Goal: Task Accomplishment & Management: Manage account settings

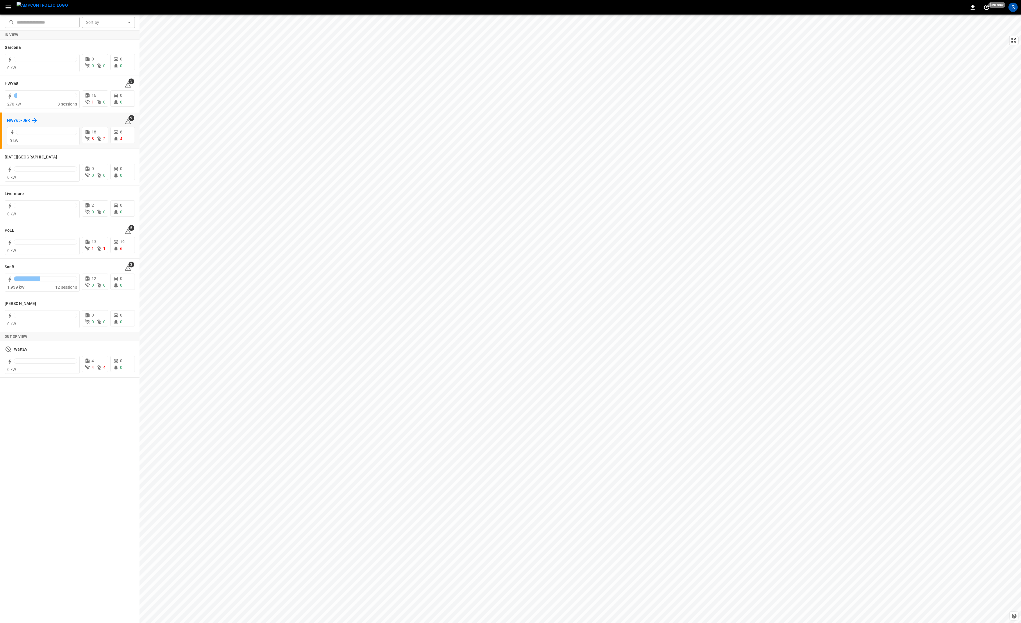
click at [21, 123] on h6 "HWY65-DER" at bounding box center [18, 120] width 23 height 6
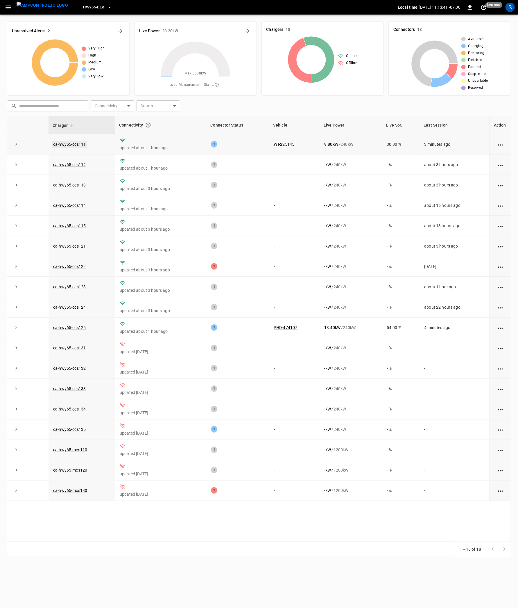
click at [74, 143] on link "ca-hwy65-ccs111" at bounding box center [69, 144] width 35 height 7
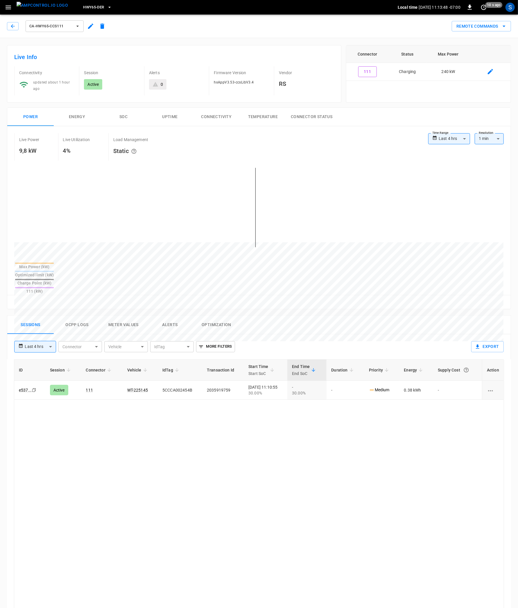
click at [181, 445] on div "ID Session Connector Vehicle IdTag Transaction Id Start Time Start SoC End Time…" at bounding box center [259, 571] width 491 height 425
click at [14, 27] on icon "button" at bounding box center [13, 26] width 6 height 6
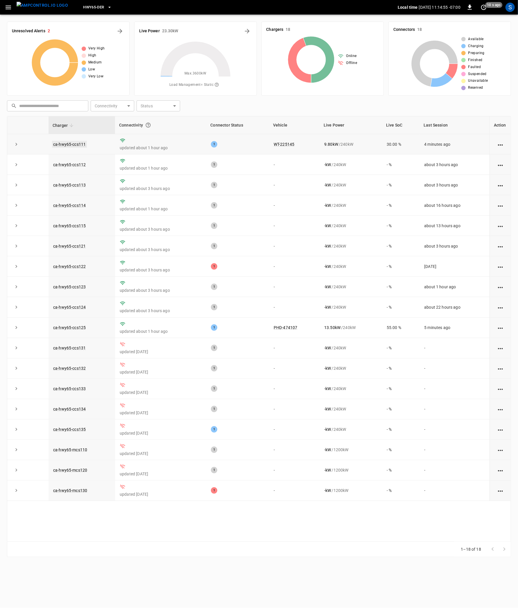
click at [75, 145] on link "ca-hwy65-ccs111" at bounding box center [69, 144] width 35 height 7
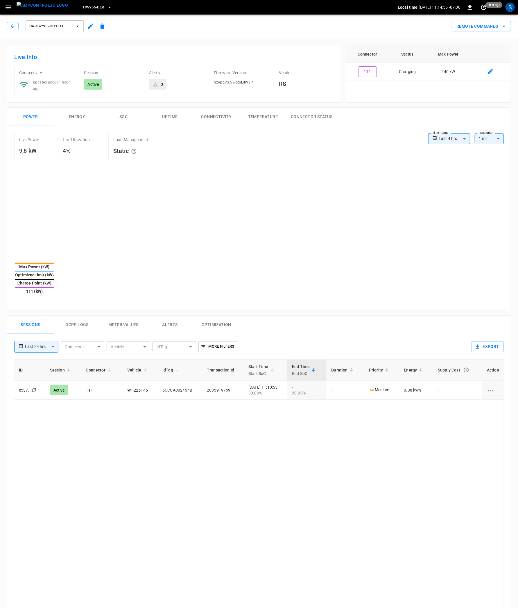
type input "**********"
click at [79, 315] on button "Ocpp logs" at bounding box center [77, 324] width 47 height 19
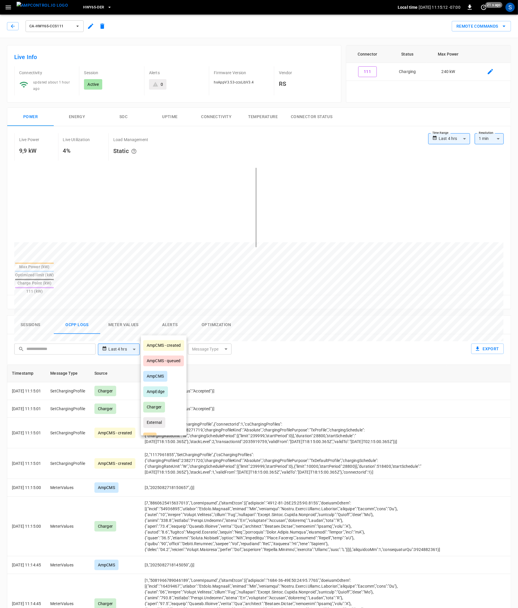
click at [180, 328] on body "**********" at bounding box center [259, 406] width 518 height 812
click at [286, 322] on div at bounding box center [259, 304] width 518 height 608
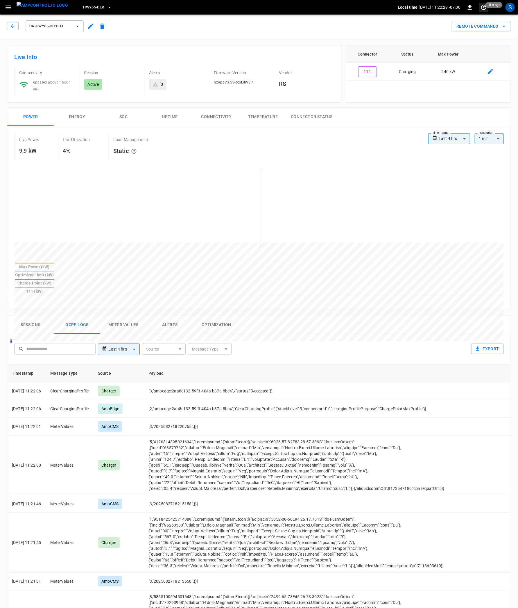
click at [481, 8] on icon "set refresh interval" at bounding box center [484, 7] width 7 height 7
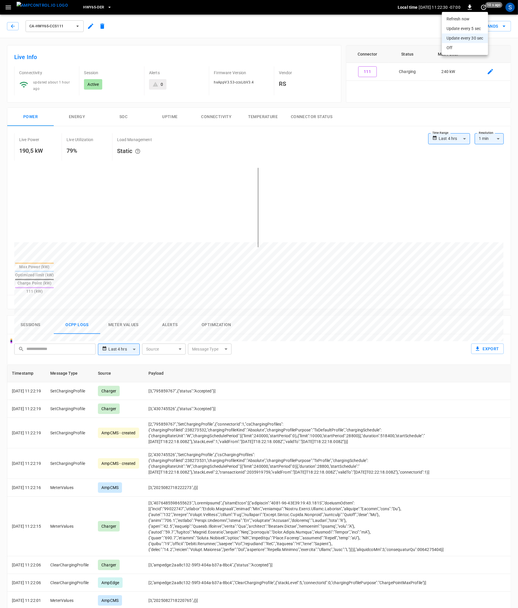
click at [478, 28] on li "Update every 5 sec" at bounding box center [465, 29] width 46 height 10
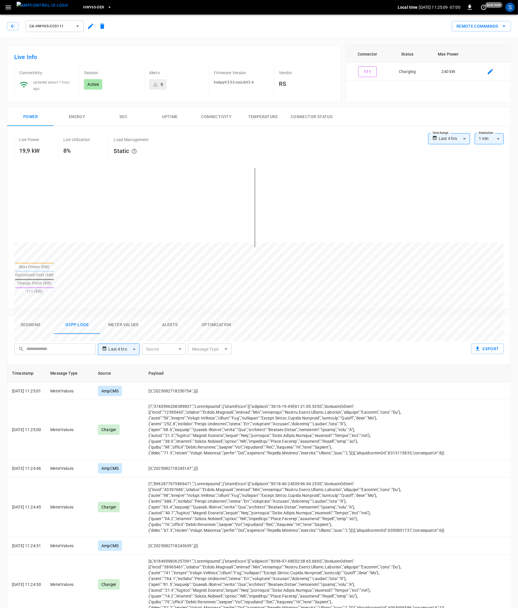
click at [168, 330] on body "**********" at bounding box center [259, 406] width 518 height 812
click at [164, 387] on div "AmpEdge" at bounding box center [155, 391] width 25 height 11
type input "*******"
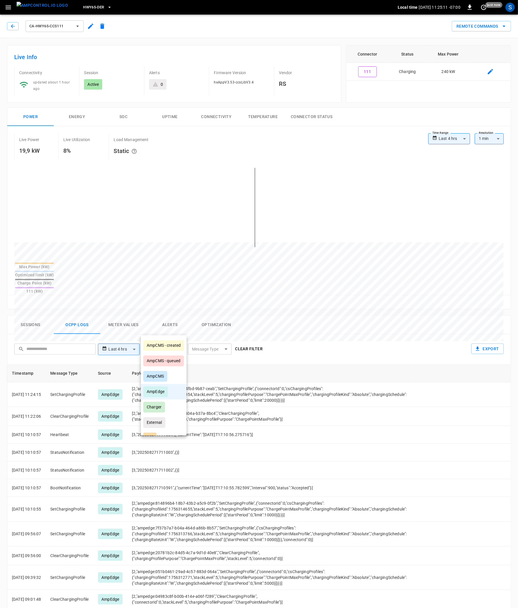
click at [326, 303] on div at bounding box center [259, 304] width 518 height 608
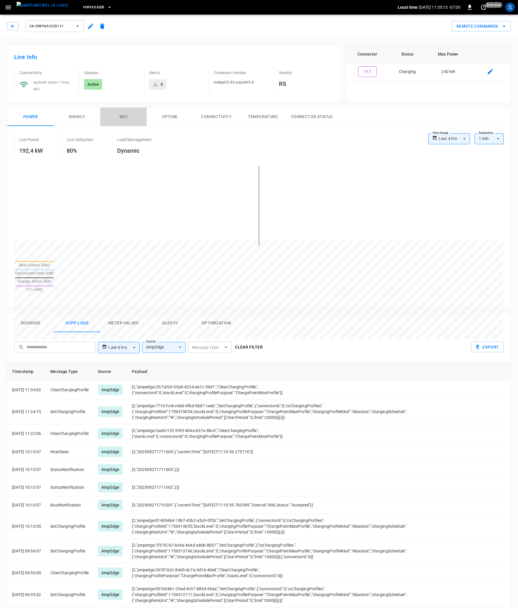
click at [126, 115] on button "SOC" at bounding box center [123, 117] width 47 height 19
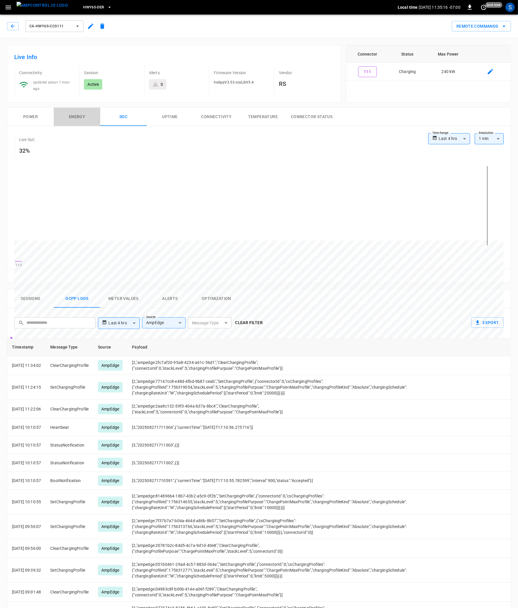
click at [77, 116] on button "Energy" at bounding box center [77, 117] width 47 height 19
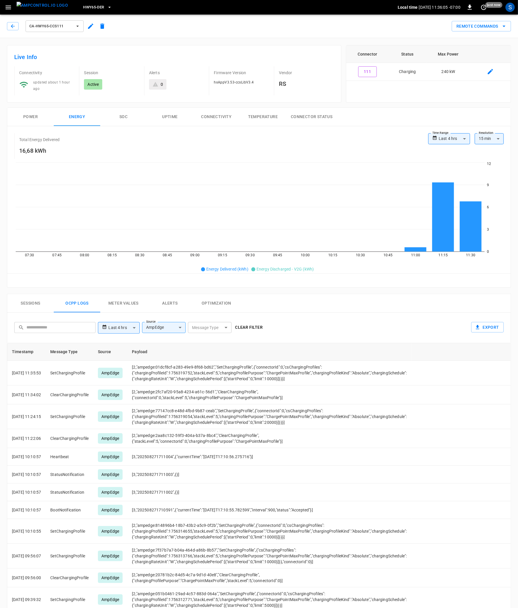
click at [36, 118] on button "Power" at bounding box center [30, 117] width 47 height 19
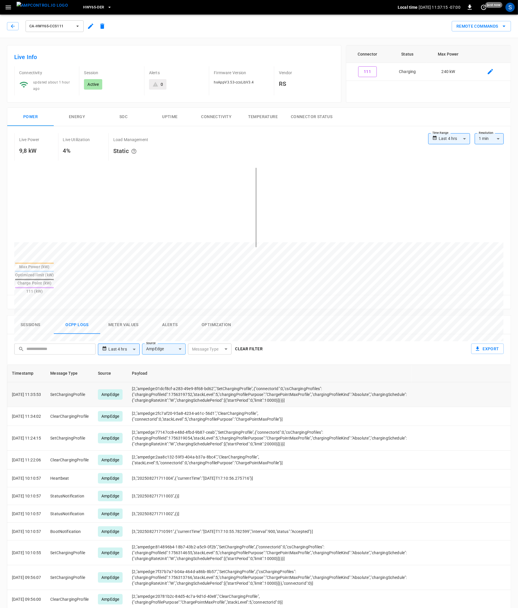
click at [195, 382] on td "[2,"ampedge:01dcf8cf-a283-49e9-8f68-bd62","SetChargingProfile",{"connectorId":0…" at bounding box center [269, 394] width 284 height 25
copy td "1756319752"
click at [44, 25] on span "ca-hwy65-ccs111" at bounding box center [50, 26] width 43 height 7
click at [69, 69] on li "ca-hwy65-ccs112 8e8a ..." at bounding box center [69, 67] width 87 height 14
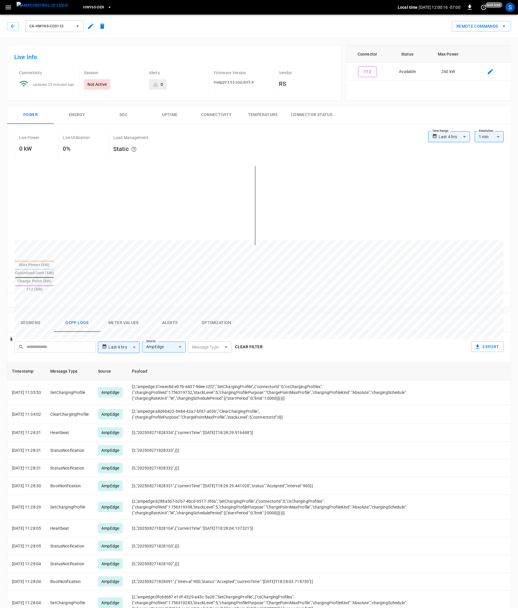
click at [59, 25] on span "ca-hwy65-ccs112" at bounding box center [50, 26] width 43 height 7
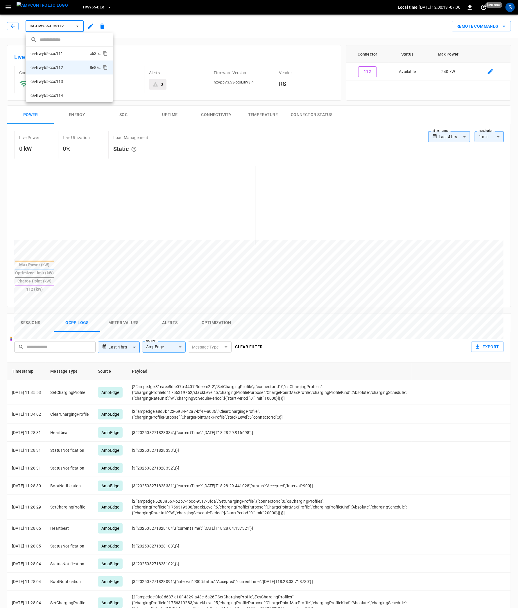
click at [62, 55] on p "ca-hwy65-ccs111" at bounding box center [47, 54] width 33 height 6
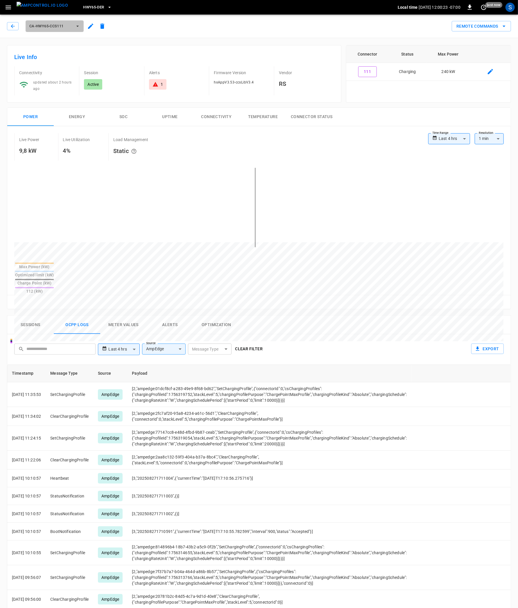
click at [46, 27] on span "ca-hwy65-ccs111" at bounding box center [50, 26] width 43 height 7
click at [54, 65] on li "ca-hwy65-ccs112 8e8a ..." at bounding box center [69, 67] width 87 height 14
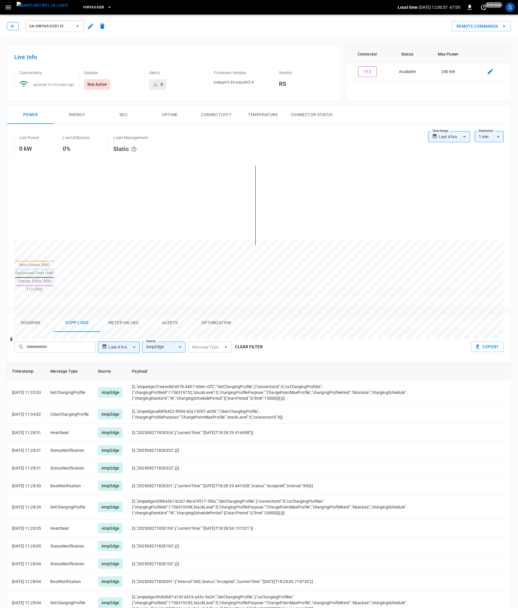
click at [14, 27] on icon "button" at bounding box center [13, 26] width 6 height 6
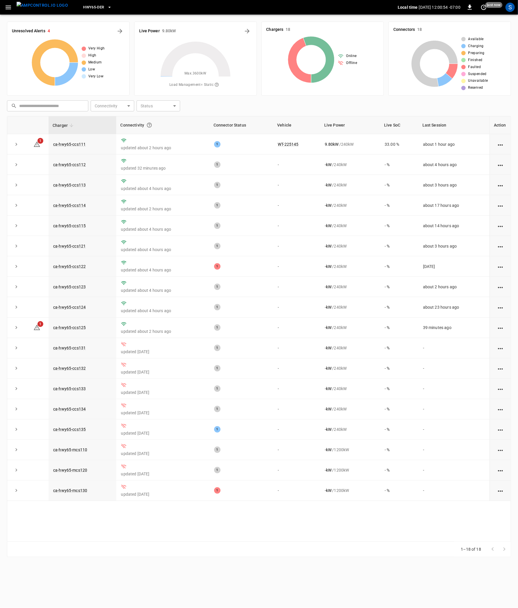
click at [41, 5] on img "menu" at bounding box center [42, 5] width 51 height 7
click at [81, 148] on td "ca-hwy65-ccs111" at bounding box center [83, 144] width 68 height 20
click at [81, 143] on link "ca-hwy65-ccs111" at bounding box center [69, 144] width 35 height 7
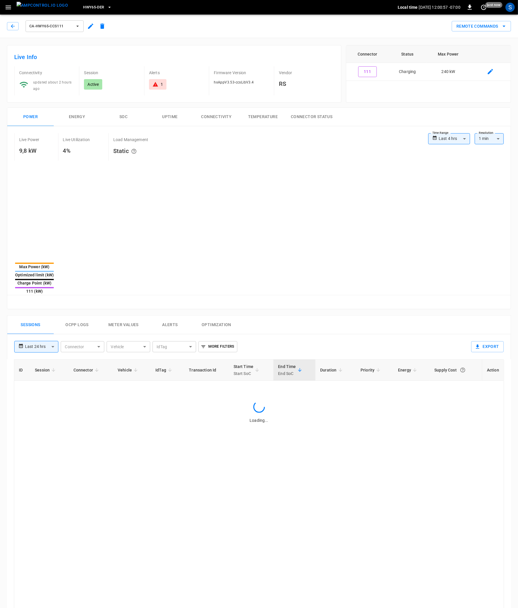
type input "**********"
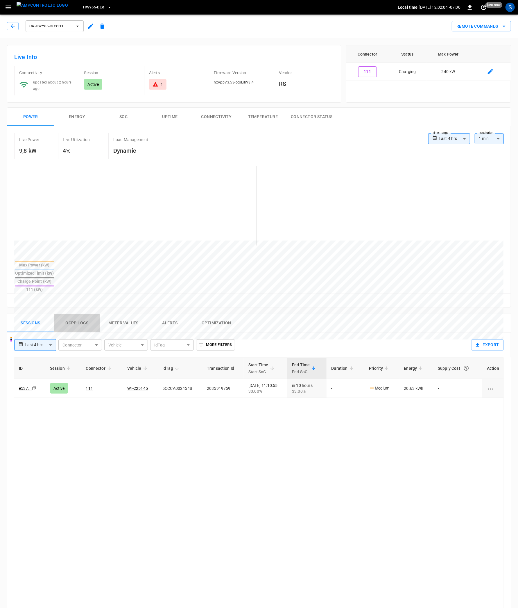
click at [85, 314] on button "Ocpp logs" at bounding box center [77, 323] width 47 height 19
click at [87, 314] on button "Ocpp logs" at bounding box center [77, 323] width 47 height 19
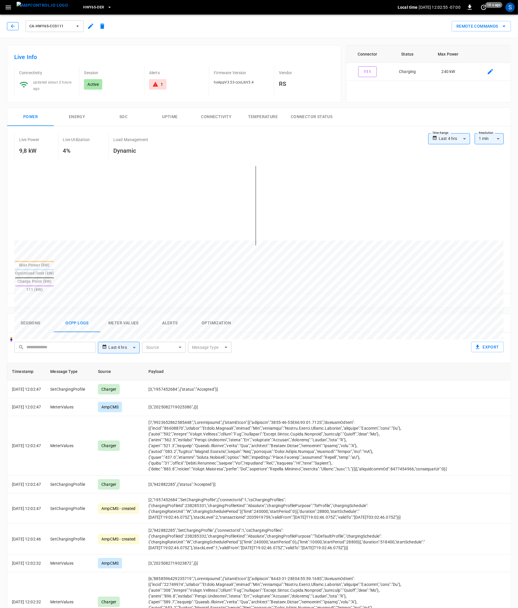
click at [11, 24] on icon "button" at bounding box center [13, 26] width 6 height 6
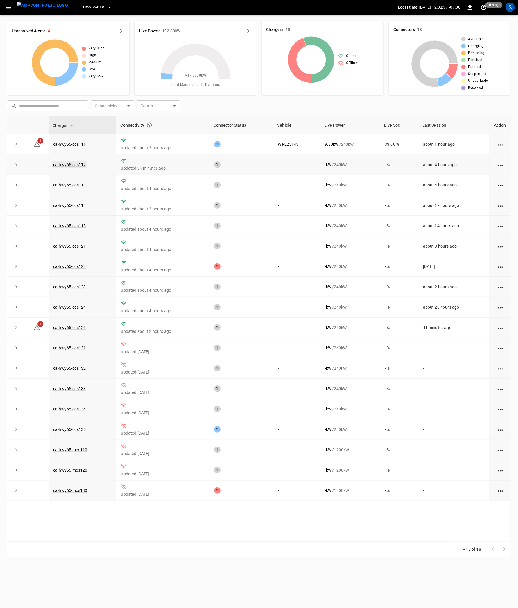
click at [79, 165] on link "ca-hwy65-ccs112" at bounding box center [69, 164] width 35 height 7
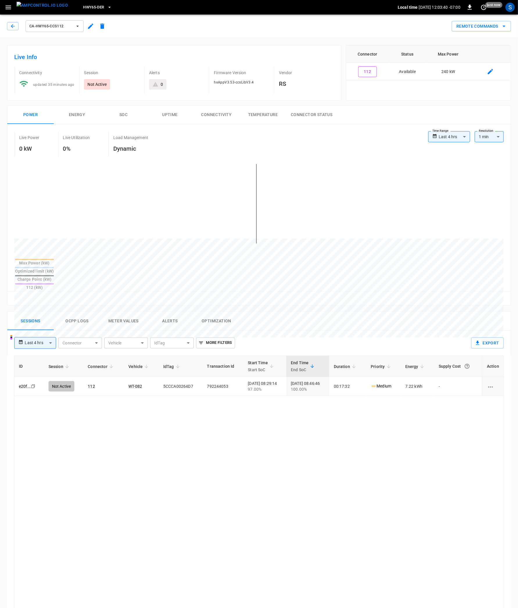
click at [75, 26] on button "ca-hwy65-ccs112" at bounding box center [55, 26] width 58 height 12
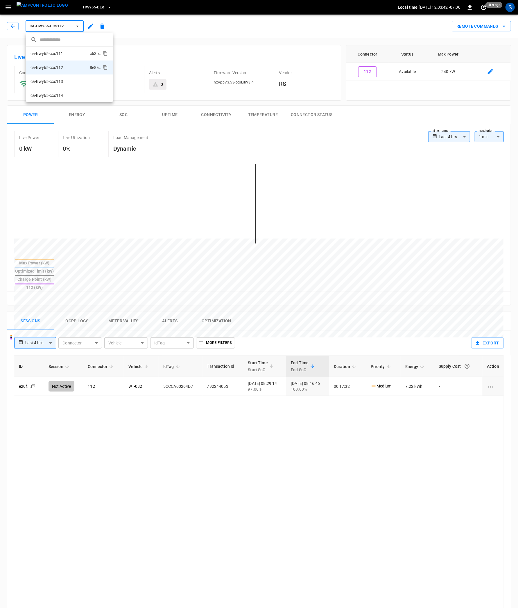
click at [63, 54] on li "ca-hwy65-ccs111 c63b ..." at bounding box center [69, 54] width 87 height 14
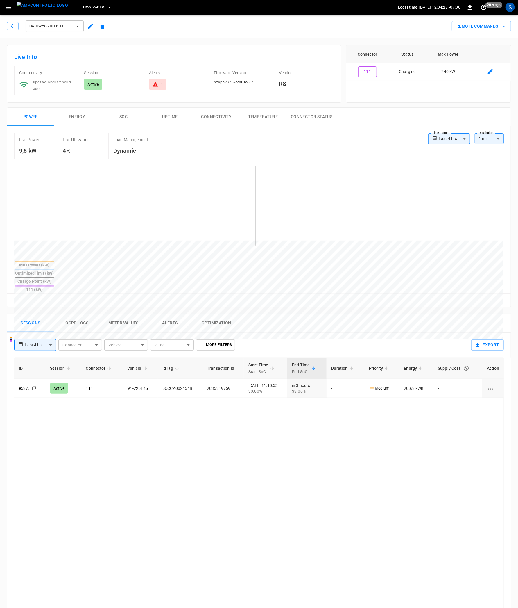
click at [39, 5] on img "menu" at bounding box center [42, 5] width 51 height 7
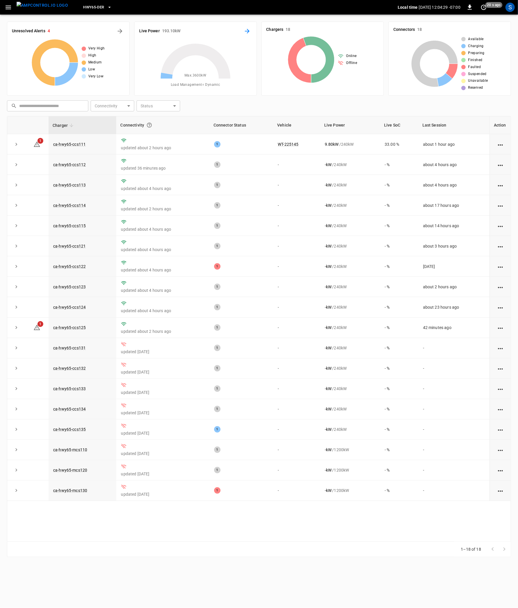
click at [249, 28] on button "Energy Overview" at bounding box center [247, 30] width 9 height 9
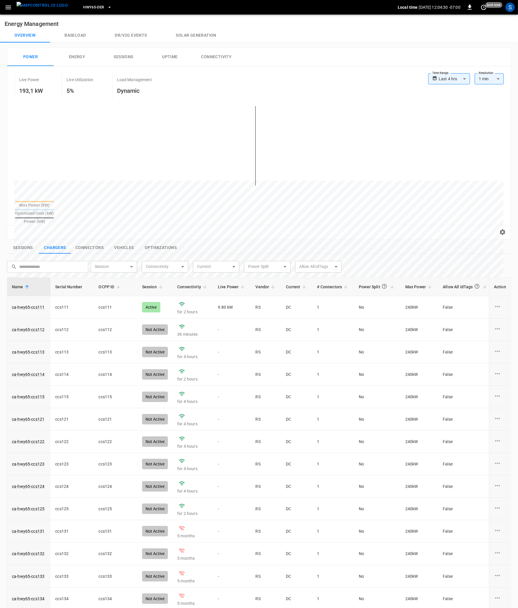
click at [204, 37] on button "Solar generation" at bounding box center [196, 35] width 69 height 14
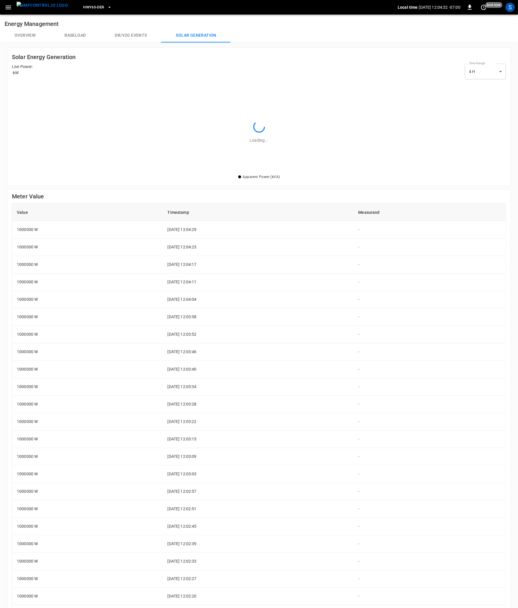
scroll to position [84, 483]
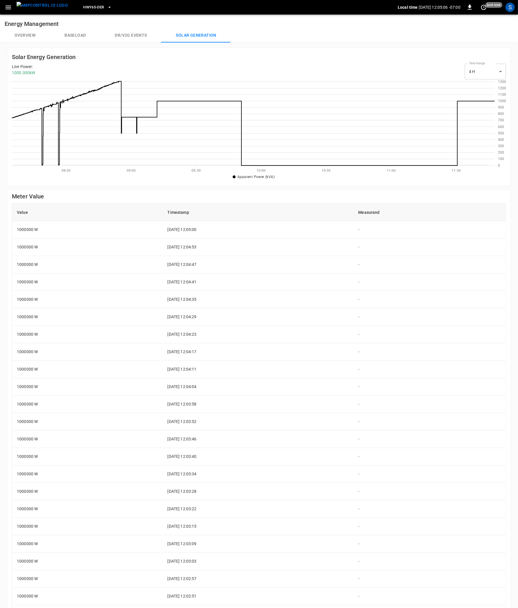
click at [27, 39] on button "Overview" at bounding box center [25, 35] width 50 height 14
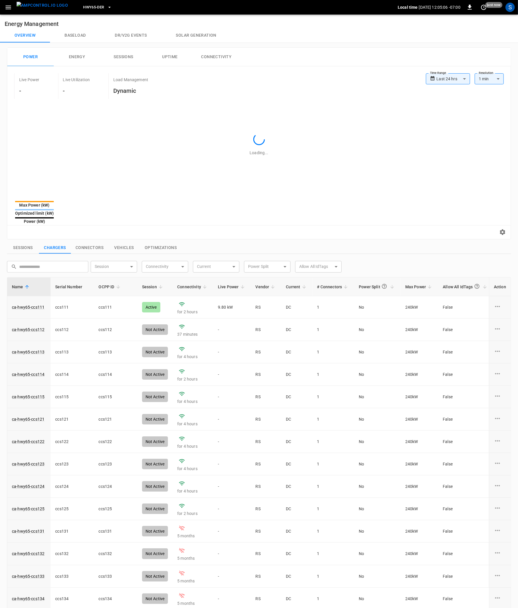
type input "**********"
click at [26, 242] on button "Sessions" at bounding box center [23, 248] width 32 height 12
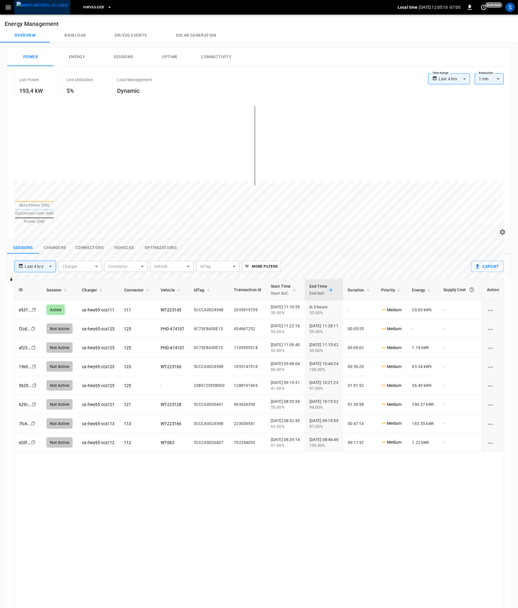
click at [44, 9] on img "menu" at bounding box center [42, 5] width 51 height 7
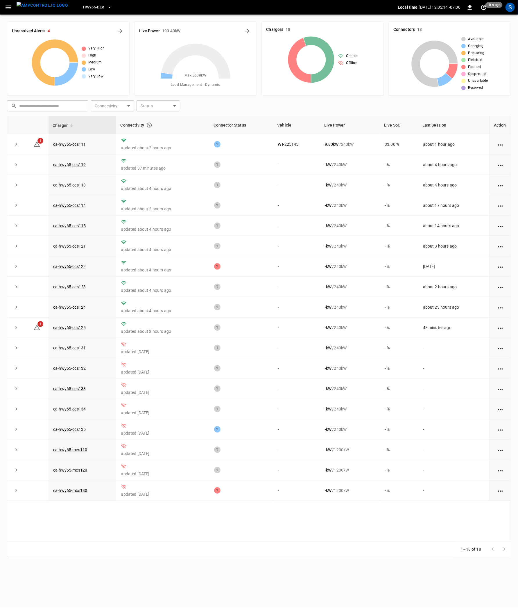
click at [9, 8] on icon "button" at bounding box center [8, 7] width 7 height 7
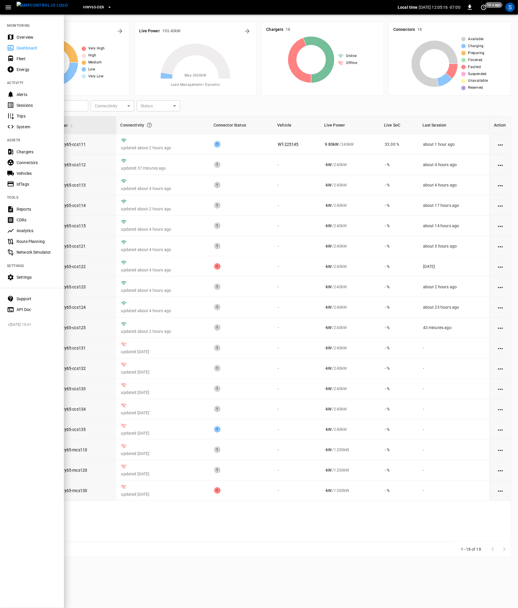
click at [29, 276] on div "Settings" at bounding box center [37, 277] width 40 height 6
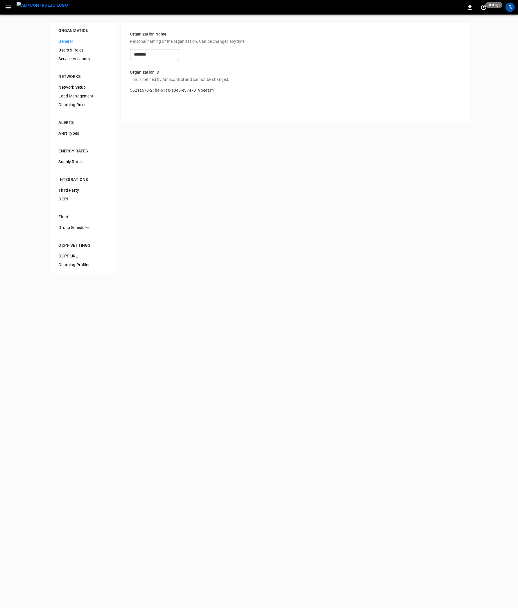
click at [84, 95] on span "Load Management" at bounding box center [83, 96] width 48 height 6
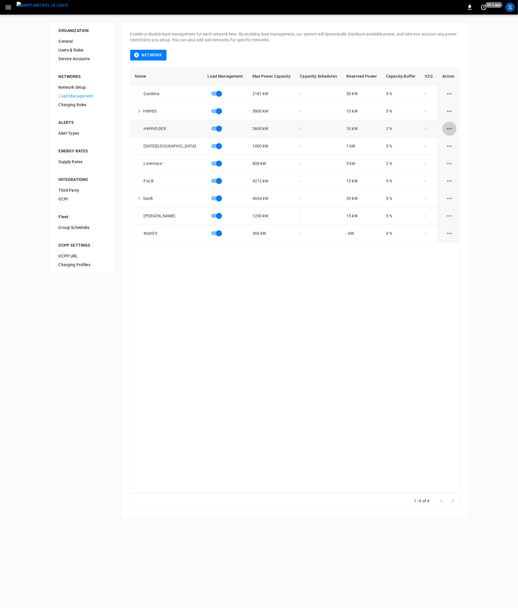
click at [447, 130] on icon "load management options" at bounding box center [449, 128] width 7 height 7
click at [457, 140] on li "Edit" at bounding box center [461, 143] width 41 height 10
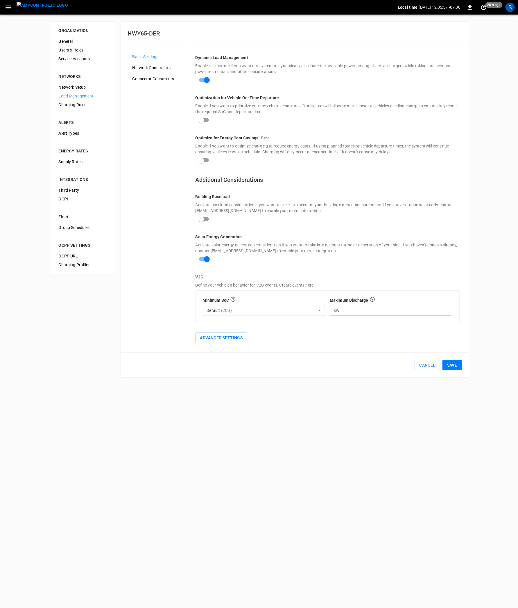
click at [459, 366] on button "Save" at bounding box center [452, 365] width 19 height 11
click at [163, 68] on span "Network Constraints" at bounding box center [157, 68] width 49 height 6
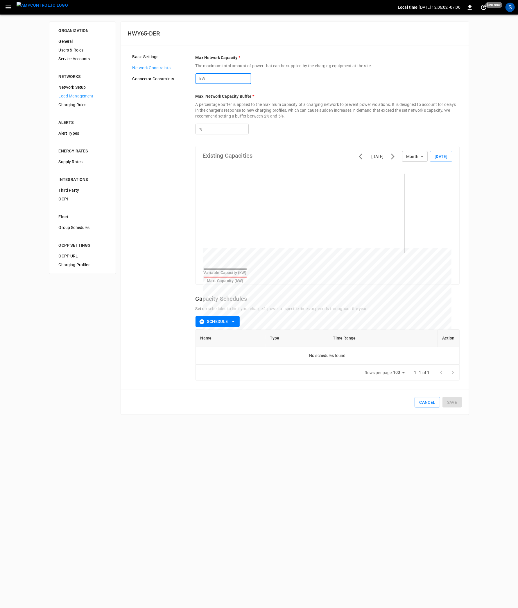
drag, startPoint x: 230, startPoint y: 77, endPoint x: 167, endPoint y: 70, distance: 64.1
click at [207, 73] on input "****" at bounding box center [229, 78] width 45 height 11
type input "*"
drag, startPoint x: 213, startPoint y: 127, endPoint x: 155, endPoint y: 123, distance: 58.0
click at [204, 124] on input "***" at bounding box center [226, 129] width 45 height 11
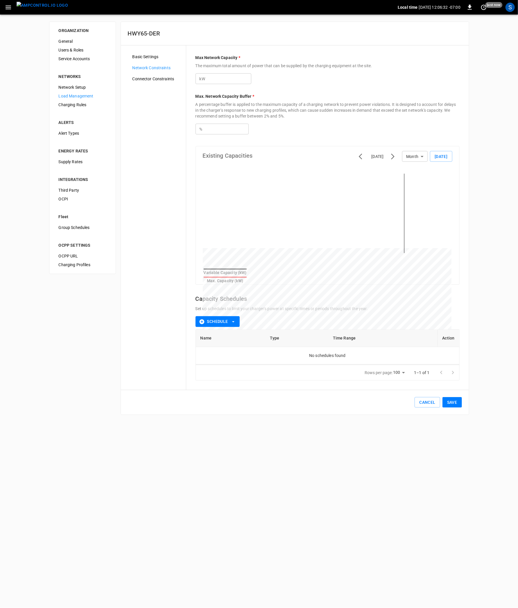
click at [454, 401] on button "Save" at bounding box center [452, 402] width 19 height 11
type input "****"
click at [146, 60] on div "Basic Settings" at bounding box center [157, 56] width 58 height 9
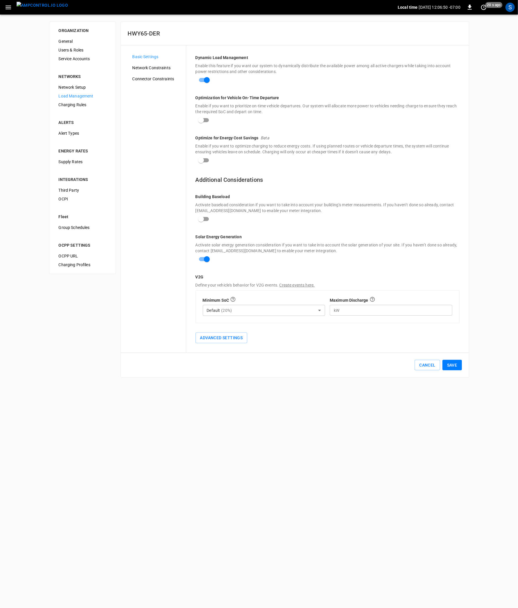
click at [49, 8] on img "menu" at bounding box center [42, 5] width 51 height 7
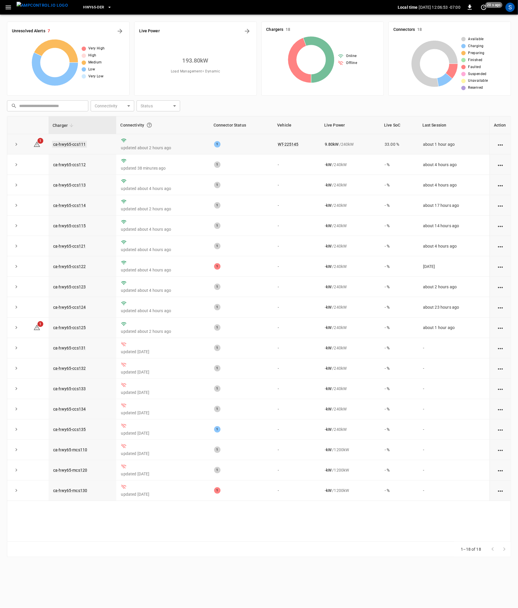
click at [75, 145] on link "ca-hwy65-ccs111" at bounding box center [69, 144] width 35 height 7
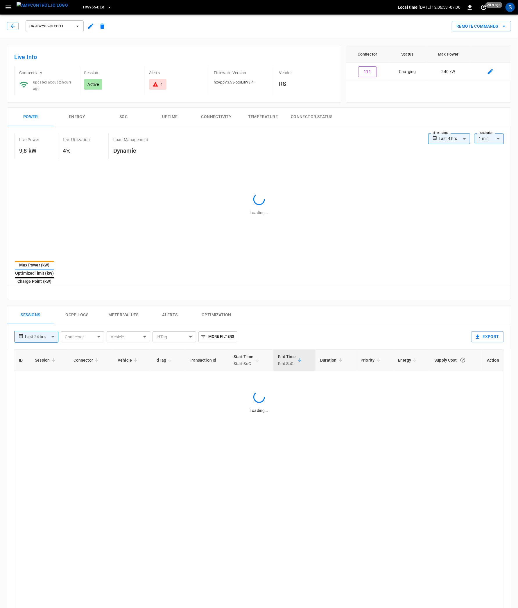
type input "**********"
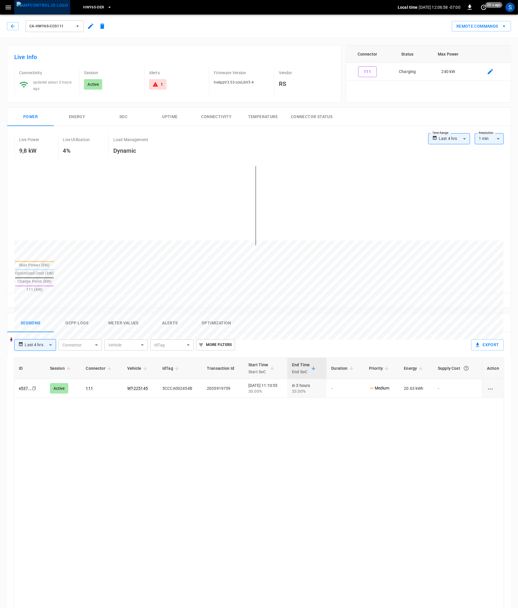
click at [44, 8] on img "menu" at bounding box center [42, 5] width 51 height 7
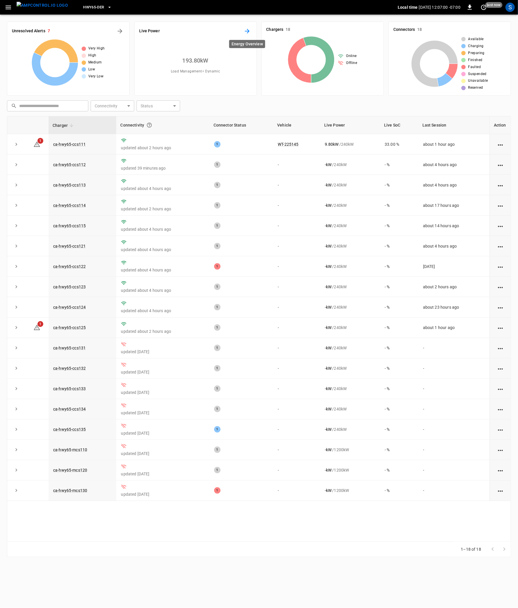
click at [245, 32] on icon "Energy Overview" at bounding box center [247, 31] width 7 height 7
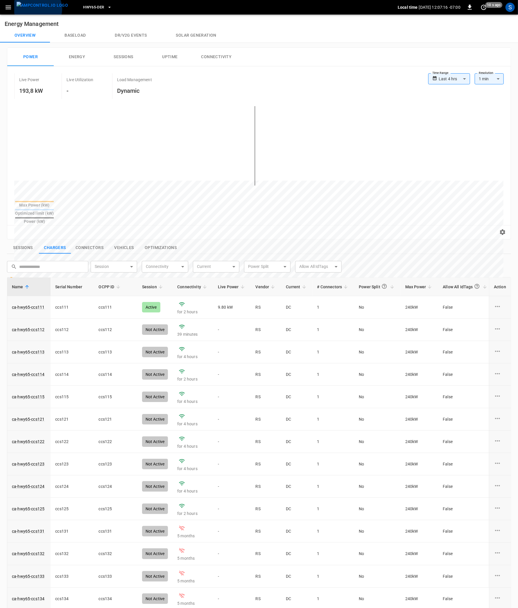
click at [37, 9] on img "menu" at bounding box center [42, 5] width 51 height 7
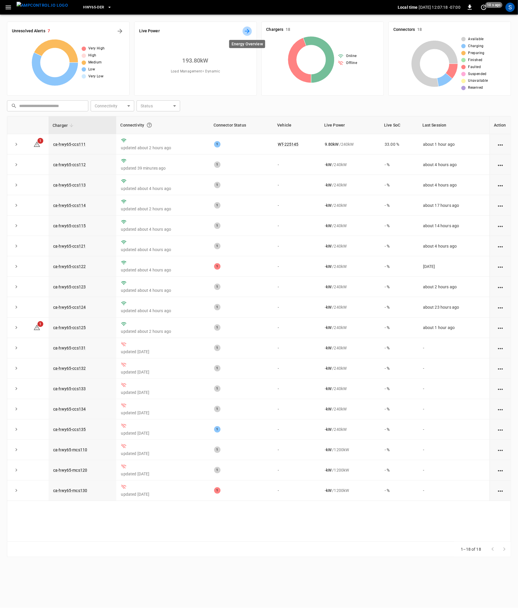
click at [247, 30] on icon "Energy Overview" at bounding box center [247, 31] width 7 height 7
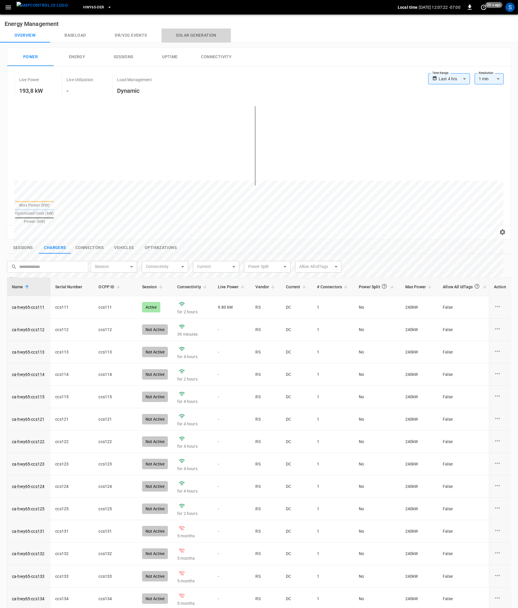
click at [204, 33] on button "Solar generation" at bounding box center [196, 35] width 69 height 14
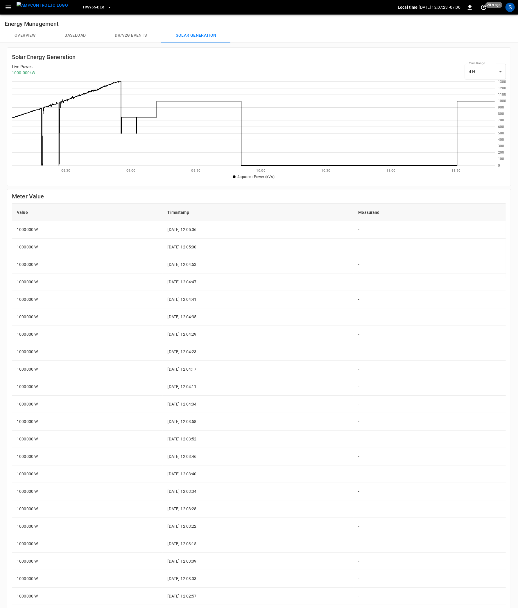
scroll to position [84, 483]
click at [7, 9] on icon "button" at bounding box center [9, 8] width 6 height 4
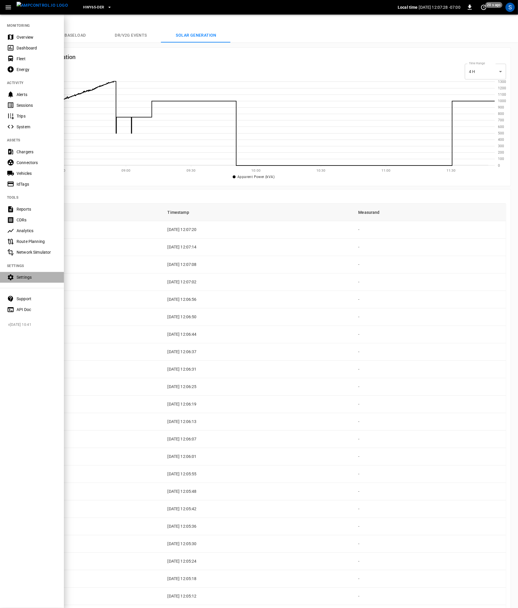
click at [37, 275] on div "Settings" at bounding box center [37, 277] width 40 height 6
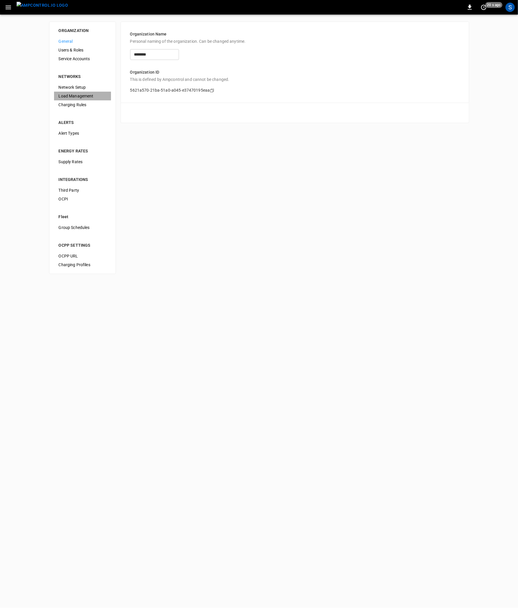
click at [85, 94] on span "Load Management" at bounding box center [83, 96] width 48 height 6
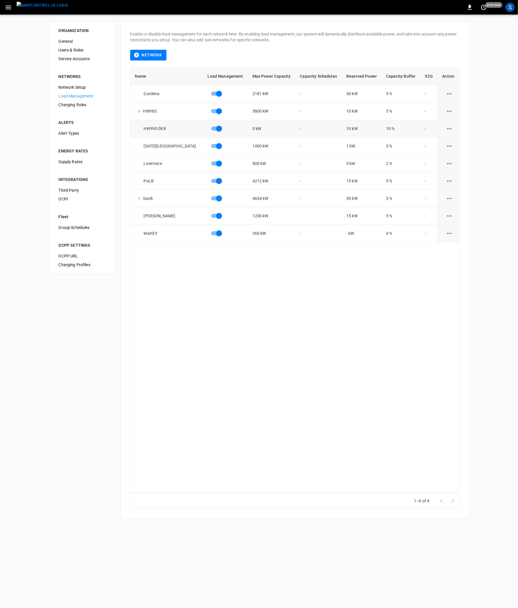
click at [449, 127] on icon "load management options" at bounding box center [449, 128] width 7 height 7
click at [449, 140] on li "Edit" at bounding box center [461, 143] width 41 height 10
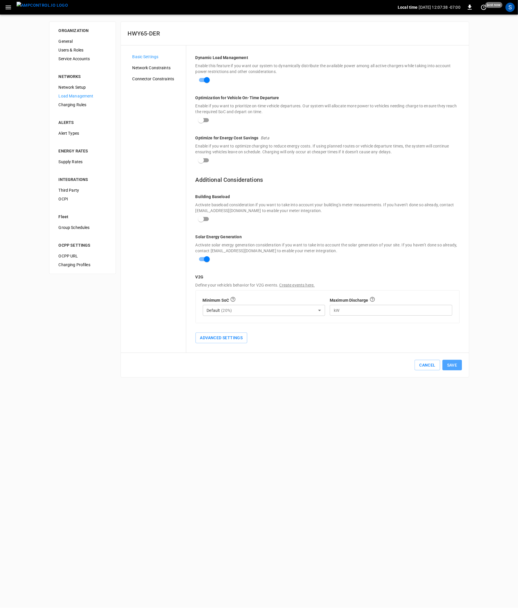
click at [456, 368] on button "Save" at bounding box center [452, 365] width 19 height 11
click at [41, 7] on img "menu" at bounding box center [42, 5] width 51 height 7
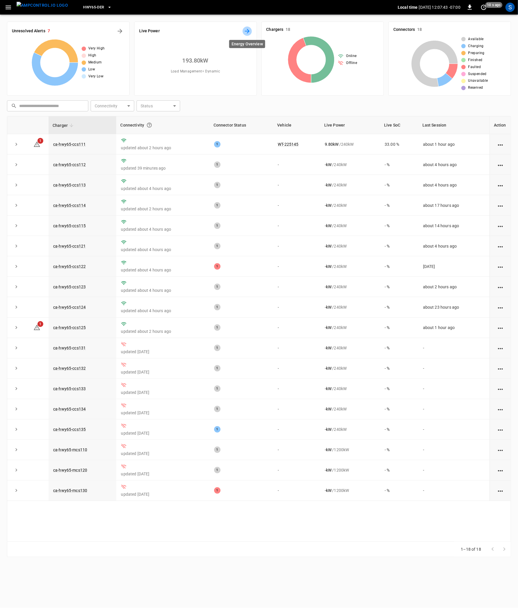
click at [244, 31] on icon "Energy Overview" at bounding box center [247, 31] width 7 height 7
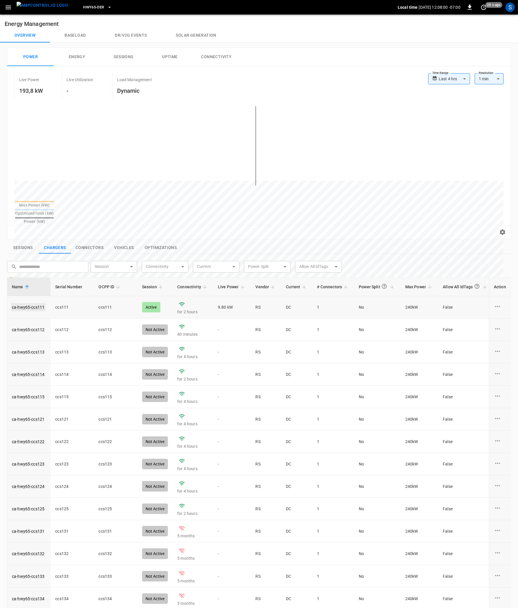
click at [38, 303] on link "ca-hwy65-ccs111" at bounding box center [28, 307] width 35 height 8
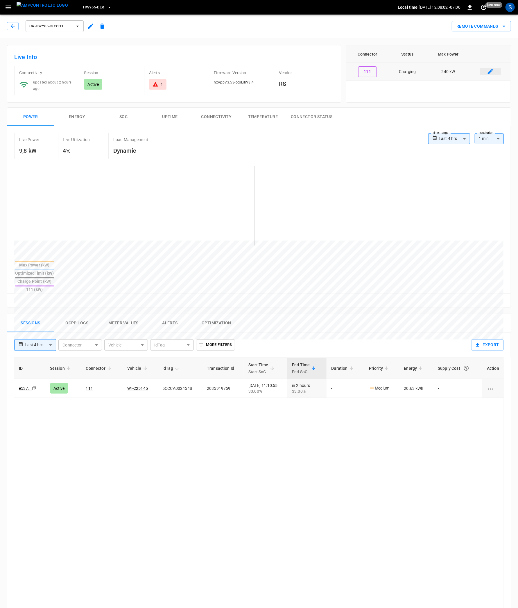
click at [491, 69] on icon "connector table" at bounding box center [490, 71] width 7 height 7
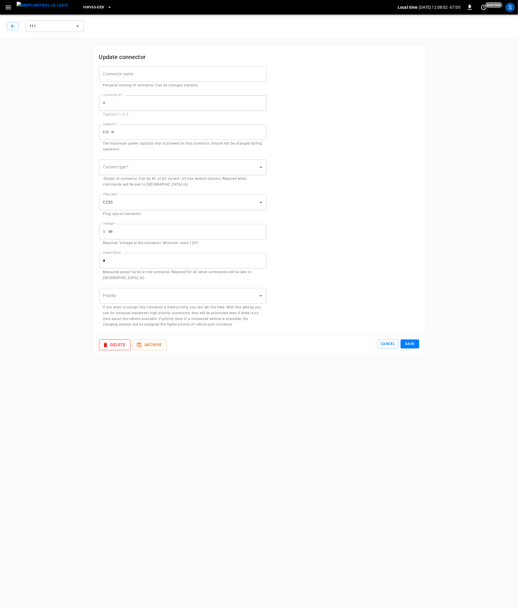
type input "***"
type input "**"
type input "***"
type input "*"
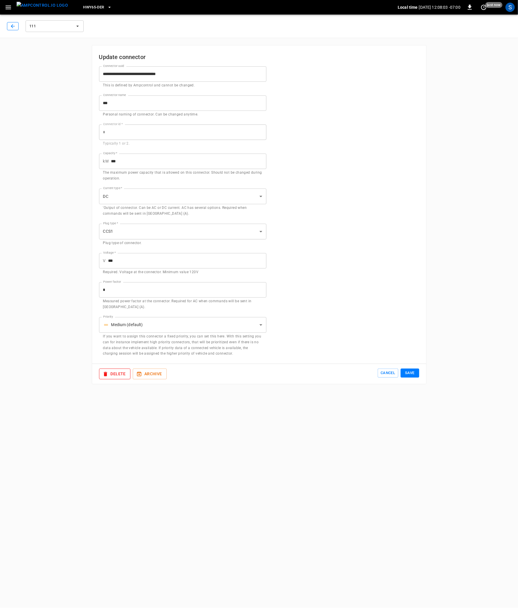
click at [14, 27] on icon "button" at bounding box center [13, 26] width 6 height 6
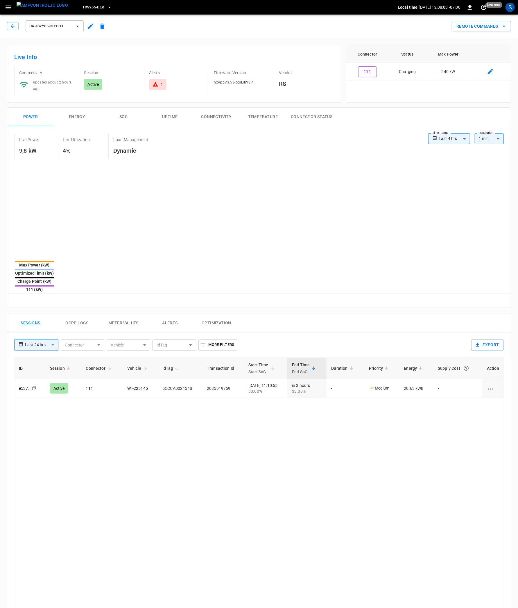
type input "**********"
click at [40, 8] on img "menu" at bounding box center [42, 5] width 51 height 7
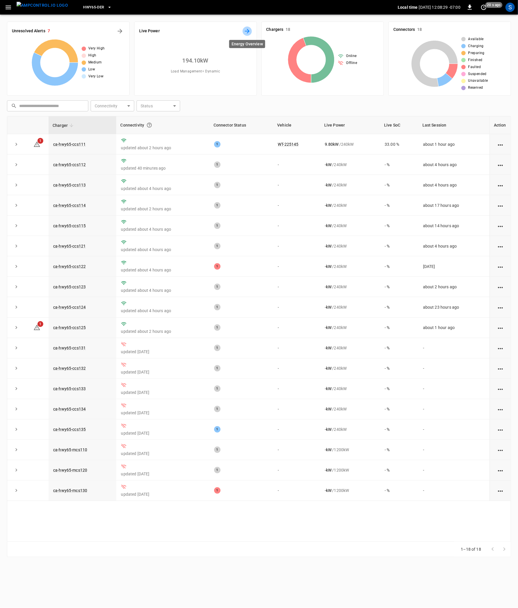
click at [246, 35] on button "Energy Overview" at bounding box center [247, 30] width 9 height 9
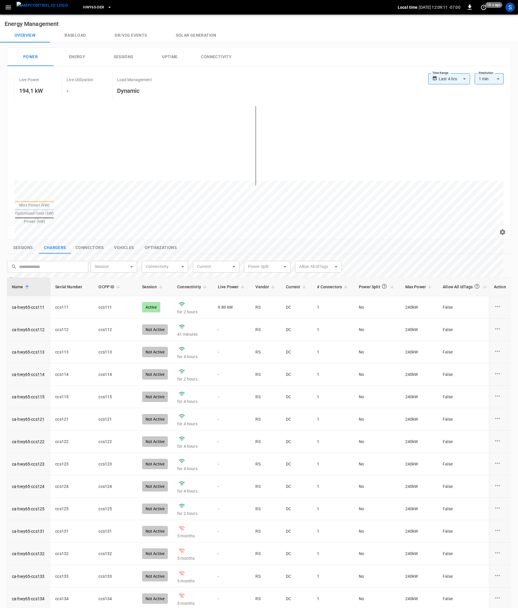
click at [191, 37] on button "Solar generation" at bounding box center [196, 35] width 69 height 14
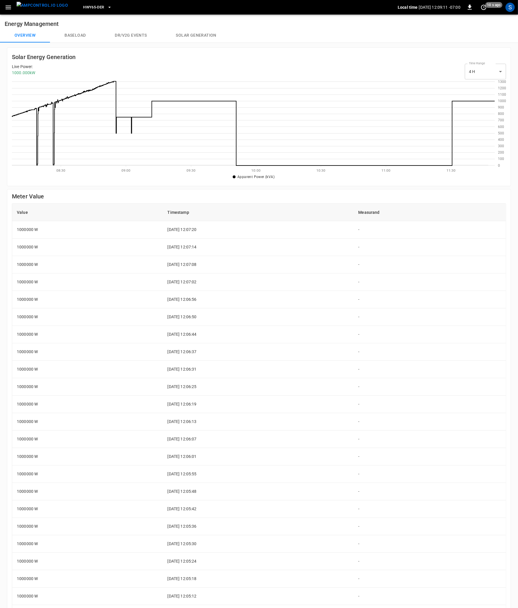
scroll to position [84, 483]
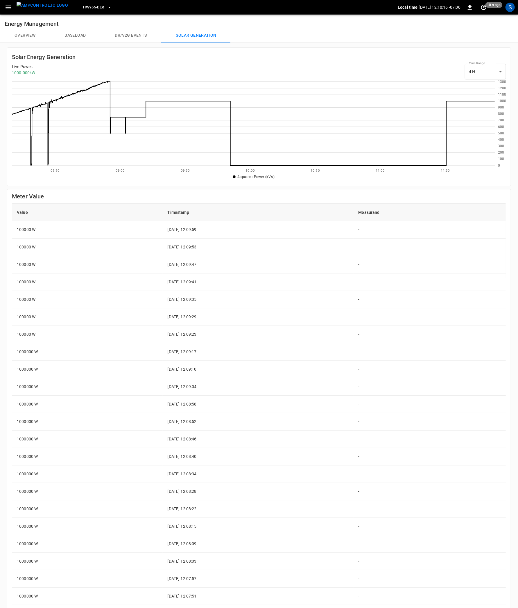
click at [33, 35] on button "Overview" at bounding box center [25, 35] width 50 height 14
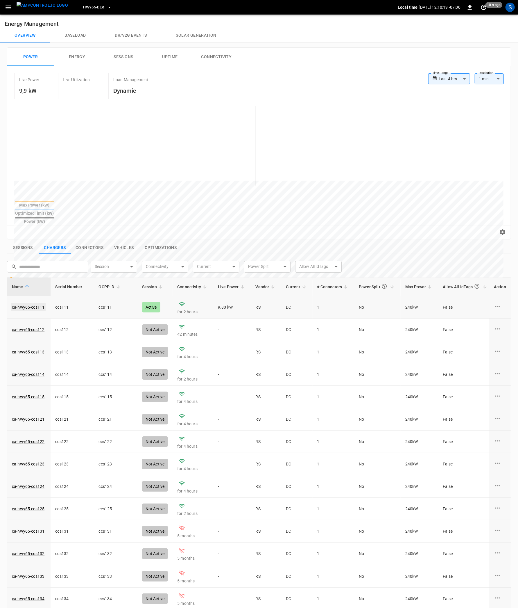
click at [37, 303] on link "ca-hwy65-ccs111" at bounding box center [28, 307] width 35 height 8
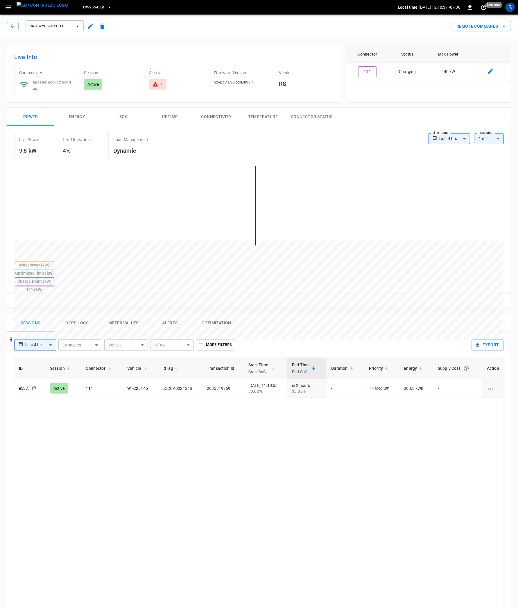
click at [83, 314] on button "Ocpp logs" at bounding box center [77, 323] width 47 height 19
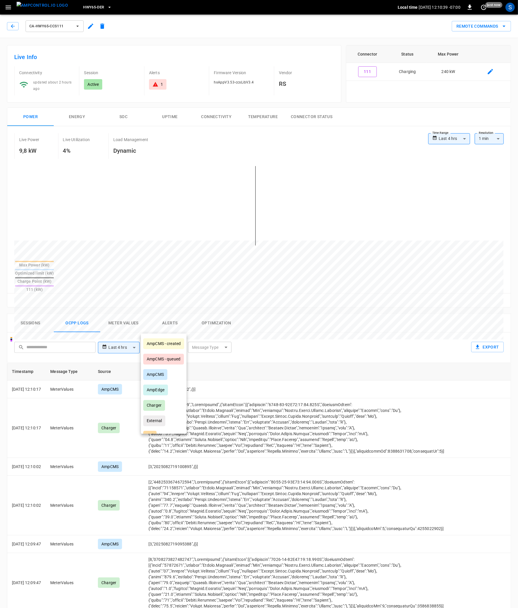
click at [153, 332] on body "**********" at bounding box center [259, 405] width 518 height 811
click at [172, 388] on li "AmpEdge" at bounding box center [164, 389] width 46 height 15
type input "*******"
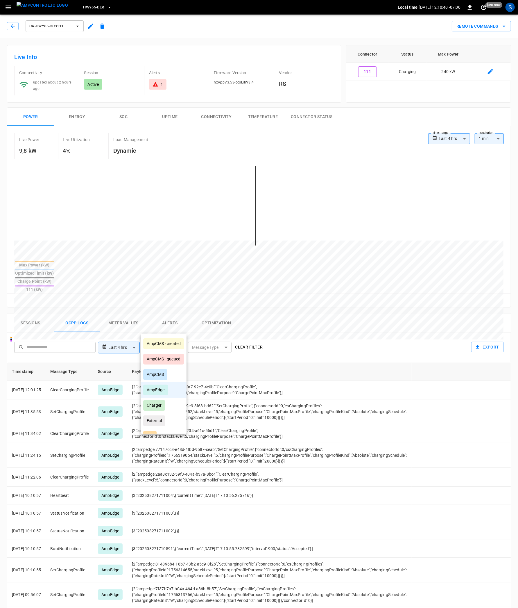
click at [366, 308] on div at bounding box center [259, 304] width 518 height 608
click at [78, 116] on button "Energy" at bounding box center [77, 117] width 47 height 19
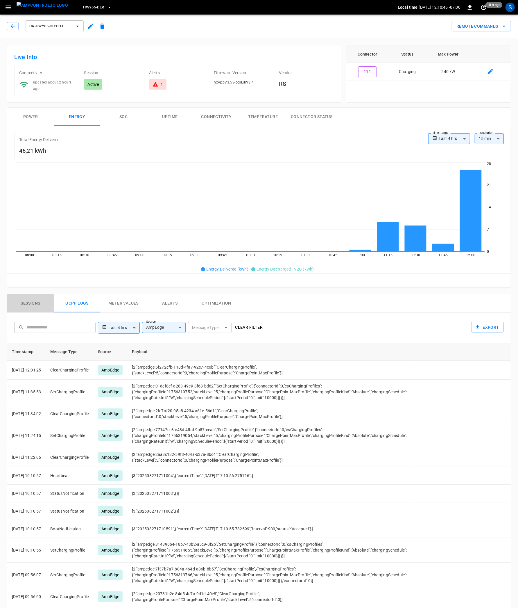
click at [36, 301] on button "Sessions" at bounding box center [30, 303] width 47 height 19
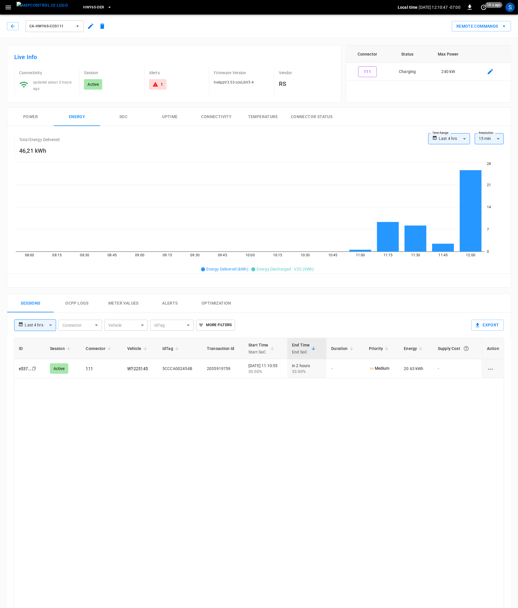
click at [75, 309] on button "Ocpp logs" at bounding box center [77, 303] width 47 height 19
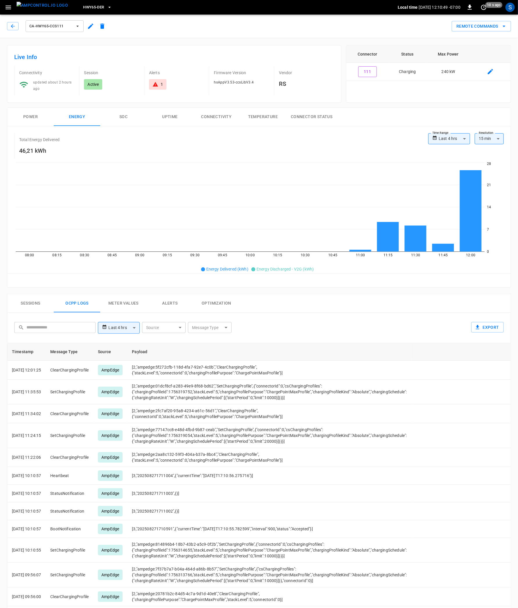
click at [214, 331] on body "**********" at bounding box center [259, 395] width 518 height 791
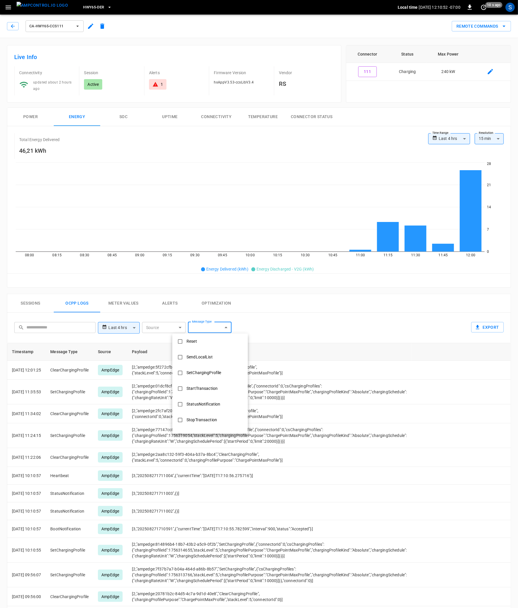
scroll to position [242, 0]
click at [210, 367] on div "SetChargingProfile" at bounding box center [204, 368] width 42 height 11
type input "**********"
click at [375, 328] on div at bounding box center [259, 304] width 518 height 608
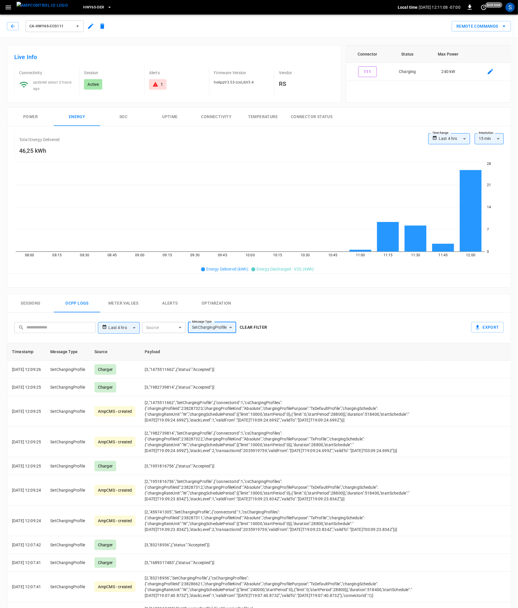
click at [32, 4] on img "menu" at bounding box center [42, 5] width 51 height 7
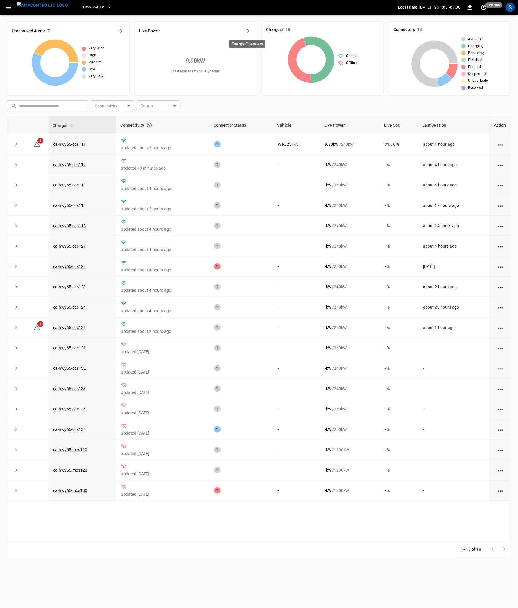
click at [220, 30] on div "Live Power" at bounding box center [195, 30] width 113 height 9
click at [244, 28] on div "Live Power" at bounding box center [195, 30] width 113 height 9
click at [254, 31] on div "Live Power 9.90 kW Load Management = Dynamic" at bounding box center [195, 59] width 123 height 74
click at [246, 32] on icon "Energy Overview" at bounding box center [247, 31] width 7 height 7
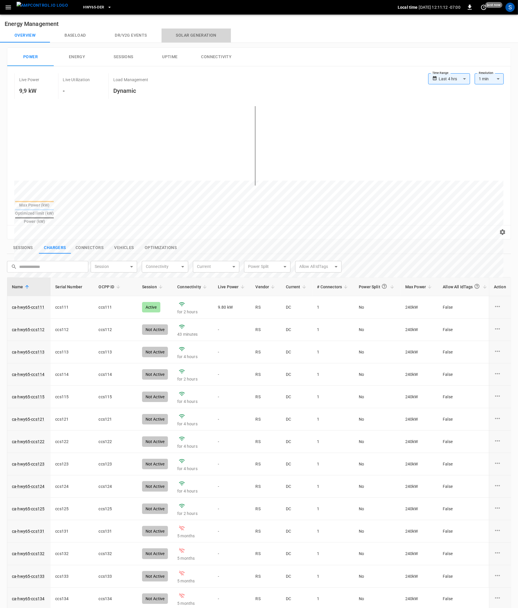
click at [210, 33] on button "Solar generation" at bounding box center [196, 35] width 69 height 14
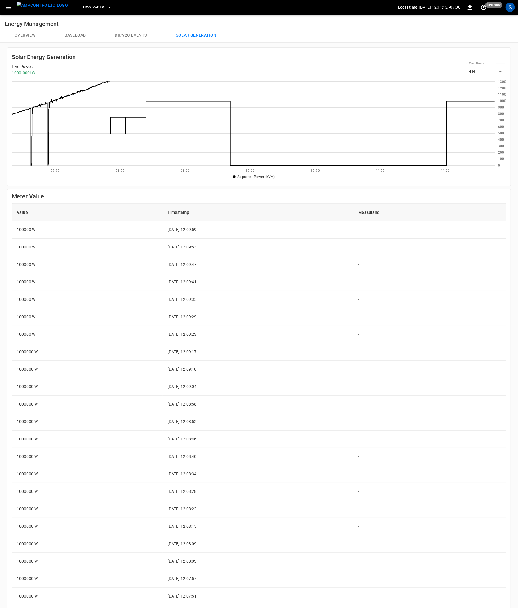
scroll to position [84, 483]
click at [20, 231] on td "100000 W" at bounding box center [87, 229] width 151 height 17
click at [30, 36] on button "Overview" at bounding box center [25, 35] width 50 height 14
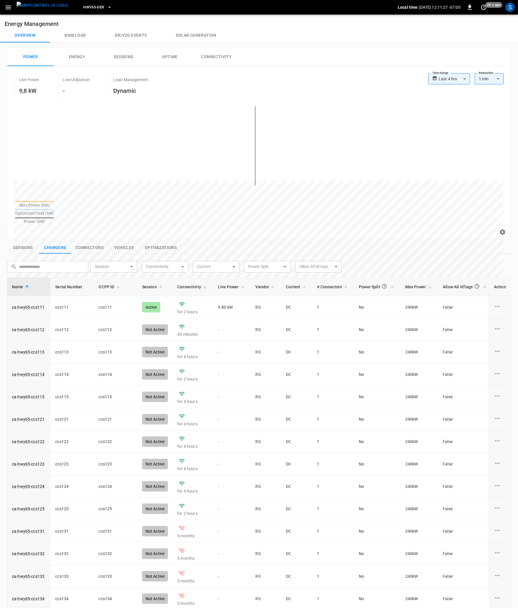
click at [70, 24] on h6 "Energy Management" at bounding box center [259, 22] width 518 height 14
click at [23, 242] on button "Sessions" at bounding box center [23, 248] width 32 height 12
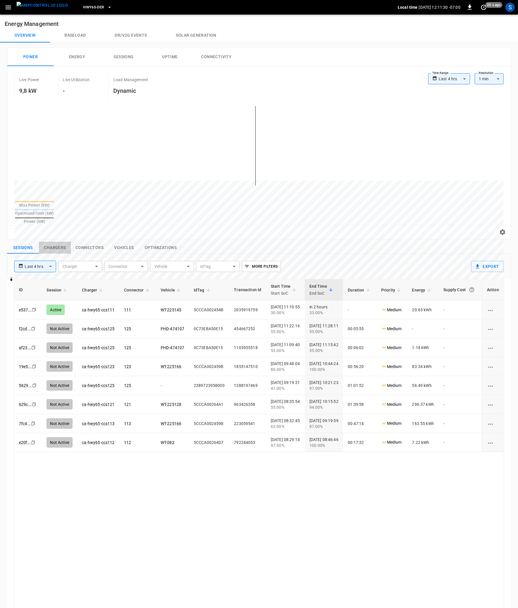
click at [58, 242] on button "Chargers" at bounding box center [55, 248] width 32 height 12
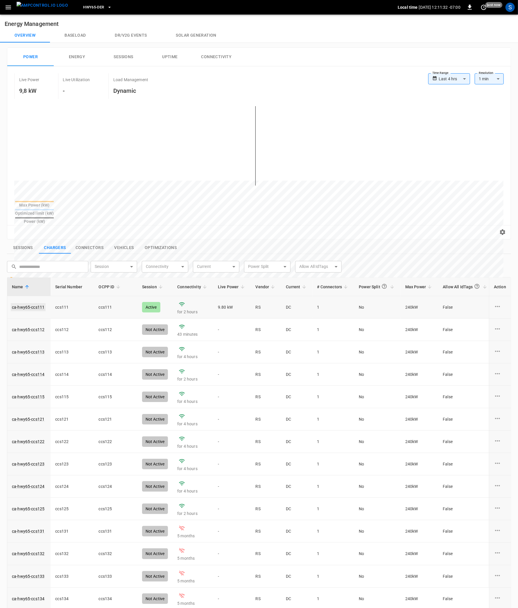
click at [28, 303] on link "ca-hwy65-ccs111" at bounding box center [28, 307] width 35 height 8
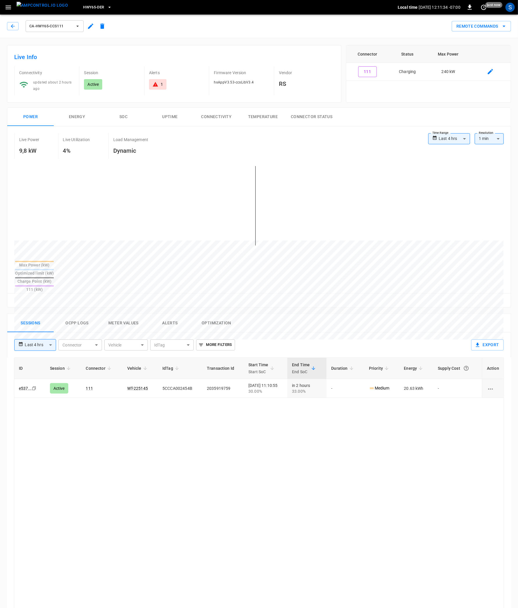
click at [75, 314] on button "Ocpp logs" at bounding box center [77, 323] width 47 height 19
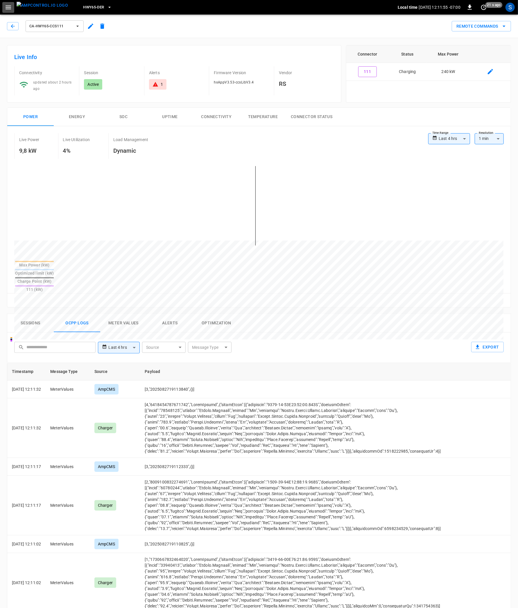
click at [8, 8] on icon "button" at bounding box center [8, 7] width 7 height 7
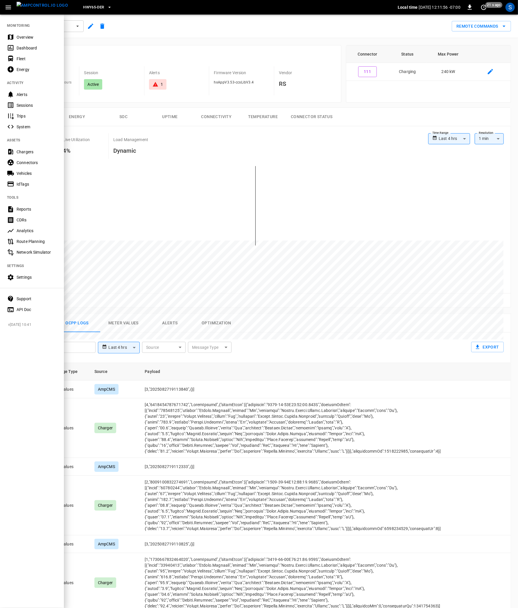
click at [41, 276] on div "Settings" at bounding box center [37, 277] width 40 height 6
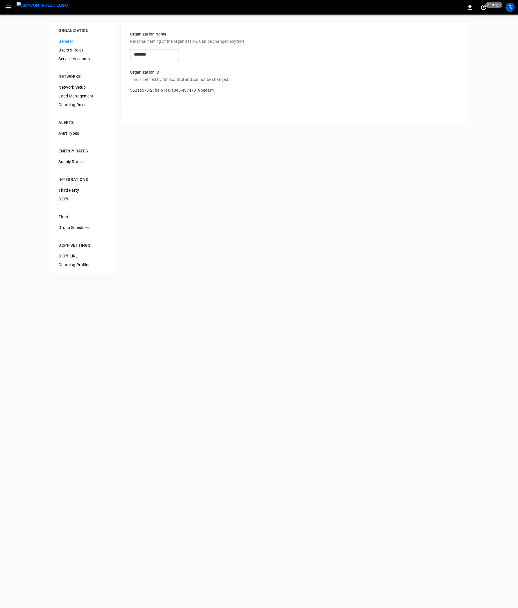
click at [85, 97] on span "Load Management" at bounding box center [83, 96] width 48 height 6
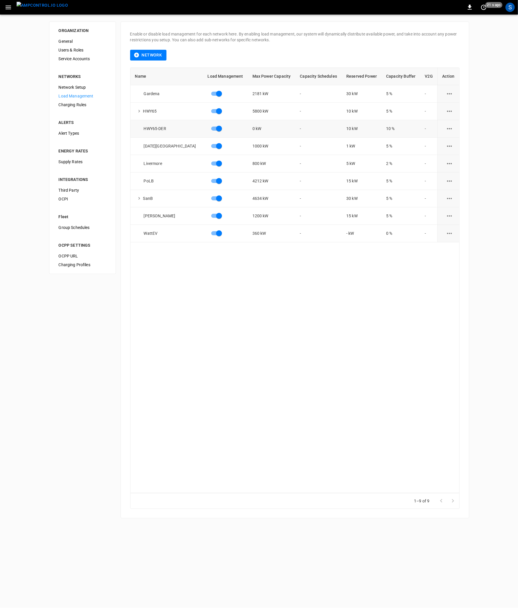
click at [449, 126] on icon "load management options" at bounding box center [449, 128] width 7 height 7
click at [449, 142] on li "Edit" at bounding box center [461, 143] width 41 height 10
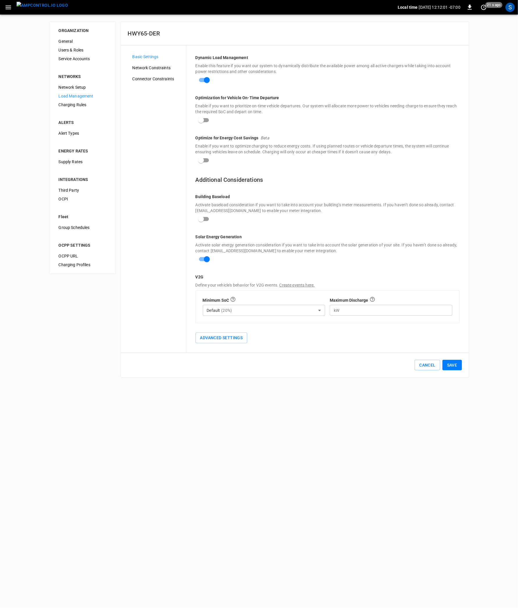
click at [163, 62] on div "Basic Settings Network Constraints Connector Constraints" at bounding box center [157, 198] width 58 height 293
click at [163, 69] on span "Network Constraints" at bounding box center [157, 68] width 49 height 6
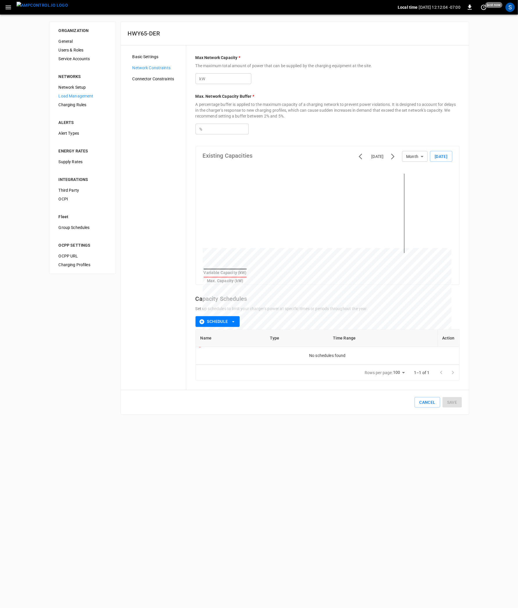
click at [156, 82] on div "Connector Constraints" at bounding box center [157, 78] width 58 height 9
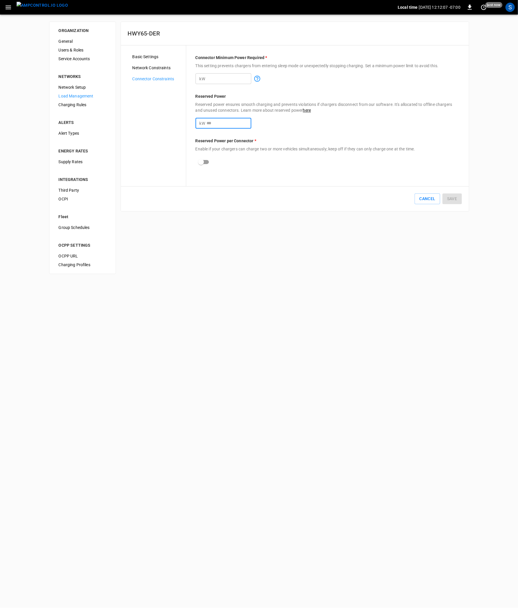
drag, startPoint x: 232, startPoint y: 124, endPoint x: 159, endPoint y: 119, distance: 72.9
click at [207, 119] on input "**" at bounding box center [229, 123] width 45 height 11
type input "*"
type input "**"
click at [457, 202] on button "Save" at bounding box center [452, 198] width 19 height 11
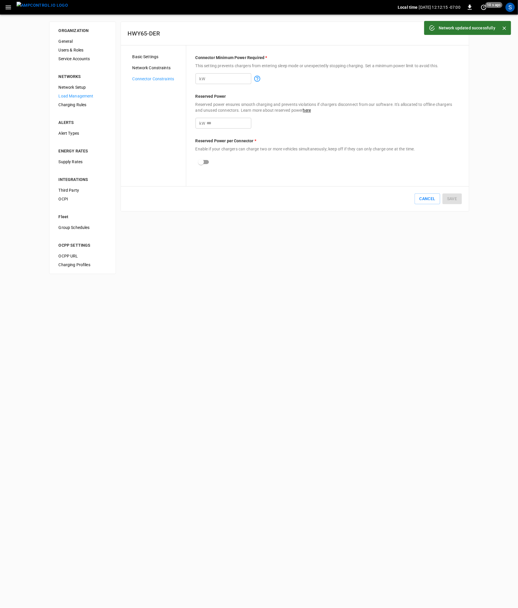
click at [34, 9] on img "menu" at bounding box center [42, 5] width 51 height 7
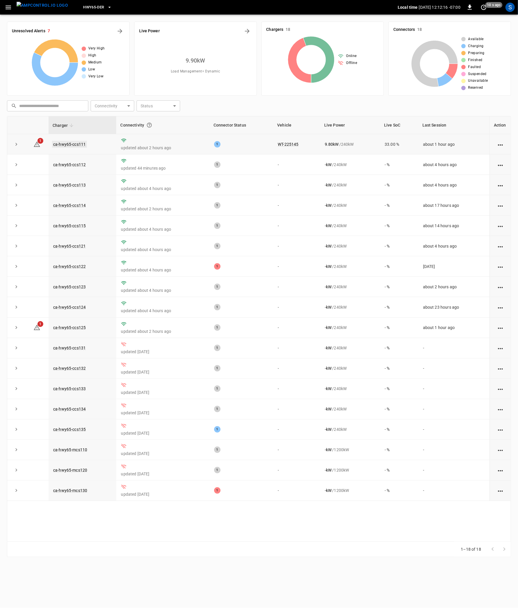
click at [74, 146] on link "ca-hwy65-ccs111" at bounding box center [69, 144] width 35 height 7
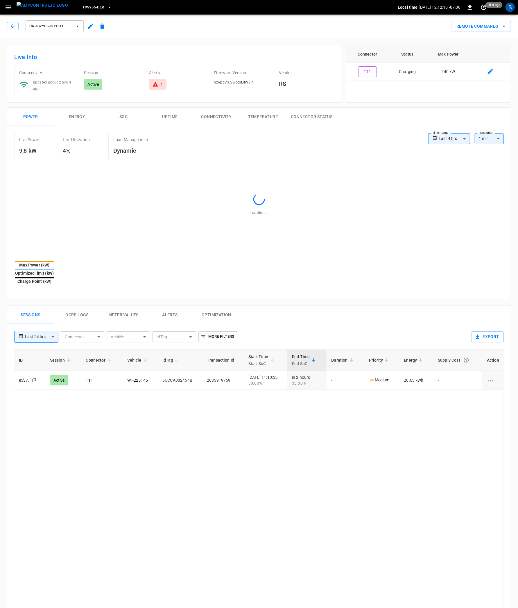
type input "**********"
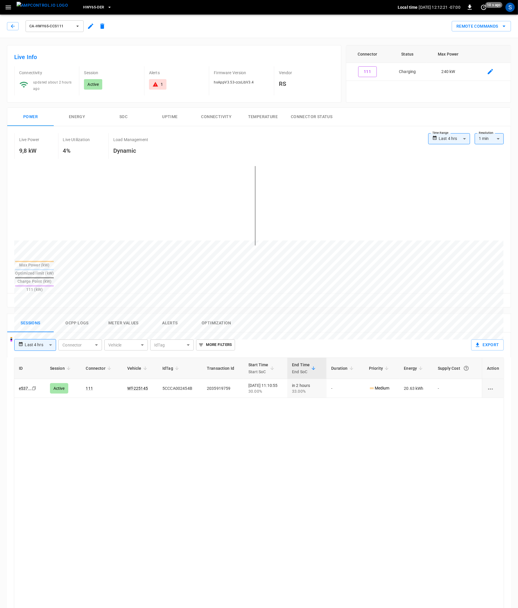
click at [9, 7] on icon "button" at bounding box center [9, 8] width 6 height 4
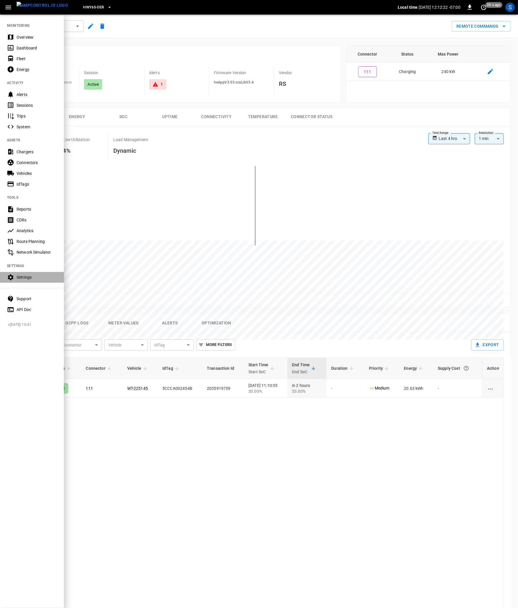
click at [30, 273] on div "Settings" at bounding box center [32, 277] width 64 height 11
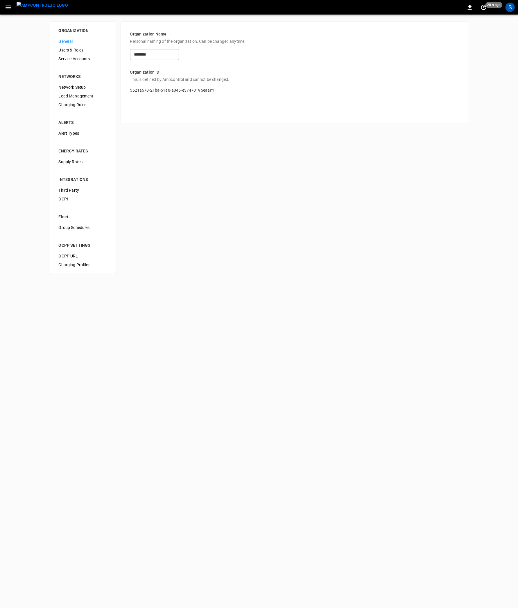
click at [86, 98] on span "Load Management" at bounding box center [83, 96] width 48 height 6
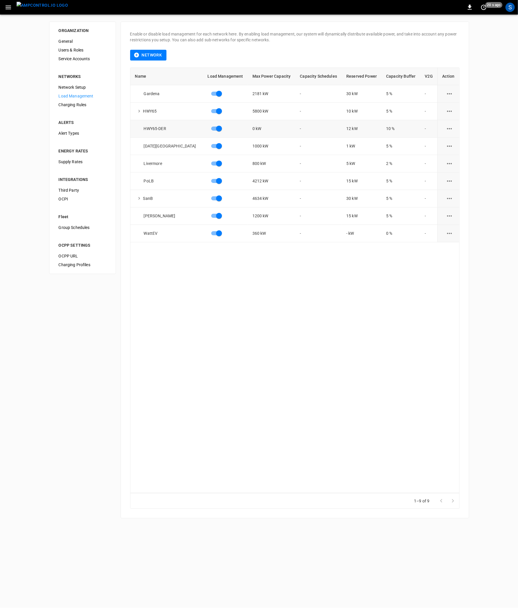
click at [450, 129] on icon "load management options" at bounding box center [449, 128] width 7 height 7
click at [448, 141] on li "Edit" at bounding box center [461, 143] width 41 height 10
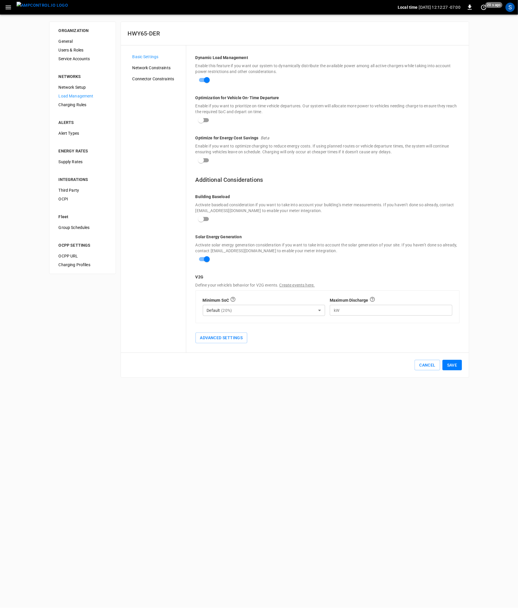
click at [456, 363] on button "Save" at bounding box center [452, 365] width 19 height 11
click at [42, 9] on img "menu" at bounding box center [42, 5] width 51 height 7
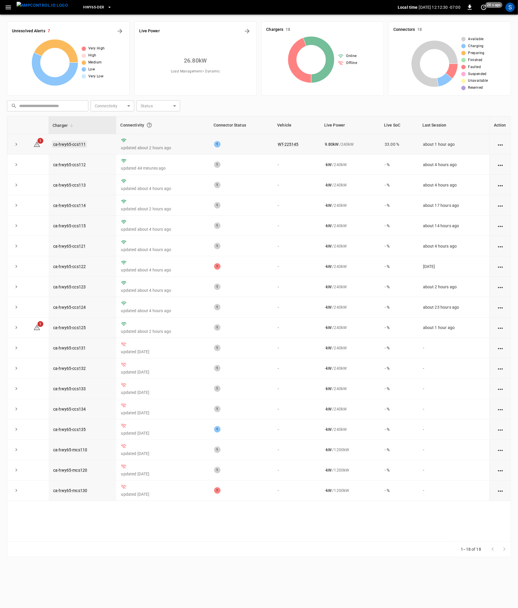
click at [82, 143] on link "ca-hwy65-ccs111" at bounding box center [69, 144] width 35 height 7
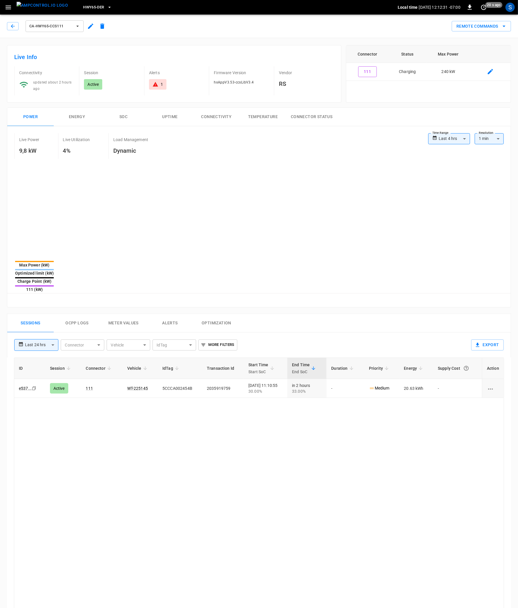
type input "**********"
click at [5, 6] on icon "button" at bounding box center [8, 7] width 7 height 7
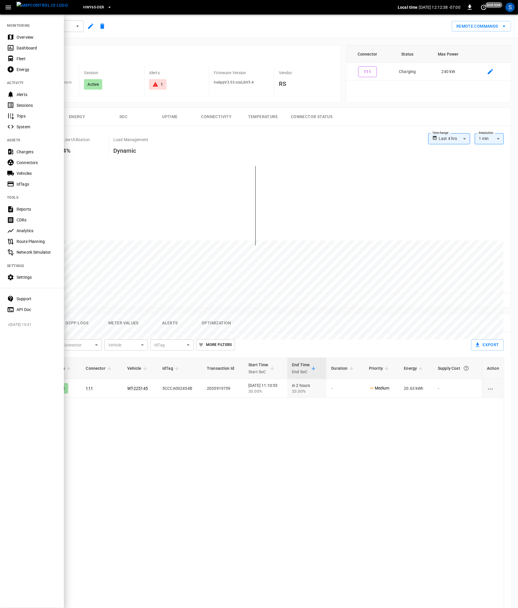
click at [29, 280] on div "Settings" at bounding box center [32, 277] width 64 height 11
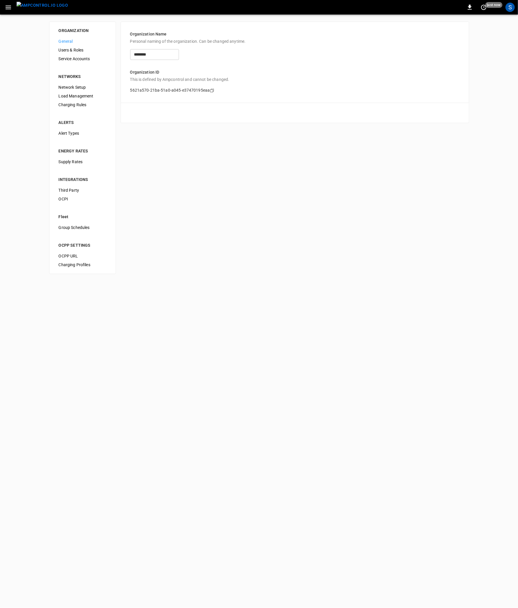
click at [85, 98] on span "Load Management" at bounding box center [83, 96] width 48 height 6
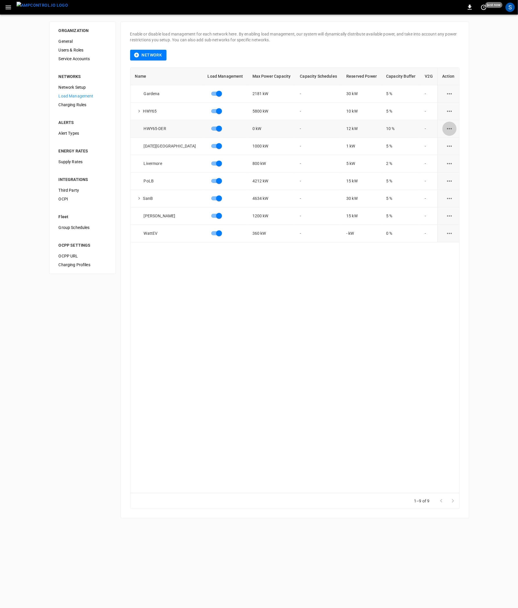
click at [446, 129] on icon "load management options" at bounding box center [449, 128] width 7 height 7
click at [450, 143] on li "Edit" at bounding box center [461, 143] width 41 height 10
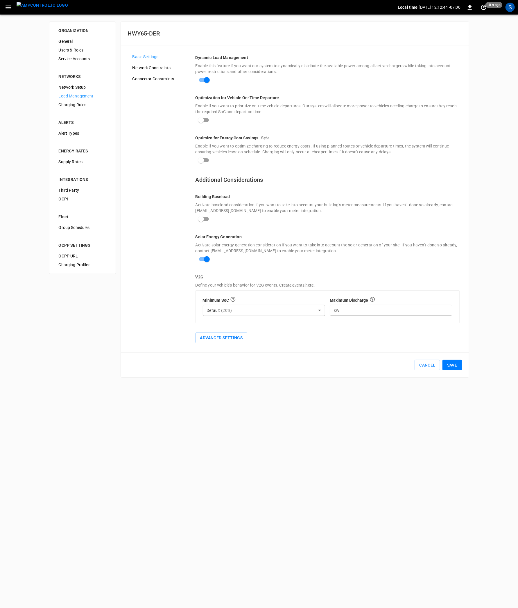
click at [28, 5] on img "menu" at bounding box center [42, 5] width 51 height 7
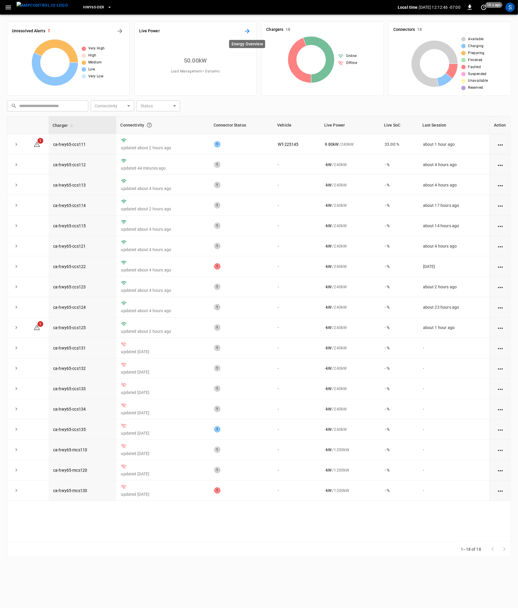
click at [246, 31] on icon "Energy Overview" at bounding box center [247, 31] width 7 height 7
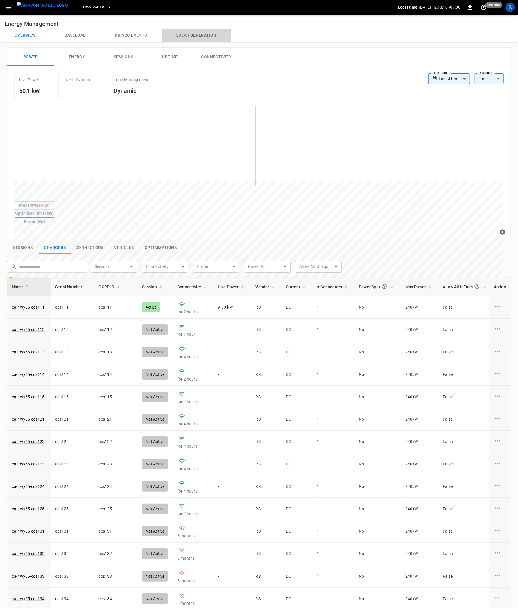
click at [196, 37] on button "Solar generation" at bounding box center [196, 35] width 69 height 14
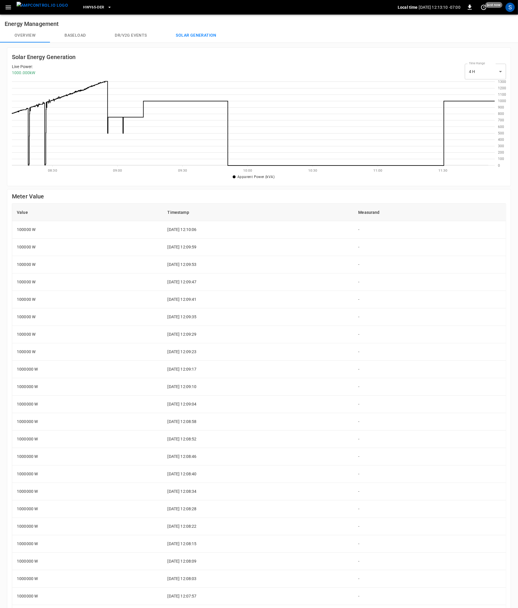
scroll to position [84, 483]
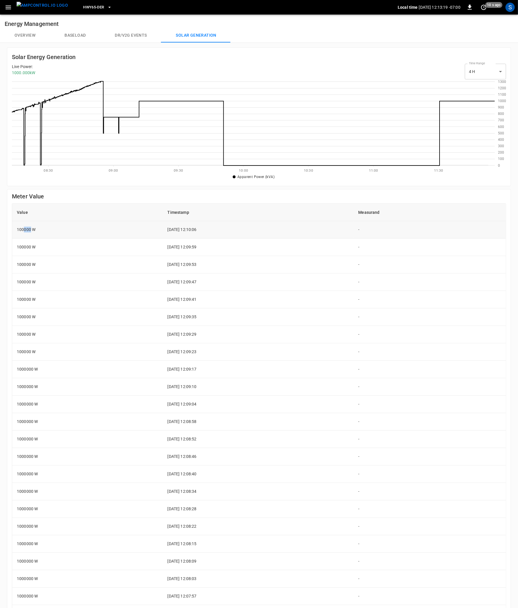
drag, startPoint x: 24, startPoint y: 231, endPoint x: 31, endPoint y: 233, distance: 7.5
click at [31, 233] on td "100000 W" at bounding box center [87, 229] width 151 height 17
click at [49, 9] on img "menu" at bounding box center [42, 5] width 51 height 7
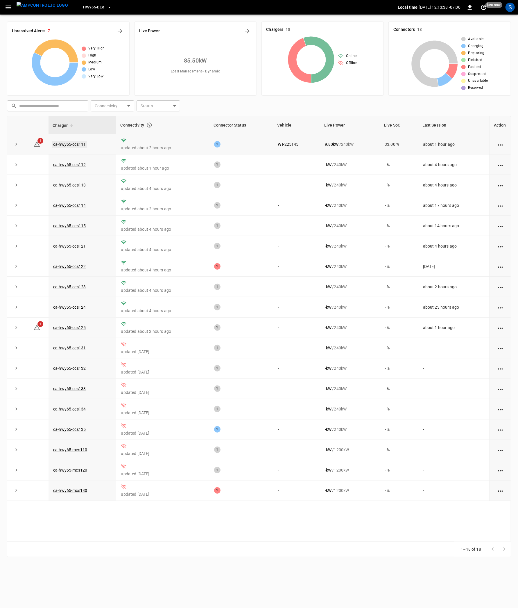
click at [78, 146] on link "ca-hwy65-ccs111" at bounding box center [69, 144] width 35 height 7
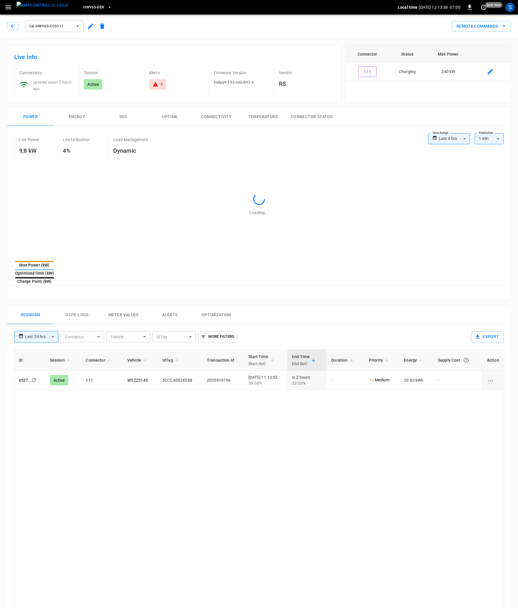
type input "**********"
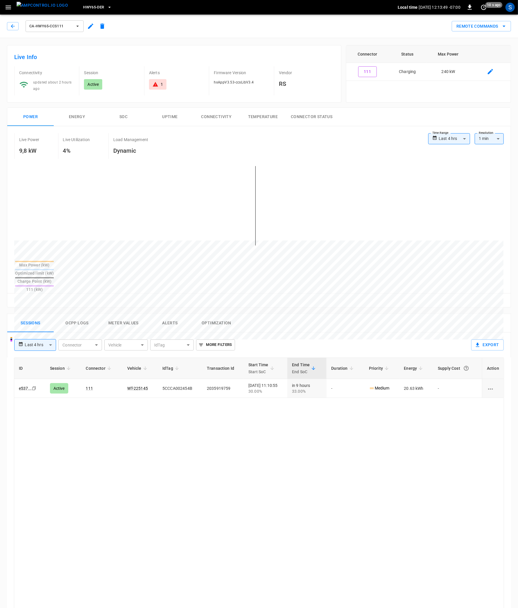
click at [41, 7] on img "menu" at bounding box center [42, 5] width 51 height 7
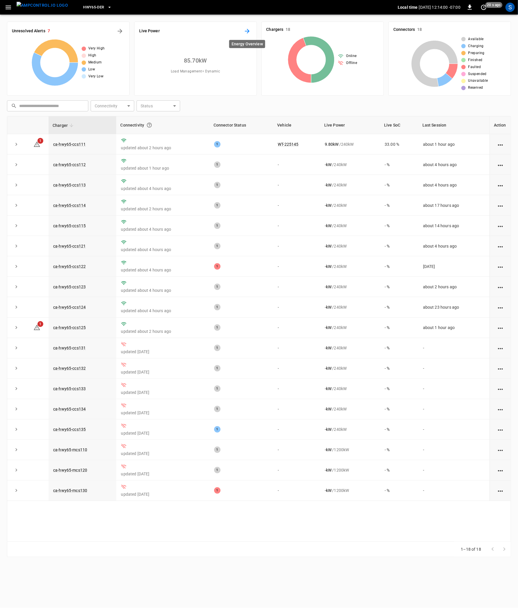
click at [247, 31] on icon "Energy Overview" at bounding box center [247, 31] width 7 height 7
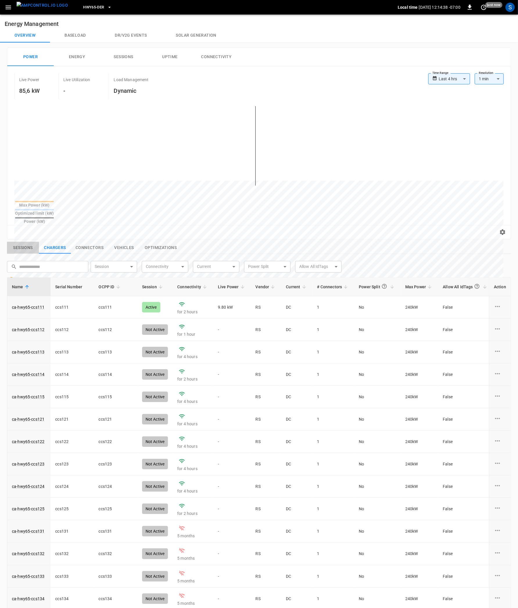
click at [21, 242] on button "Sessions" at bounding box center [23, 248] width 32 height 12
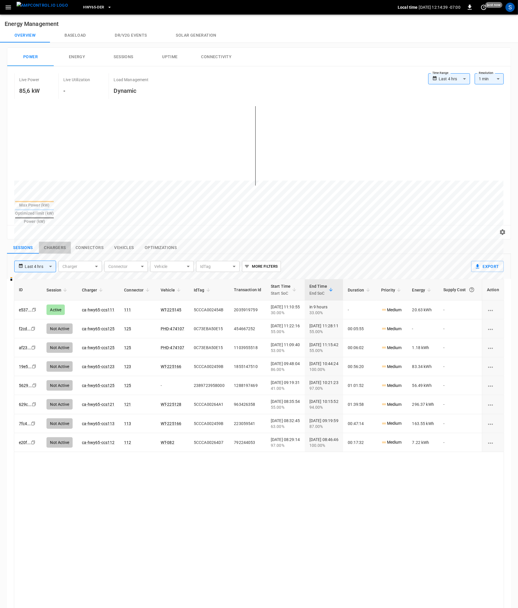
click at [54, 242] on button "Chargers" at bounding box center [55, 248] width 32 height 12
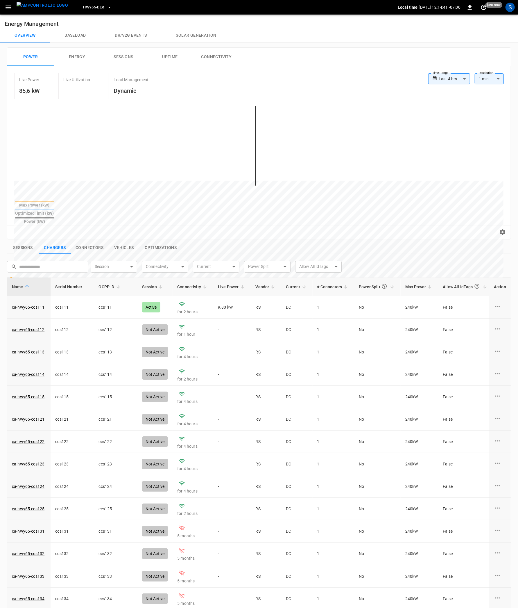
click at [8, 4] on icon "button" at bounding box center [8, 7] width 7 height 7
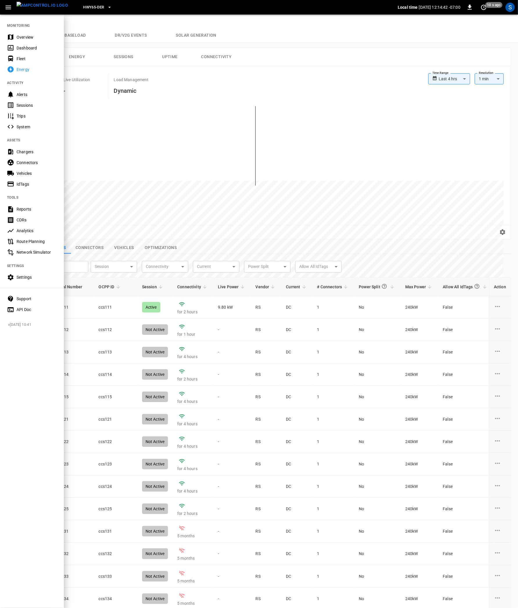
click at [35, 149] on div "Chargers" at bounding box center [37, 152] width 40 height 6
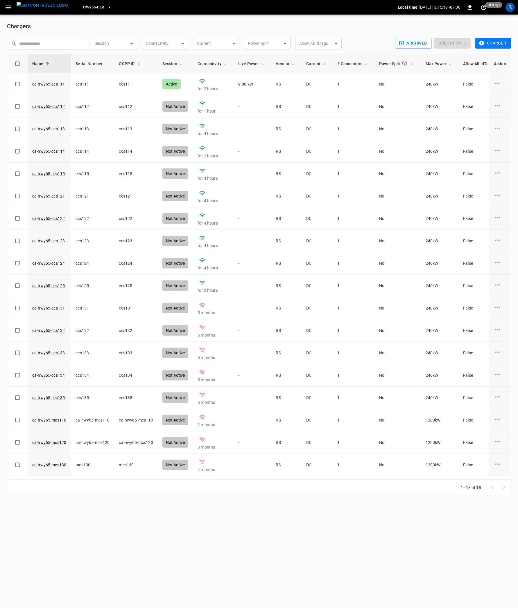
click at [43, 9] on img "menu" at bounding box center [42, 5] width 51 height 7
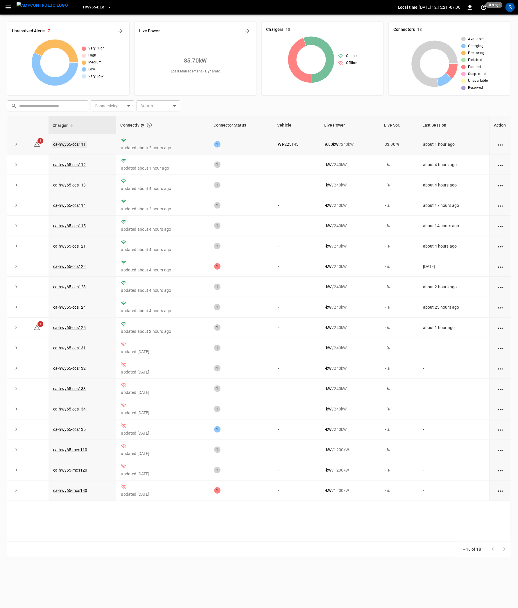
click at [78, 145] on link "ca-hwy65-ccs111" at bounding box center [69, 144] width 35 height 7
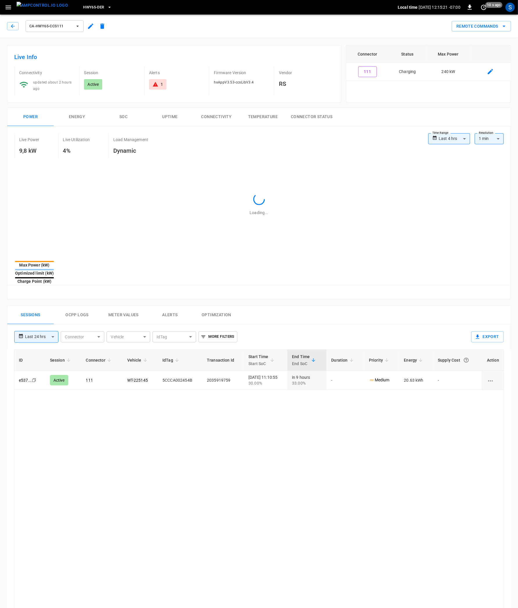
type input "**********"
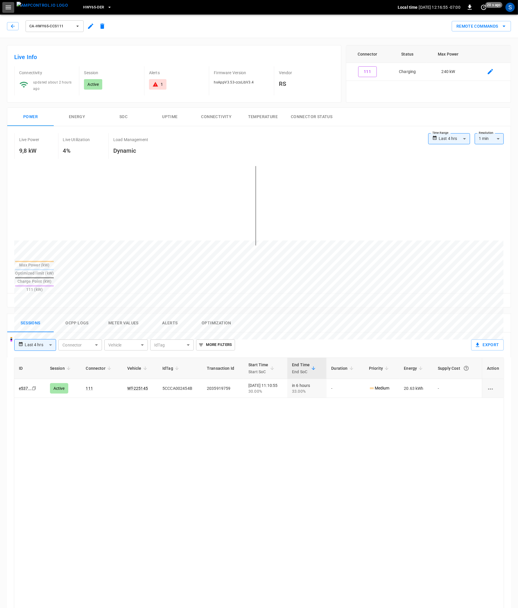
click at [10, 8] on icon "button" at bounding box center [9, 8] width 6 height 4
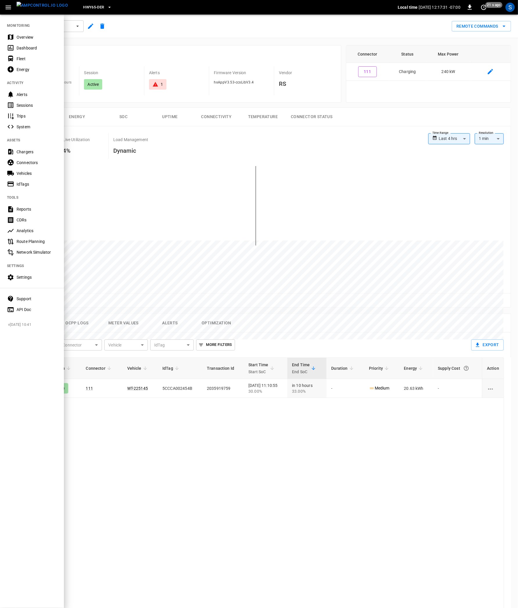
click at [351, 307] on div at bounding box center [259, 304] width 518 height 608
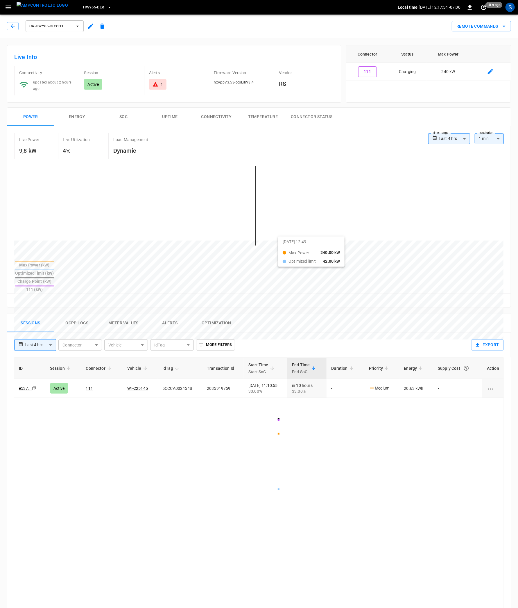
drag, startPoint x: 249, startPoint y: 236, endPoint x: 286, endPoint y: 241, distance: 36.8
click at [286, 341] on div at bounding box center [248, 380] width 468 height 79
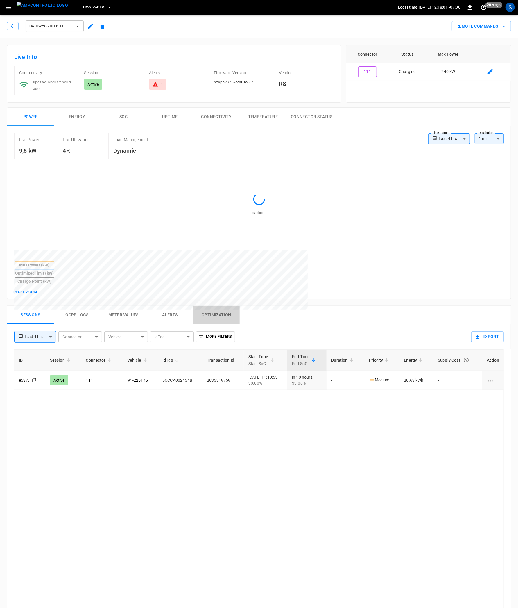
click at [204, 308] on button "Optimization" at bounding box center [216, 315] width 47 height 19
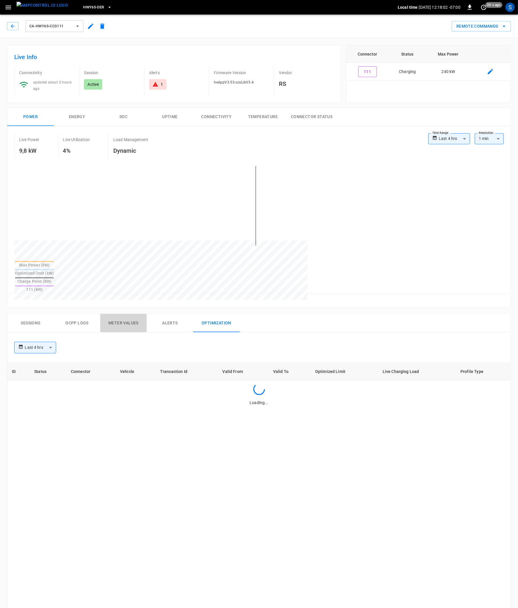
click at [113, 314] on button "Meter Values" at bounding box center [123, 323] width 47 height 19
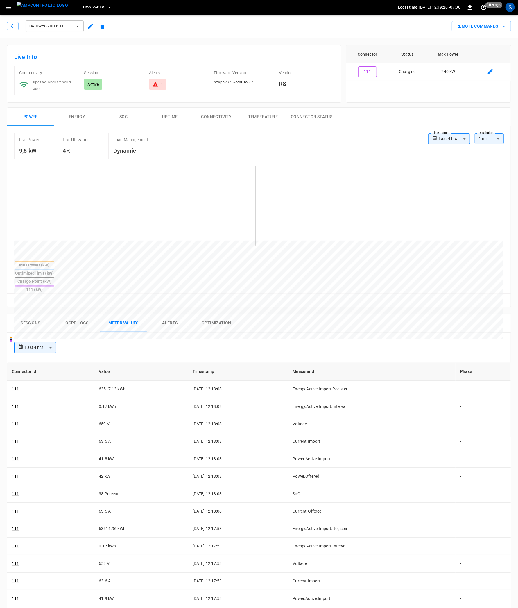
click at [42, 8] on img "menu" at bounding box center [42, 5] width 51 height 7
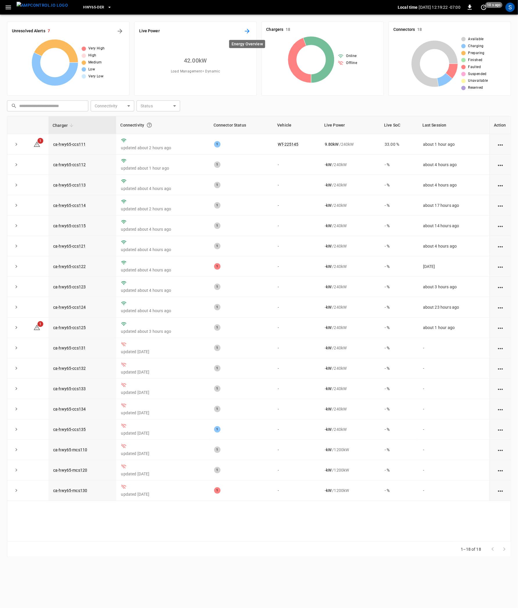
click at [249, 29] on icon "Energy Overview" at bounding box center [247, 31] width 7 height 7
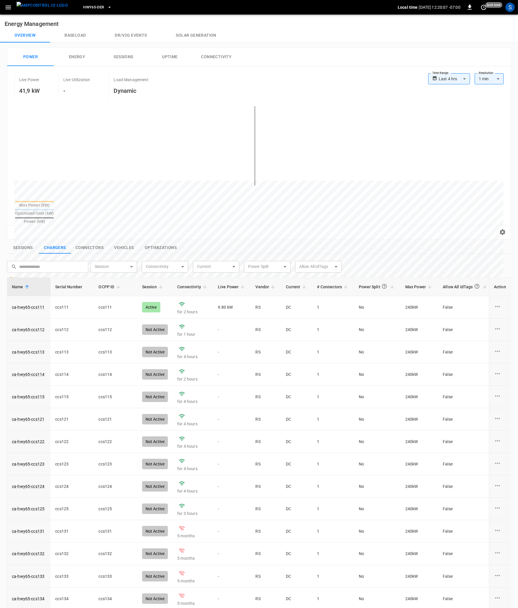
click at [29, 242] on button "Sessions" at bounding box center [23, 248] width 32 height 12
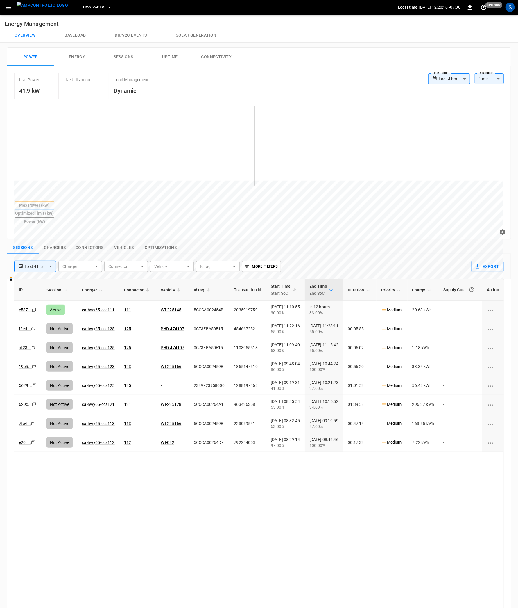
click at [58, 242] on button "Chargers" at bounding box center [55, 248] width 32 height 12
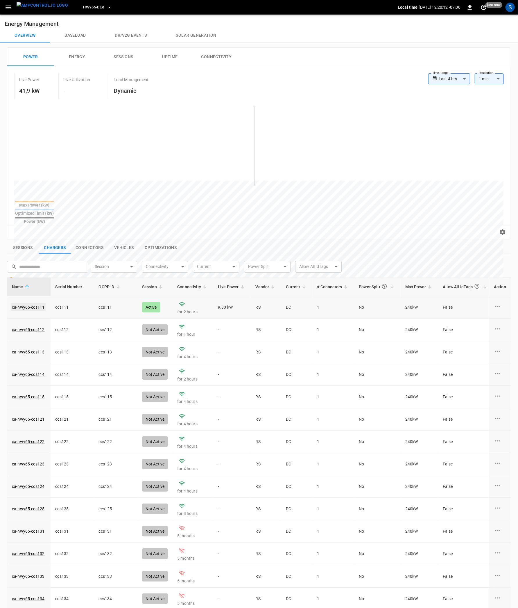
click at [37, 303] on link "ca-hwy65-ccs111" at bounding box center [28, 307] width 35 height 8
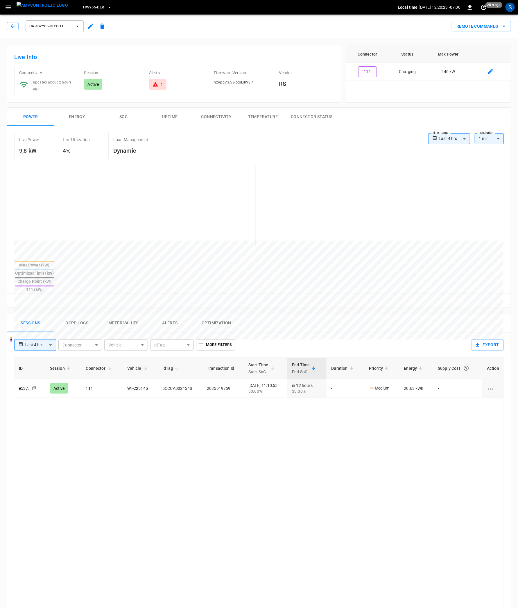
click at [49, 9] on img "menu" at bounding box center [42, 5] width 51 height 7
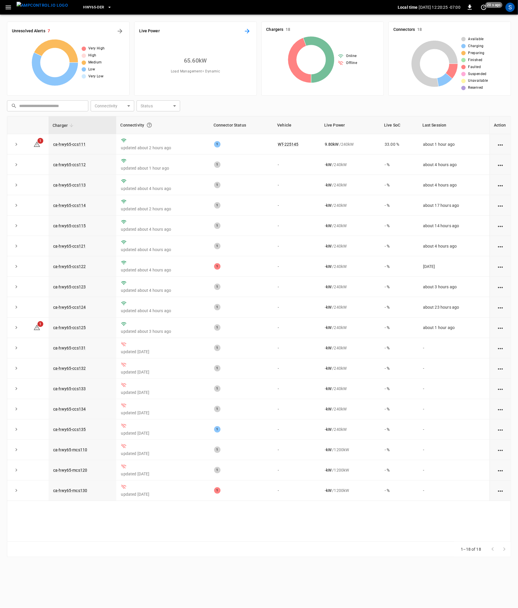
click at [245, 28] on button "Energy Overview" at bounding box center [247, 30] width 9 height 9
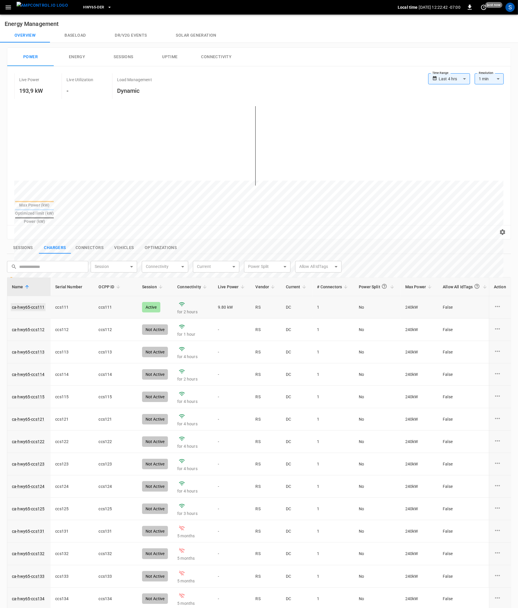
click at [31, 303] on link "ca-hwy65-ccs111" at bounding box center [28, 307] width 35 height 8
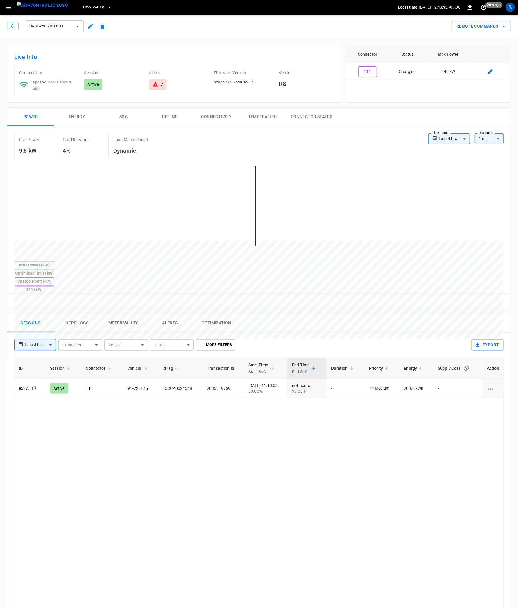
click at [42, 8] on img "menu" at bounding box center [42, 5] width 51 height 7
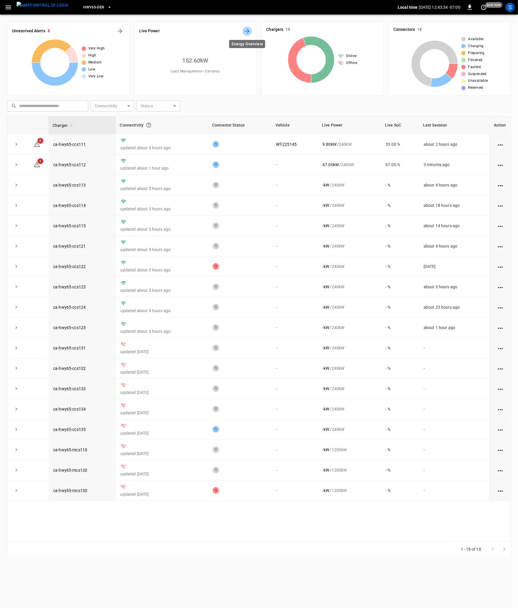
click at [248, 30] on icon "Energy Overview" at bounding box center [247, 31] width 7 height 7
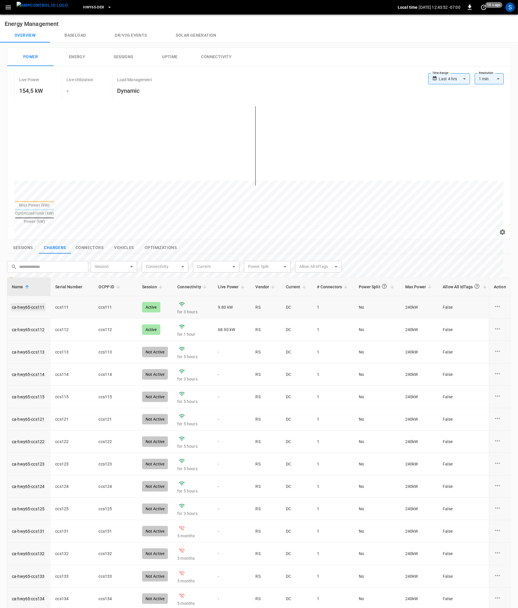
click at [24, 303] on link "ca-hwy65-ccs111" at bounding box center [28, 307] width 35 height 8
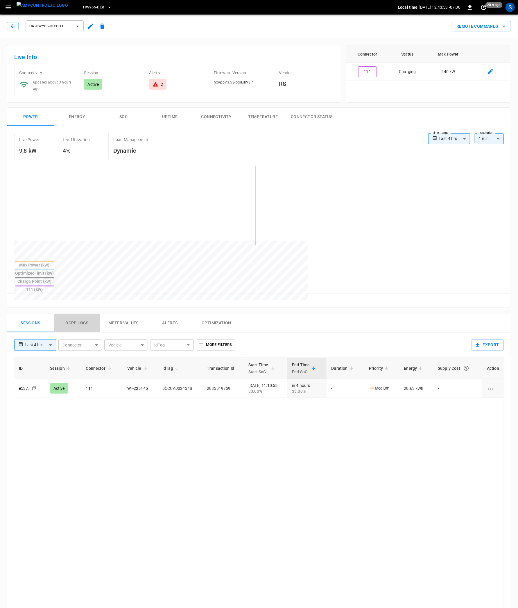
click at [76, 314] on button "Ocpp logs" at bounding box center [77, 323] width 47 height 19
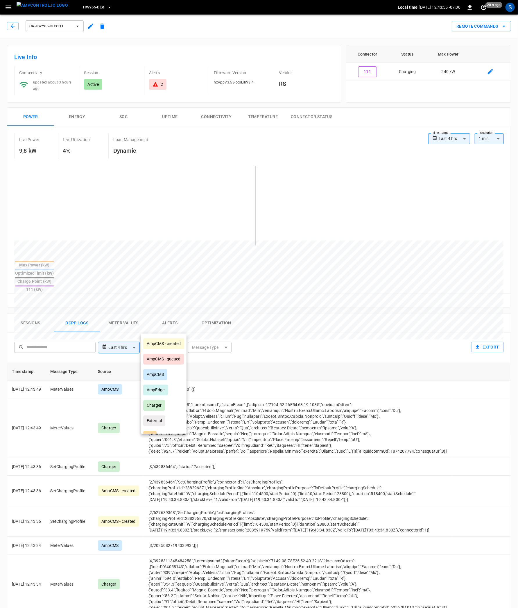
click at [172, 331] on body "**********" at bounding box center [259, 405] width 518 height 811
click at [162, 389] on div "AmpEdge" at bounding box center [155, 389] width 25 height 11
type input "*******"
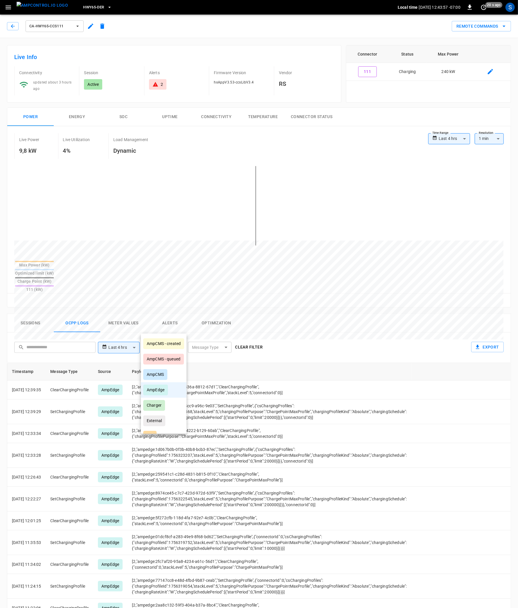
click at [329, 320] on div at bounding box center [259, 304] width 518 height 608
click at [48, 8] on img "menu" at bounding box center [42, 5] width 51 height 7
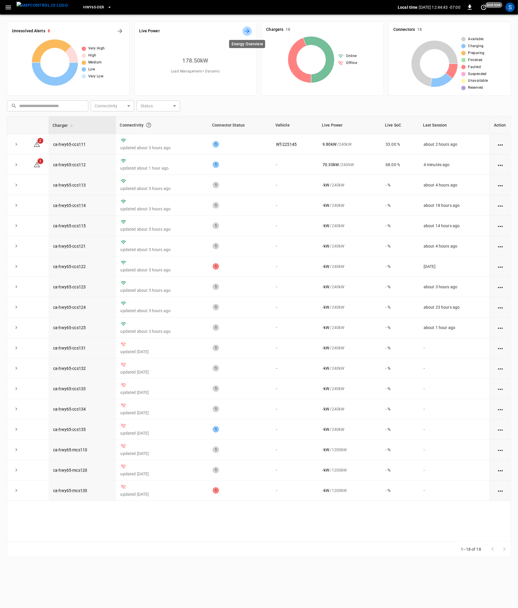
click at [245, 33] on icon "Energy Overview" at bounding box center [247, 31] width 7 height 7
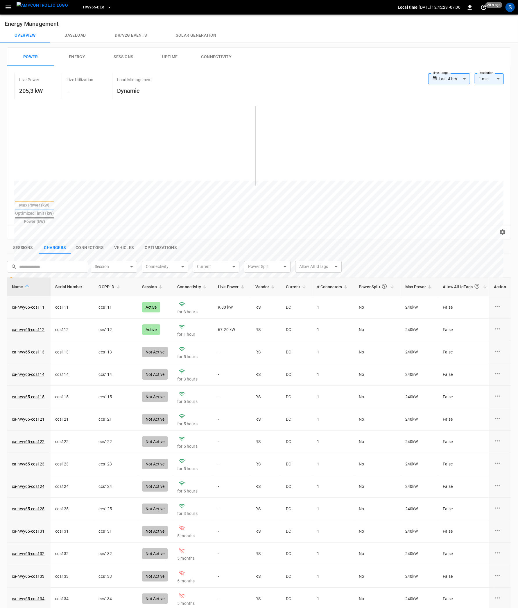
click at [265, 228] on div "Reset zoom" at bounding box center [259, 232] width 495 height 9
click at [33, 303] on link "ca-hwy65-ccs111" at bounding box center [28, 307] width 35 height 8
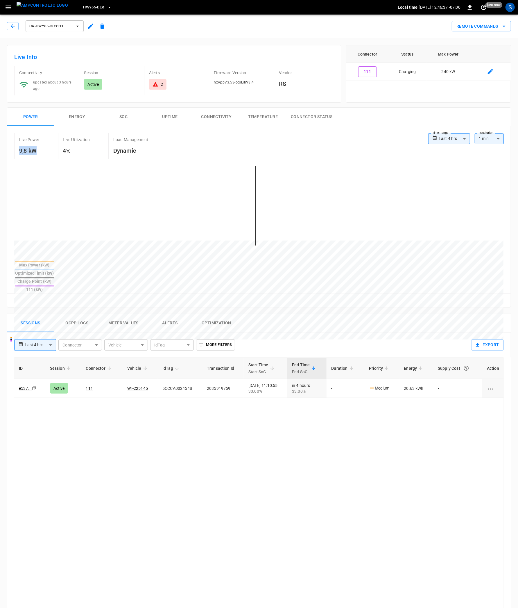
drag, startPoint x: 34, startPoint y: 151, endPoint x: 17, endPoint y: 153, distance: 17.9
click at [17, 153] on div "Live Power 9,8 kW" at bounding box center [36, 146] width 44 height 26
click at [78, 314] on button "Ocpp logs" at bounding box center [77, 323] width 47 height 19
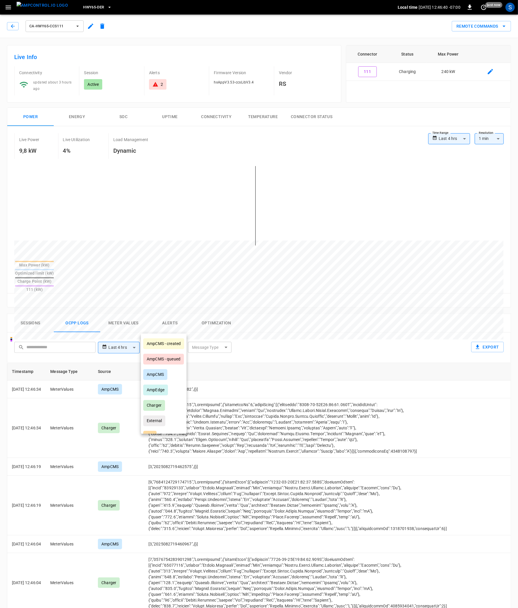
click at [164, 328] on body "**********" at bounding box center [259, 405] width 518 height 811
click at [169, 385] on li "AmpEdge" at bounding box center [164, 389] width 46 height 15
type input "*******"
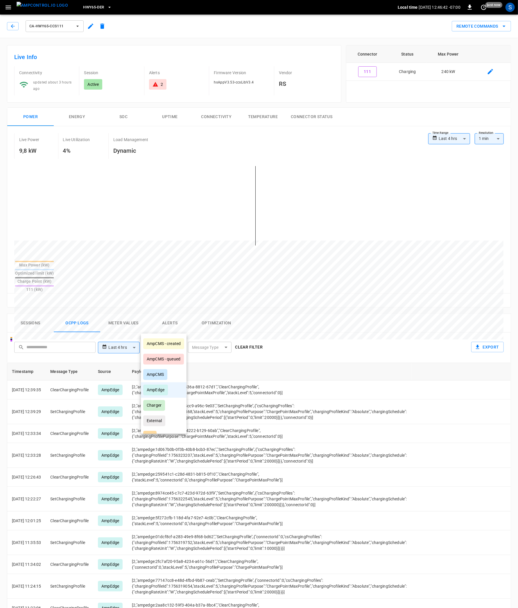
click at [335, 319] on div at bounding box center [259, 304] width 518 height 608
click at [484, 10] on icon "set refresh interval" at bounding box center [484, 7] width 7 height 7
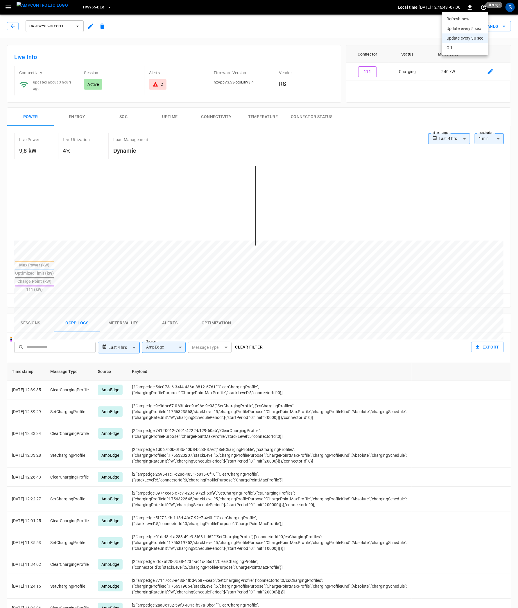
click at [478, 30] on li "Update every 5 sec" at bounding box center [465, 29] width 46 height 10
click at [39, 9] on img "menu" at bounding box center [42, 5] width 51 height 7
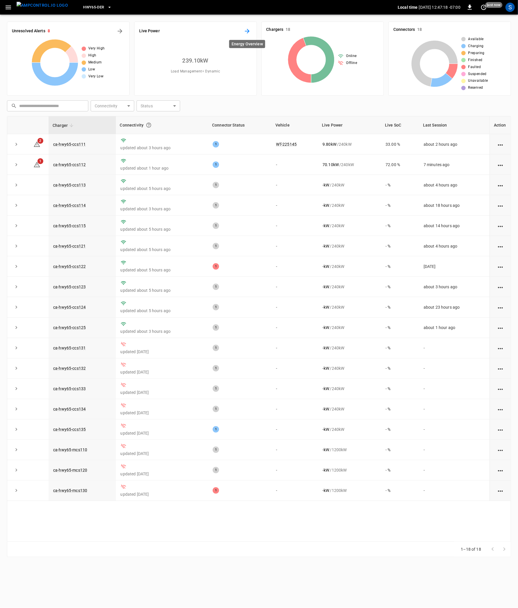
click at [249, 31] on icon "Energy Overview" at bounding box center [247, 31] width 5 height 5
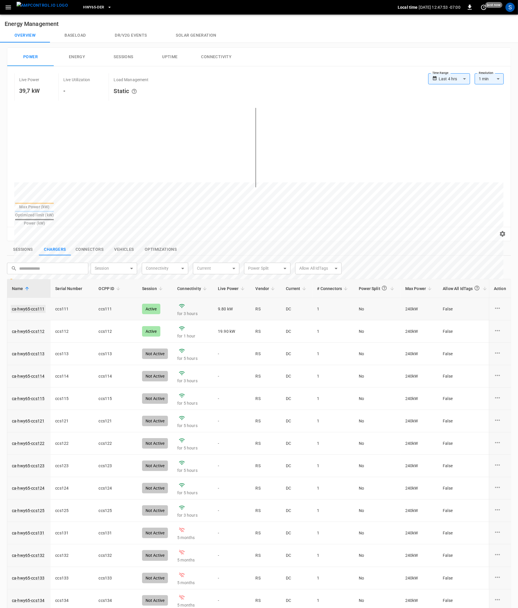
click at [35, 305] on link "ca-hwy65-ccs111" at bounding box center [28, 309] width 35 height 8
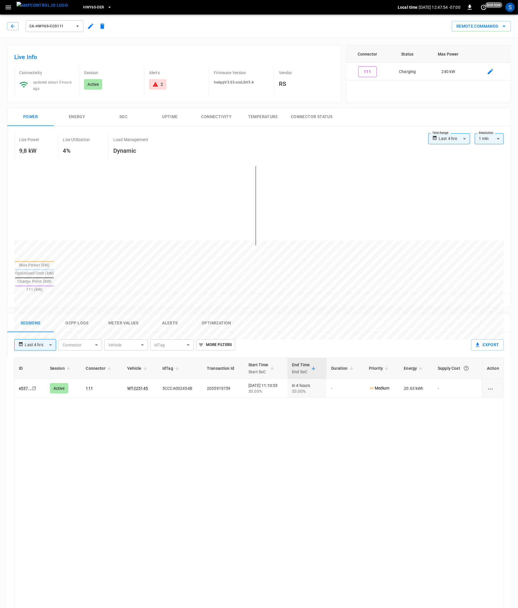
click at [75, 314] on button "Ocpp logs" at bounding box center [77, 323] width 47 height 19
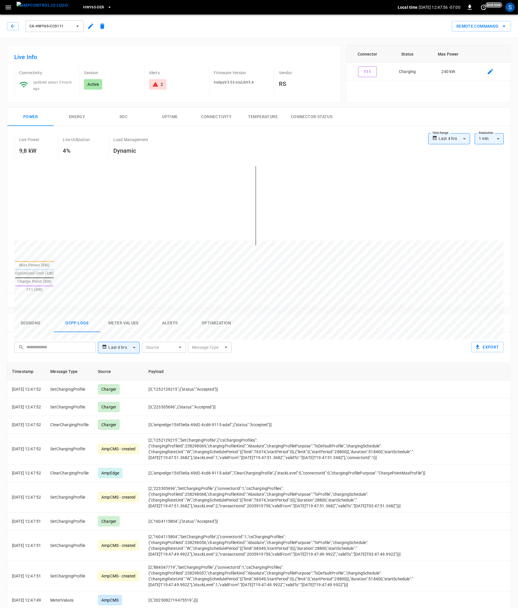
click at [165, 332] on div "**********" at bounding box center [259, 347] width 504 height 30
click at [167, 324] on body "**********" at bounding box center [259, 405] width 518 height 811
click at [167, 387] on div "AmpEdge" at bounding box center [155, 389] width 25 height 11
type input "*******"
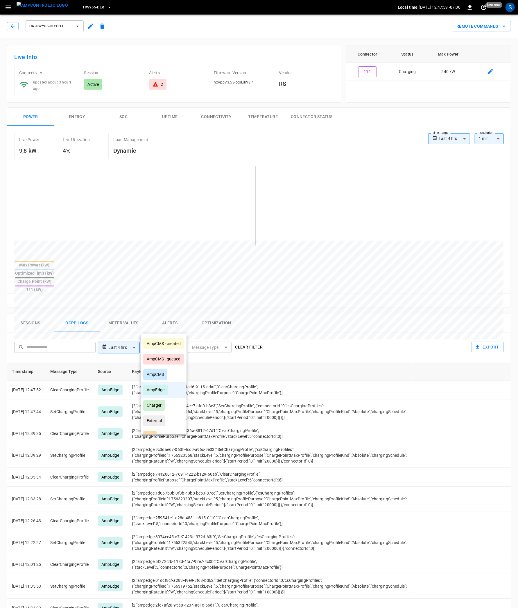
click at [377, 336] on div at bounding box center [259, 304] width 518 height 608
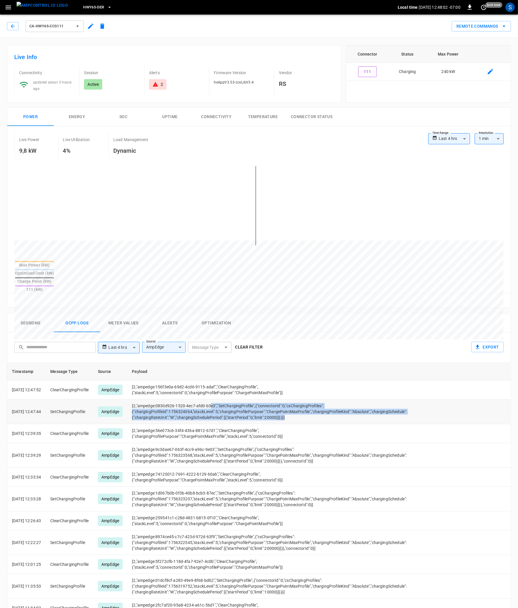
drag, startPoint x: 239, startPoint y: 388, endPoint x: 220, endPoint y: 382, distance: 20.6
click at [220, 399] on td "[2,"ampedge:0830d926-1520-4ec7-afd0-b3e3","SetChargingProfile",{"connectorId":0…" at bounding box center [269, 411] width 284 height 25
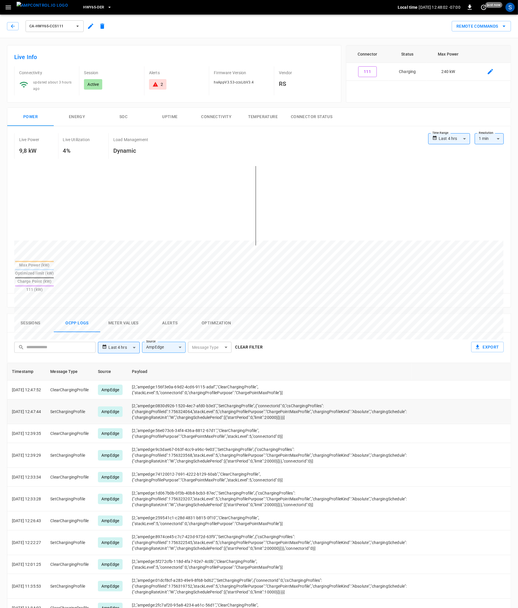
click at [220, 399] on td "[2,"ampedge:0830d926-1520-4ec7-afd0-b3e3","SetChargingProfile",{"connectorId":0…" at bounding box center [269, 411] width 284 height 25
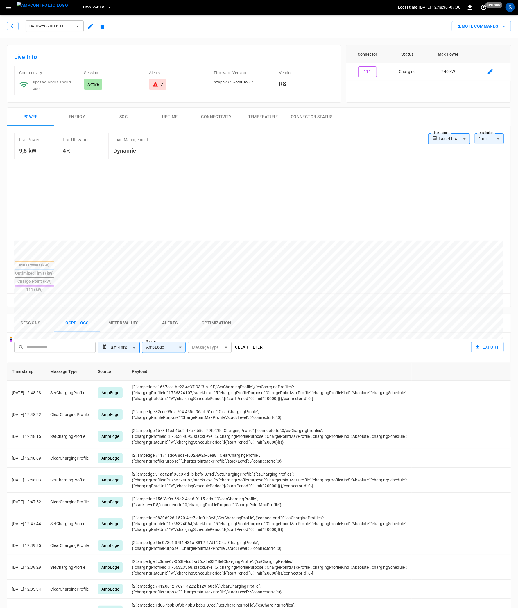
click at [259, 342] on button "Clear filter" at bounding box center [249, 347] width 32 height 11
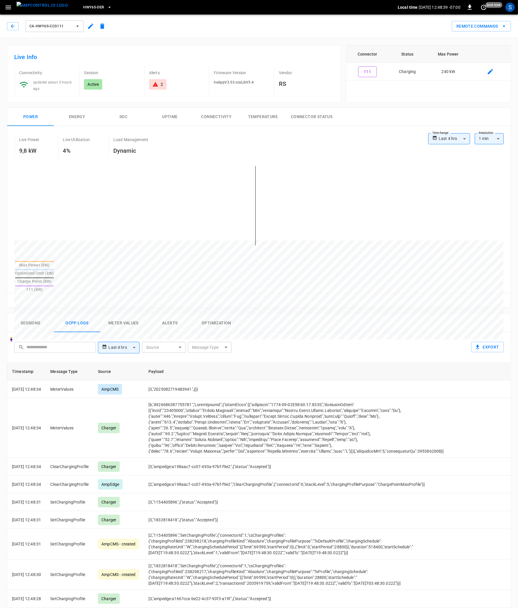
click at [26, 14] on button "menu" at bounding box center [42, 7] width 56 height 15
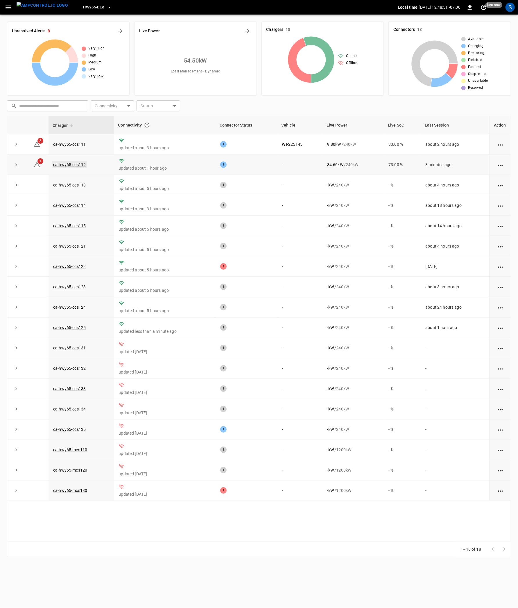
click at [80, 164] on link "ca-hwy65-ccs112" at bounding box center [69, 164] width 35 height 7
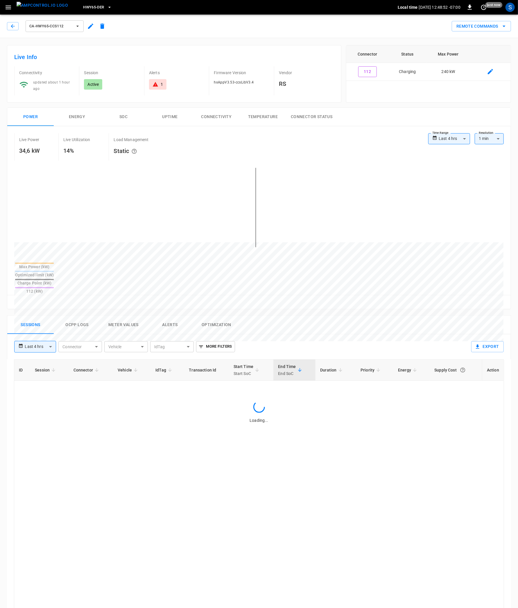
click at [221, 315] on button "Optimization" at bounding box center [216, 324] width 47 height 19
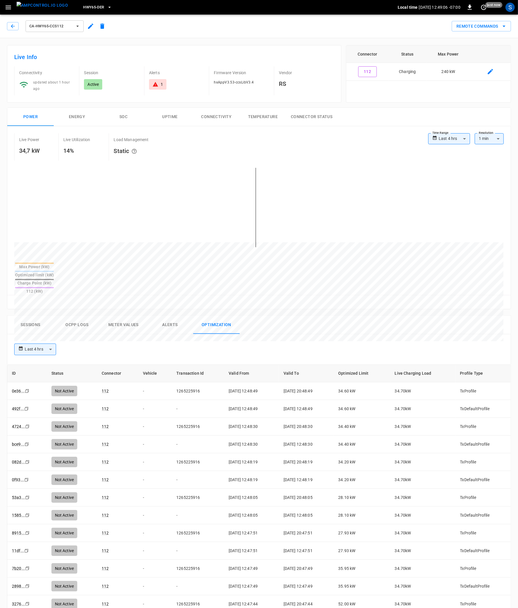
click at [81, 315] on button "Ocpp logs" at bounding box center [77, 324] width 47 height 19
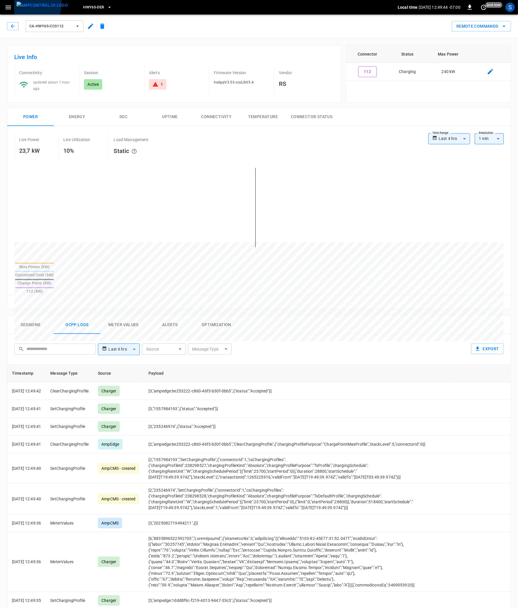
click at [17, 2] on img "menu" at bounding box center [42, 5] width 51 height 7
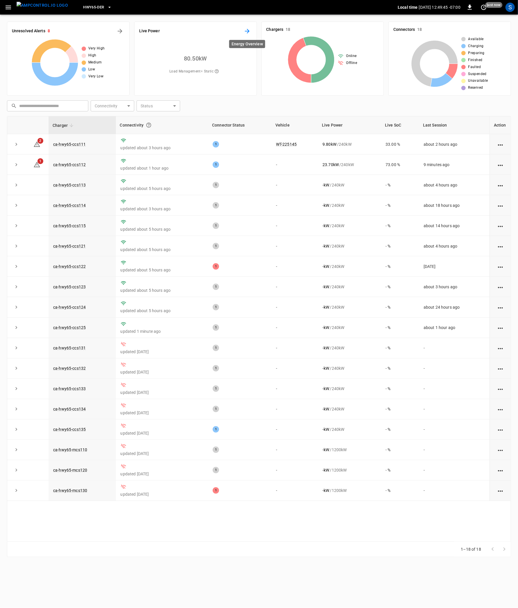
click at [245, 31] on icon "Energy Overview" at bounding box center [247, 31] width 7 height 7
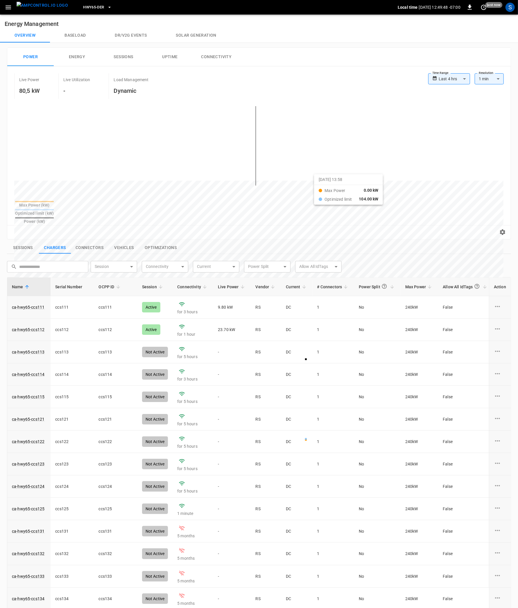
drag, startPoint x: 204, startPoint y: 178, endPoint x: 313, endPoint y: 171, distance: 109.3
click at [313, 281] on div at bounding box center [248, 320] width 468 height 79
click at [38, 303] on link "ca-hwy65-ccs111" at bounding box center [28, 307] width 35 height 8
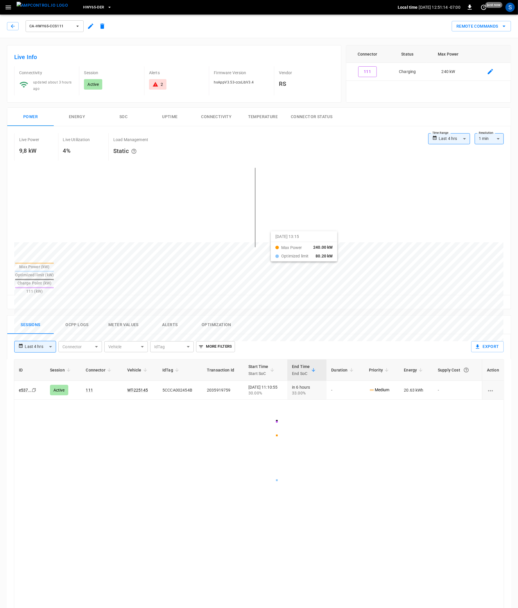
click at [284, 343] on div at bounding box center [248, 382] width 468 height 79
click at [86, 314] on button "Ocpp logs" at bounding box center [77, 323] width 47 height 19
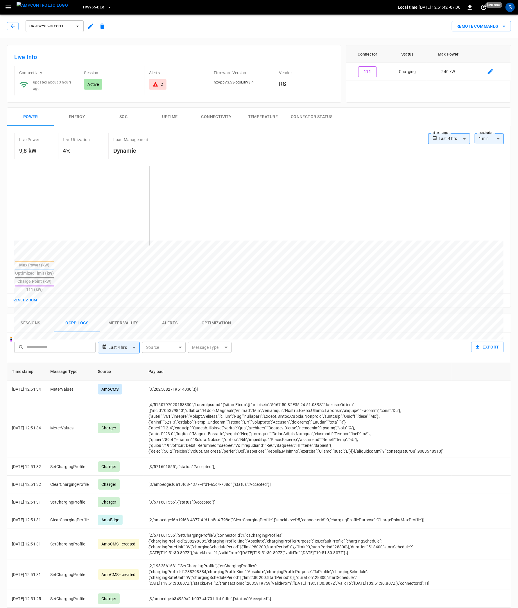
click at [120, 314] on button "Meter Values" at bounding box center [123, 323] width 47 height 19
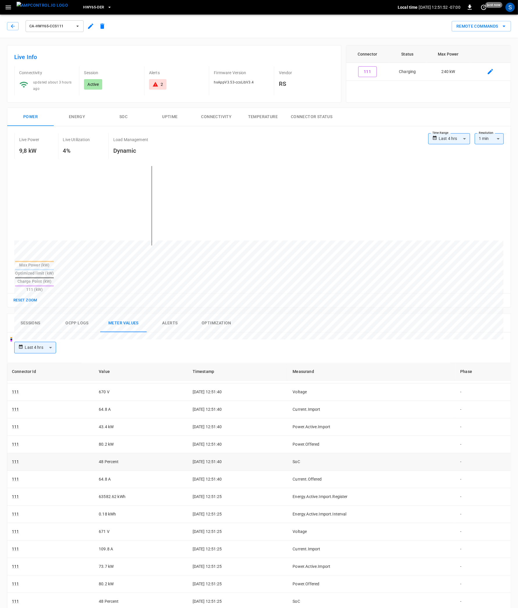
scroll to position [48, 0]
click at [11, 27] on icon "button" at bounding box center [13, 26] width 6 height 6
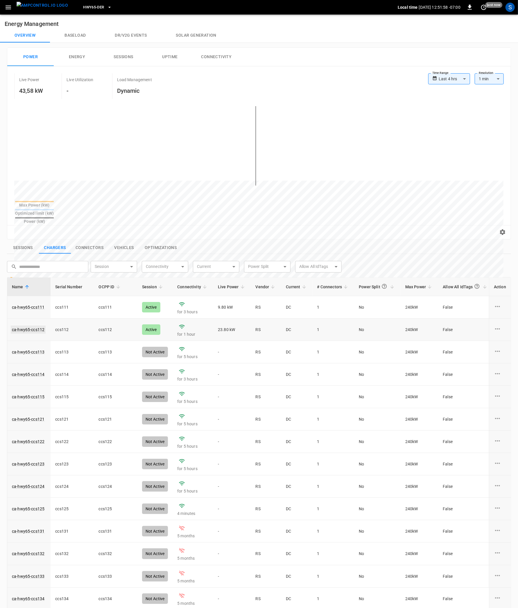
click at [20, 325] on link "ca-hwy65-ccs112" at bounding box center [28, 329] width 35 height 8
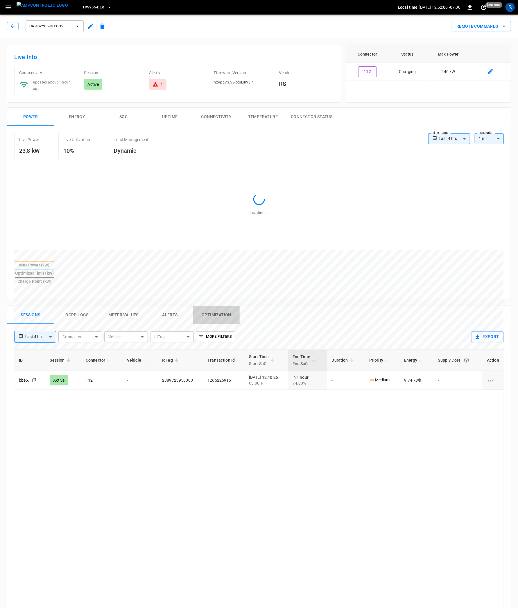
click at [216, 309] on button "Optimization" at bounding box center [216, 315] width 47 height 19
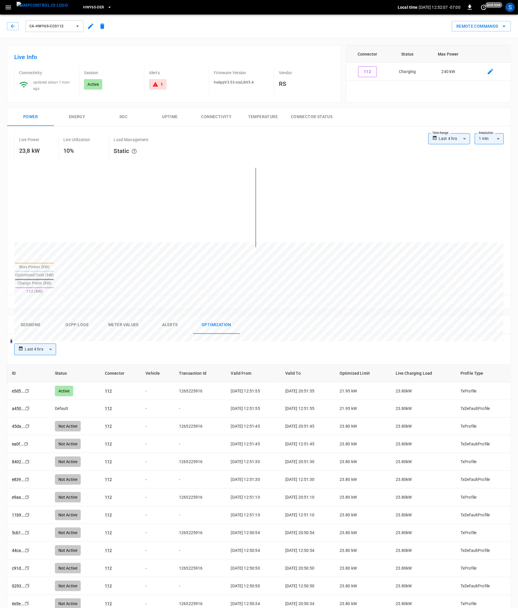
click at [66, 22] on button "ca-hwy65-ccs112" at bounding box center [55, 26] width 58 height 12
click at [59, 54] on li "ca-hwy65-ccs112 8e8a ..." at bounding box center [69, 57] width 87 height 14
click at [70, 26] on span "ca-hwy65-ccs112" at bounding box center [50, 26] width 43 height 7
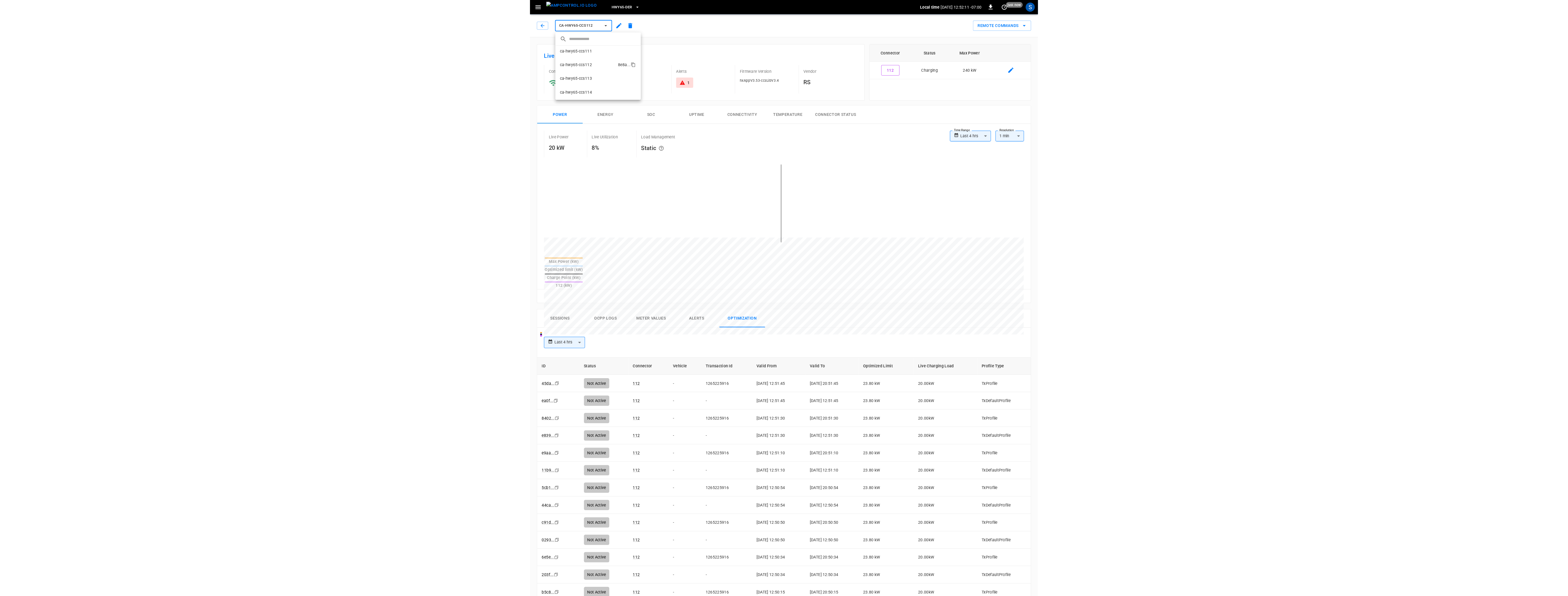
scroll to position [0, 0]
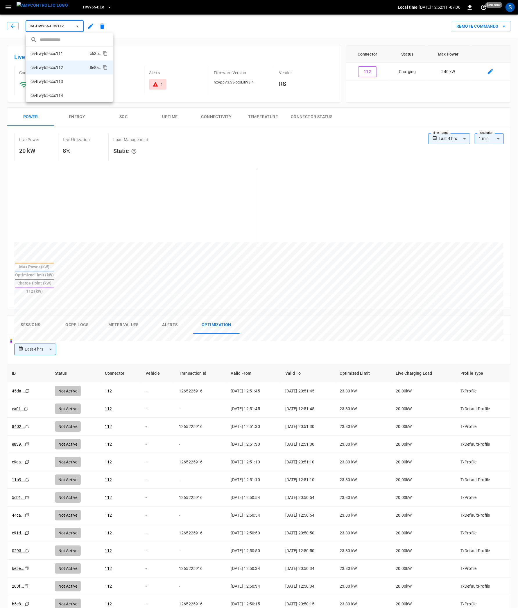
click at [51, 55] on p "ca-hwy65-ccs111" at bounding box center [47, 54] width 33 height 6
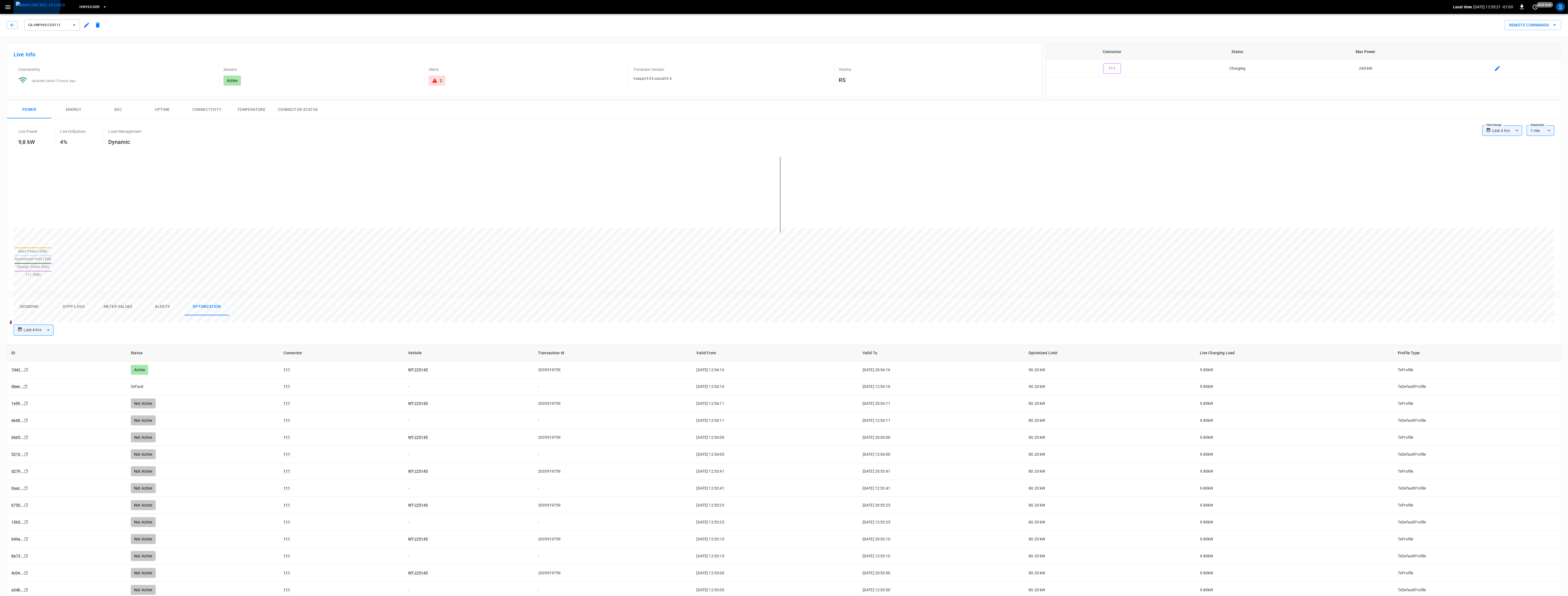
click at [36, 5] on img "menu" at bounding box center [40, 5] width 49 height 7
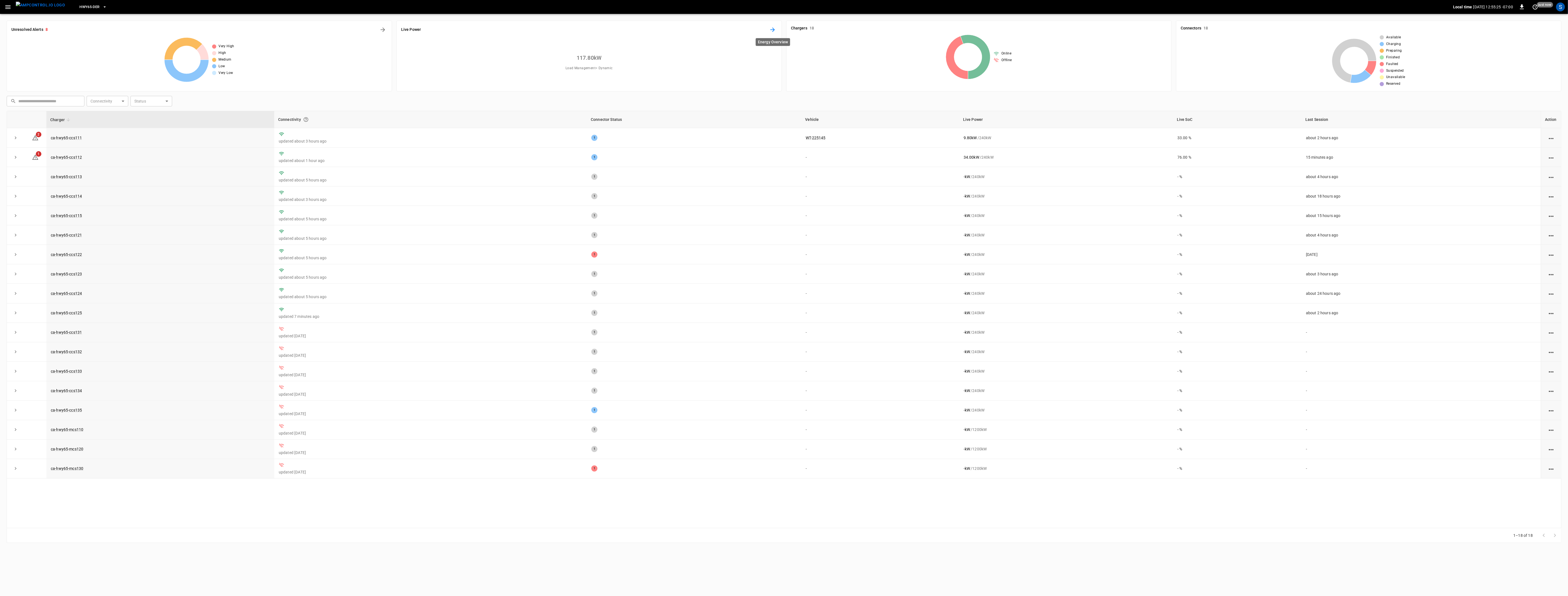
click at [495, 30] on icon "Energy Overview" at bounding box center [773, 30] width 7 height 7
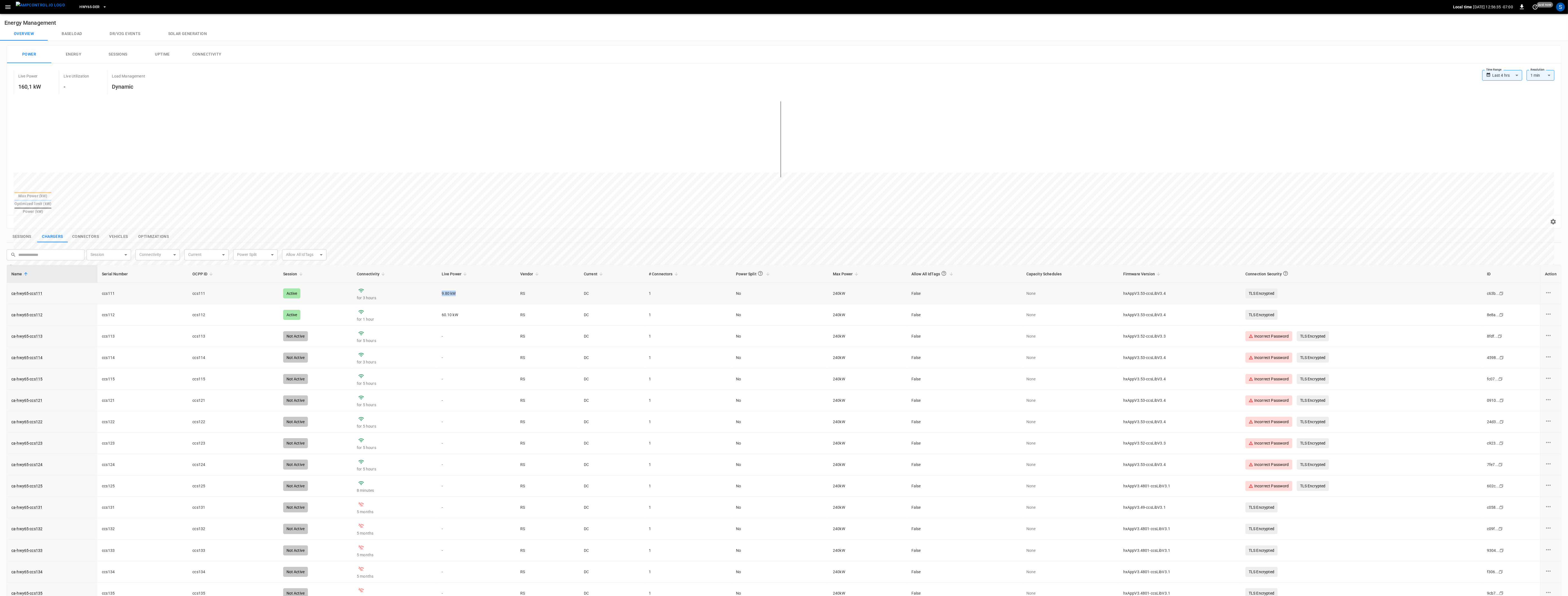
drag, startPoint x: 456, startPoint y: 284, endPoint x: 437, endPoint y: 287, distance: 19.2
click at [435, 287] on tr "ca-hwy65-ccs111 ccs111 ccs111 Active for 3 hours 9.80 kW RS DC 1 No 240 kW Fals…" at bounding box center [784, 293] width 1555 height 21
click at [449, 284] on td "9.80 kW" at bounding box center [477, 293] width 78 height 21
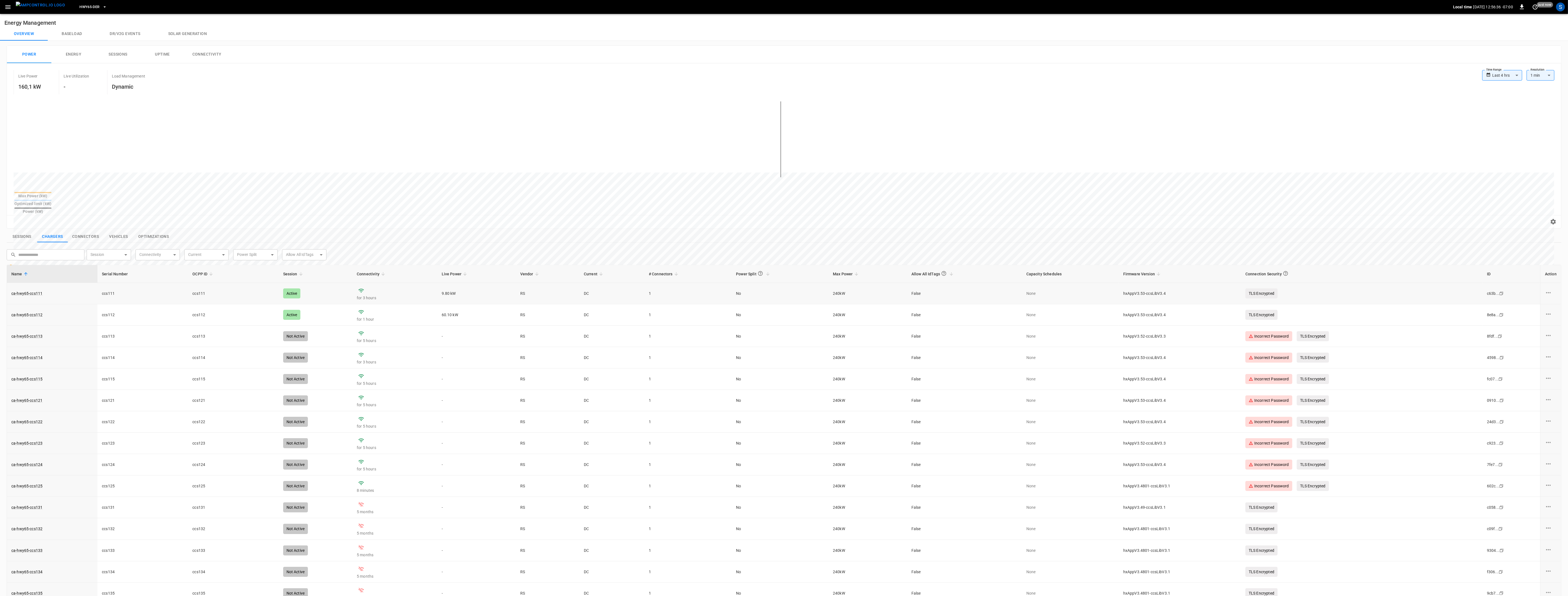
click at [449, 284] on td "9.80 kW" at bounding box center [477, 293] width 78 height 21
drag, startPoint x: 4, startPoint y: 283, endPoint x: 1237, endPoint y: 240, distance: 1233.7
click at [495, 240] on div "**********" at bounding box center [784, 371] width 1568 height 660
click at [495, 245] on div "​ ​ Session ​ Session Connectivity ​ Connectivity Current ​ Current Power Split…" at bounding box center [780, 252] width 1557 height 15
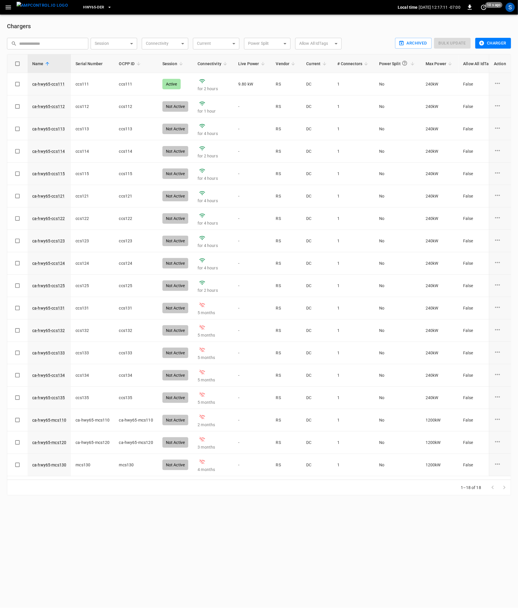
click at [51, 8] on img "menu" at bounding box center [42, 5] width 51 height 7
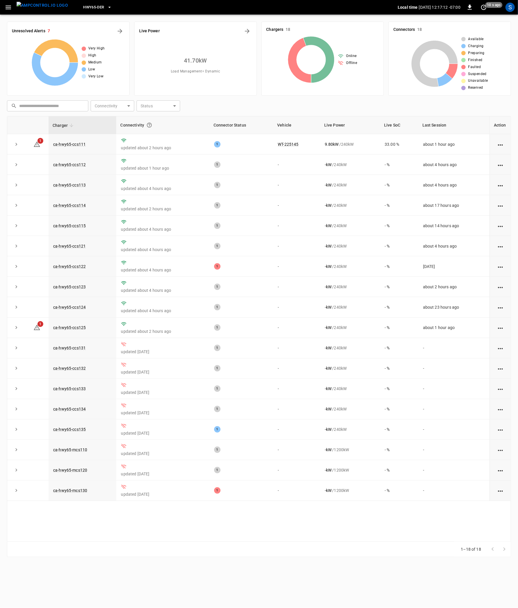
click at [247, 26] on div "Live Power 41.70 kW Load Management = Dynamic" at bounding box center [195, 59] width 123 height 74
click at [249, 29] on icon "Energy Overview" at bounding box center [247, 31] width 7 height 7
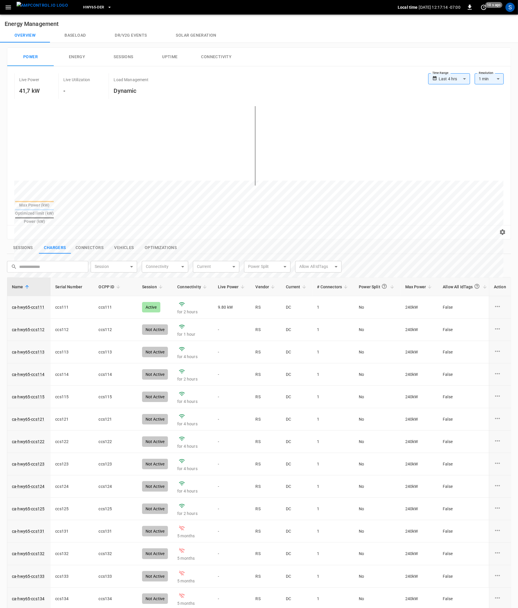
click at [186, 34] on button "Solar generation" at bounding box center [196, 35] width 69 height 14
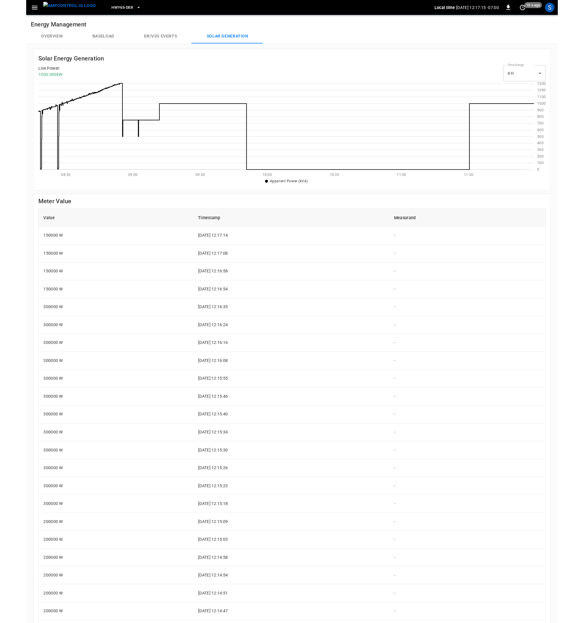
scroll to position [84, 483]
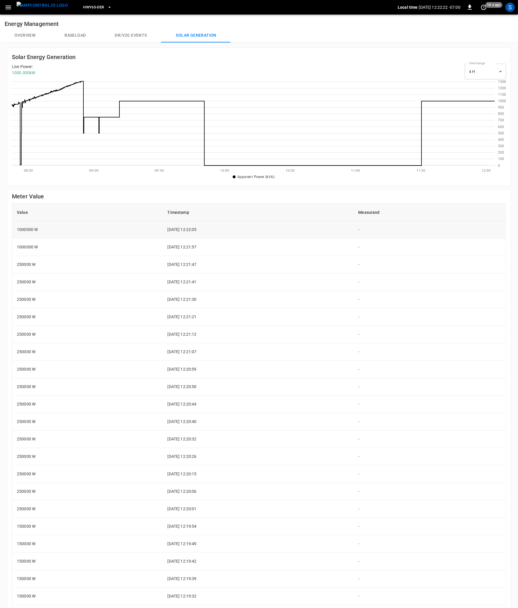
click at [28, 231] on td "1000000 W" at bounding box center [87, 229] width 151 height 17
click at [31, 38] on button "Overview" at bounding box center [25, 35] width 50 height 14
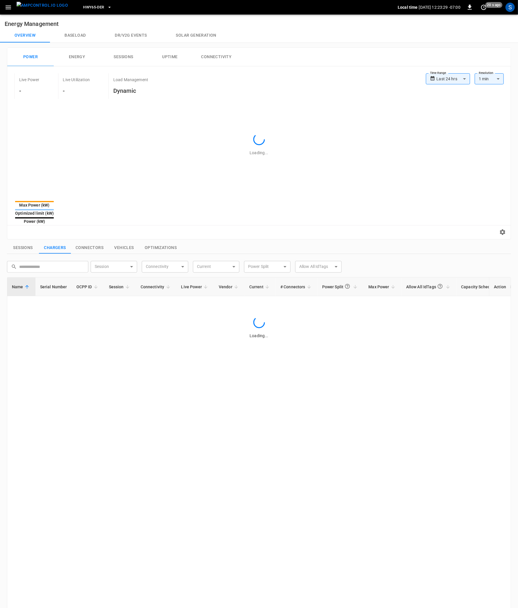
type input "**********"
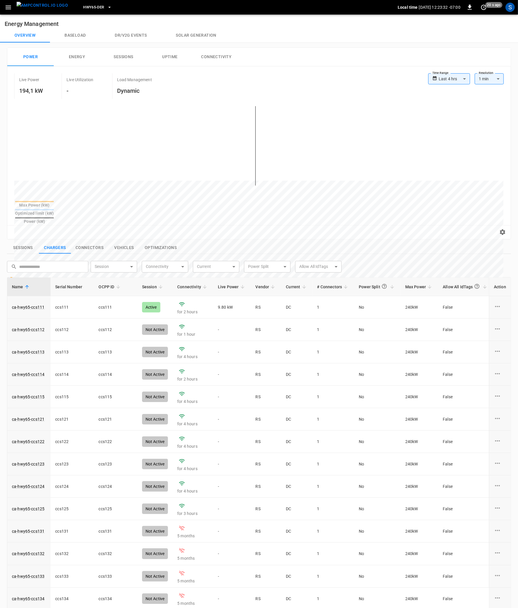
click at [30, 242] on button "Sessions" at bounding box center [23, 248] width 32 height 12
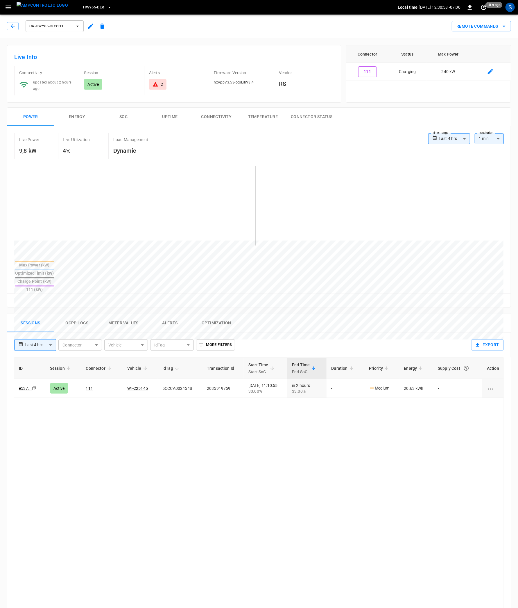
click at [65, 314] on button "Ocpp logs" at bounding box center [77, 323] width 47 height 19
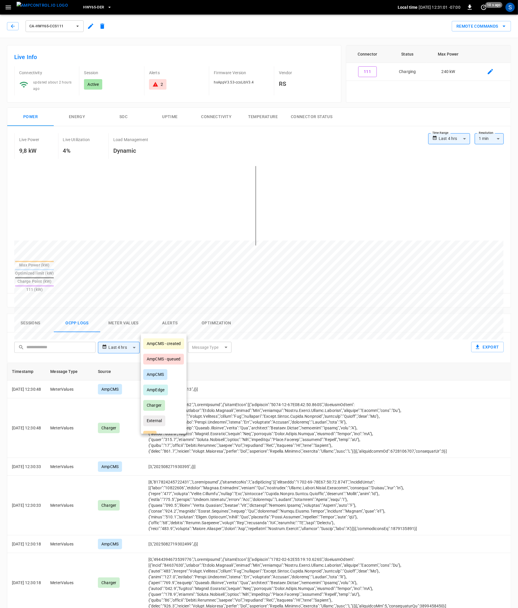
click at [173, 329] on body "**********" at bounding box center [259, 405] width 518 height 811
click at [168, 392] on div "AmpEdge" at bounding box center [155, 389] width 25 height 11
type input "*******"
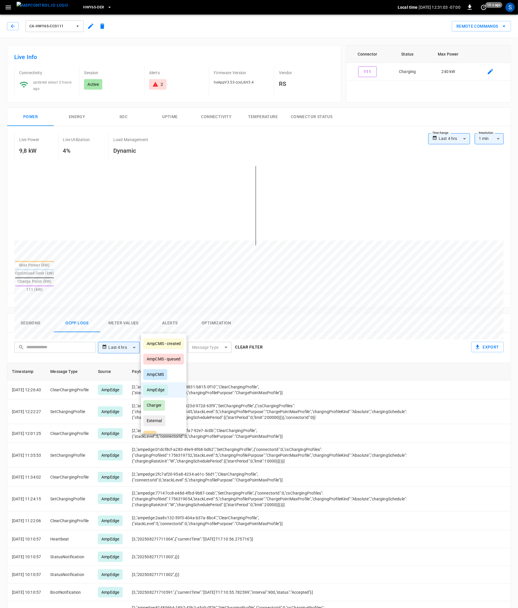
click at [349, 321] on div at bounding box center [259, 304] width 518 height 608
click at [50, 8] on img "menu" at bounding box center [42, 5] width 51 height 7
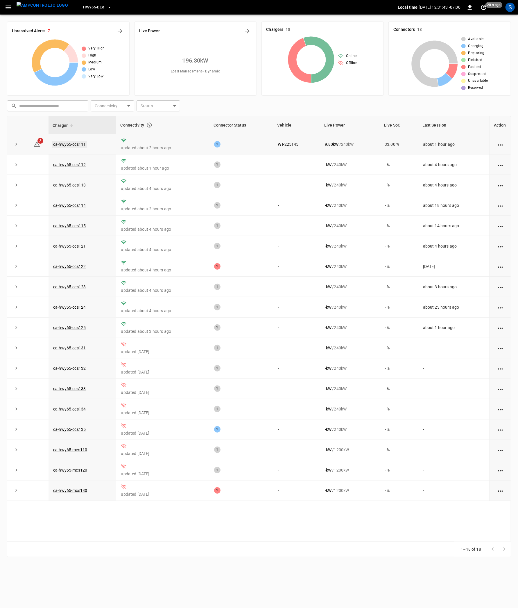
click at [75, 142] on link "ca-hwy65-ccs111" at bounding box center [69, 144] width 35 height 7
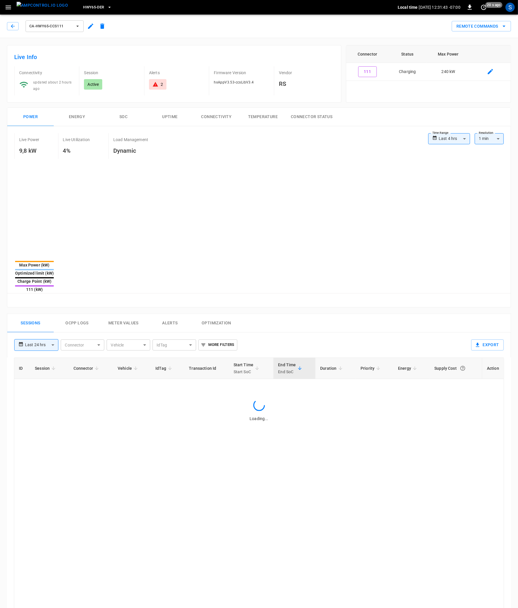
type input "**********"
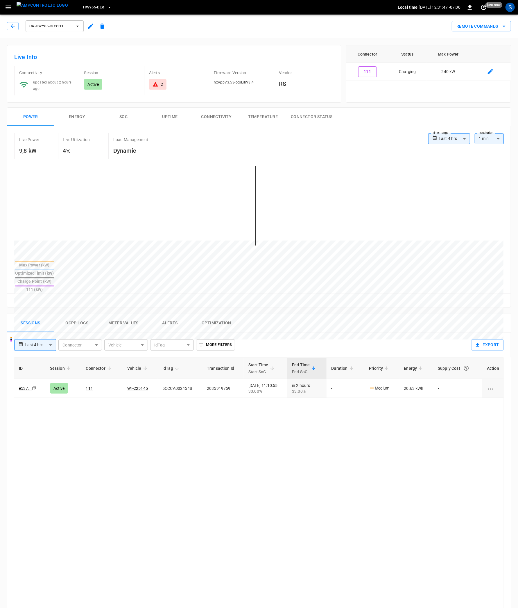
click at [52, 8] on img "menu" at bounding box center [42, 5] width 51 height 7
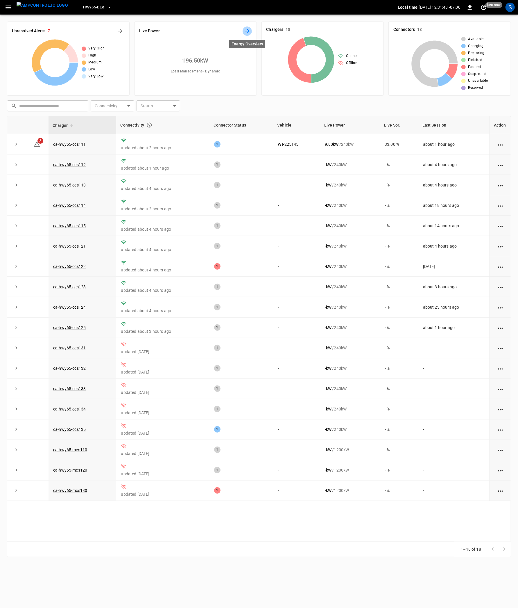
click at [246, 31] on icon "Energy Overview" at bounding box center [247, 31] width 5 height 5
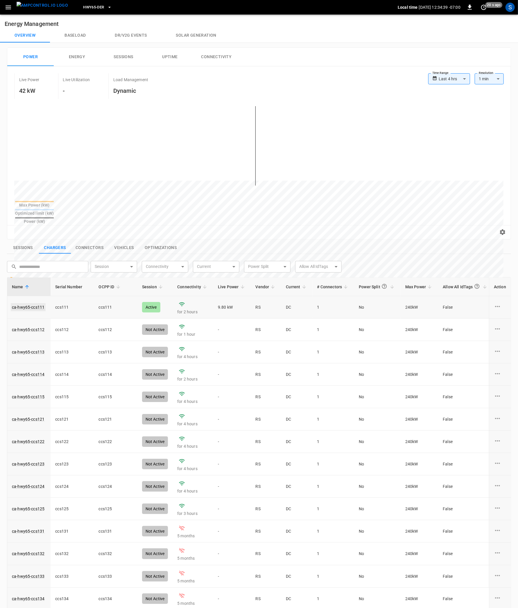
click at [35, 303] on link "ca-hwy65-ccs111" at bounding box center [28, 307] width 35 height 8
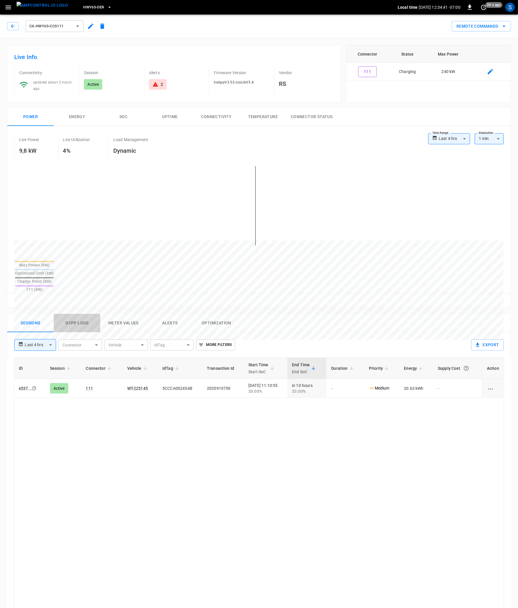
click at [75, 314] on button "Ocpp logs" at bounding box center [77, 323] width 47 height 19
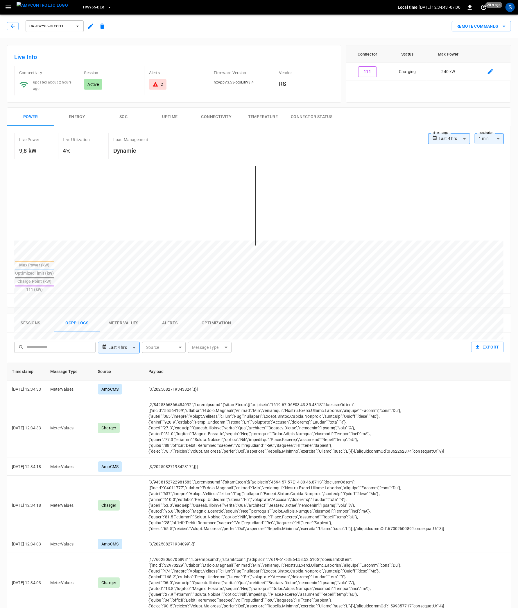
click at [174, 328] on body "**********" at bounding box center [259, 405] width 518 height 811
click at [168, 392] on div "AmpEdge" at bounding box center [155, 389] width 25 height 11
type input "*******"
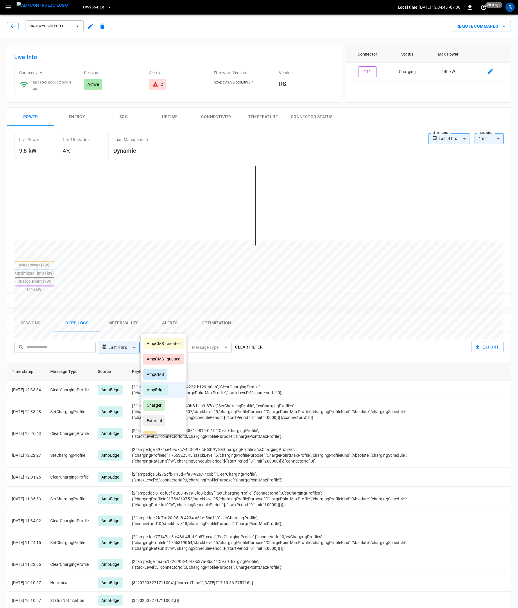
click at [385, 323] on div at bounding box center [259, 304] width 518 height 608
click at [13, 26] on icon "button" at bounding box center [13, 26] width 6 height 6
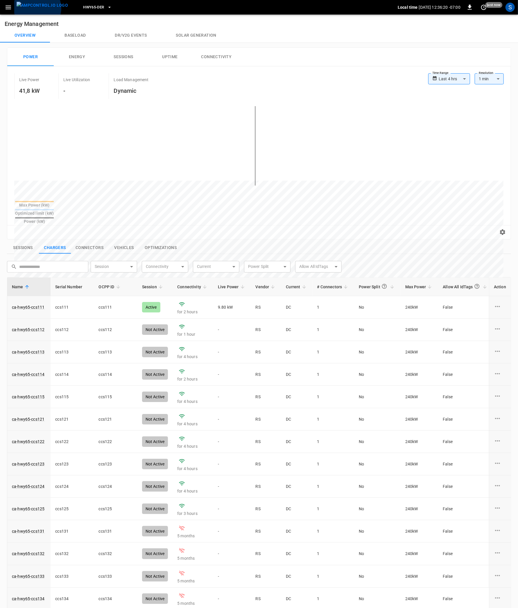
click at [36, 8] on img "menu" at bounding box center [42, 5] width 51 height 7
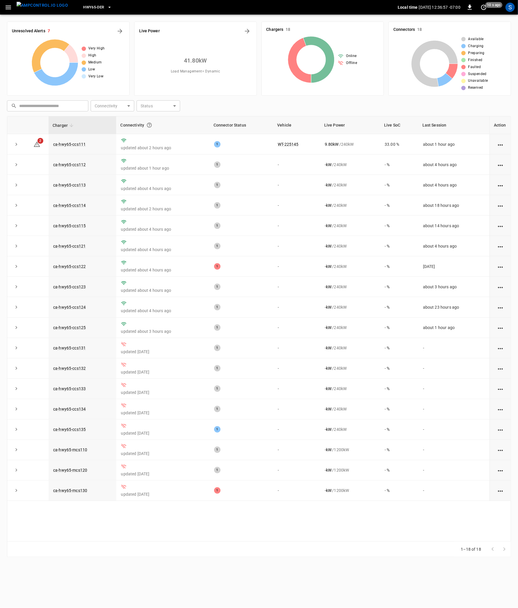
click at [43, 4] on img "menu" at bounding box center [42, 5] width 51 height 7
click at [26, 7] on img "menu" at bounding box center [42, 5] width 51 height 7
click at [244, 33] on icon "Energy Overview" at bounding box center [247, 31] width 7 height 7
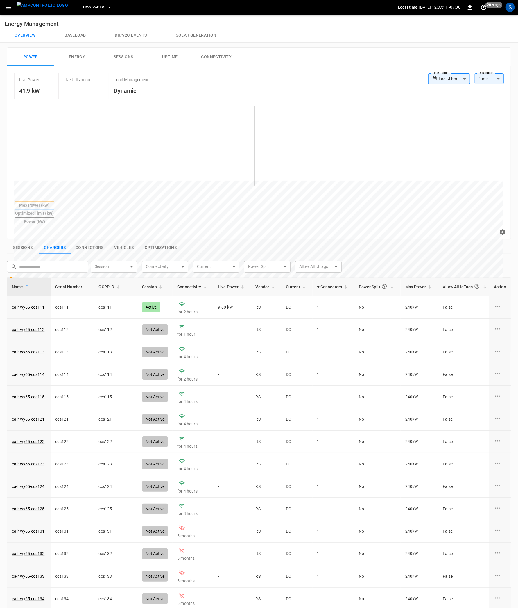
click at [35, 9] on img "menu" at bounding box center [42, 5] width 51 height 7
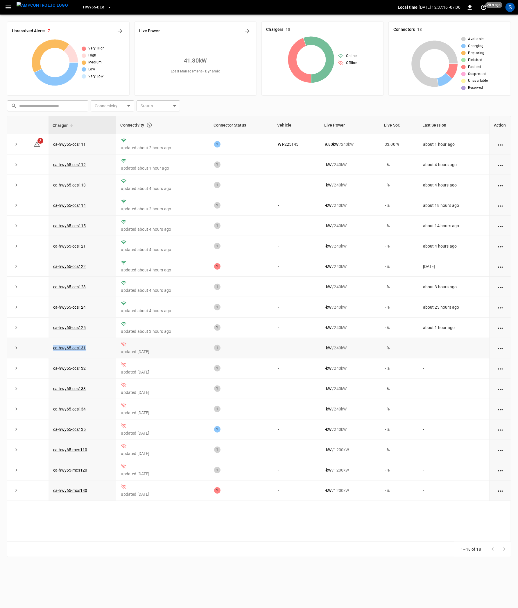
drag, startPoint x: 156, startPoint y: 552, endPoint x: 9, endPoint y: 344, distance: 254.4
click at [9, 344] on div "Charger Connectivity Connector Status Vehicle Live Power Live SoC Last Session …" at bounding box center [259, 336] width 504 height 441
click at [259, 532] on div "Charger Connectivity Connector Status Vehicle Live Power Live SoC Last Session …" at bounding box center [259, 328] width 504 height 425
drag, startPoint x: 169, startPoint y: 501, endPoint x: 9, endPoint y: 345, distance: 223.3
click at [9, 345] on tbody "2 ca-hwy65-ccs111 updated about 2 hours ago 1 WT-225145 9.80 kW / 240 kW 33.00 …" at bounding box center [259, 317] width 504 height 367
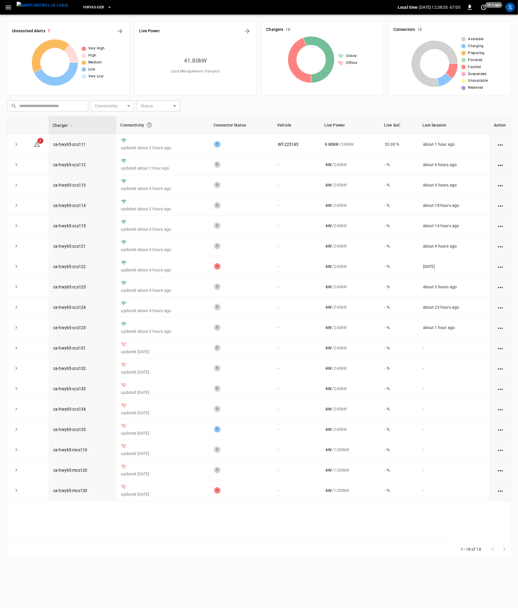
click at [180, 564] on html "HWY65-DER Local time 2025-08-27 12:38:35 -07:00 0 10 s ago S Unresolved Alerts …" at bounding box center [259, 282] width 518 height 564
click at [9, 8] on icon "button" at bounding box center [9, 8] width 6 height 4
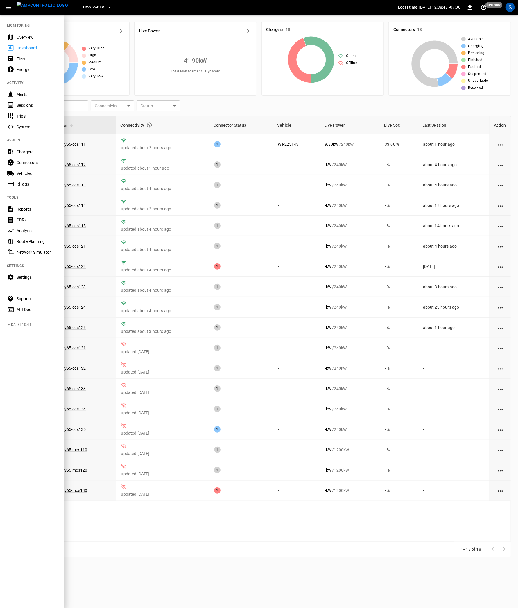
click at [128, 563] on div at bounding box center [259, 304] width 518 height 608
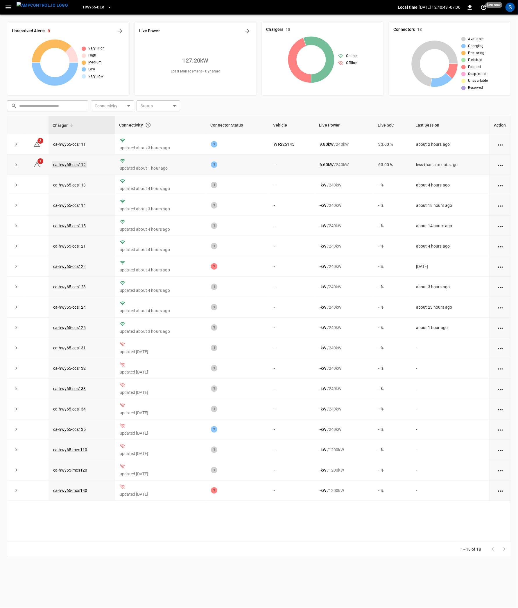
click at [61, 167] on link "ca-hwy65-ccs112" at bounding box center [69, 164] width 35 height 7
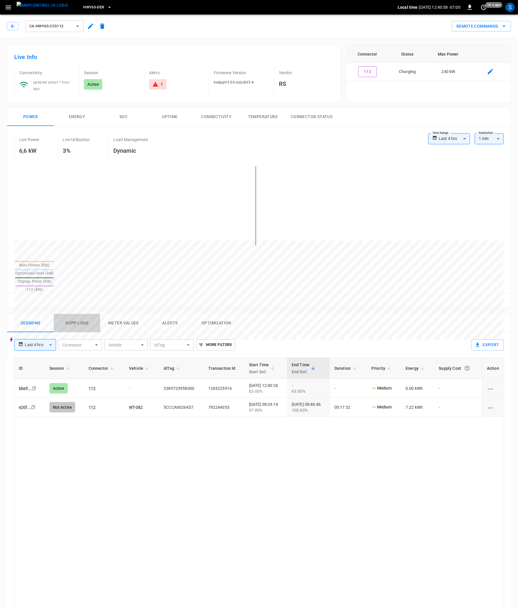
click at [78, 314] on button "Ocpp logs" at bounding box center [77, 323] width 47 height 19
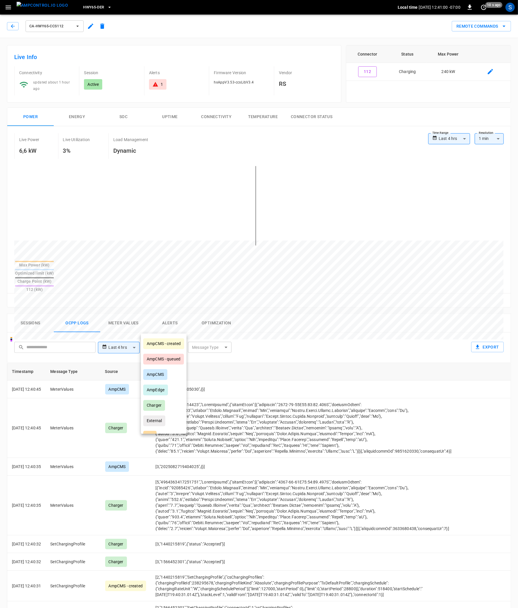
click at [180, 331] on body "**********" at bounding box center [259, 405] width 518 height 811
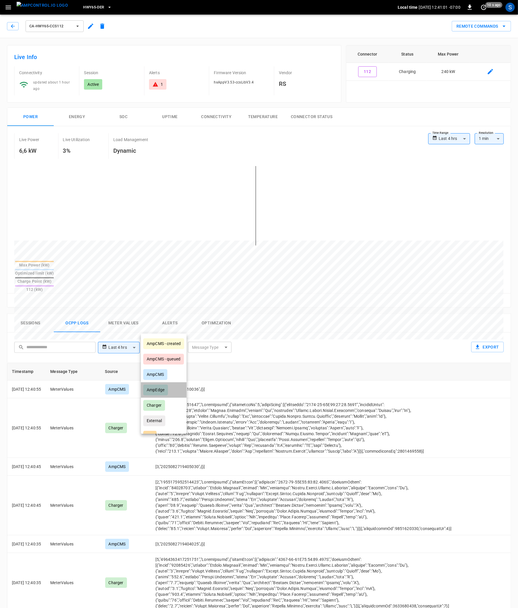
click at [164, 393] on div "AmpEdge" at bounding box center [155, 389] width 25 height 11
type input "*******"
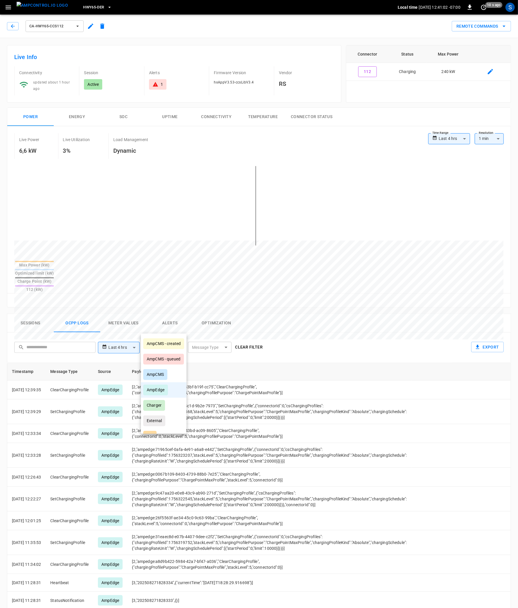
click at [331, 345] on div at bounding box center [259, 304] width 518 height 608
click at [13, 28] on icon "button" at bounding box center [13, 26] width 6 height 6
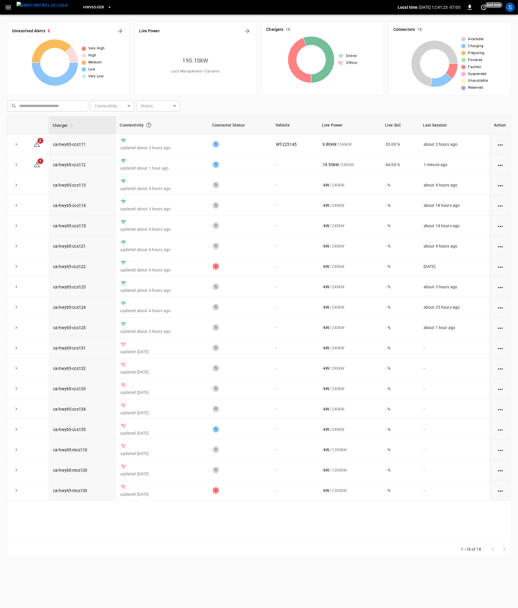
click at [47, 9] on img "menu" at bounding box center [42, 5] width 51 height 7
click at [47, 5] on img "menu" at bounding box center [42, 5] width 51 height 7
click at [253, 28] on div "Live Power 195.10 kW Load Management = Dynamic" at bounding box center [195, 59] width 123 height 74
click at [246, 31] on icon "Energy Overview" at bounding box center [247, 31] width 7 height 7
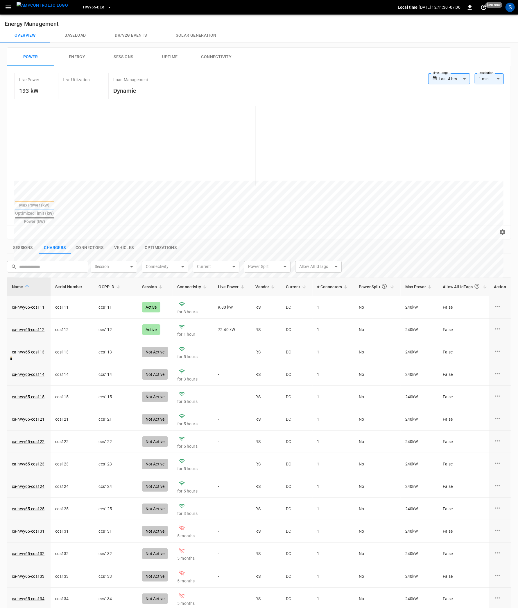
click at [499, 187] on div at bounding box center [259, 150] width 490 height 99
drag, startPoint x: 225, startPoint y: 297, endPoint x: 214, endPoint y: 297, distance: 10.5
click at [214, 297] on td "9.80 kW" at bounding box center [232, 307] width 38 height 22
click at [217, 297] on td "9.80 kW" at bounding box center [232, 307] width 38 height 22
drag, startPoint x: 218, startPoint y: 297, endPoint x: 233, endPoint y: 296, distance: 14.5
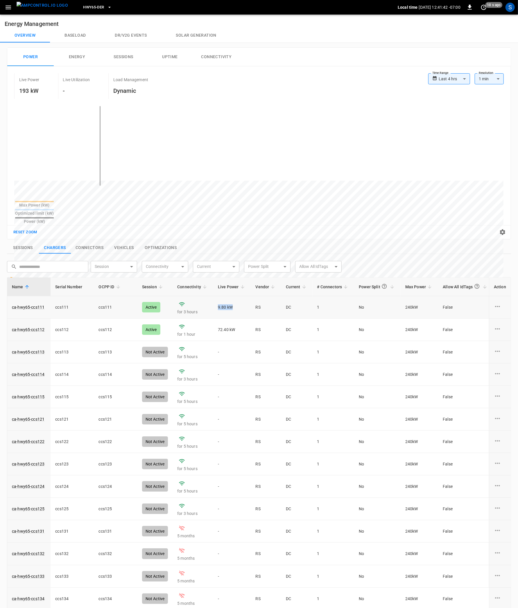
click at [233, 296] on td "9.80 kW" at bounding box center [232, 307] width 38 height 22
drag, startPoint x: 25, startPoint y: 91, endPoint x: 41, endPoint y: 91, distance: 16.0
click at [41, 91] on div "Live Power 193 kW" at bounding box center [36, 86] width 44 height 26
click at [22, 303] on link "ca-hwy65-ccs111" at bounding box center [28, 307] width 35 height 8
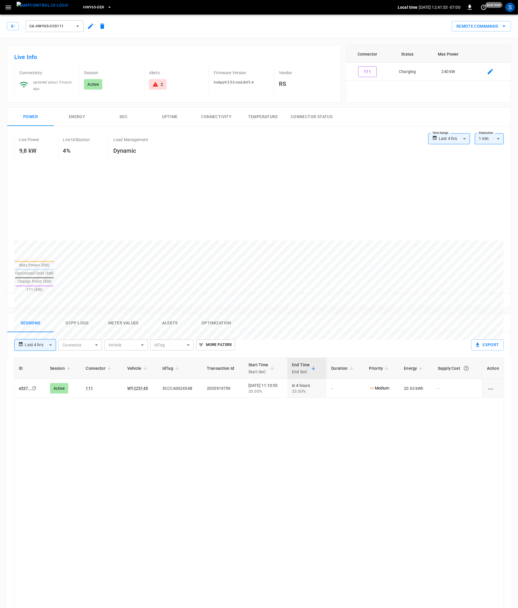
click at [120, 314] on button "Meter Values" at bounding box center [123, 323] width 47 height 19
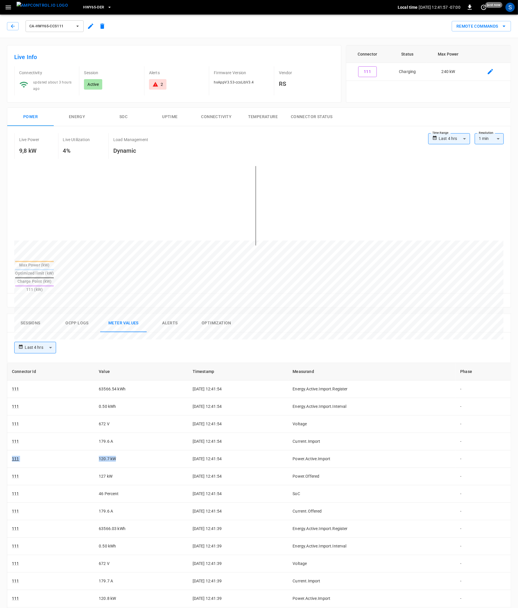
drag, startPoint x: 119, startPoint y: 441, endPoint x: 1, endPoint y: 438, distance: 117.8
click at [7, 438] on div "Connector Id Value Timestamp Measurand Phase 111 63566.54 kWh 2025-08-27 12:41:…" at bounding box center [259, 575] width 504 height 425
drag, startPoint x: 19, startPoint y: 138, endPoint x: 36, endPoint y: 153, distance: 21.8
click at [36, 153] on div "Live Power 9,8 kW" at bounding box center [36, 146] width 44 height 26
click at [40, 157] on div "Live Power 9,8 kW" at bounding box center [36, 146] width 44 height 26
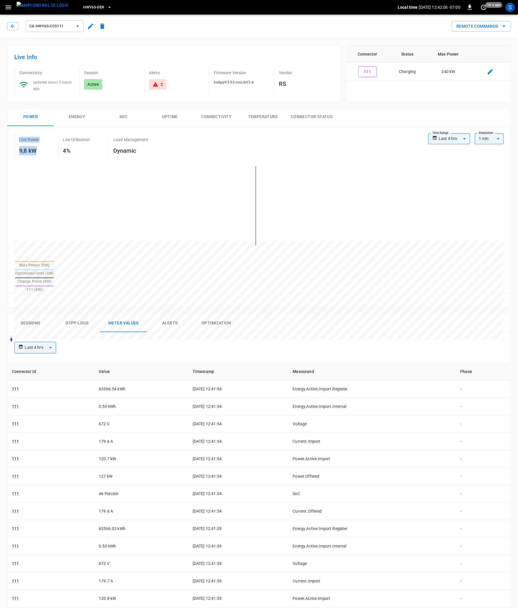
drag, startPoint x: 38, startPoint y: 150, endPoint x: 17, endPoint y: 137, distance: 25.4
click at [17, 137] on div "Live Power 9,8 kW" at bounding box center [36, 146] width 44 height 26
click at [12, 25] on icon "button" at bounding box center [13, 26] width 4 height 4
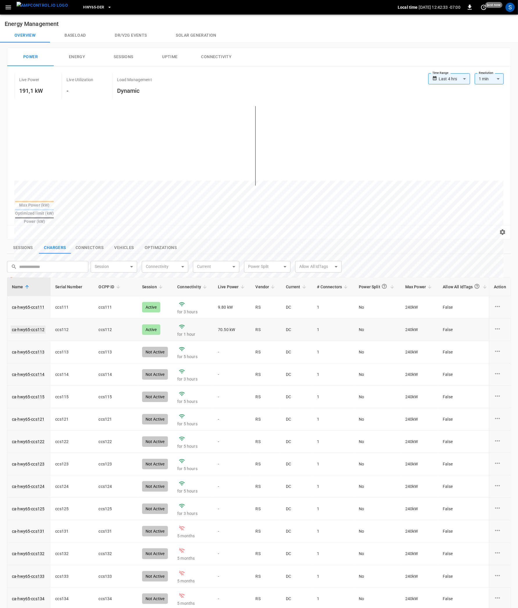
click at [39, 325] on link "ca-hwy65-ccs112" at bounding box center [28, 329] width 35 height 8
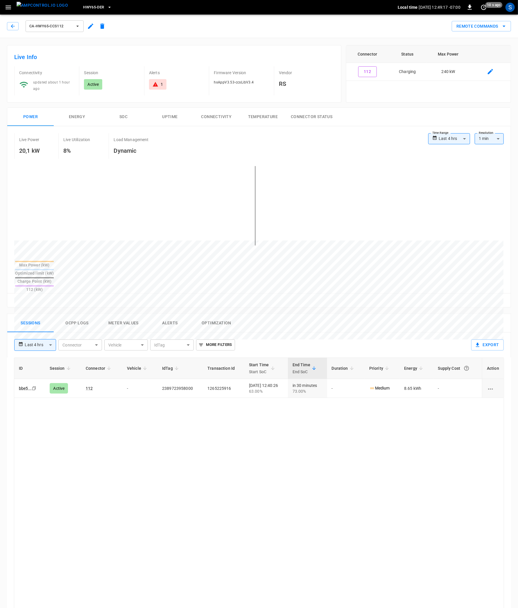
click at [44, 3] on img "menu" at bounding box center [42, 5] width 51 height 7
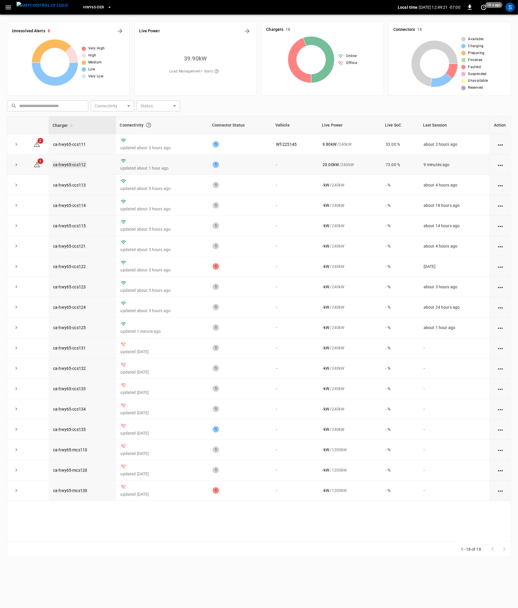
click at [76, 165] on link "ca-hwy65-ccs112" at bounding box center [69, 164] width 35 height 7
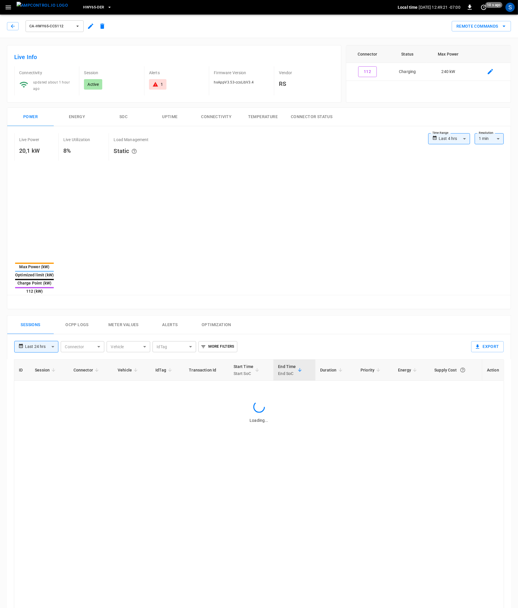
type input "**********"
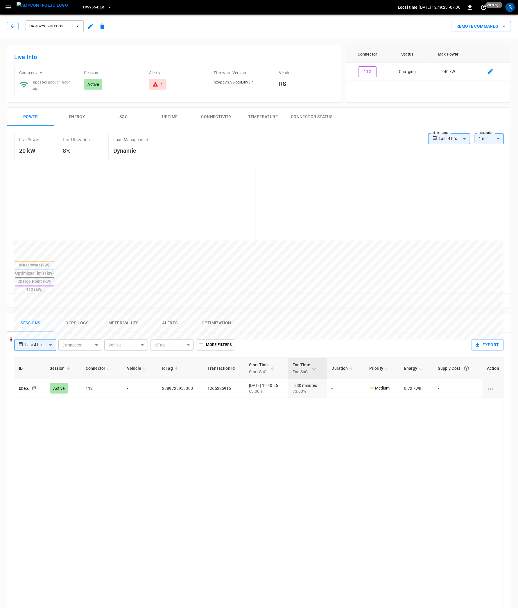
click at [215, 314] on button "Optimization" at bounding box center [216, 323] width 47 height 19
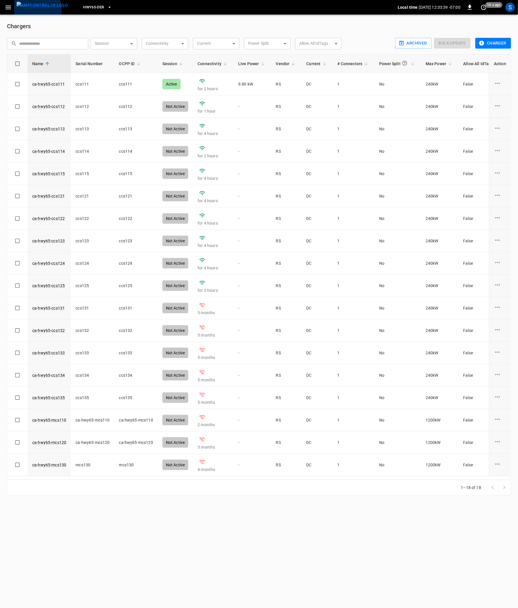
click at [30, 9] on img "menu" at bounding box center [42, 5] width 51 height 7
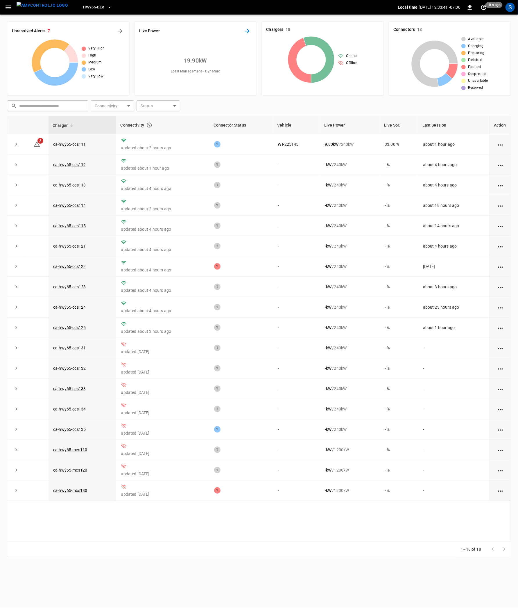
click at [247, 31] on icon "Energy Overview" at bounding box center [247, 31] width 5 height 5
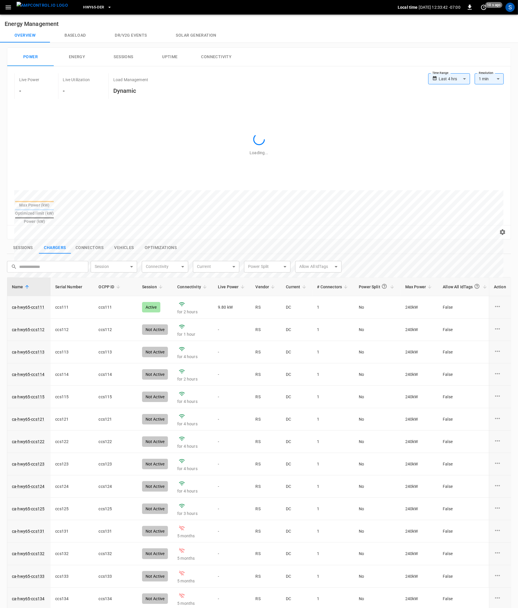
click at [195, 34] on button "Solar generation" at bounding box center [196, 35] width 69 height 14
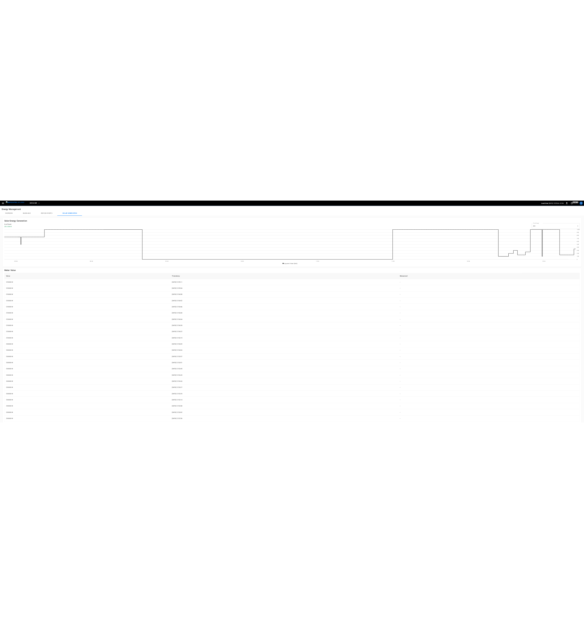
scroll to position [84, 1607]
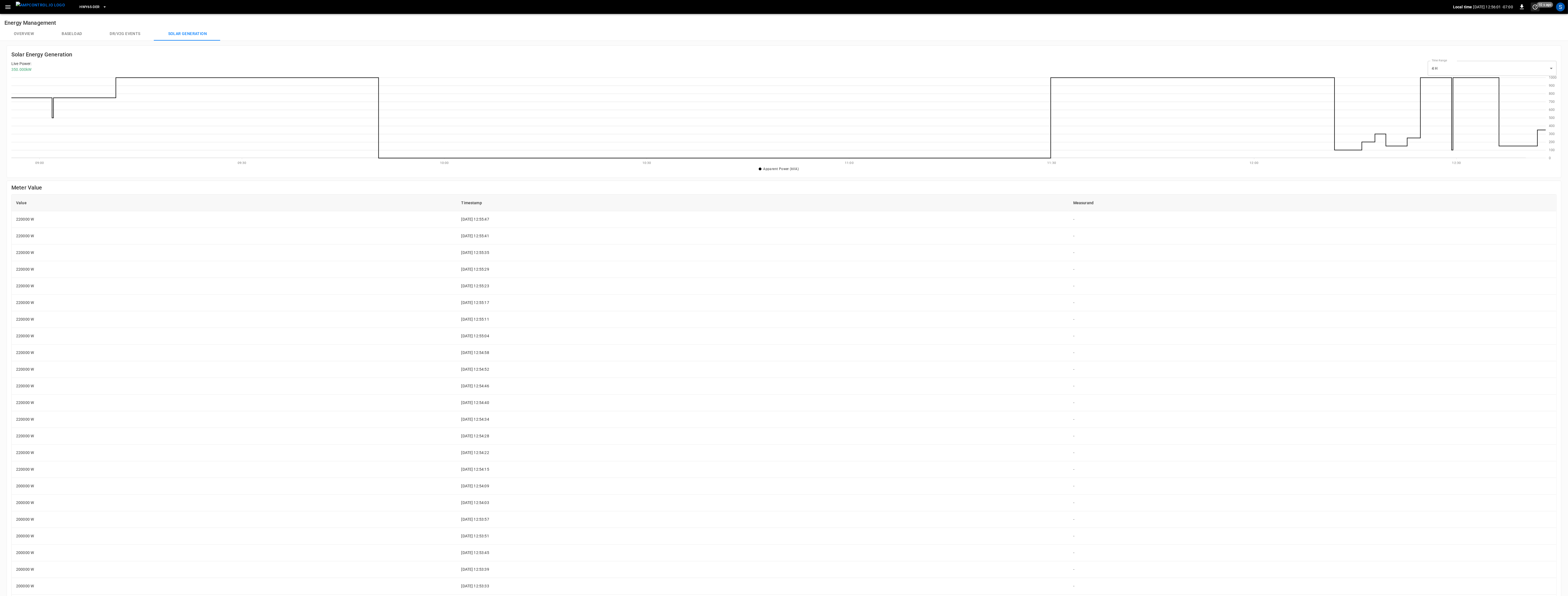
click at [495, 7] on icon "set refresh interval" at bounding box center [1535, 7] width 7 height 7
click at [495, 28] on li "Update every 5 sec" at bounding box center [1517, 28] width 44 height 10
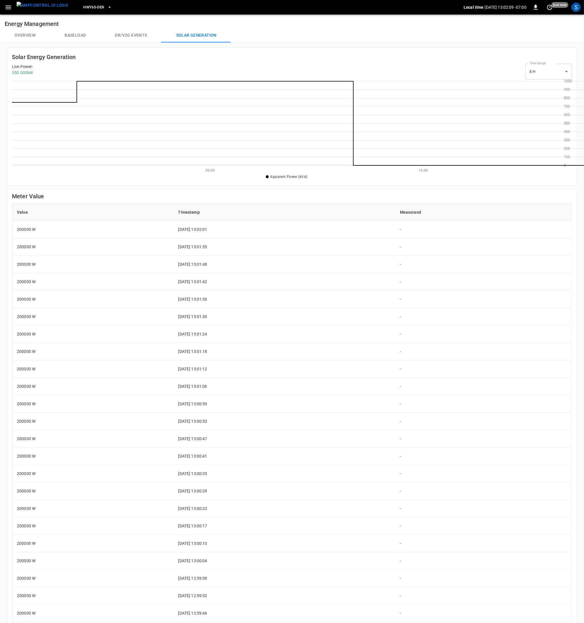
scroll to position [84, 548]
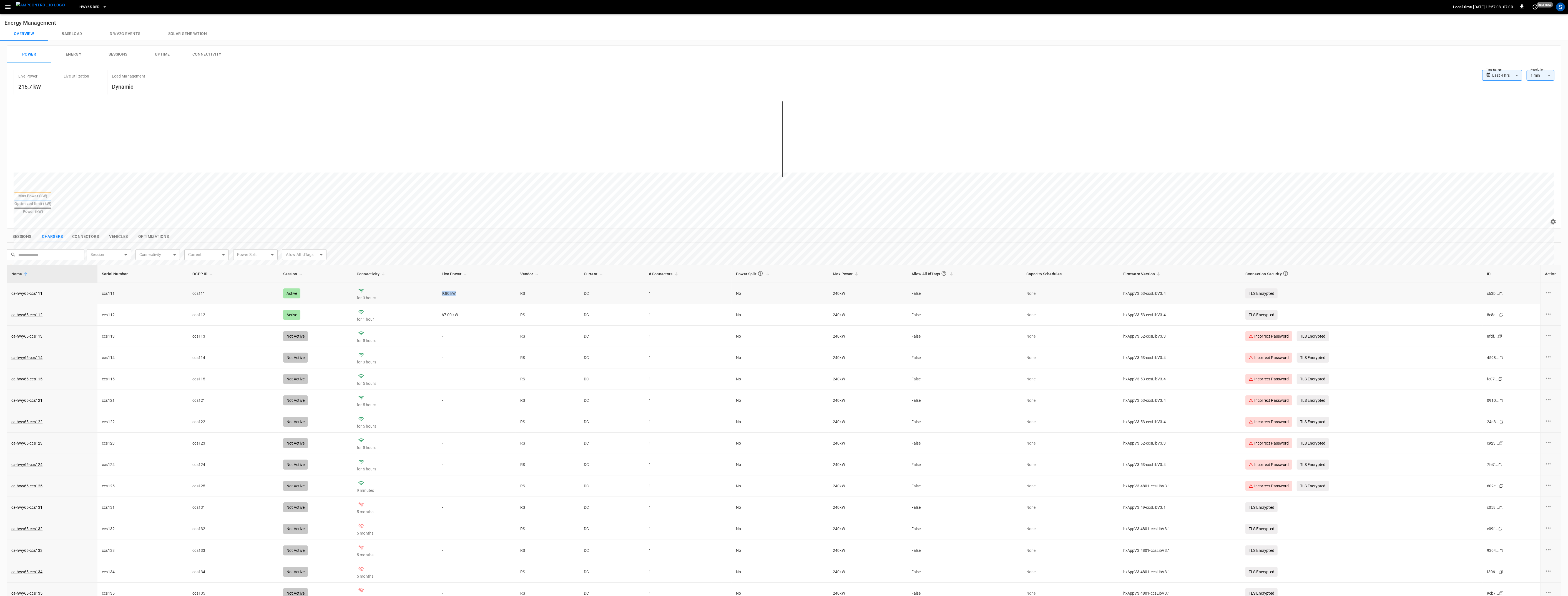
drag, startPoint x: 448, startPoint y: 286, endPoint x: 456, endPoint y: 278, distance: 11.3
click at [456, 283] on td "9.80 kW" at bounding box center [477, 293] width 78 height 21
click at [461, 283] on td "9.80 kW" at bounding box center [477, 293] width 78 height 21
click at [38, 289] on link "ca-hwy65-ccs111" at bounding box center [27, 293] width 33 height 8
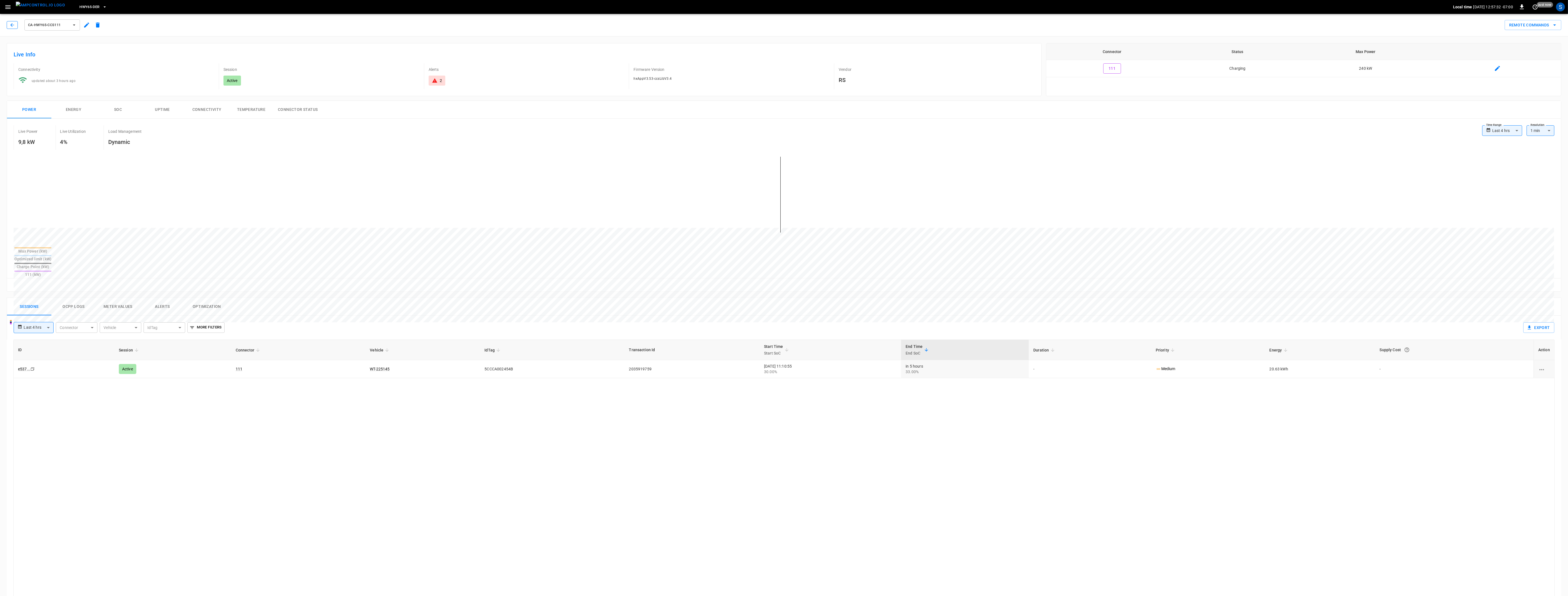
click at [14, 26] on icon "button" at bounding box center [12, 25] width 6 height 6
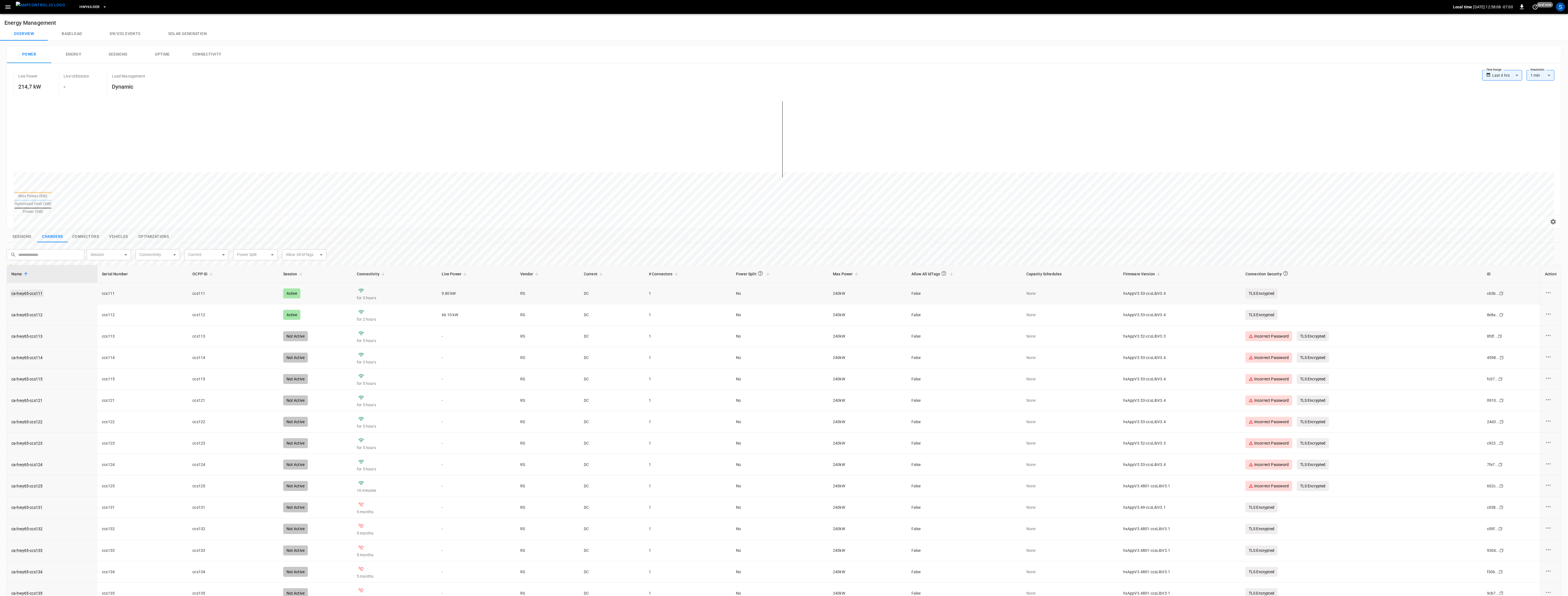
click at [36, 289] on link "ca-hwy65-ccs111" at bounding box center [27, 293] width 33 height 8
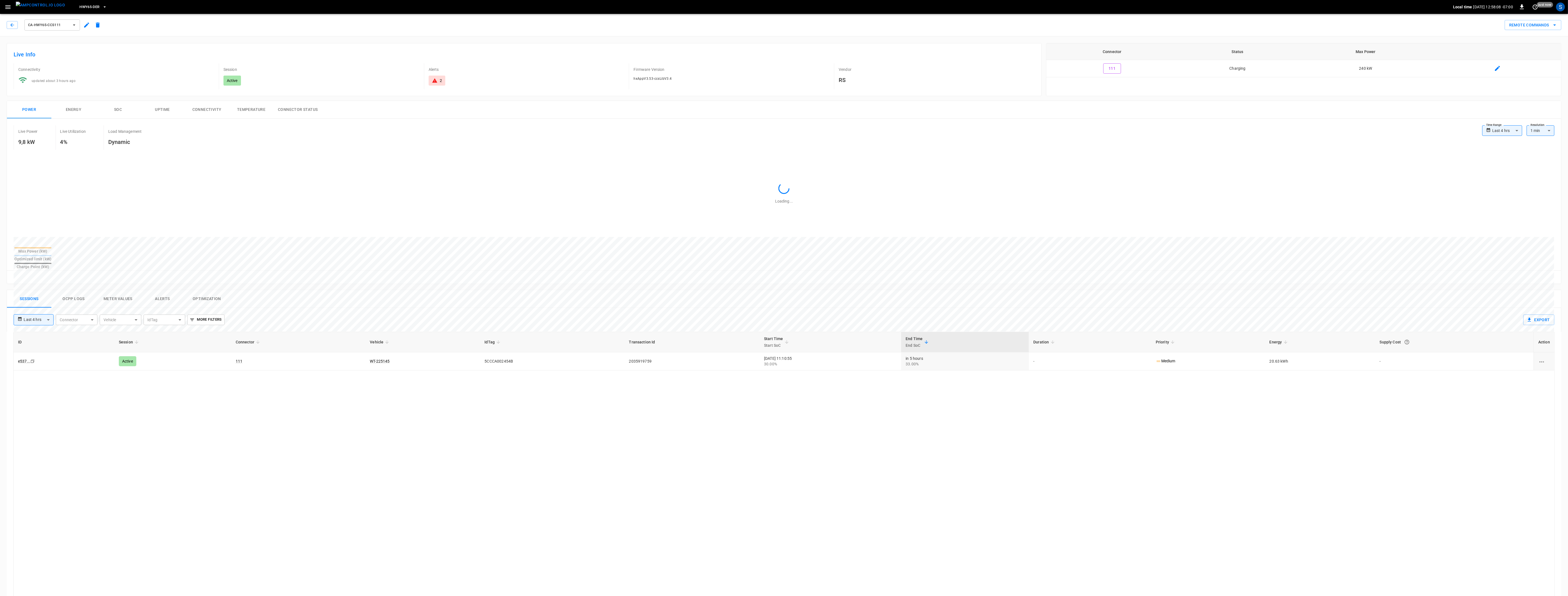
click at [72, 290] on button "Ocpp logs" at bounding box center [74, 299] width 45 height 18
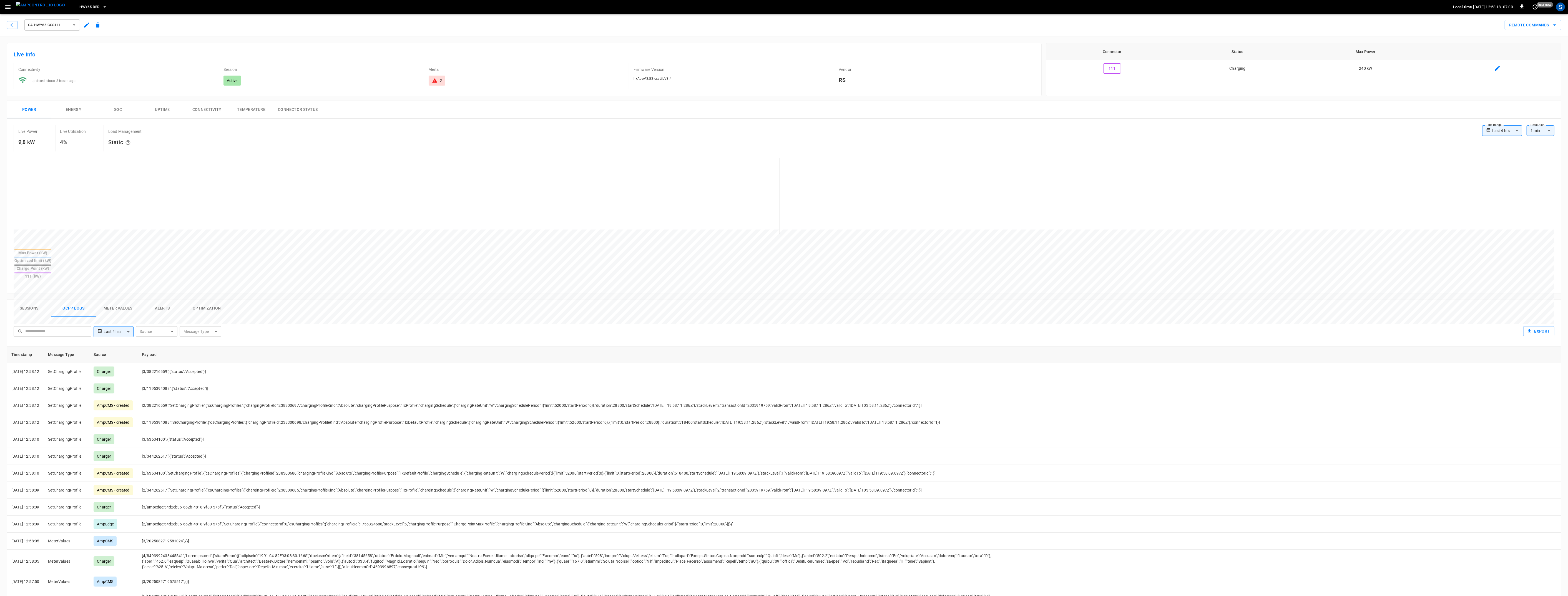
click at [161, 316] on body "**********" at bounding box center [784, 392] width 1568 height 784
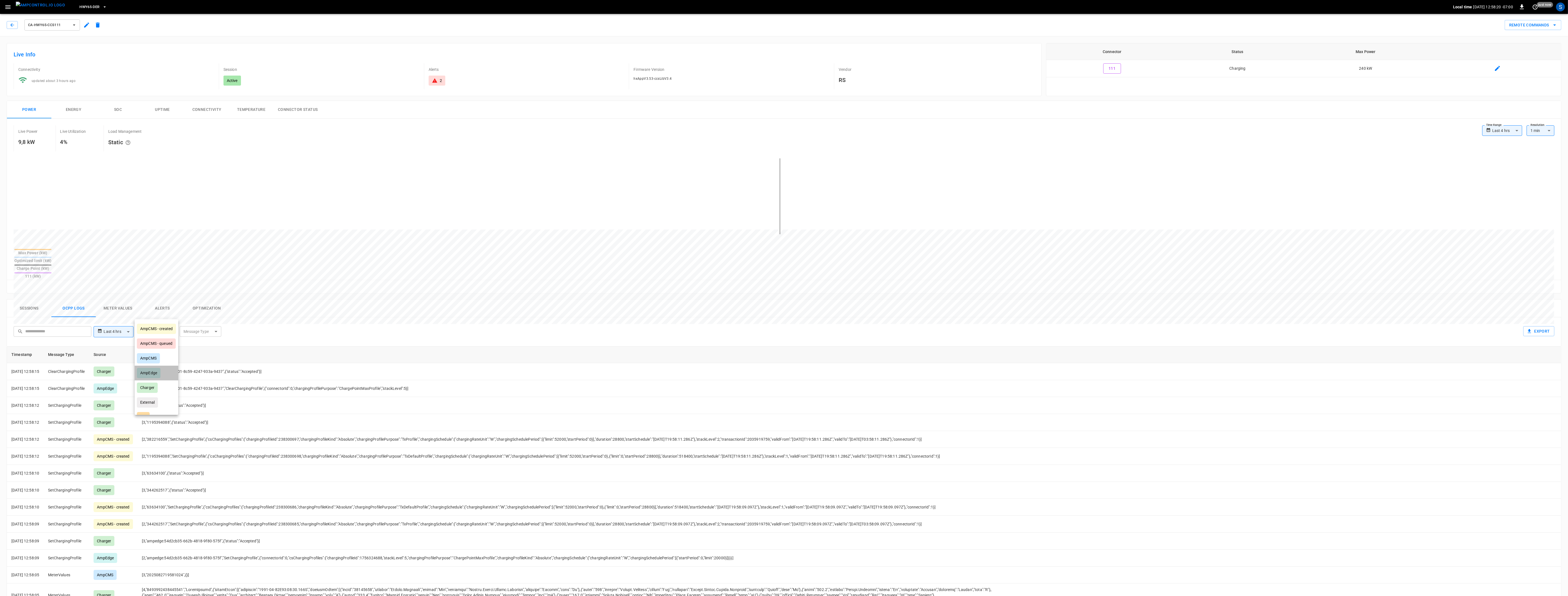
click at [163, 372] on li "AmpEdge" at bounding box center [157, 372] width 44 height 14
type input "*******"
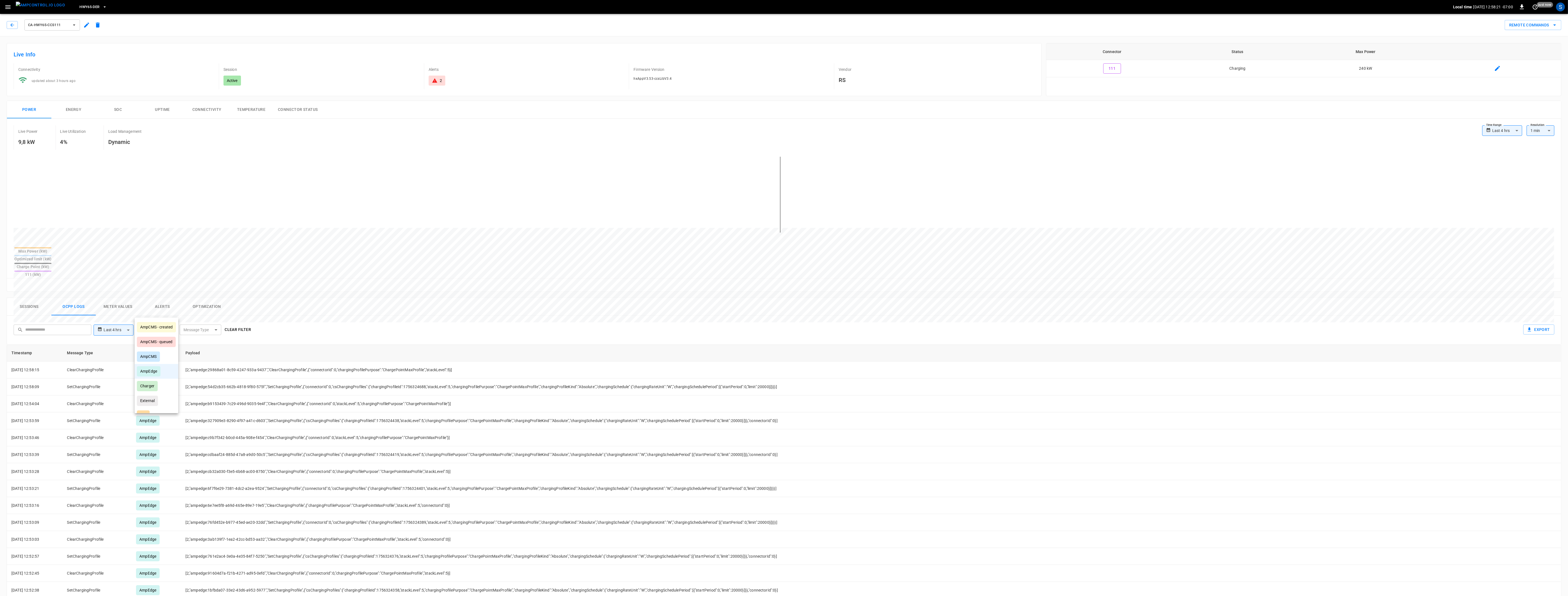
click at [450, 304] on div at bounding box center [784, 298] width 1568 height 596
click at [853, 298] on div "Sessions Ocpp logs Meter Values Alerts Optimization" at bounding box center [784, 307] width 1555 height 18
click at [42, 7] on img "menu" at bounding box center [40, 5] width 49 height 7
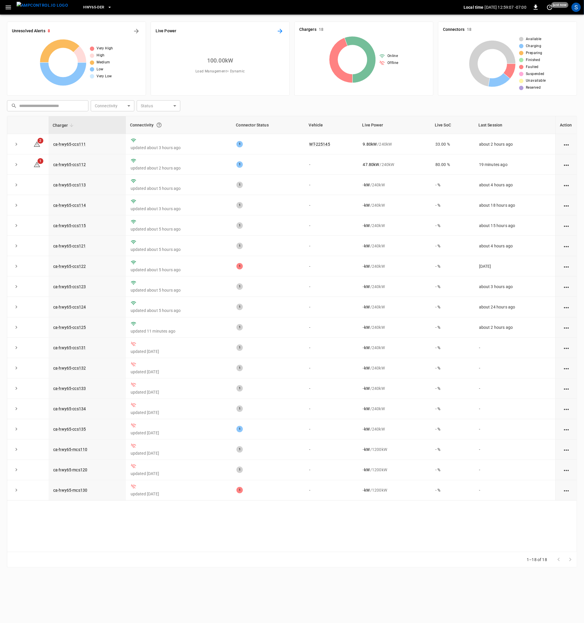
click at [279, 28] on icon "Energy Overview" at bounding box center [280, 31] width 7 height 7
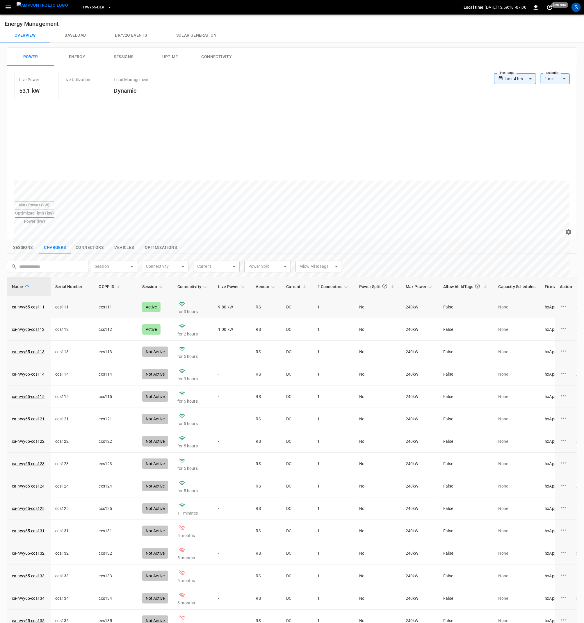
click at [39, 296] on td "ca-hwy65-ccs111" at bounding box center [28, 307] width 43 height 22
click at [37, 303] on link "ca-hwy65-ccs111" at bounding box center [28, 307] width 35 height 8
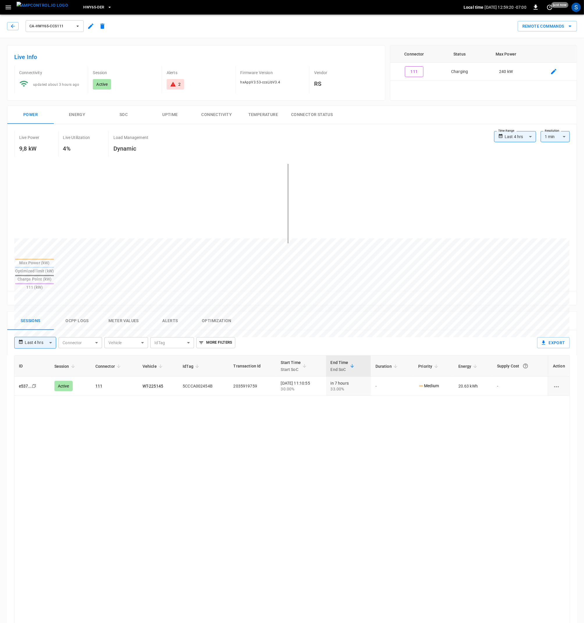
click at [75, 312] on button "Ocpp logs" at bounding box center [77, 321] width 47 height 19
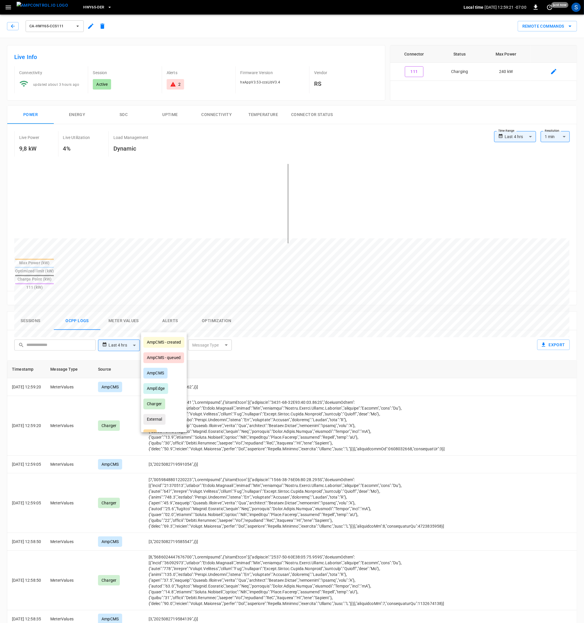
drag, startPoint x: 162, startPoint y: 324, endPoint x: 166, endPoint y: 329, distance: 6.4
click at [163, 324] on body "**********" at bounding box center [292, 409] width 584 height 819
click at [167, 385] on div "AmpEdge" at bounding box center [155, 388] width 25 height 11
type input "*******"
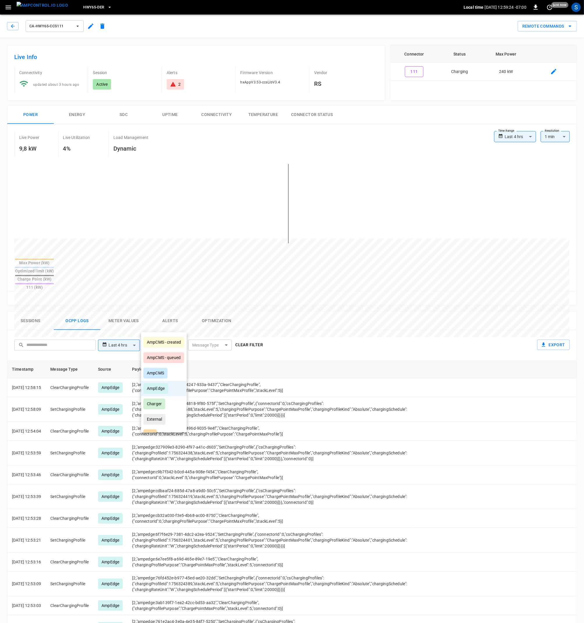
click at [306, 339] on div at bounding box center [292, 311] width 584 height 623
click at [32, 312] on button "Sessions" at bounding box center [30, 321] width 47 height 19
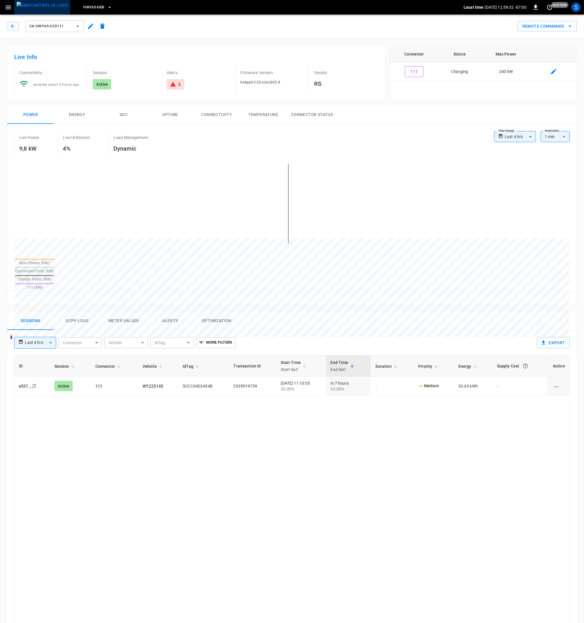
click at [46, 4] on img "menu" at bounding box center [42, 5] width 51 height 7
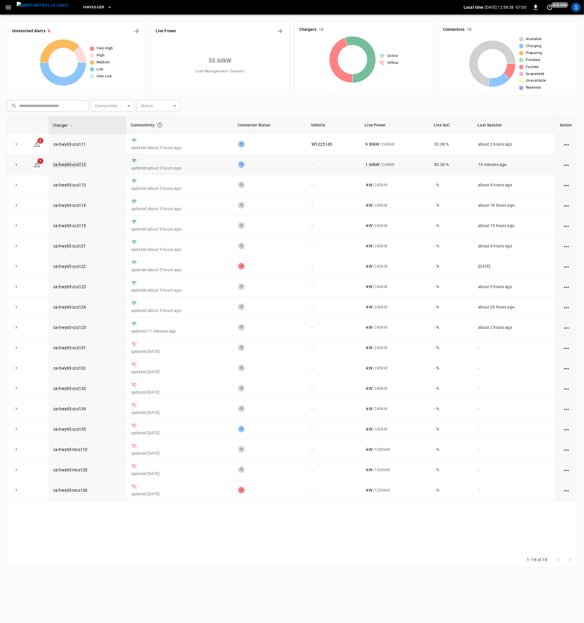
click at [66, 167] on link "ca-hwy65-ccs112" at bounding box center [69, 164] width 35 height 7
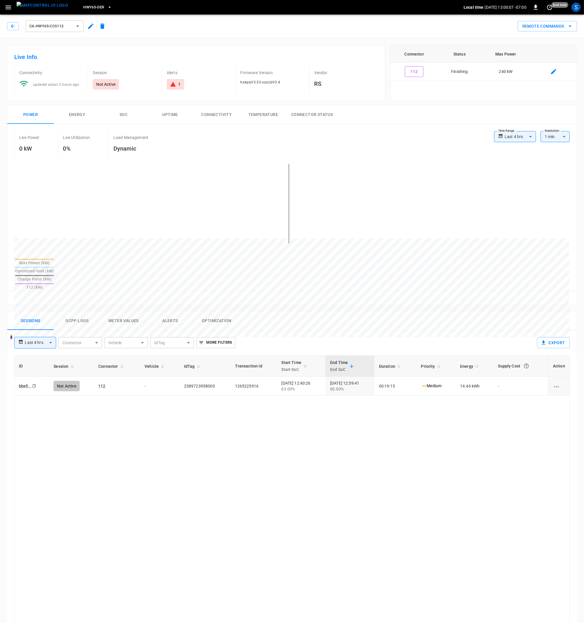
click at [84, 312] on button "Ocpp logs" at bounding box center [77, 321] width 47 height 19
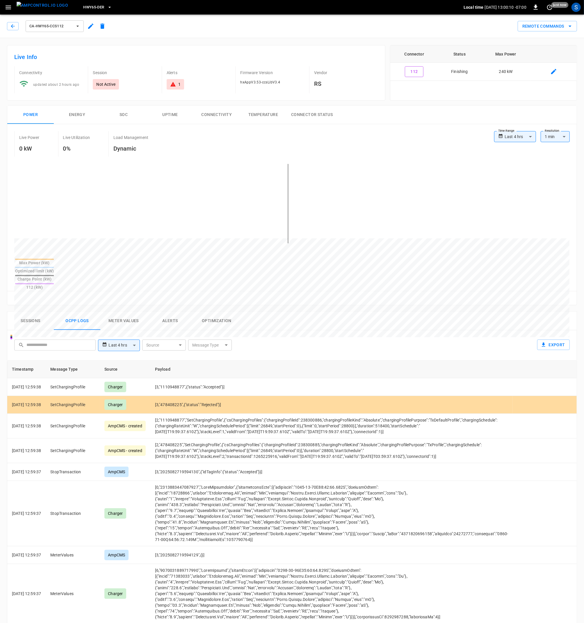
click at [170, 327] on body "**********" at bounding box center [292, 409] width 584 height 819
click at [164, 390] on div "AmpEdge" at bounding box center [155, 388] width 25 height 11
type input "*******"
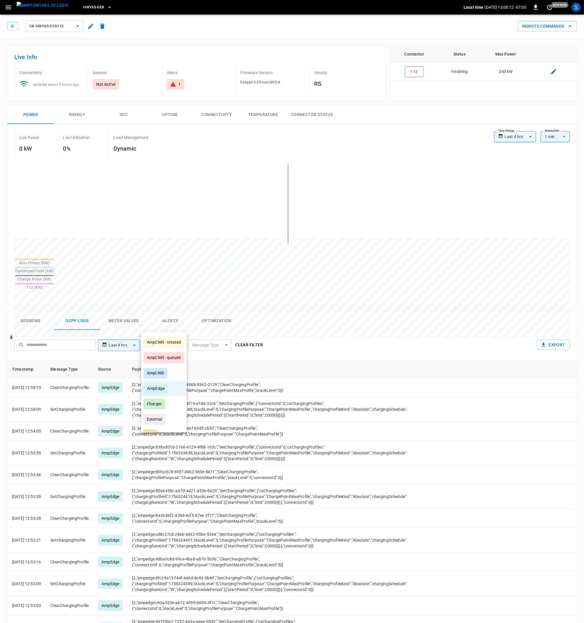
drag, startPoint x: 364, startPoint y: 332, endPoint x: 337, endPoint y: 345, distance: 30.4
click at [365, 334] on div at bounding box center [292, 311] width 584 height 623
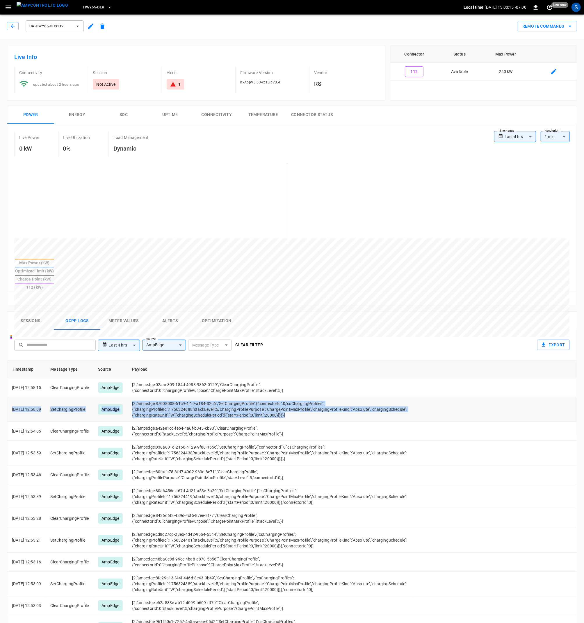
drag, startPoint x: 302, startPoint y: 397, endPoint x: 4, endPoint y: 391, distance: 298.1
click at [7, 391] on div "Timestamp Message Type Source Payload 2025-08-27 12:58:15 ClearChargingProfile …" at bounding box center [292, 579] width 570 height 436
click at [65, 397] on td "SetChargingProfile" at bounding box center [70, 409] width 48 height 25
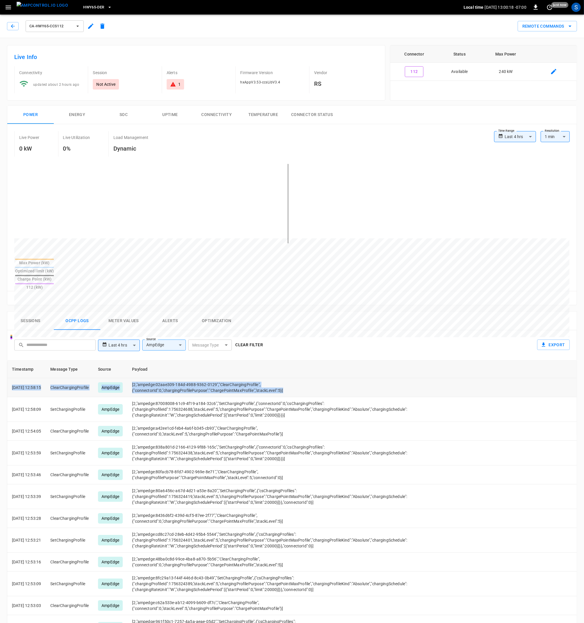
drag, startPoint x: 289, startPoint y: 371, endPoint x: 13, endPoint y: 373, distance: 276.8
click at [11, 378] on tr "2025-08-27 12:58:15 ClearChargingProfile AmpEdge [2,"ampedge:02aae309-184d-4988…" at bounding box center [291, 387] width 569 height 19
click at [298, 397] on td "[2,"ampedge:87008008-61c9-4f19-a184-32c6","SetChargingProfile",{"connectorId":0…" at bounding box center [269, 409] width 284 height 25
click at [14, 24] on icon "button" at bounding box center [13, 26] width 6 height 6
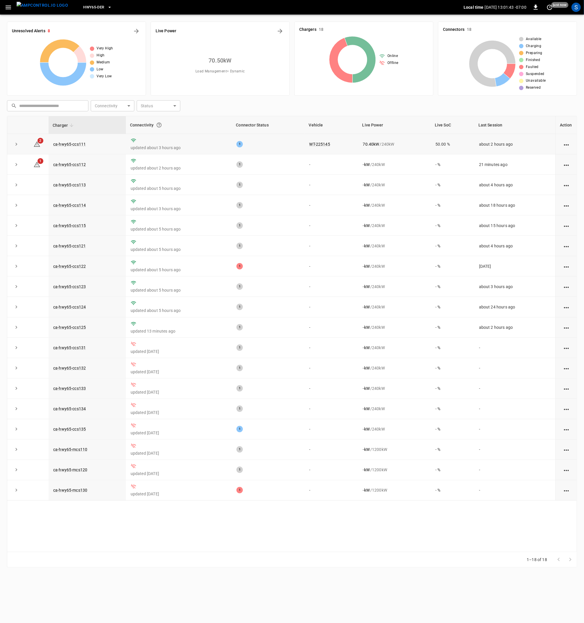
click at [71, 141] on td "ca-hwy65-ccs111" at bounding box center [87, 144] width 77 height 20
click at [72, 148] on link "ca-hwy65-ccs111" at bounding box center [69, 144] width 35 height 7
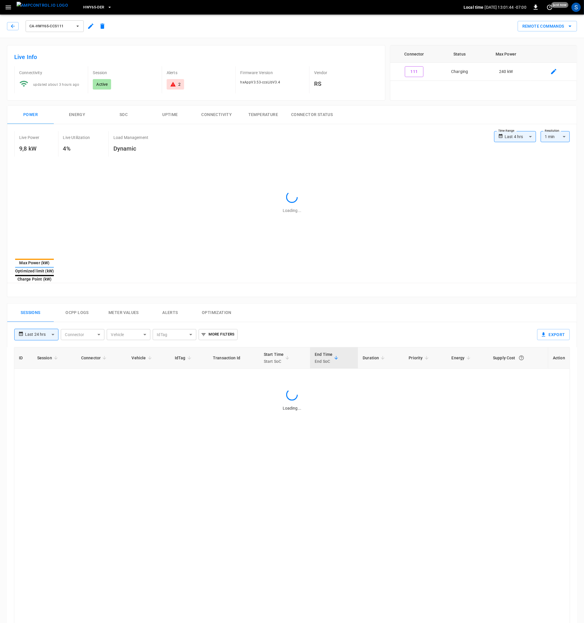
type input "**********"
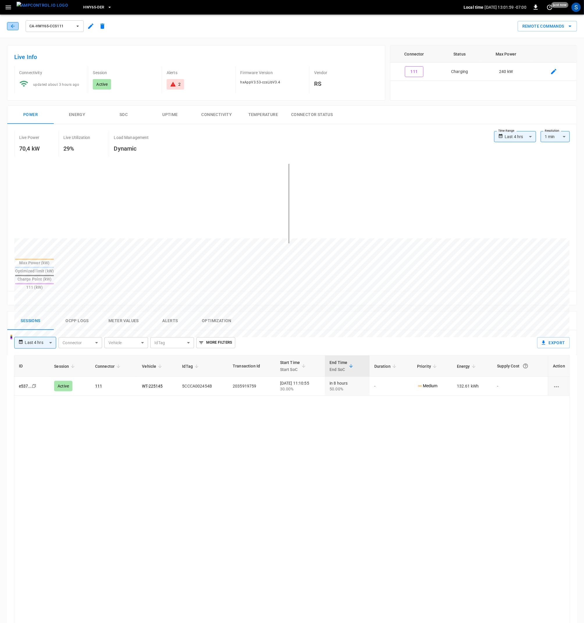
click at [15, 26] on icon "button" at bounding box center [13, 26] width 4 height 4
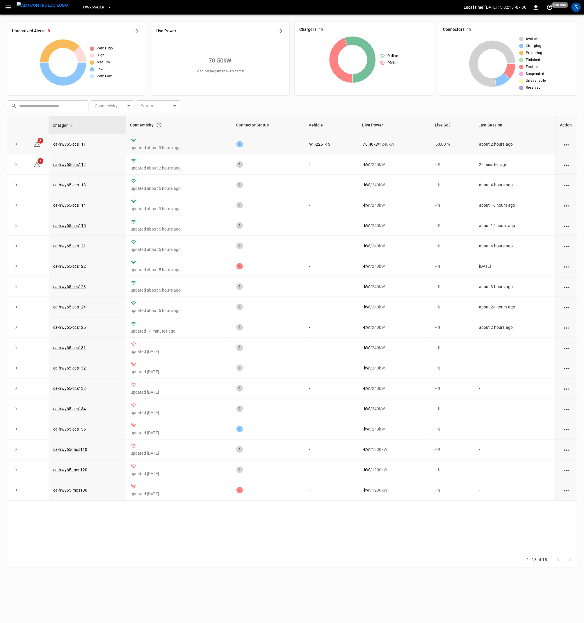
click at [65, 148] on td "ca-hwy65-ccs111" at bounding box center [87, 144] width 77 height 20
click at [67, 144] on link "ca-hwy65-ccs111" at bounding box center [69, 144] width 35 height 7
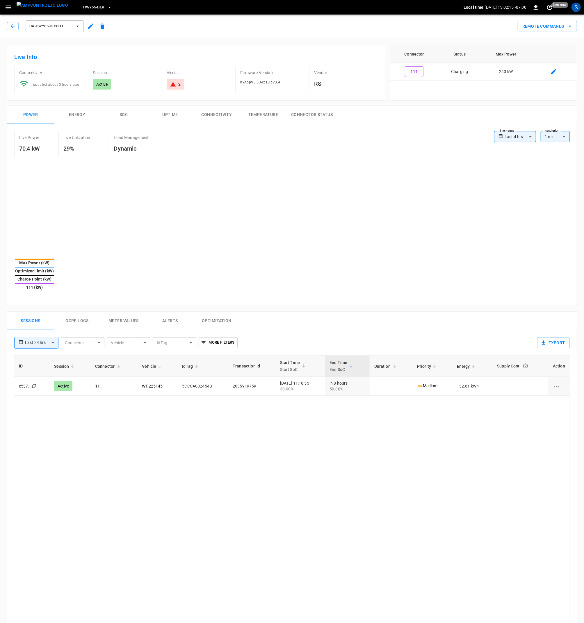
type input "**********"
click at [15, 27] on icon "button" at bounding box center [13, 26] width 6 height 6
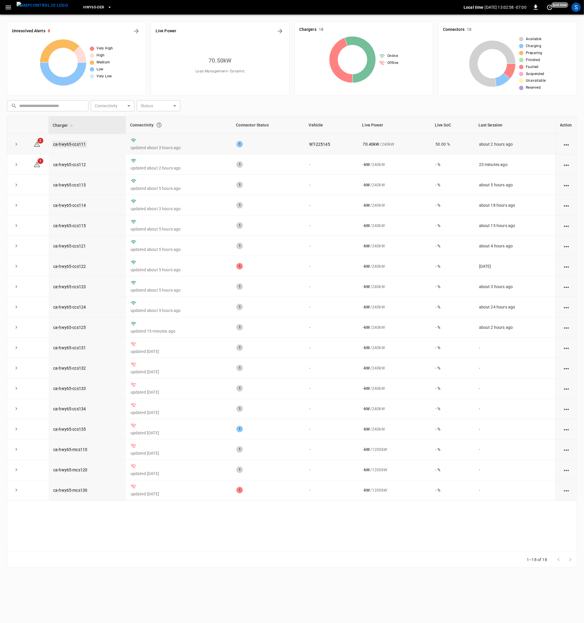
click at [79, 145] on link "ca-hwy65-ccs111" at bounding box center [69, 144] width 35 height 7
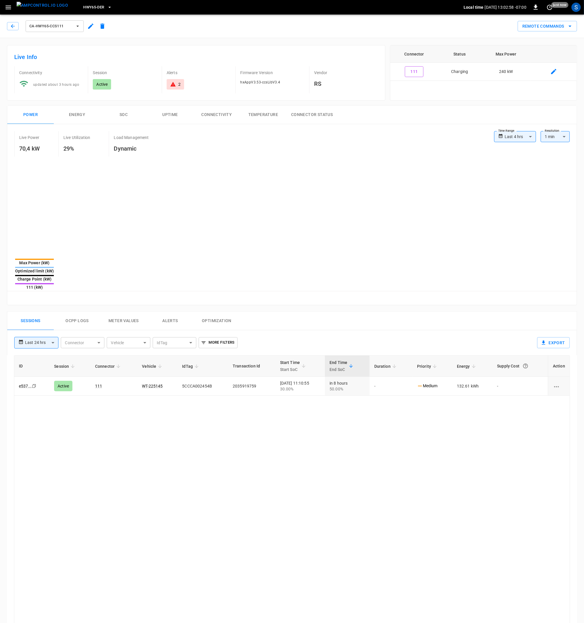
type input "**********"
drag, startPoint x: 315, startPoint y: 233, endPoint x: 257, endPoint y: 228, distance: 57.7
click at [257, 339] on div at bounding box center [280, 378] width 533 height 79
drag, startPoint x: 397, startPoint y: 270, endPoint x: 199, endPoint y: 159, distance: 226.9
click at [199, 159] on div "**********" at bounding box center [291, 214] width 569 height 181
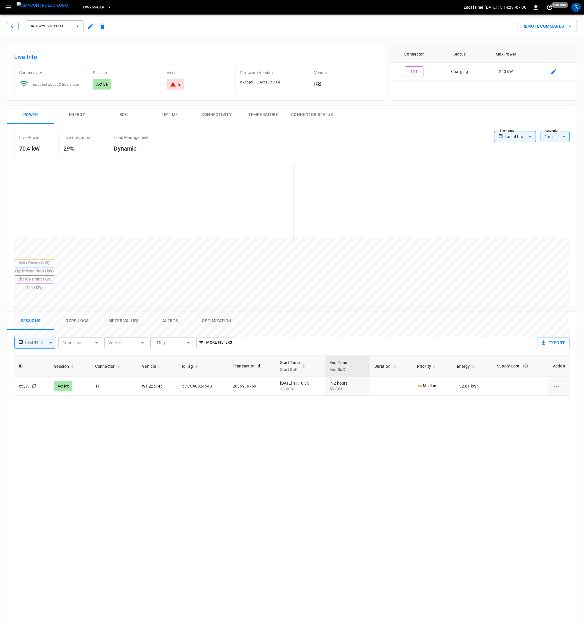
click at [123, 114] on button "SOC" at bounding box center [123, 115] width 47 height 19
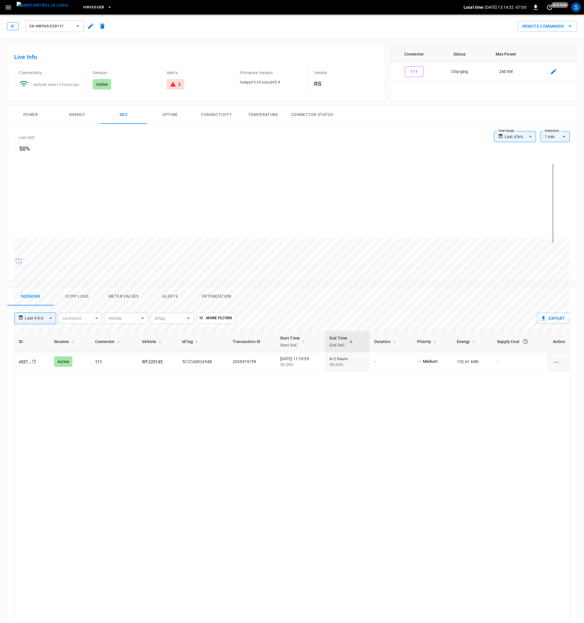
click at [11, 25] on icon "button" at bounding box center [13, 26] width 6 height 6
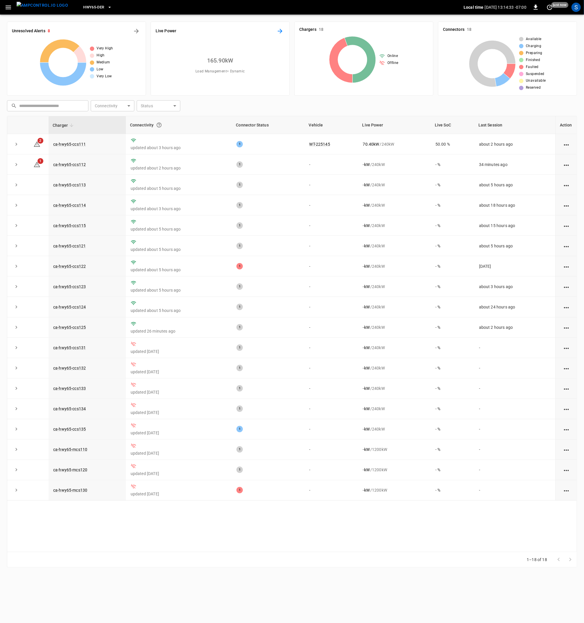
click at [279, 33] on icon "Energy Overview" at bounding box center [280, 31] width 7 height 7
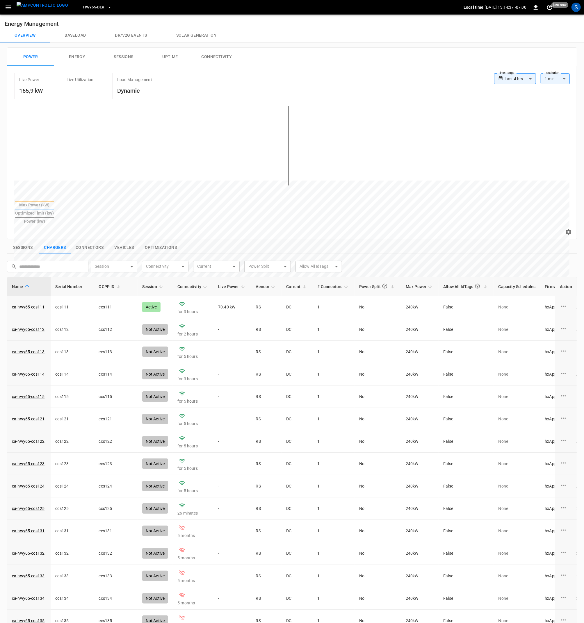
click at [515, 79] on body "**********" at bounding box center [292, 367] width 584 height 734
click at [518, 100] on li "Last 24 hrs" at bounding box center [515, 102] width 42 height 10
type input "**********"
drag, startPoint x: 74, startPoint y: 182, endPoint x: 108, endPoint y: 180, distance: 35.0
click at [108, 281] on div at bounding box center [280, 320] width 533 height 79
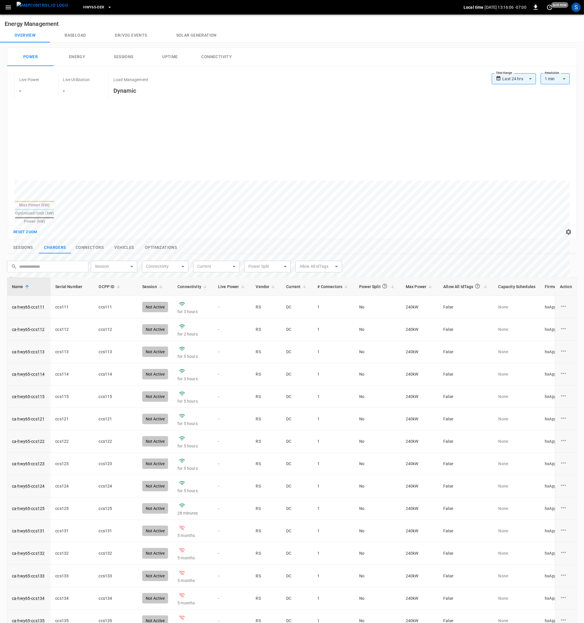
click at [555, 79] on body "**********" at bounding box center [292, 367] width 584 height 734
drag, startPoint x: 403, startPoint y: 210, endPoint x: 400, endPoint y: 212, distance: 3.3
click at [403, 210] on div at bounding box center [292, 311] width 584 height 623
click at [27, 242] on button "Sessions" at bounding box center [23, 248] width 32 height 12
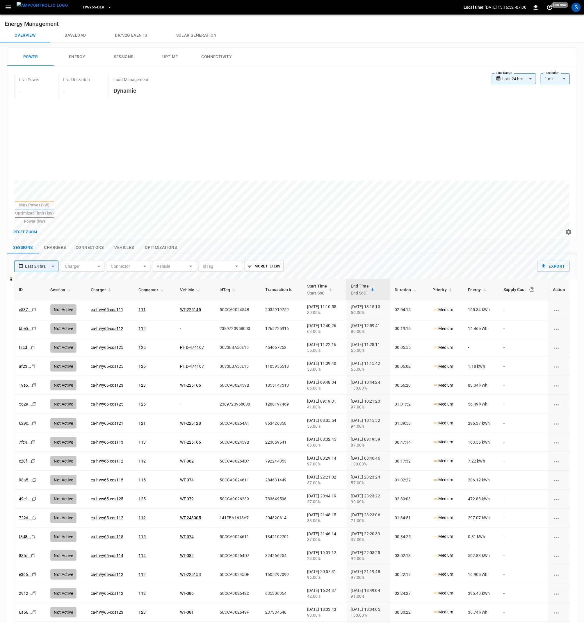
click at [38, 9] on img "menu" at bounding box center [42, 5] width 51 height 7
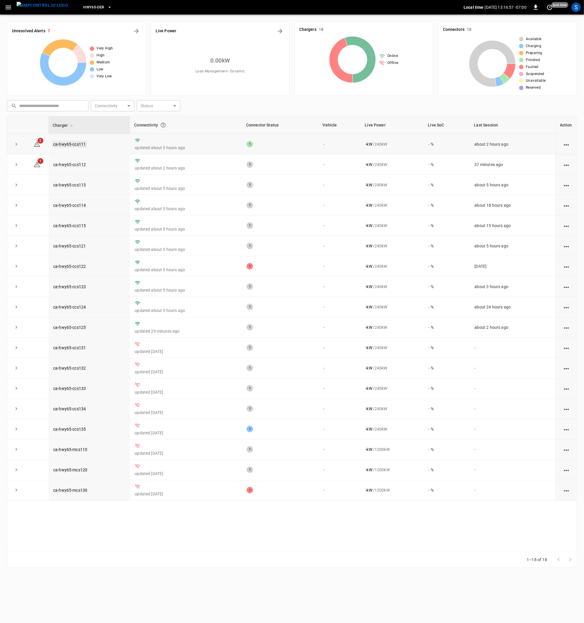
click at [79, 145] on link "ca-hwy65-ccs111" at bounding box center [69, 144] width 35 height 7
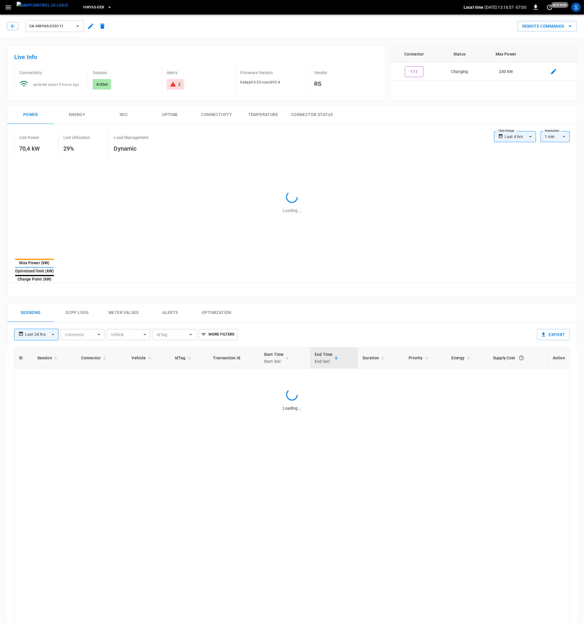
type input "**********"
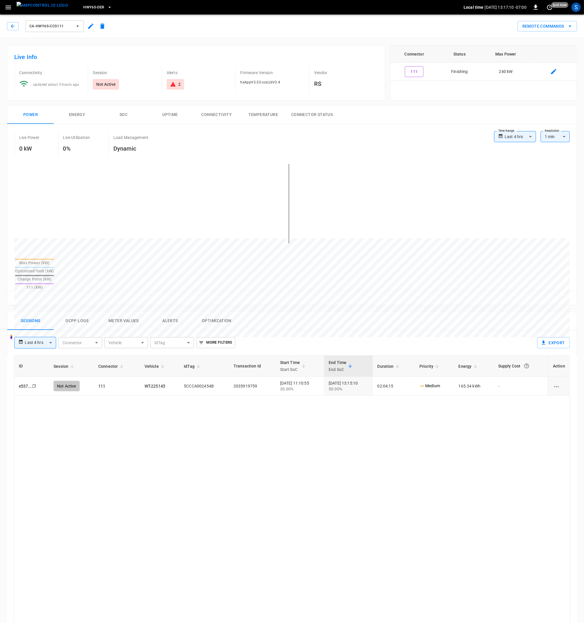
click at [86, 312] on button "Ocpp logs" at bounding box center [77, 321] width 47 height 19
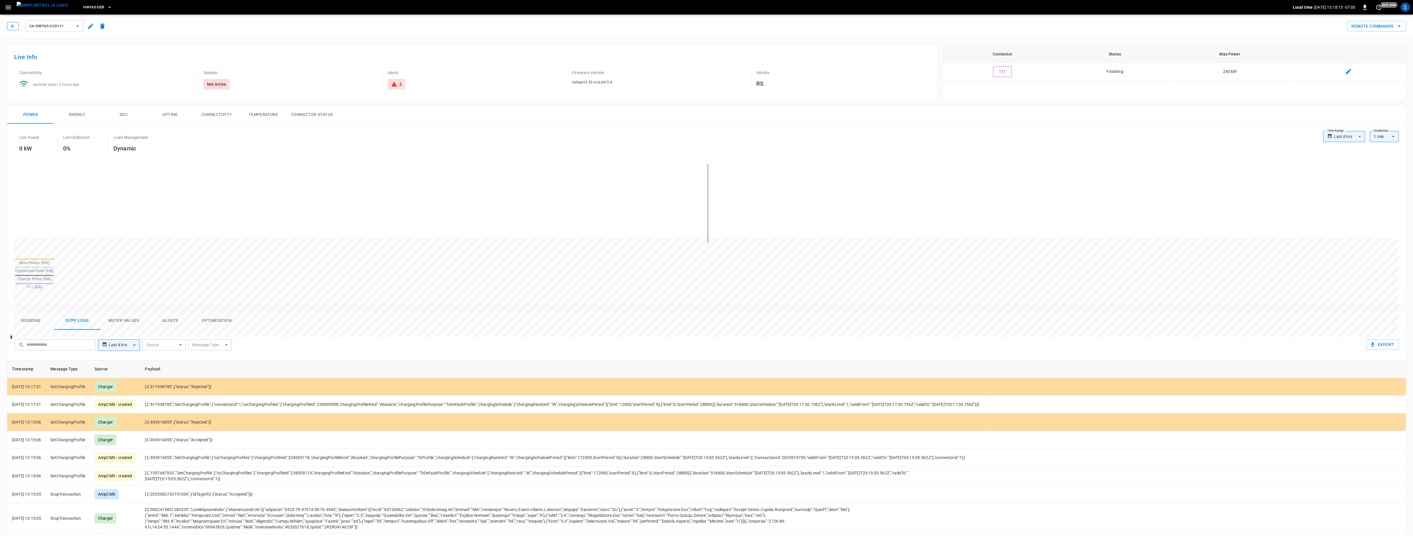
click at [15, 25] on icon "button" at bounding box center [13, 26] width 6 height 6
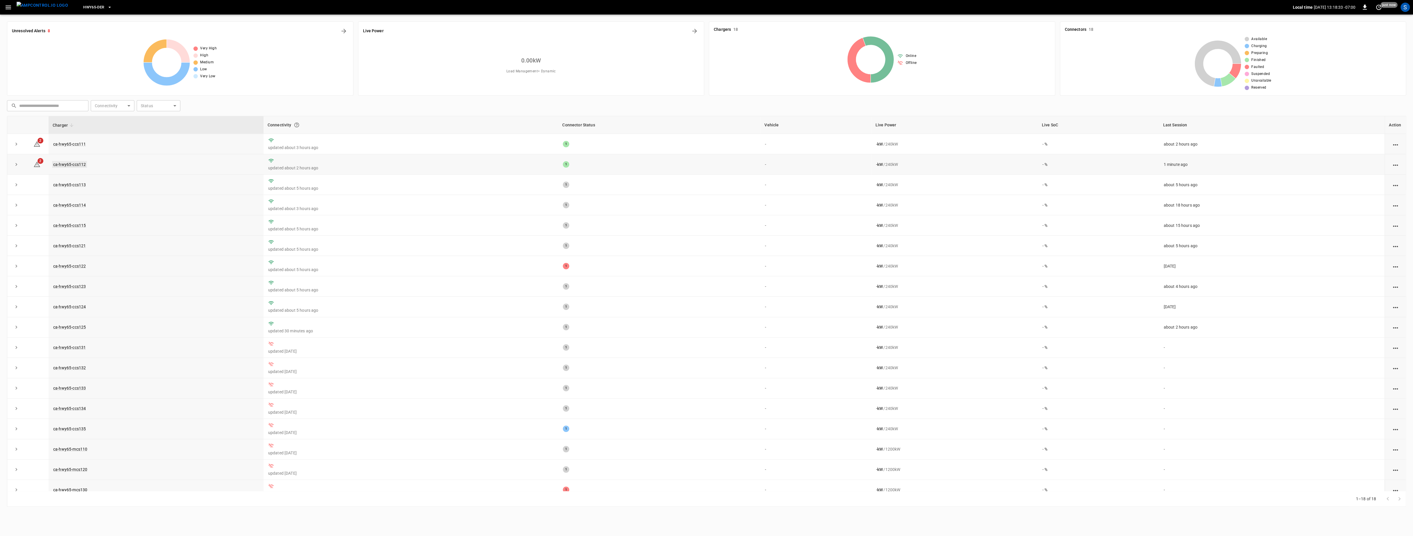
click at [74, 166] on link "ca-hwy65-ccs112" at bounding box center [69, 164] width 35 height 7
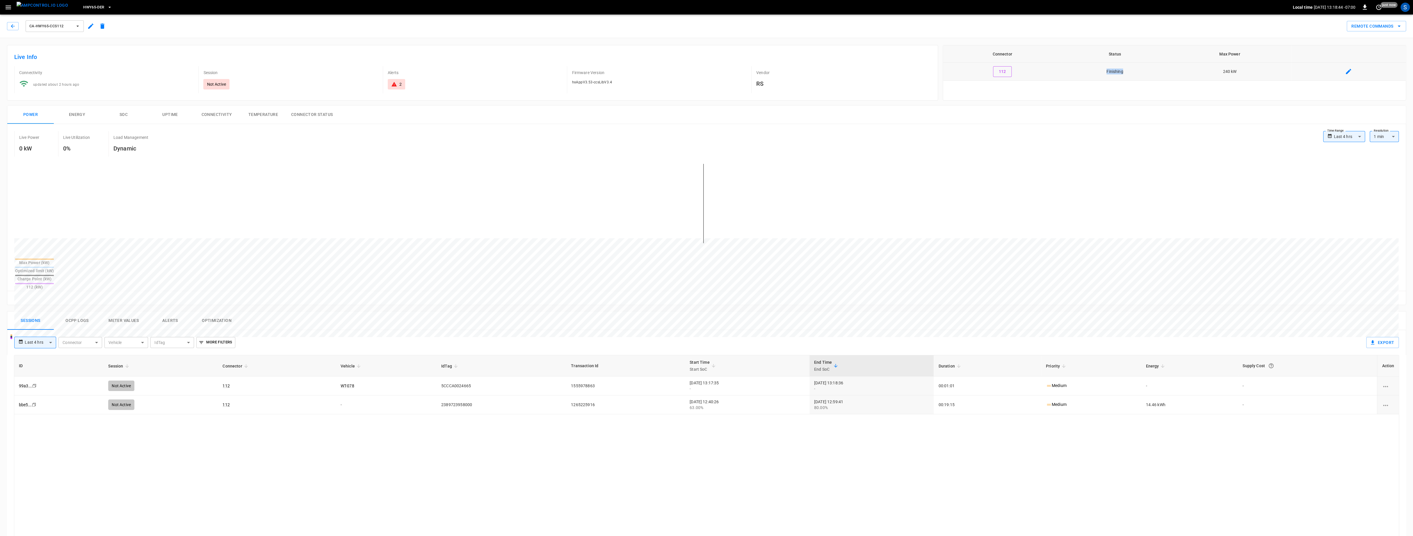
drag, startPoint x: 1125, startPoint y: 76, endPoint x: 1099, endPoint y: 67, distance: 28.1
click at [1099, 67] on td "Finishing" at bounding box center [1114, 72] width 106 height 18
click at [1099, 69] on td "Finishing" at bounding box center [1114, 72] width 106 height 18
click at [10, 29] on button "button" at bounding box center [13, 26] width 12 height 8
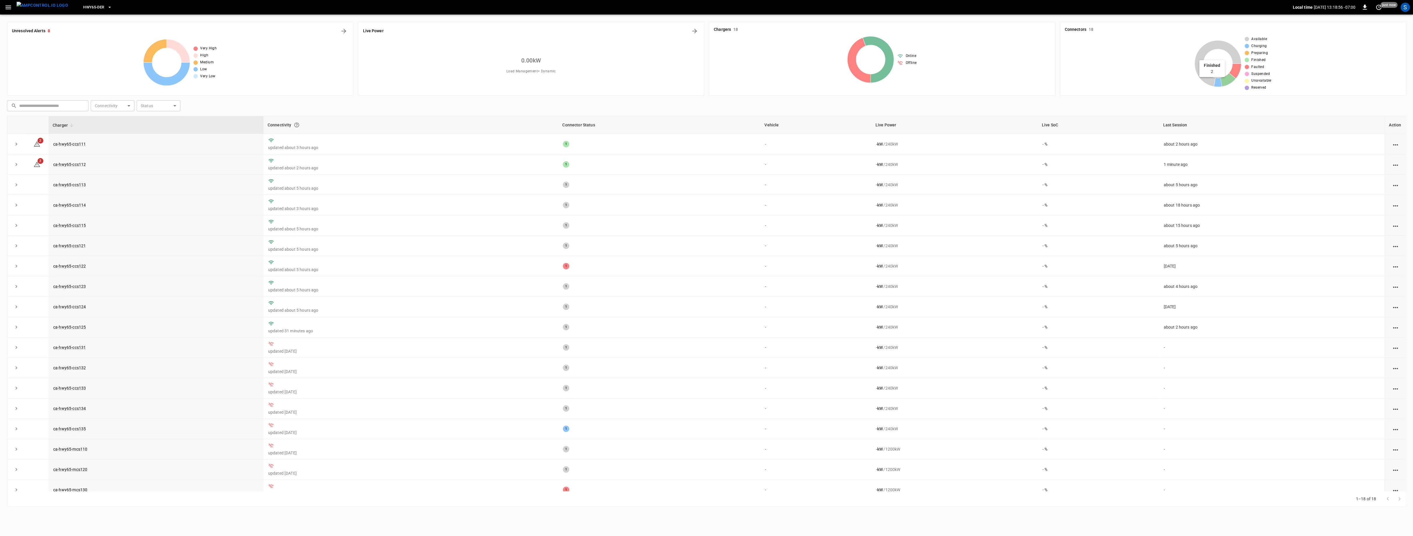
click at [1227, 81] on icon at bounding box center [1227, 80] width 15 height 14
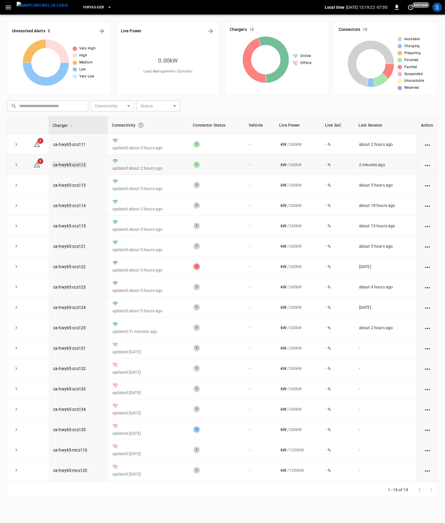
click at [72, 164] on link "ca-hwy65-ccs112" at bounding box center [69, 164] width 35 height 7
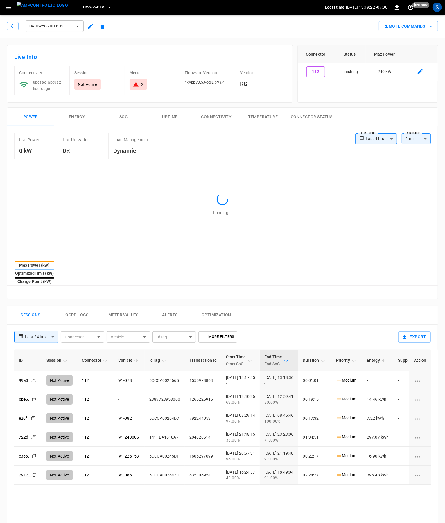
type input "**********"
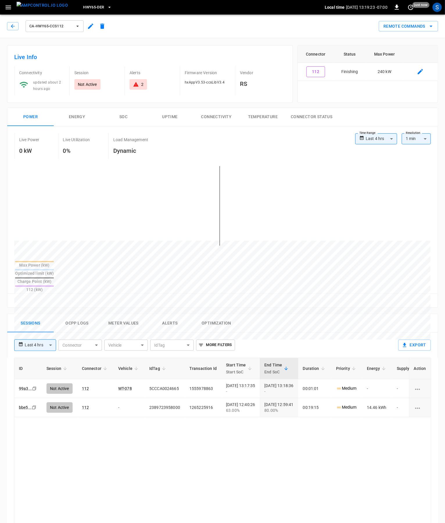
click at [75, 314] on button "Ocpp logs" at bounding box center [77, 323] width 47 height 19
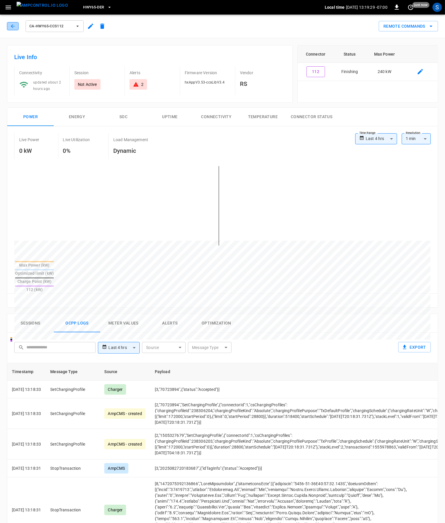
click at [12, 27] on icon "button" at bounding box center [13, 26] width 6 height 6
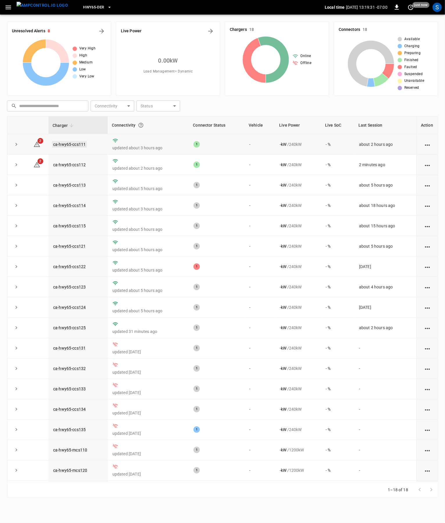
click at [74, 145] on link "ca-hwy65-ccs111" at bounding box center [69, 144] width 35 height 7
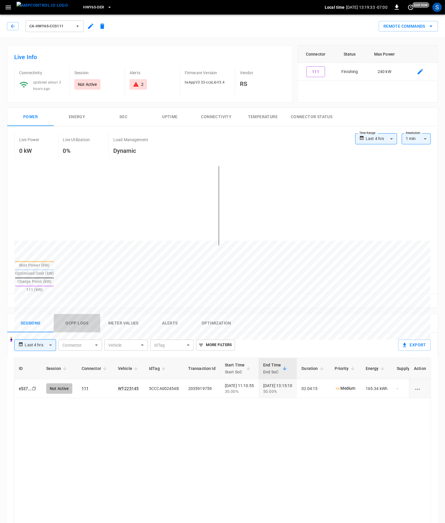
click at [83, 314] on button "Ocpp logs" at bounding box center [77, 323] width 47 height 19
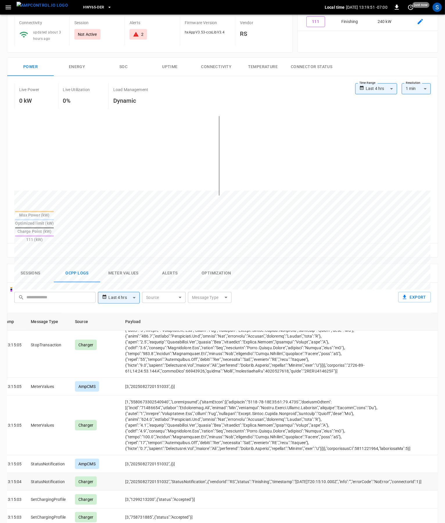
scroll to position [229, 192]
drag, startPoint x: 279, startPoint y: 381, endPoint x: 336, endPoint y: 383, distance: 56.7
click at [336, 472] on td "[2,"2025082720151032","StatusNotification",{"vendorId":"RS","status":"Finishing…" at bounding box center [275, 481] width 308 height 18
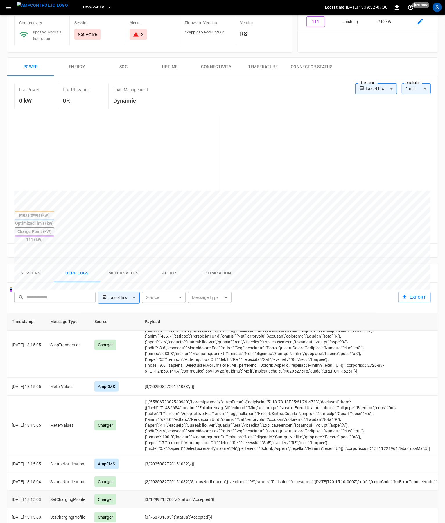
drag, startPoint x: 320, startPoint y: 383, endPoint x: 148, endPoint y: 400, distance: 173.0
click at [7, 387] on div "Timestamp Message Type Source Payload 2025-08-27 13:18:33 SetChargingProfile Ch…" at bounding box center [222, 496] width 431 height 366
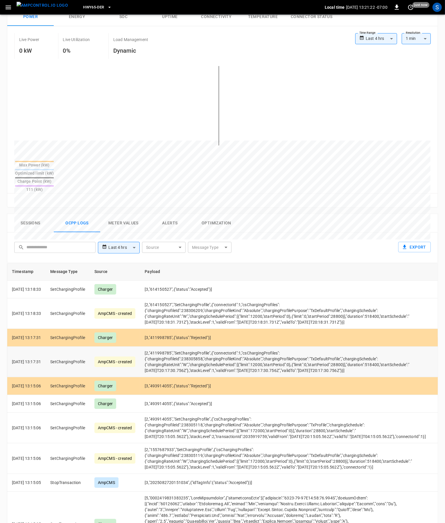
scroll to position [0, 0]
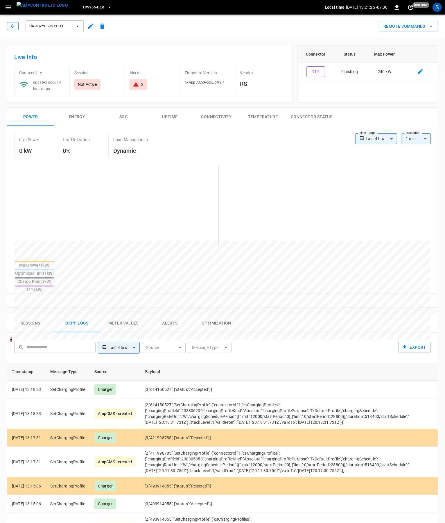
click at [11, 27] on icon "button" at bounding box center [13, 26] width 6 height 6
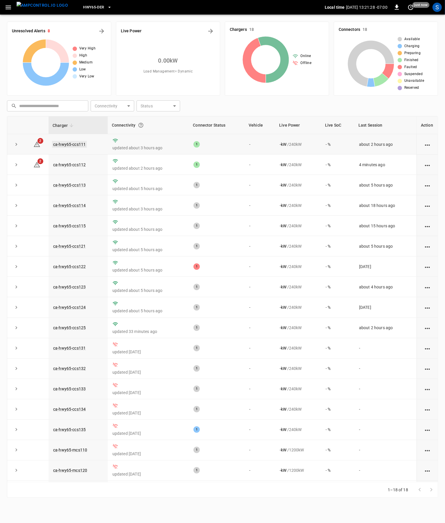
click at [78, 146] on link "ca-hwy65-ccs111" at bounding box center [69, 144] width 35 height 7
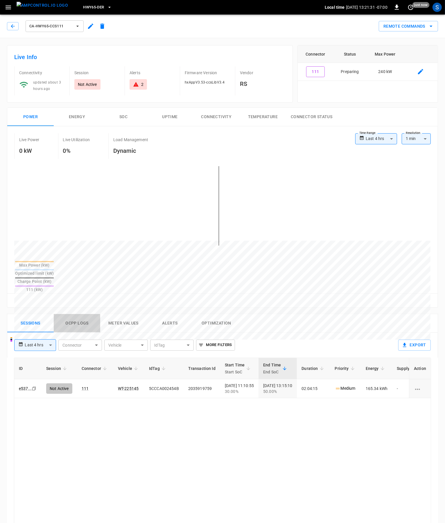
click at [79, 314] on button "Ocpp logs" at bounding box center [77, 323] width 47 height 19
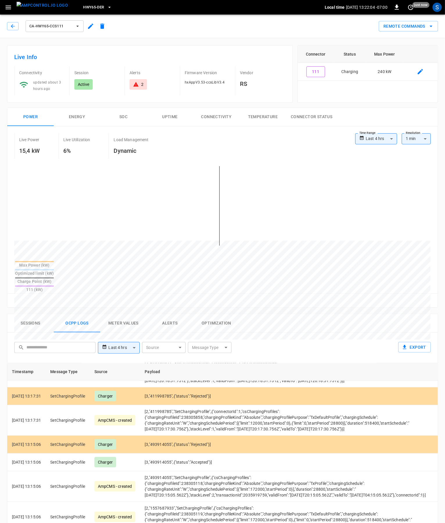
scroll to position [448, 0]
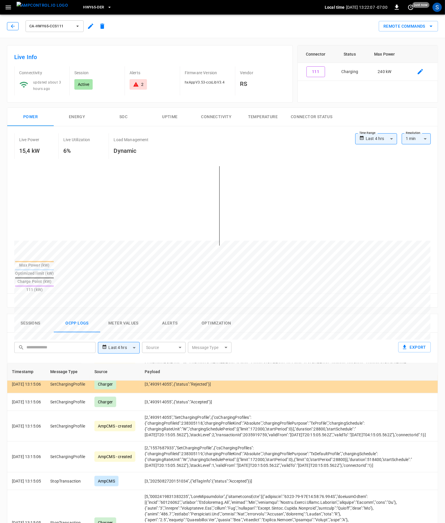
click at [14, 23] on button "button" at bounding box center [13, 26] width 12 height 8
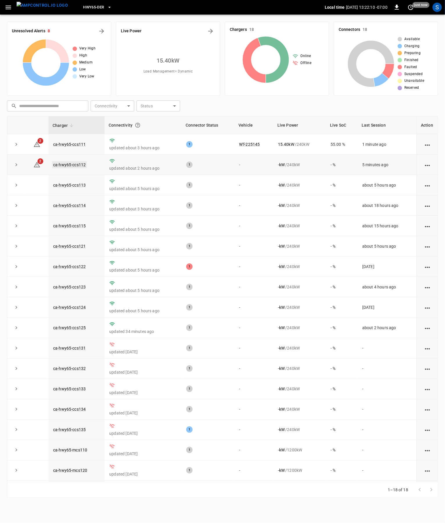
click at [75, 166] on link "ca-hwy65-ccs112" at bounding box center [69, 164] width 35 height 7
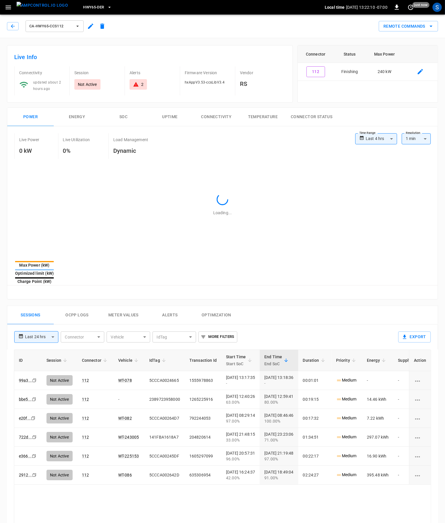
type input "**********"
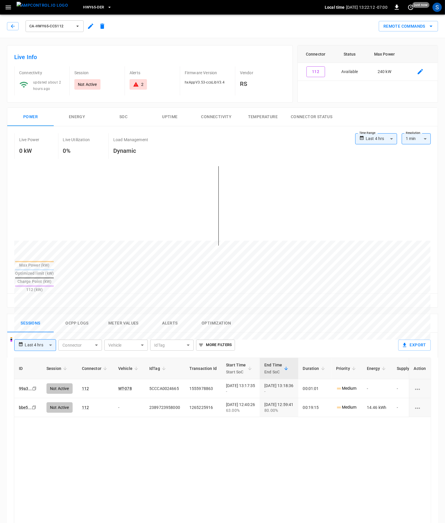
click at [72, 314] on button "Ocpp logs" at bounding box center [77, 323] width 47 height 19
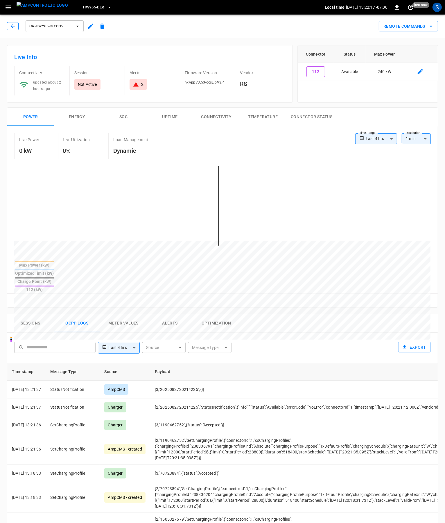
click at [13, 25] on icon "button" at bounding box center [13, 26] width 6 height 6
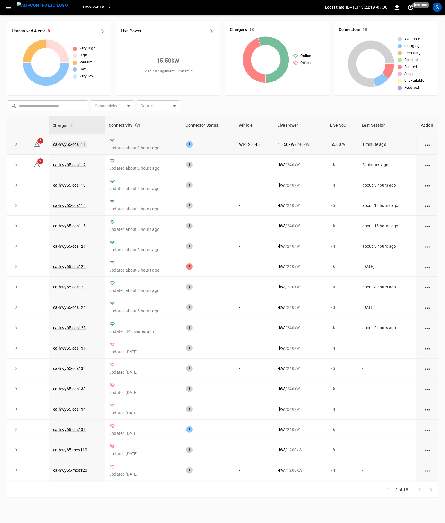
click at [78, 145] on link "ca-hwy65-ccs111" at bounding box center [69, 144] width 35 height 7
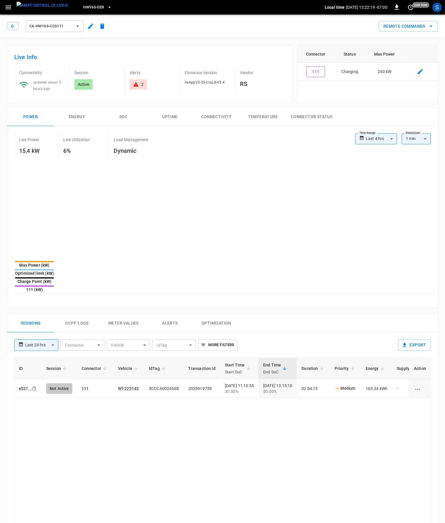
type input "**********"
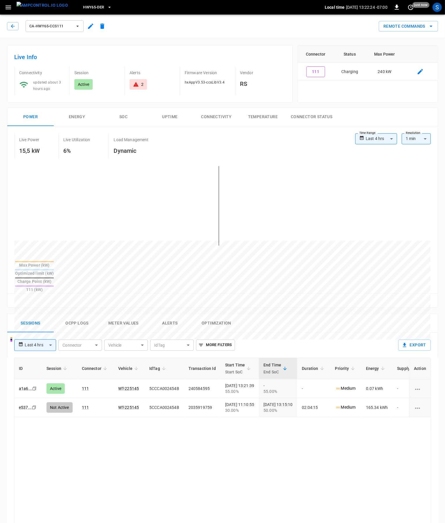
click at [76, 314] on button "Ocpp logs" at bounding box center [77, 323] width 47 height 19
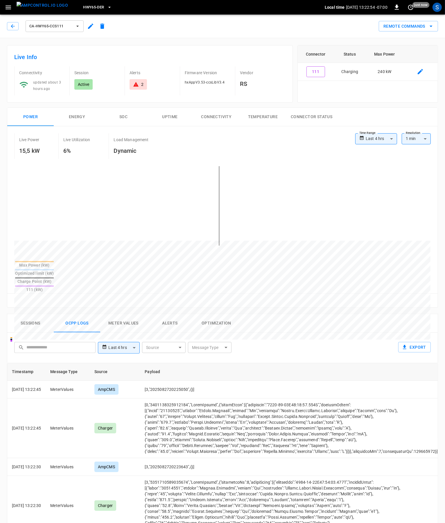
click at [186, 342] on div "Source ​ Source" at bounding box center [164, 347] width 46 height 11
click at [176, 329] on body "**********" at bounding box center [222, 375] width 445 height 751
click at [159, 393] on div "AmpEdge" at bounding box center [155, 389] width 25 height 11
type input "*******"
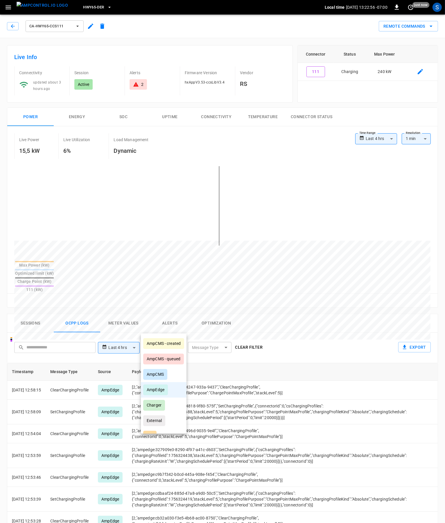
click at [283, 345] on div at bounding box center [222, 261] width 445 height 523
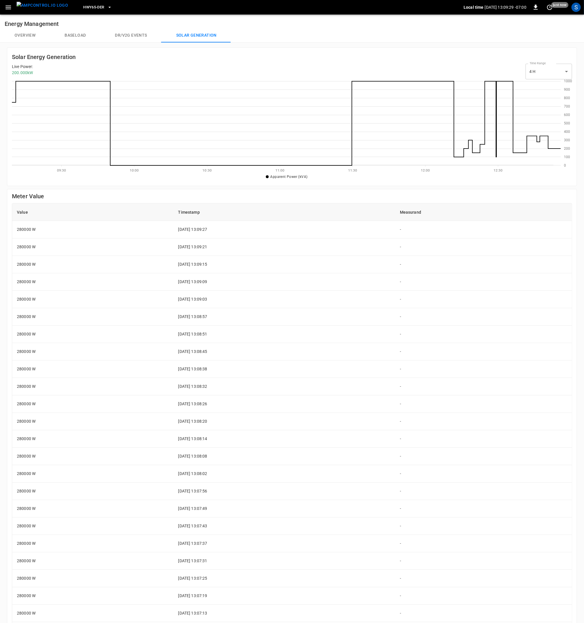
scroll to position [84, 548]
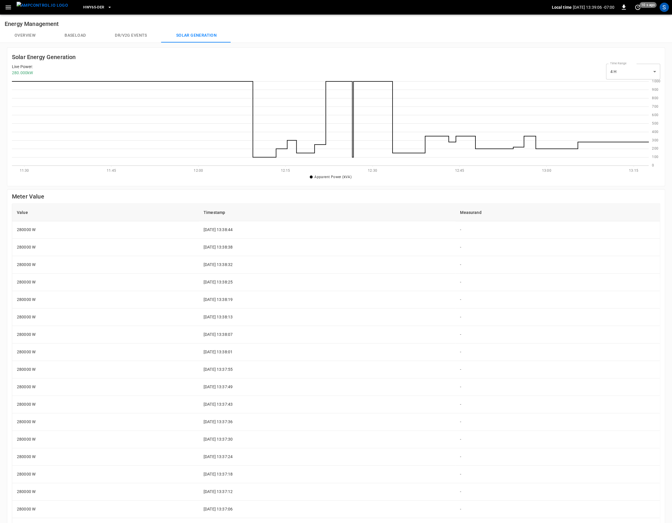
click at [29, 42] on div "Energy Management Overview Baseload Dr/V2G events Solar generation" at bounding box center [336, 29] width 672 height 28
click at [28, 34] on button "Overview" at bounding box center [25, 35] width 50 height 14
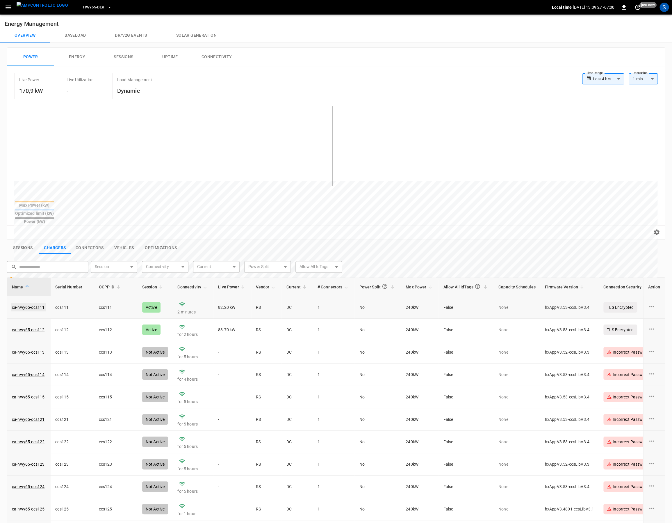
click at [36, 303] on link "ca-hwy65-ccs111" at bounding box center [28, 307] width 35 height 8
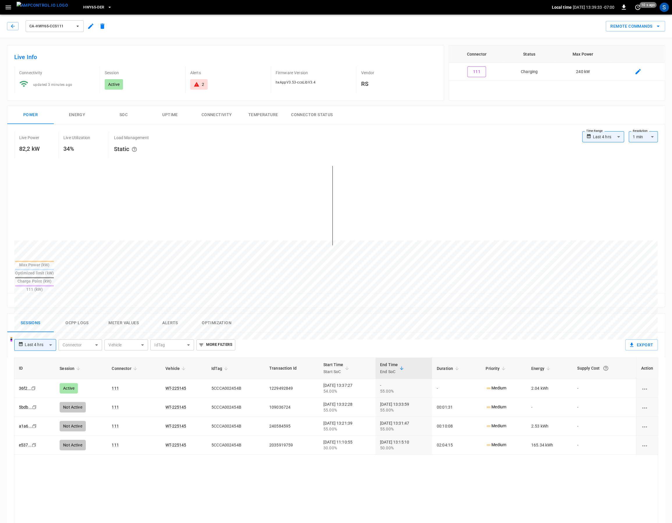
click at [74, 313] on button "Ocpp logs" at bounding box center [77, 322] width 47 height 19
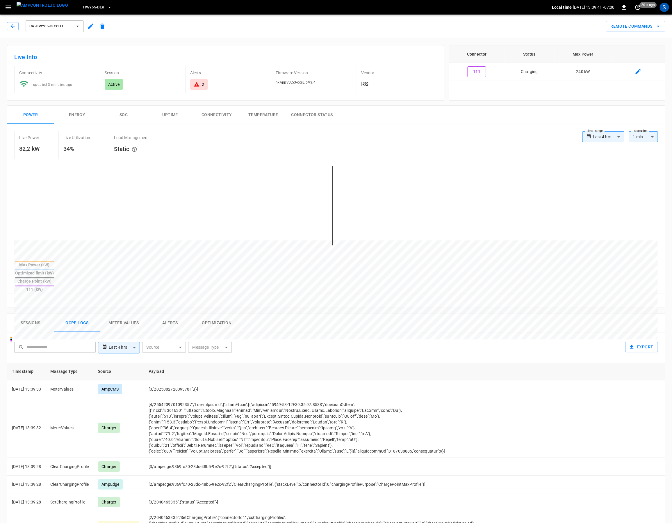
click at [46, 3] on img "menu" at bounding box center [42, 5] width 51 height 7
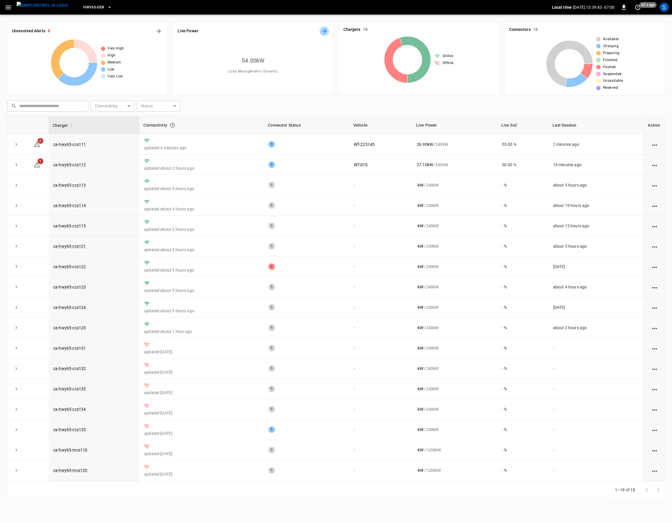
click at [321, 32] on icon "Energy Overview" at bounding box center [324, 31] width 7 height 7
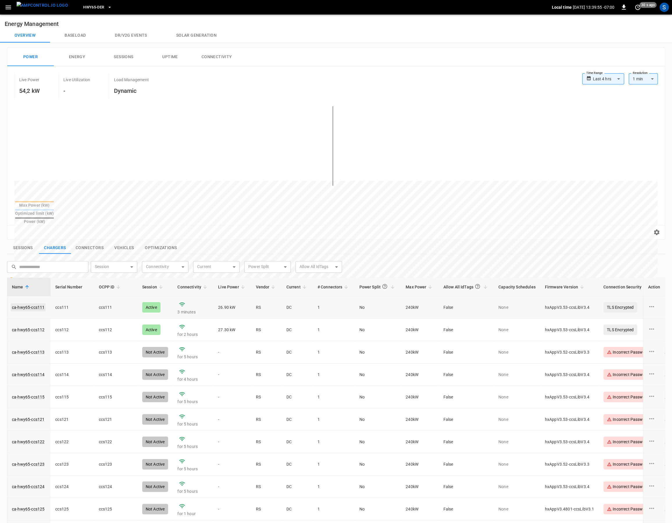
click at [34, 303] on link "ca-hwy65-ccs111" at bounding box center [28, 307] width 35 height 8
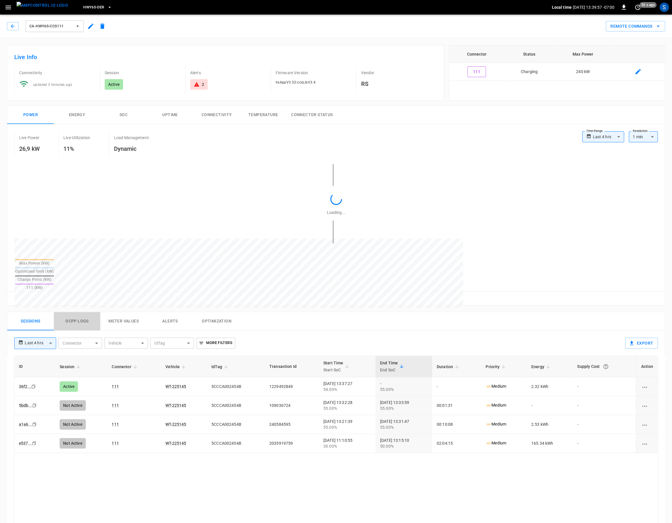
click at [73, 312] on button "Ocpp logs" at bounding box center [77, 321] width 47 height 19
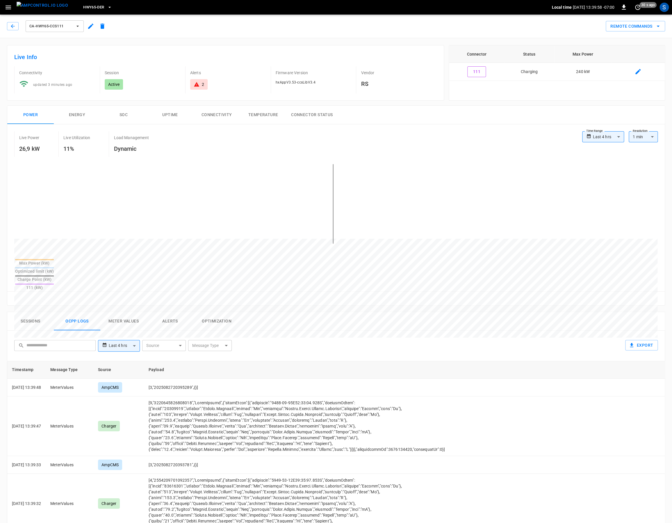
click at [163, 328] on body "**********" at bounding box center [336, 374] width 672 height 749
click at [165, 392] on div "AmpEdge" at bounding box center [155, 388] width 25 height 11
type input "*******"
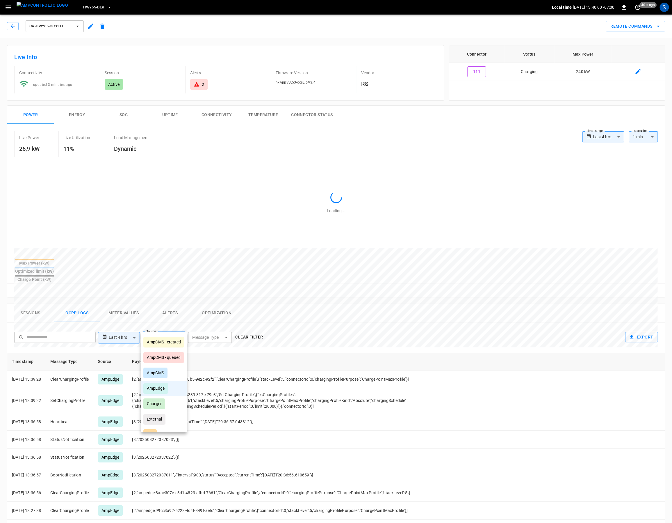
click at [313, 336] on div at bounding box center [336, 261] width 672 height 523
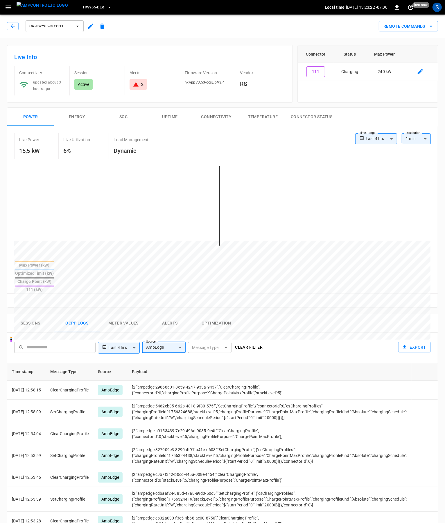
click at [129, 122] on button "SOC" at bounding box center [123, 117] width 47 height 19
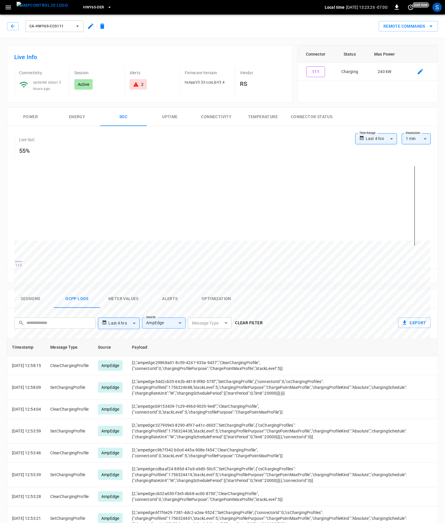
click at [39, 115] on button "Power" at bounding box center [30, 117] width 47 height 19
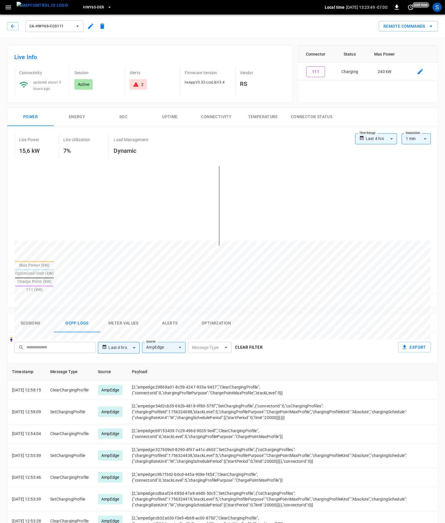
click at [245, 342] on button "Clear filter" at bounding box center [249, 347] width 32 height 11
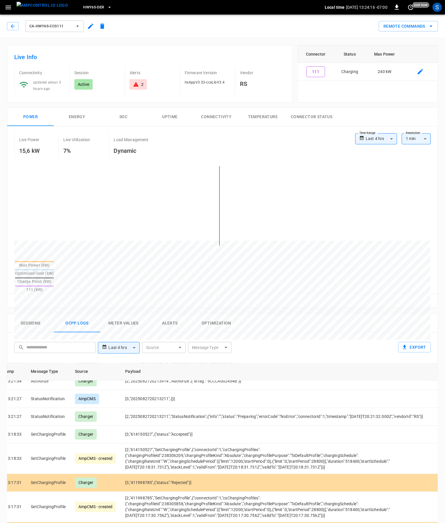
scroll to position [1017, 192]
drag, startPoint x: 265, startPoint y: 434, endPoint x: 375, endPoint y: 443, distance: 110.0
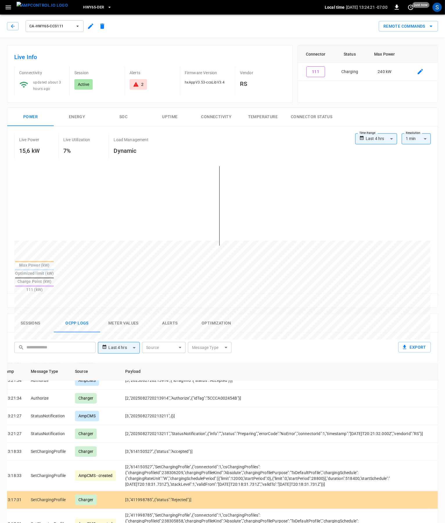
scroll to position [1077, 0]
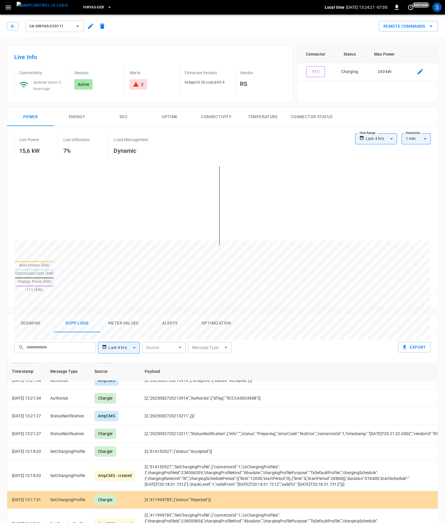
drag, startPoint x: 362, startPoint y: 438, endPoint x: -161, endPoint y: 418, distance: 523.5
click at [11, 25] on icon "button" at bounding box center [13, 26] width 6 height 6
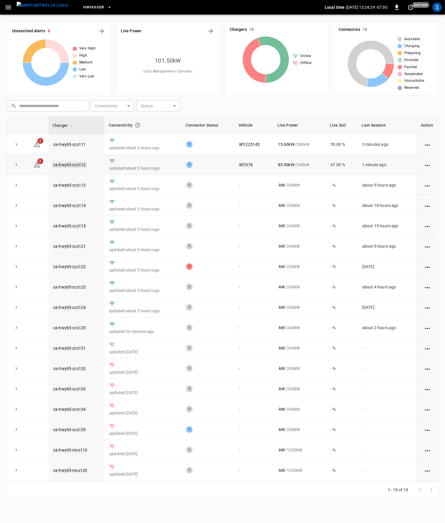
click at [65, 165] on link "ca-hwy65-ccs112" at bounding box center [69, 164] width 35 height 7
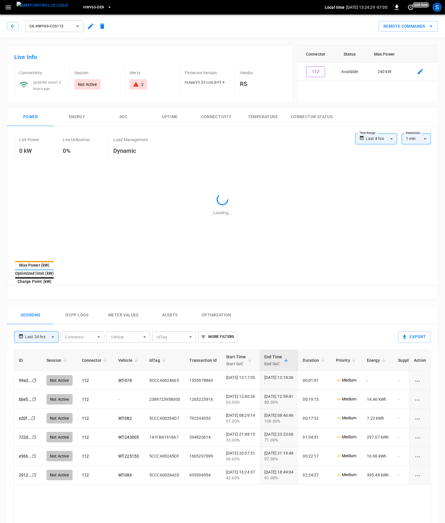
type input "**********"
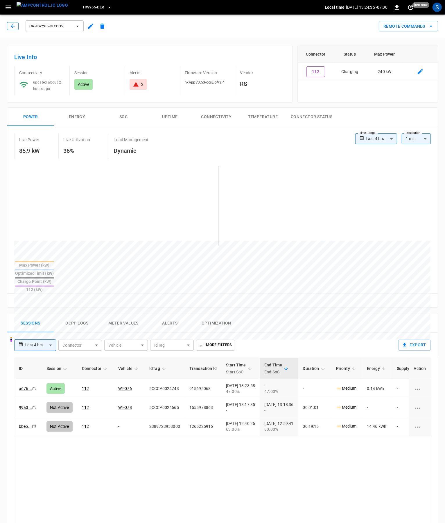
click at [10, 24] on icon "button" at bounding box center [13, 26] width 6 height 6
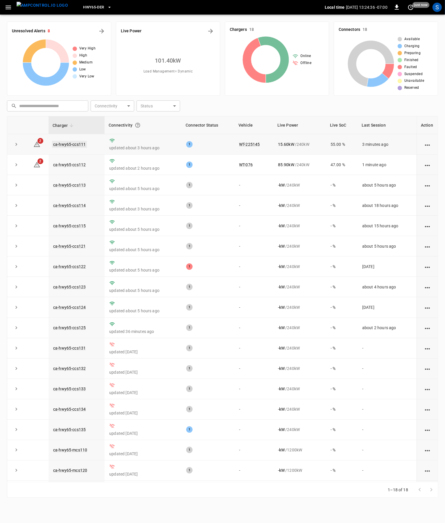
click at [80, 147] on link "ca-hwy65-ccs111" at bounding box center [69, 144] width 35 height 7
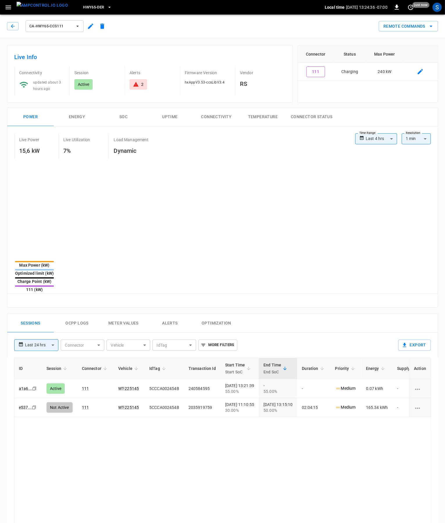
type input "**********"
click at [78, 314] on button "Ocpp logs" at bounding box center [77, 323] width 47 height 19
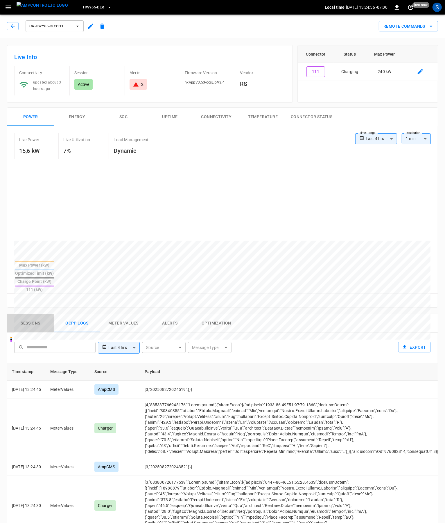
click at [36, 314] on button "Sessions" at bounding box center [30, 323] width 47 height 19
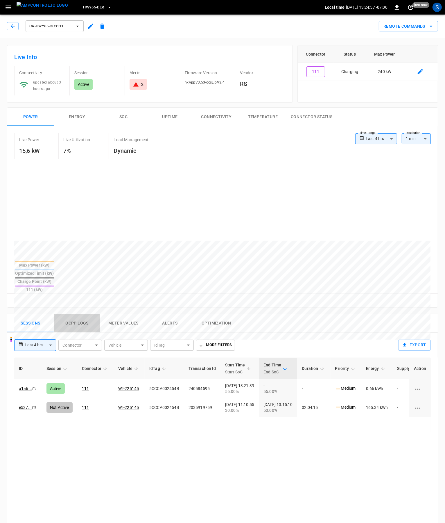
click at [81, 314] on button "Ocpp logs" at bounding box center [77, 323] width 47 height 19
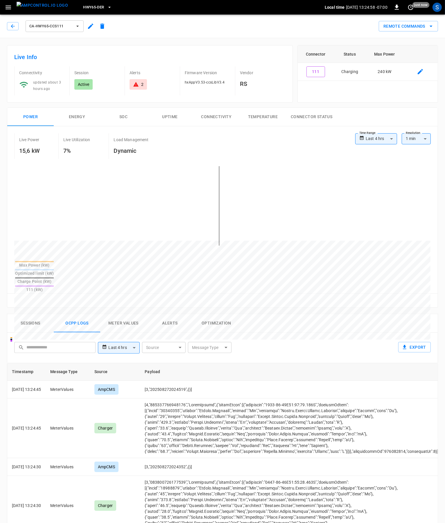
click at [156, 328] on body "**********" at bounding box center [222, 375] width 445 height 751
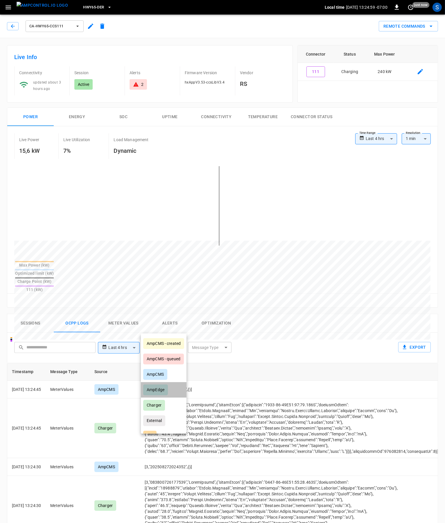
click at [163, 390] on div "AmpEdge" at bounding box center [155, 389] width 25 height 11
type input "*******"
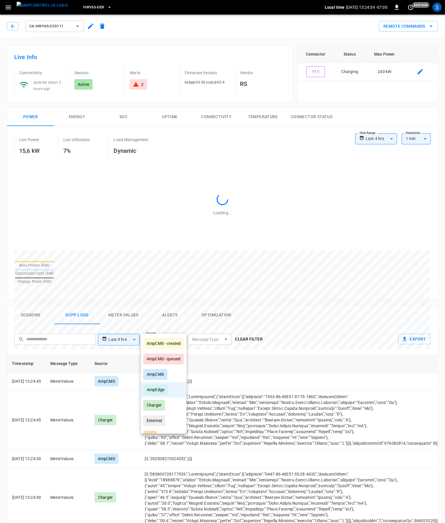
click at [305, 332] on div at bounding box center [222, 261] width 445 height 523
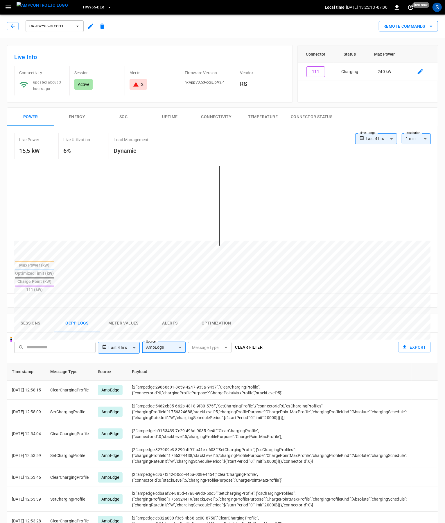
click at [415, 23] on button "Remote Commands" at bounding box center [408, 26] width 59 height 11
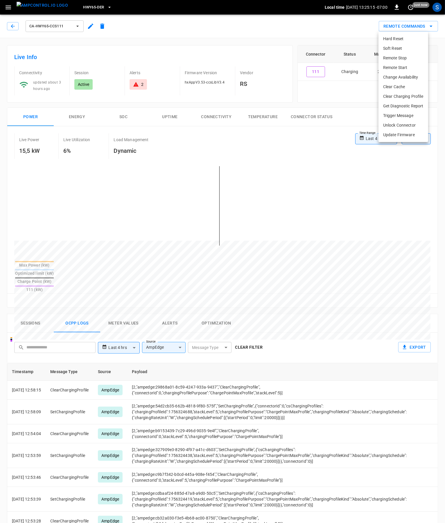
click at [411, 95] on li "Clear Charging Profile" at bounding box center [404, 97] width 50 height 10
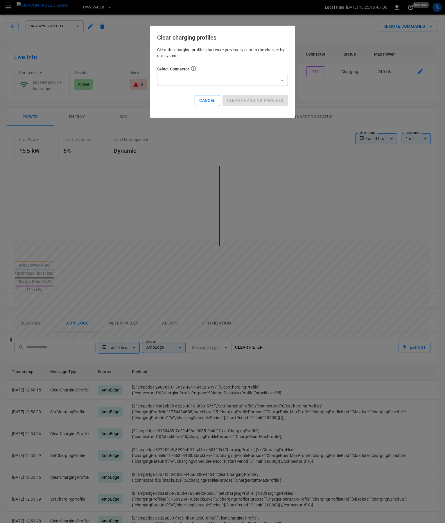
click at [250, 79] on body "**********" at bounding box center [222, 375] width 445 height 751
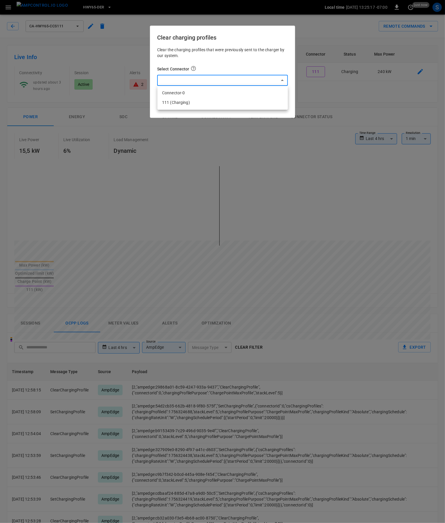
click at [182, 90] on li "Connector-0" at bounding box center [223, 93] width 131 height 10
type input "*"
click at [272, 101] on button "Clear charging profiles" at bounding box center [255, 100] width 65 height 11
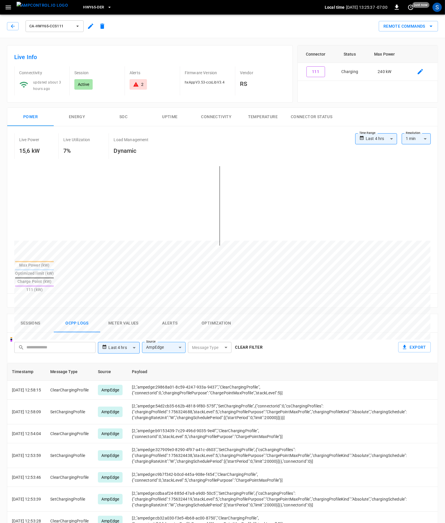
click at [247, 342] on button "Clear filter" at bounding box center [249, 347] width 32 height 11
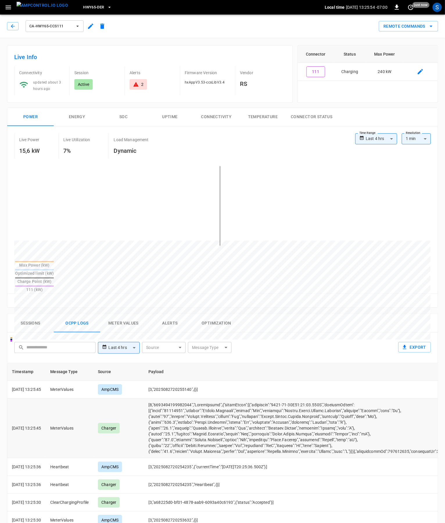
click at [270, 400] on td "opcc-messages-table" at bounding box center [298, 428] width 308 height 60
drag, startPoint x: 275, startPoint y: 403, endPoint x: 396, endPoint y: 404, distance: 121.5
click at [396, 404] on td "opcc-messages-table" at bounding box center [298, 428] width 308 height 60
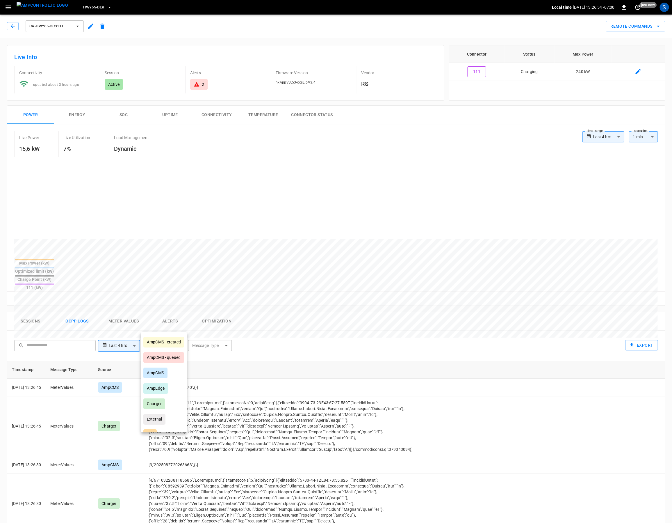
click at [172, 326] on body "**********" at bounding box center [336, 374] width 672 height 749
click at [163, 389] on div "AmpEdge" at bounding box center [155, 388] width 25 height 11
type input "*******"
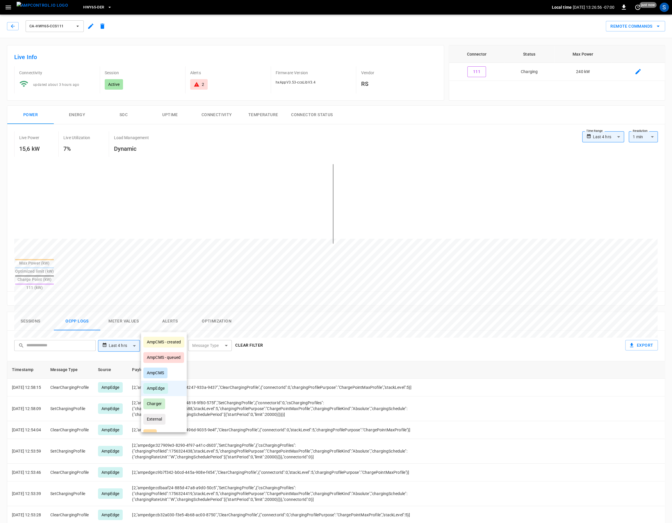
click at [376, 328] on div at bounding box center [336, 261] width 672 height 523
click at [445, 6] on icon "set refresh interval" at bounding box center [637, 7] width 7 height 7
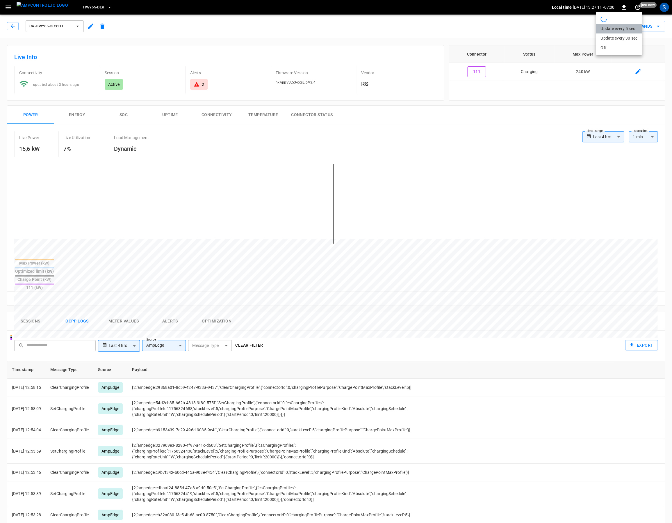
click at [445, 28] on li "Update every 5 sec" at bounding box center [619, 29] width 46 height 10
click at [256, 337] on div "Clear filter" at bounding box center [249, 344] width 32 height 14
click at [266, 335] on div "**********" at bounding box center [335, 344] width 646 height 19
click at [251, 340] on button "Clear filter" at bounding box center [249, 345] width 32 height 11
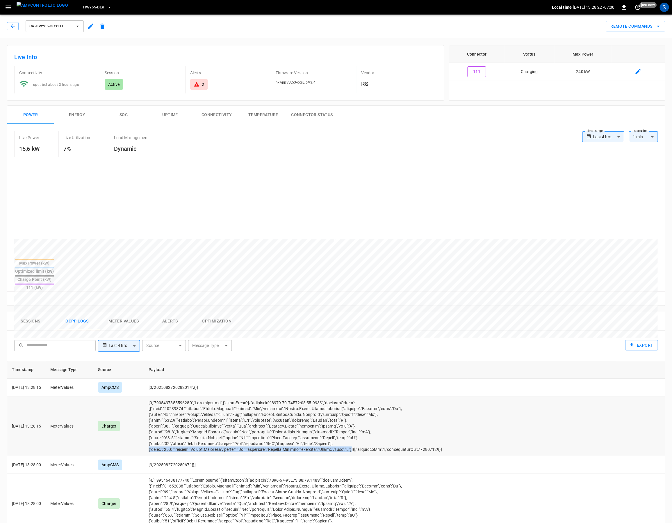
drag, startPoint x: 607, startPoint y: 398, endPoint x: 368, endPoint y: 403, distance: 239.1
click at [368, 404] on td "opcc-messages-table" at bounding box center [306, 426] width 324 height 60
click at [368, 403] on td "opcc-messages-table" at bounding box center [306, 426] width 324 height 60
click at [16, 29] on button "button" at bounding box center [13, 26] width 12 height 8
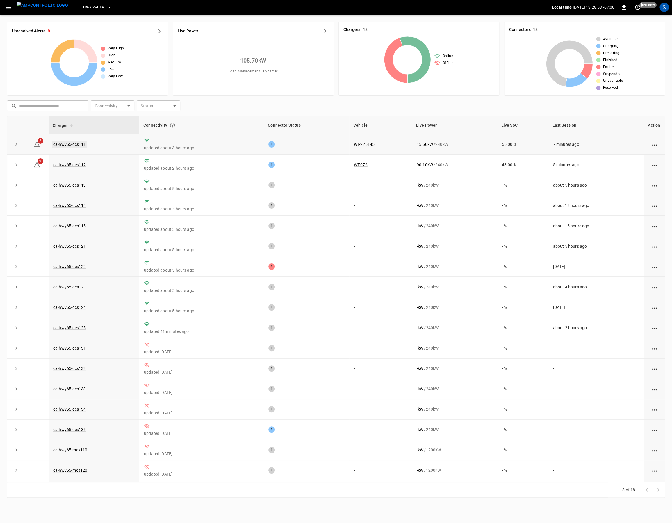
click at [81, 143] on link "ca-hwy65-ccs111" at bounding box center [69, 144] width 35 height 7
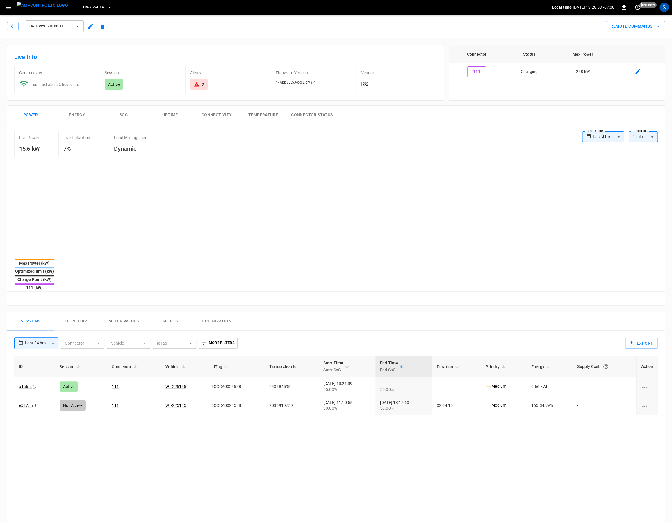
type input "**********"
click at [79, 312] on button "Ocpp logs" at bounding box center [77, 321] width 47 height 19
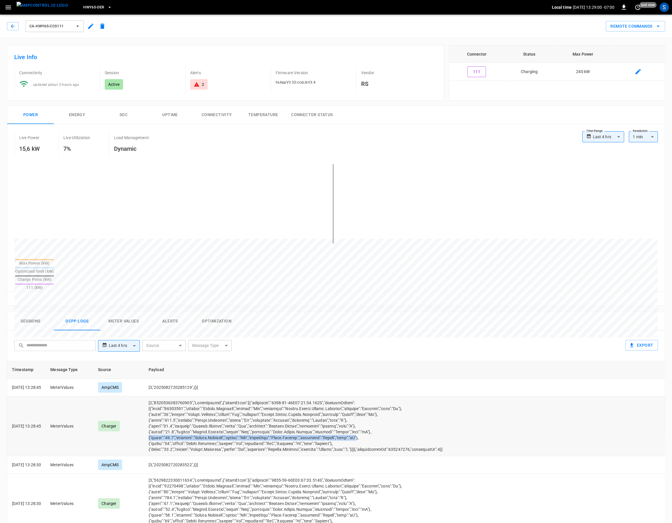
drag, startPoint x: 368, startPoint y: 400, endPoint x: 158, endPoint y: 399, distance: 209.9
click at [158, 399] on td "opcc-messages-table" at bounding box center [306, 426] width 324 height 60
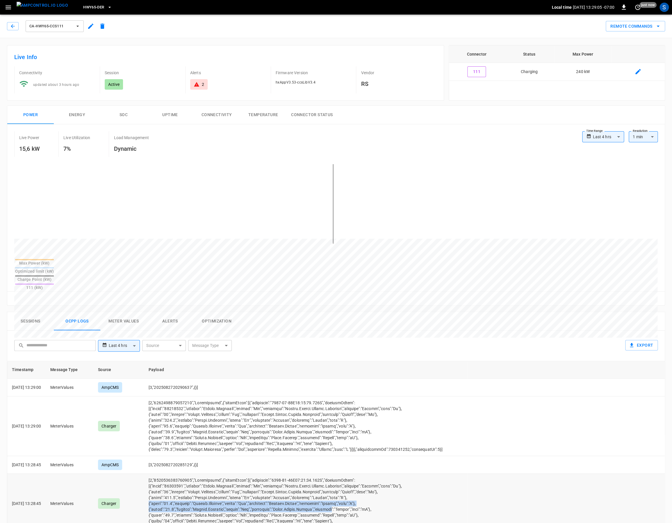
drag, startPoint x: 593, startPoint y: 445, endPoint x: 557, endPoint y: 451, distance: 36.9
click at [445, 473] on td "opcc-messages-table" at bounding box center [306, 503] width 324 height 60
drag, startPoint x: 586, startPoint y: 449, endPoint x: 370, endPoint y: 447, distance: 216.9
click at [368, 473] on td "opcc-messages-table" at bounding box center [306, 503] width 324 height 60
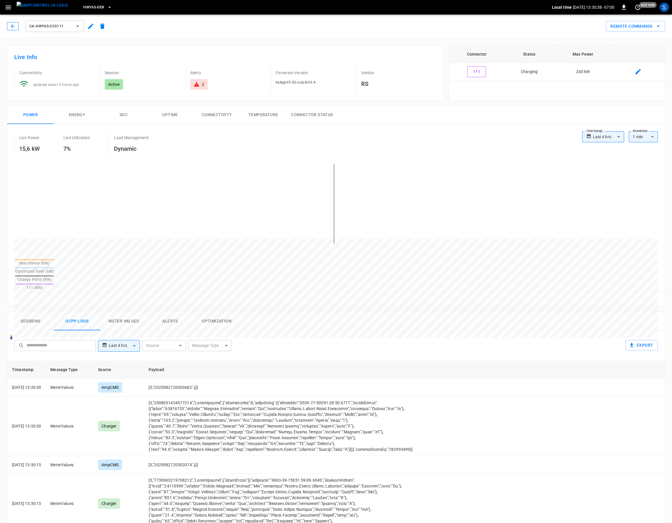
click at [15, 25] on div "ca-hwy65-ccs111" at bounding box center [57, 26] width 101 height 14
click at [14, 25] on icon "button" at bounding box center [13, 26] width 6 height 6
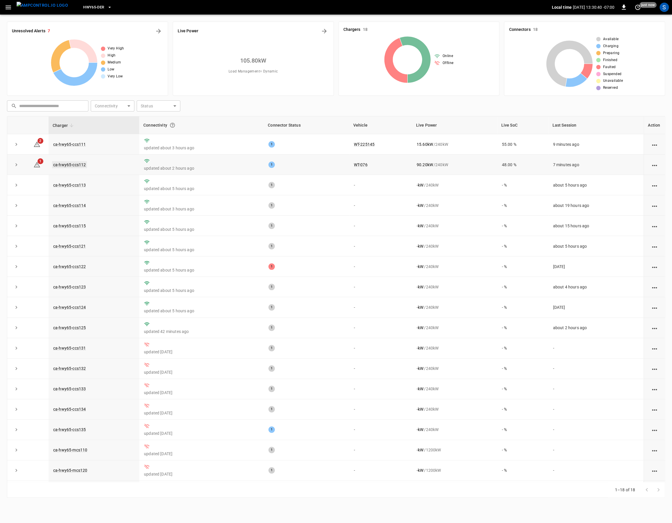
click at [71, 165] on link "ca-hwy65-ccs112" at bounding box center [69, 164] width 35 height 7
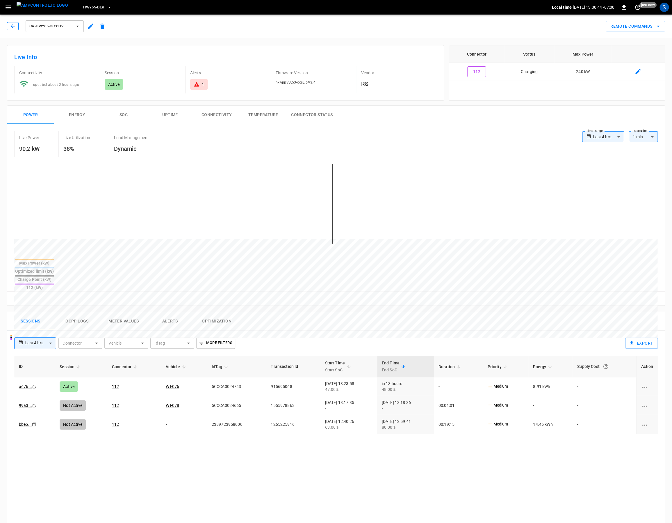
click at [15, 28] on icon "button" at bounding box center [13, 26] width 6 height 6
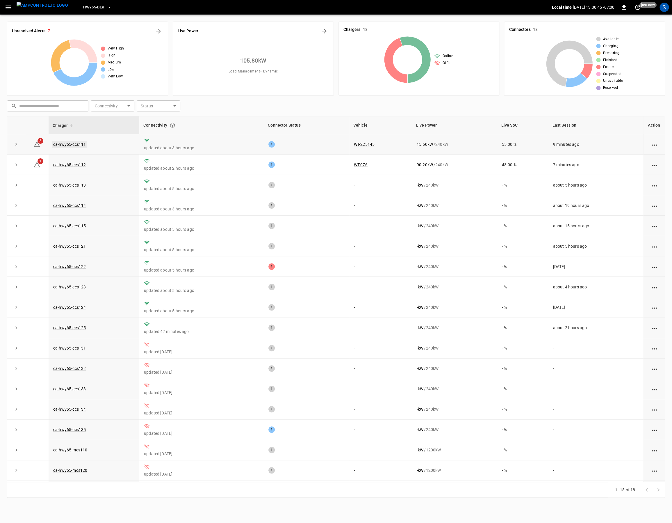
click at [75, 144] on link "ca-hwy65-ccs111" at bounding box center [69, 144] width 35 height 7
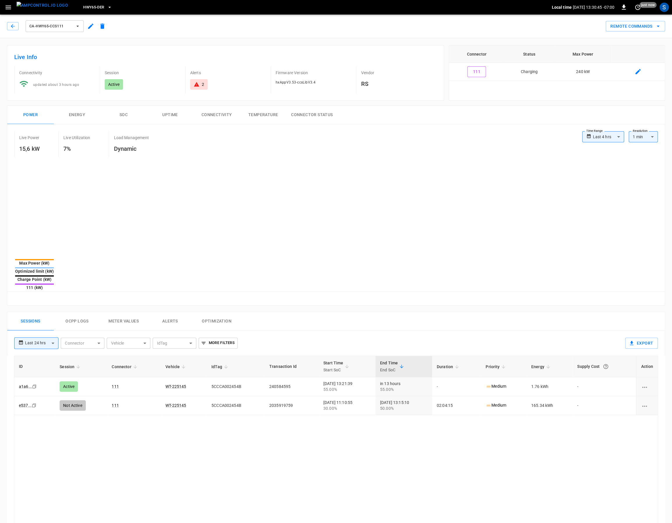
type input "**********"
click at [13, 25] on icon "button" at bounding box center [13, 26] width 4 height 4
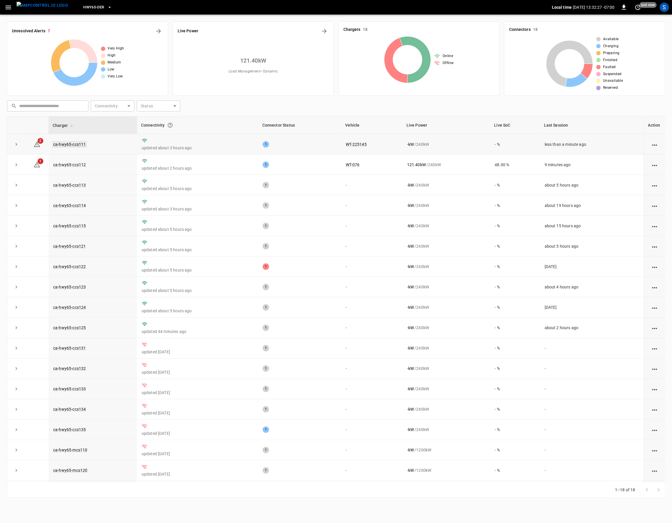
click at [74, 145] on link "ca-hwy65-ccs111" at bounding box center [69, 144] width 35 height 7
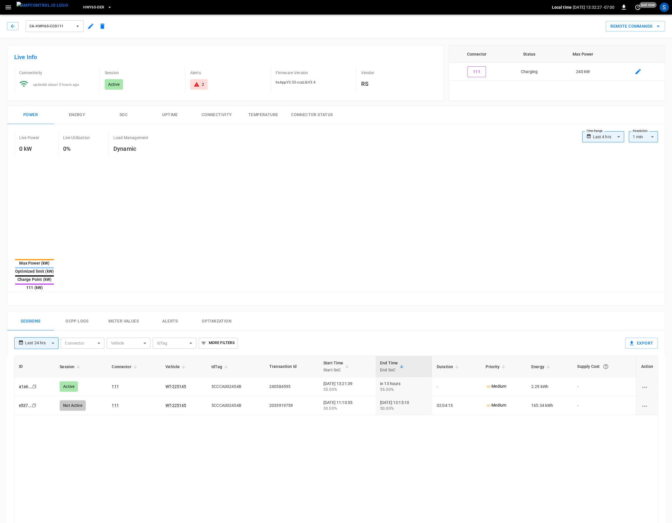
type input "**********"
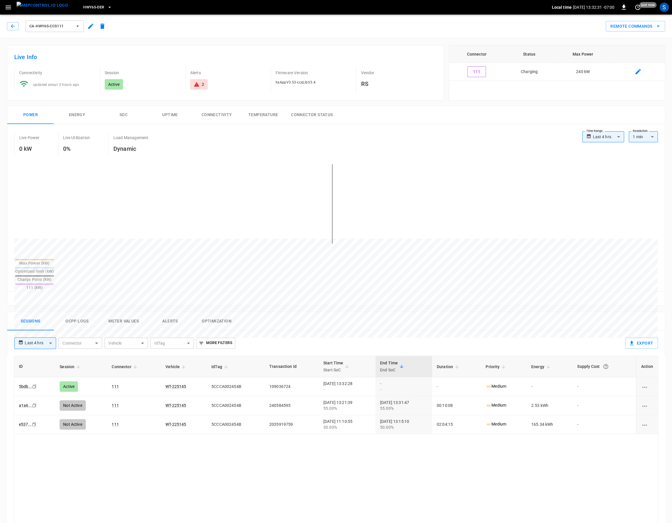
drag, startPoint x: 82, startPoint y: 303, endPoint x: 79, endPoint y: 303, distance: 3.2
click at [81, 312] on button "Ocpp logs" at bounding box center [77, 321] width 47 height 19
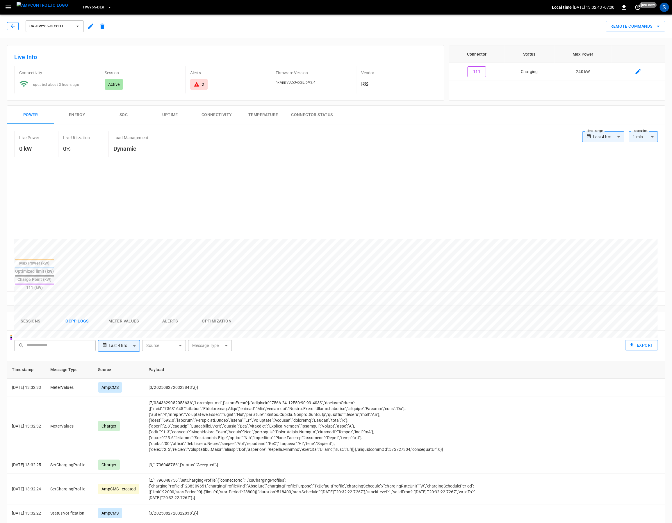
click at [10, 25] on icon "button" at bounding box center [13, 26] width 6 height 6
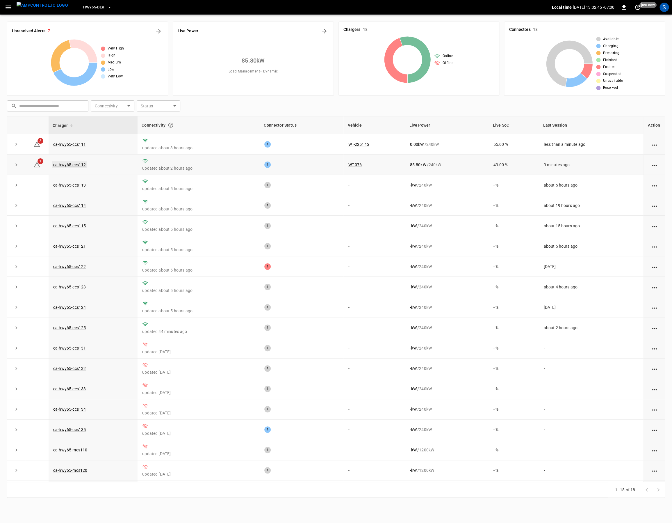
click at [73, 165] on link "ca-hwy65-ccs112" at bounding box center [69, 164] width 35 height 7
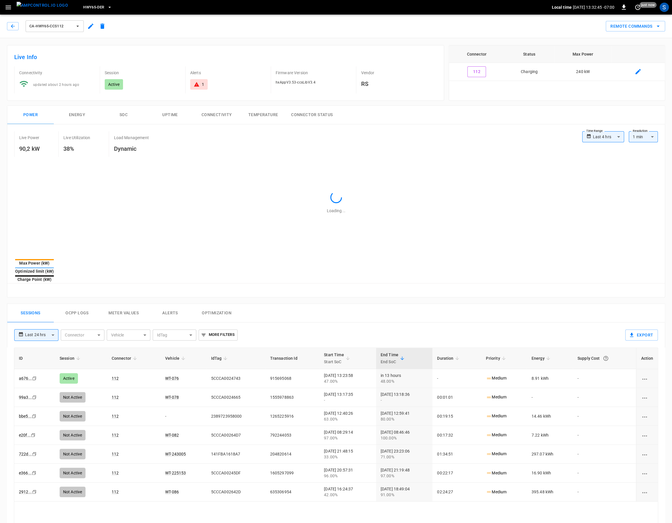
type input "**********"
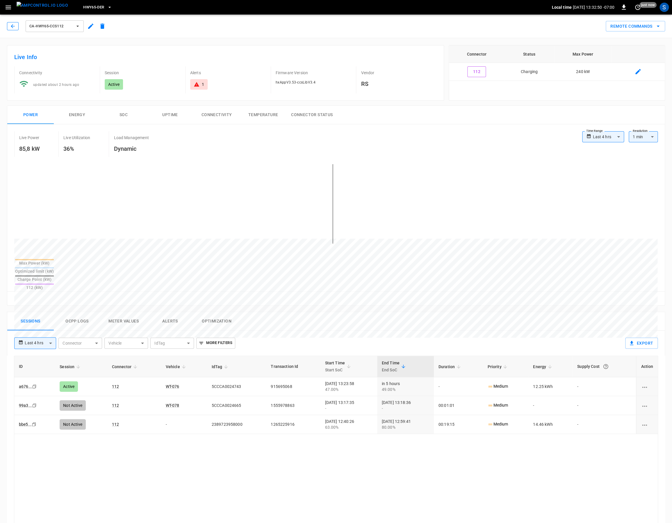
click at [10, 25] on icon "button" at bounding box center [13, 26] width 6 height 6
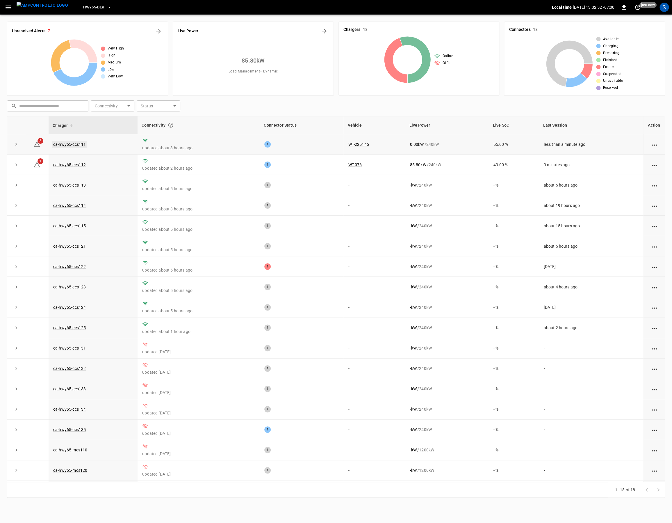
click at [65, 146] on link "ca-hwy65-ccs111" at bounding box center [69, 144] width 35 height 7
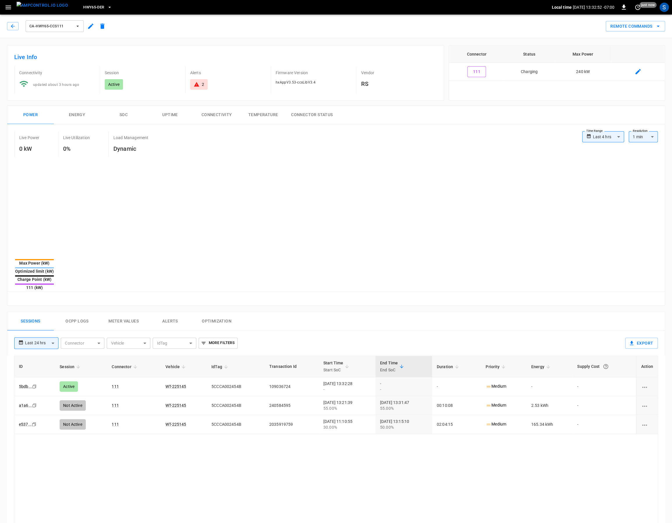
type input "**********"
click at [67, 312] on button "Ocpp logs" at bounding box center [77, 321] width 47 height 19
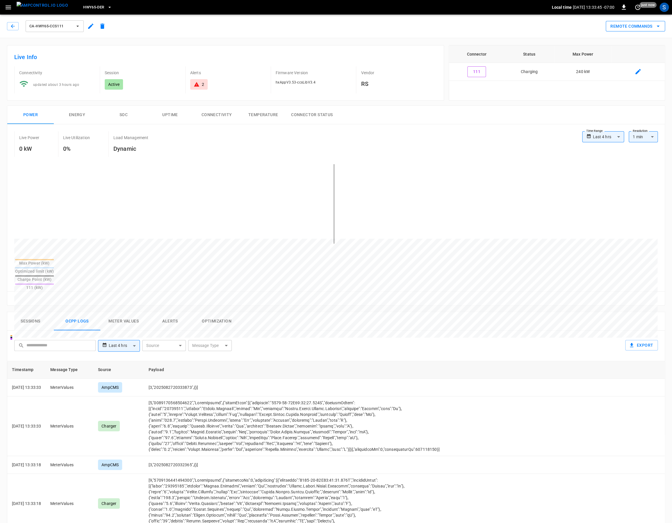
click at [445, 28] on button "Remote Commands" at bounding box center [635, 26] width 59 height 11
click at [445, 96] on li "Clear Charging Profile" at bounding box center [630, 97] width 50 height 10
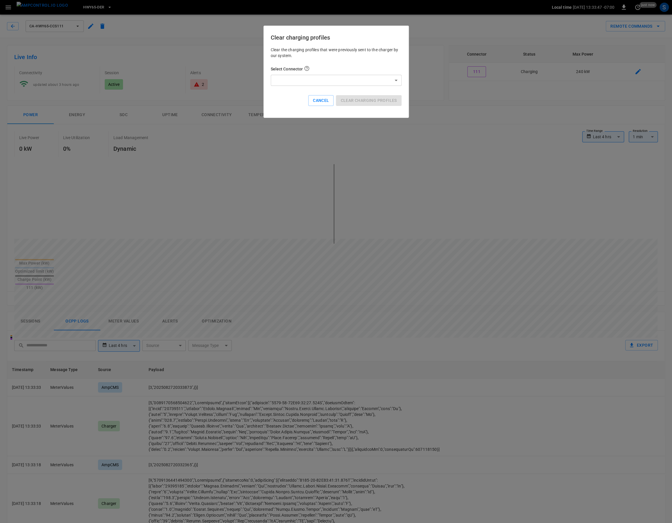
click at [388, 83] on body "**********" at bounding box center [336, 374] width 672 height 749
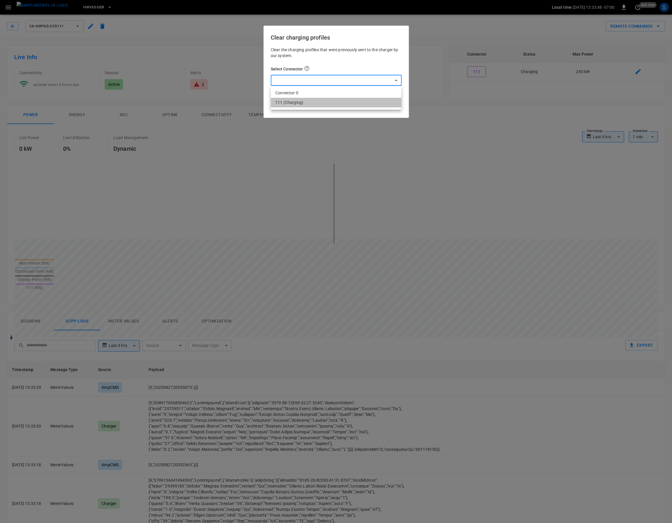
click at [327, 103] on li "111 (Charging)" at bounding box center [336, 103] width 131 height 10
type input "**********"
click at [369, 99] on button "Clear charging profiles" at bounding box center [368, 100] width 65 height 11
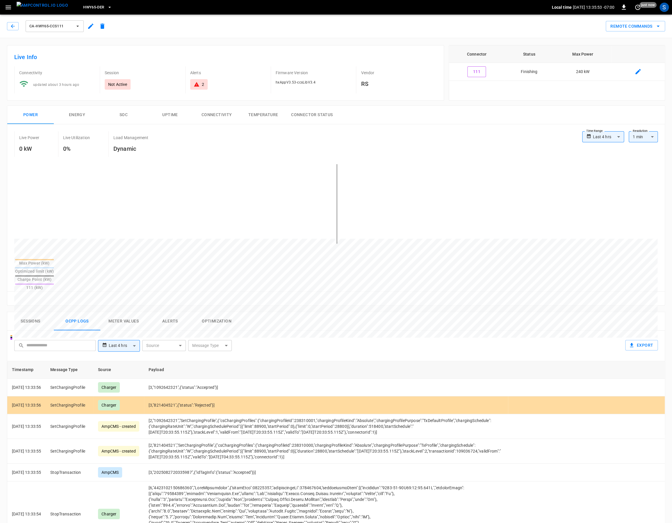
click at [39, 312] on button "Sessions" at bounding box center [30, 321] width 47 height 19
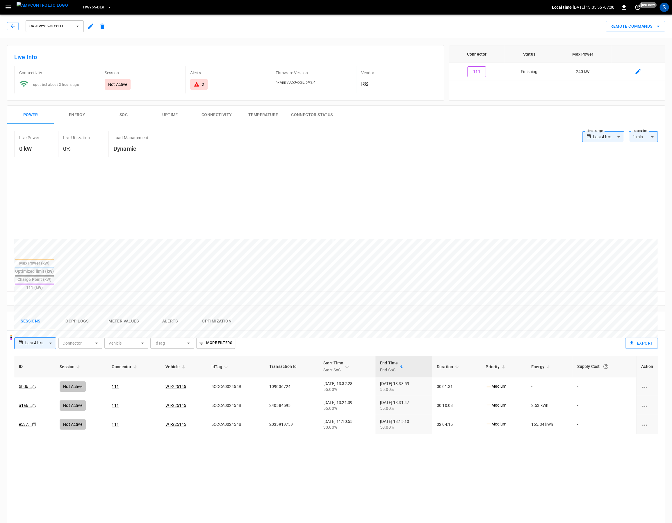
click at [91, 312] on button "Ocpp logs" at bounding box center [77, 321] width 47 height 19
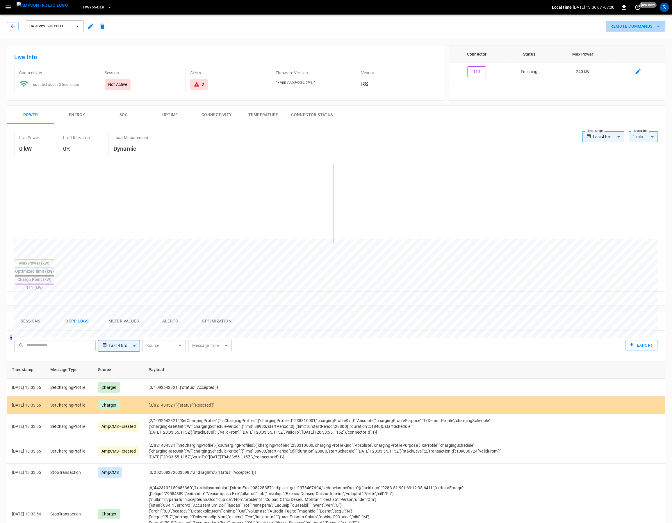
click at [445, 27] on button "Remote Commands" at bounding box center [635, 26] width 59 height 11
drag, startPoint x: 631, startPoint y: 65, endPoint x: 636, endPoint y: 38, distance: 28.1
click at [445, 33] on ul "Hard Reset Soft Reset Remote Stop Remote Start Change Availability Clear Cache …" at bounding box center [630, 87] width 50 height 110
click at [445, 39] on li "Hard Reset" at bounding box center [630, 39] width 50 height 10
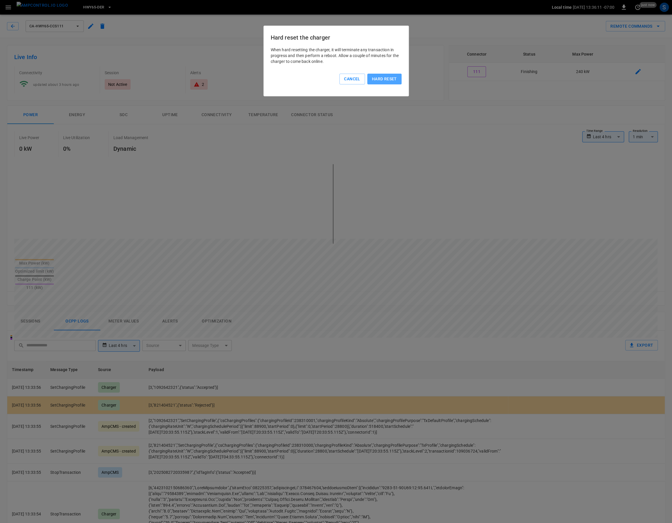
click at [392, 80] on button "Hard reset" at bounding box center [384, 79] width 34 height 11
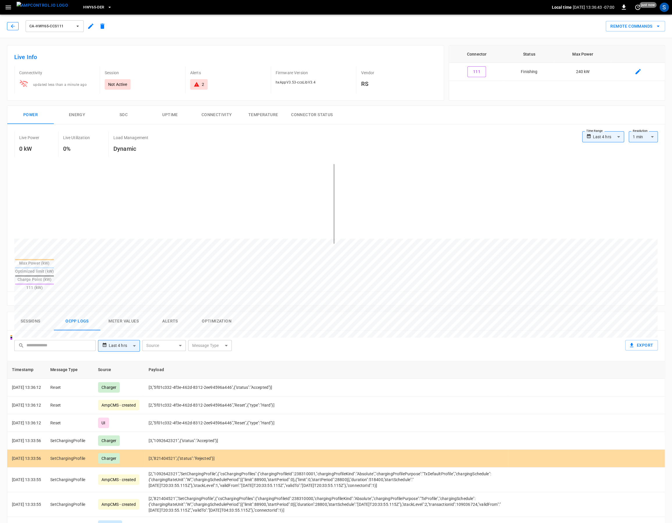
click at [10, 30] on button "button" at bounding box center [13, 26] width 12 height 8
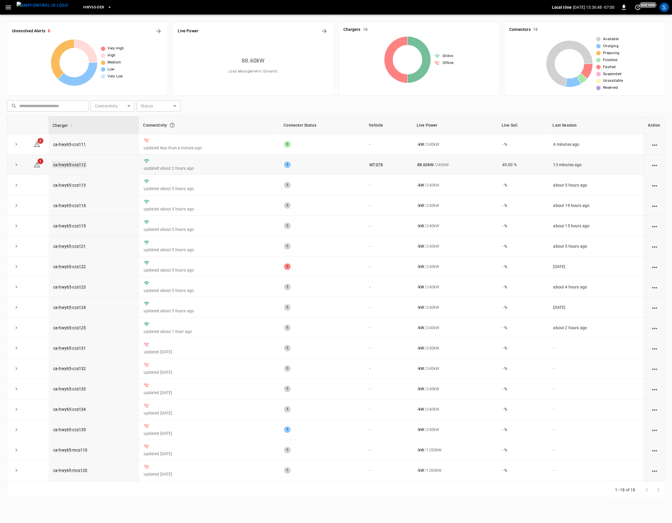
click at [73, 165] on link "ca-hwy65-ccs112" at bounding box center [69, 164] width 35 height 7
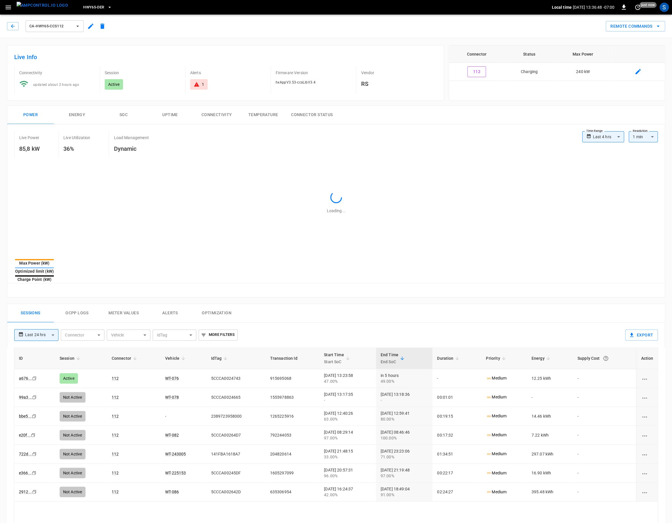
type input "**********"
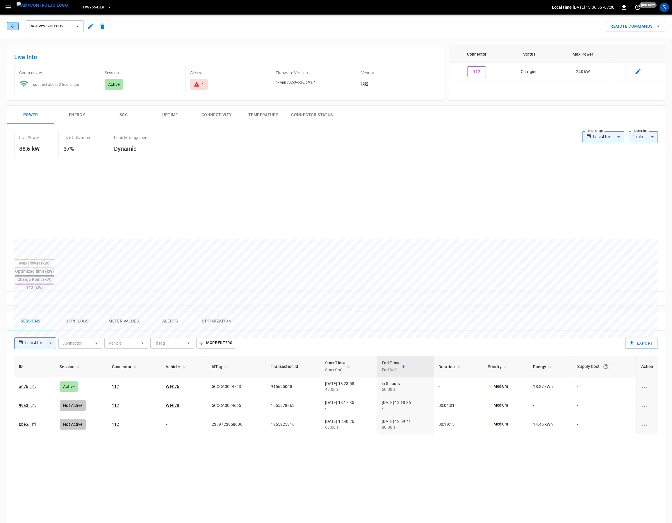
click at [14, 29] on icon "button" at bounding box center [13, 26] width 6 height 6
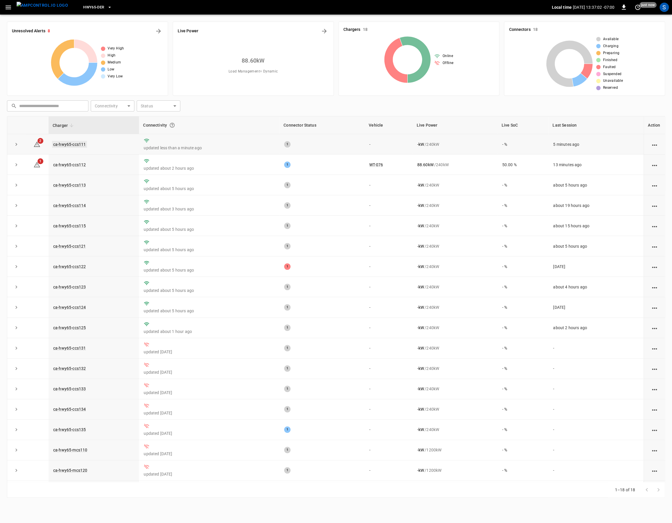
click at [79, 146] on link "ca-hwy65-ccs111" at bounding box center [69, 144] width 35 height 7
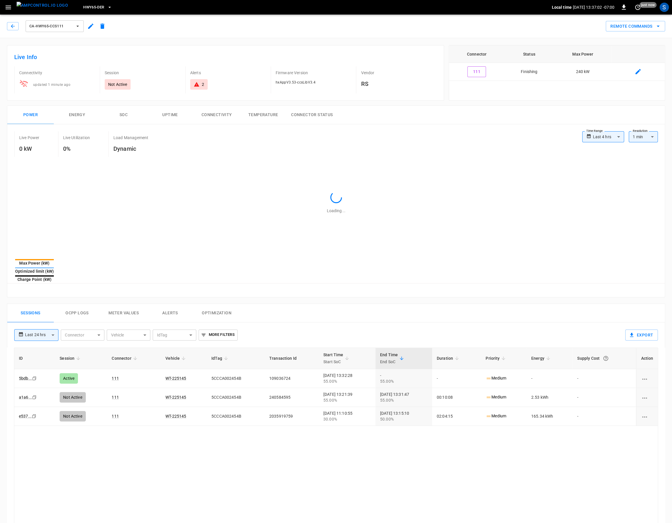
type input "**********"
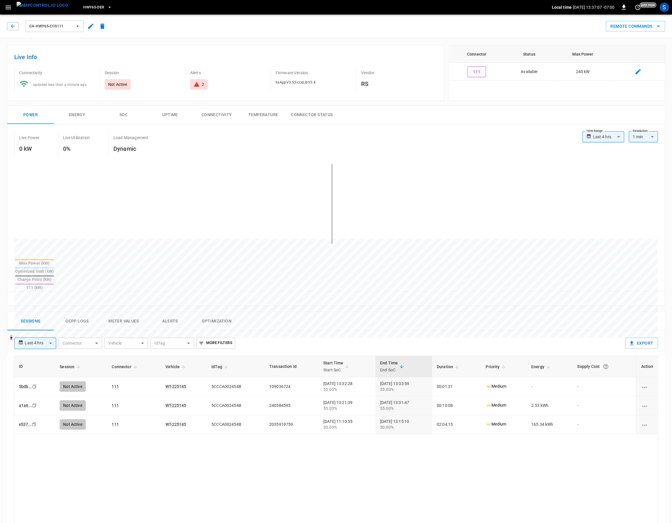
click at [68, 312] on button "Ocpp logs" at bounding box center [77, 321] width 47 height 19
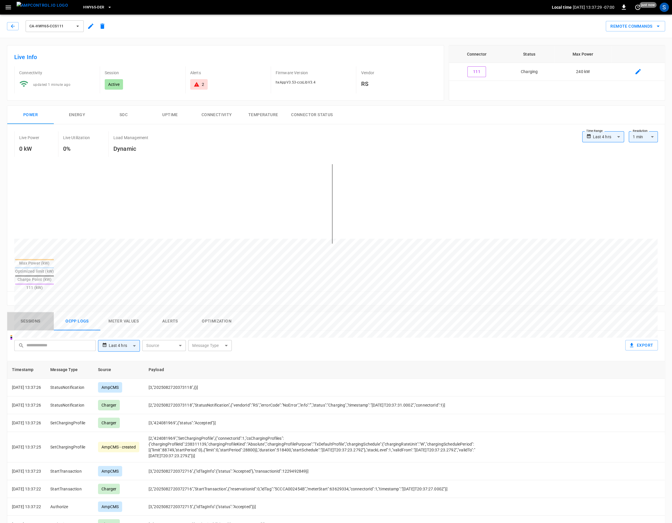
click at [36, 312] on button "Sessions" at bounding box center [30, 321] width 47 height 19
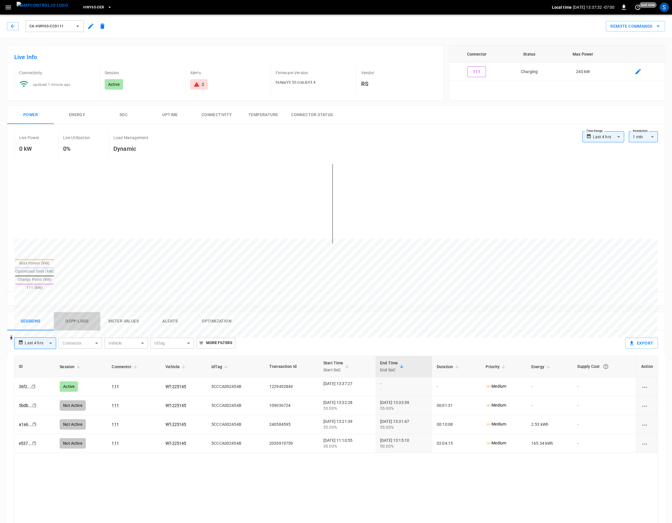
click at [80, 312] on button "Ocpp logs" at bounding box center [77, 321] width 47 height 19
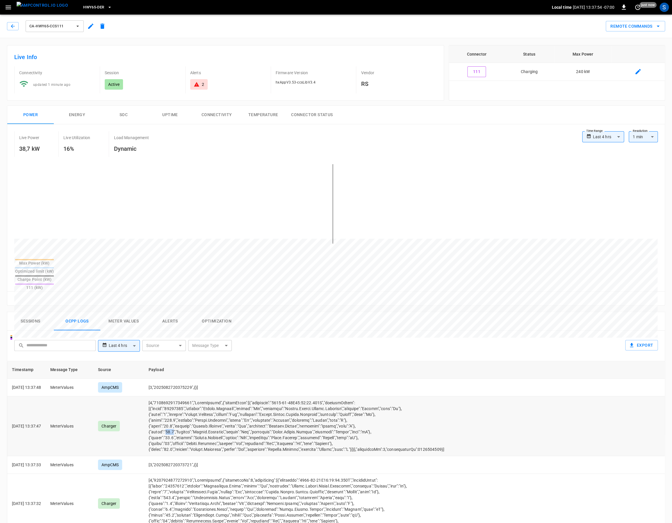
drag, startPoint x: 393, startPoint y: 397, endPoint x: 384, endPoint y: 397, distance: 8.1
click at [384, 397] on td "opcc-messages-table" at bounding box center [326, 426] width 364 height 60
click at [42, 9] on img "menu" at bounding box center [42, 5] width 51 height 7
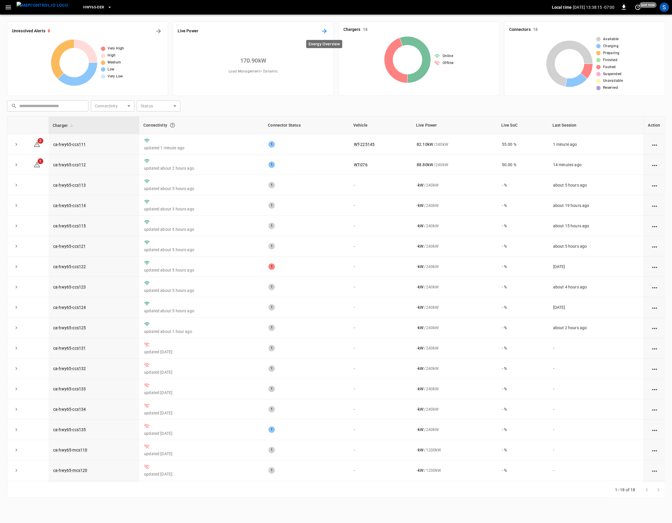
click at [328, 32] on button "Energy Overview" at bounding box center [324, 30] width 9 height 9
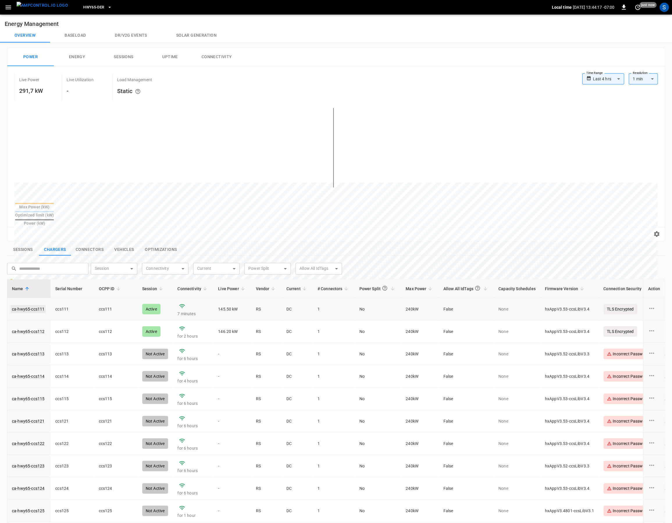
click at [35, 305] on link "ca-hwy65-ccs111" at bounding box center [28, 309] width 35 height 8
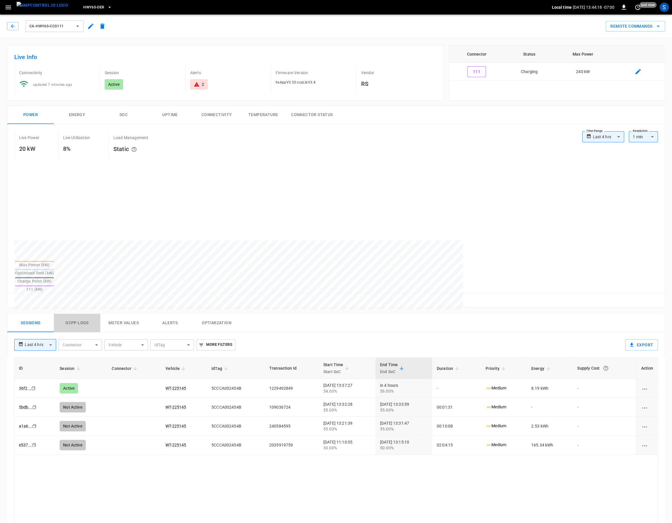
click at [85, 313] on button "Ocpp logs" at bounding box center [77, 322] width 47 height 19
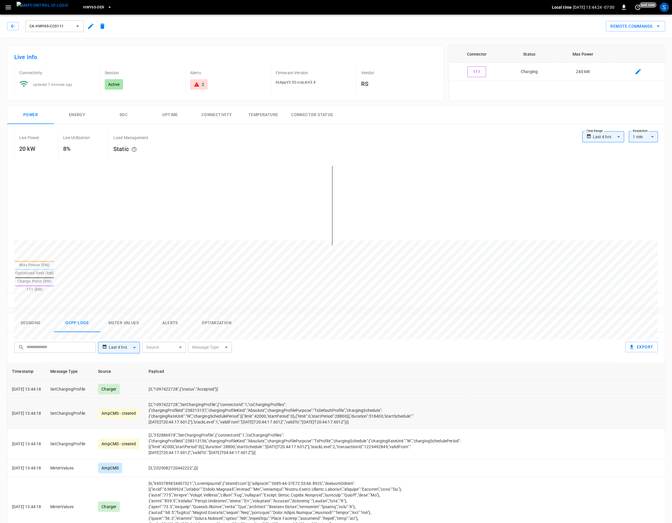
click at [445, 380] on td "[3,"1097422728",{"status":"Accepted"}]" at bounding box center [306, 389] width 324 height 18
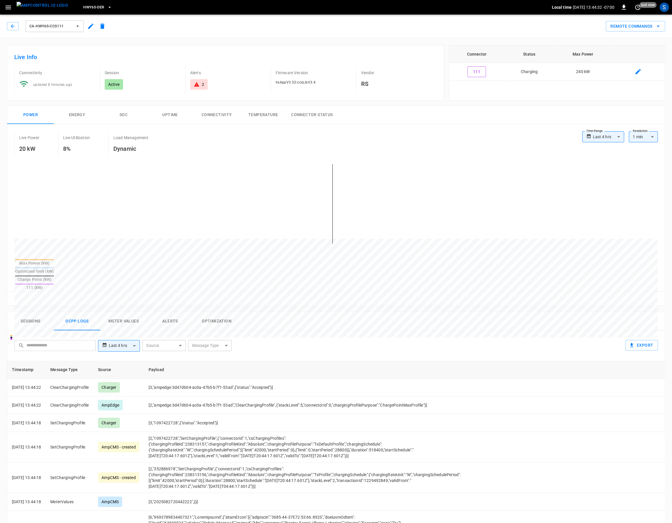
click at [46, 5] on img "menu" at bounding box center [42, 5] width 51 height 7
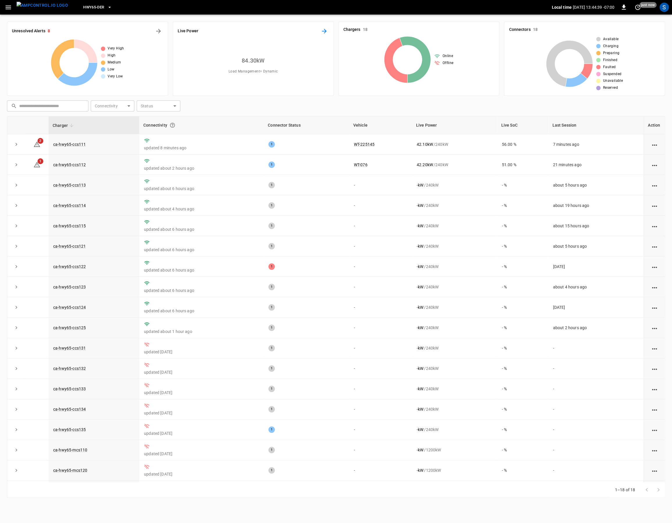
click at [323, 29] on icon "Energy Overview" at bounding box center [324, 31] width 7 height 7
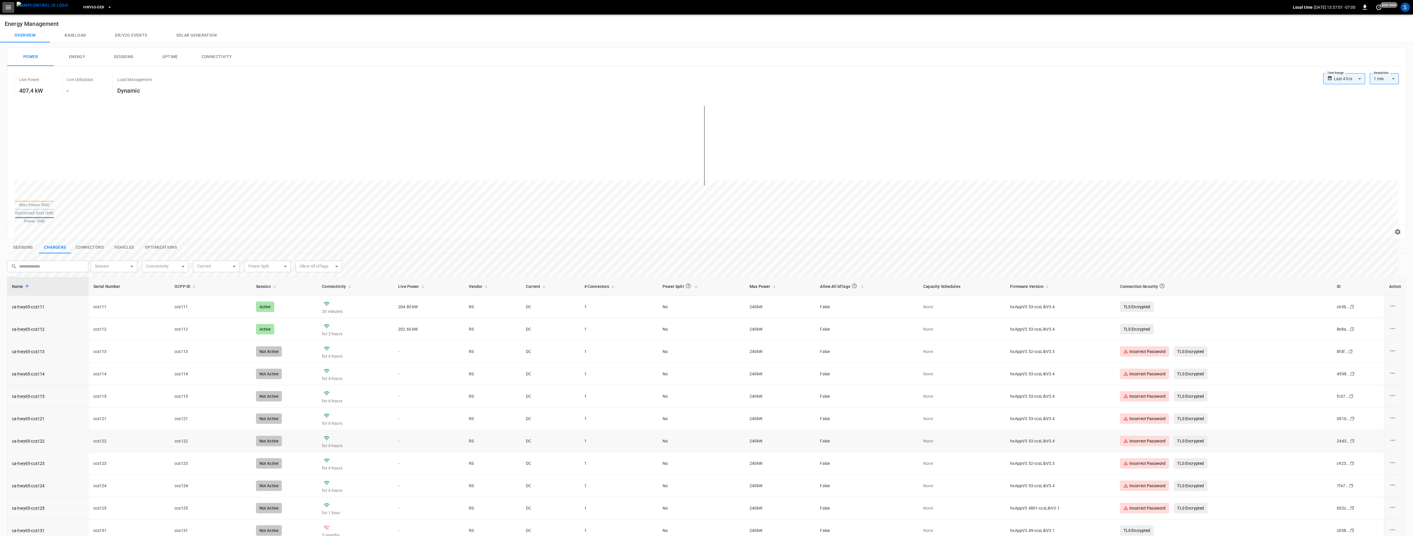
click at [8, 7] on icon "button" at bounding box center [8, 7] width 7 height 7
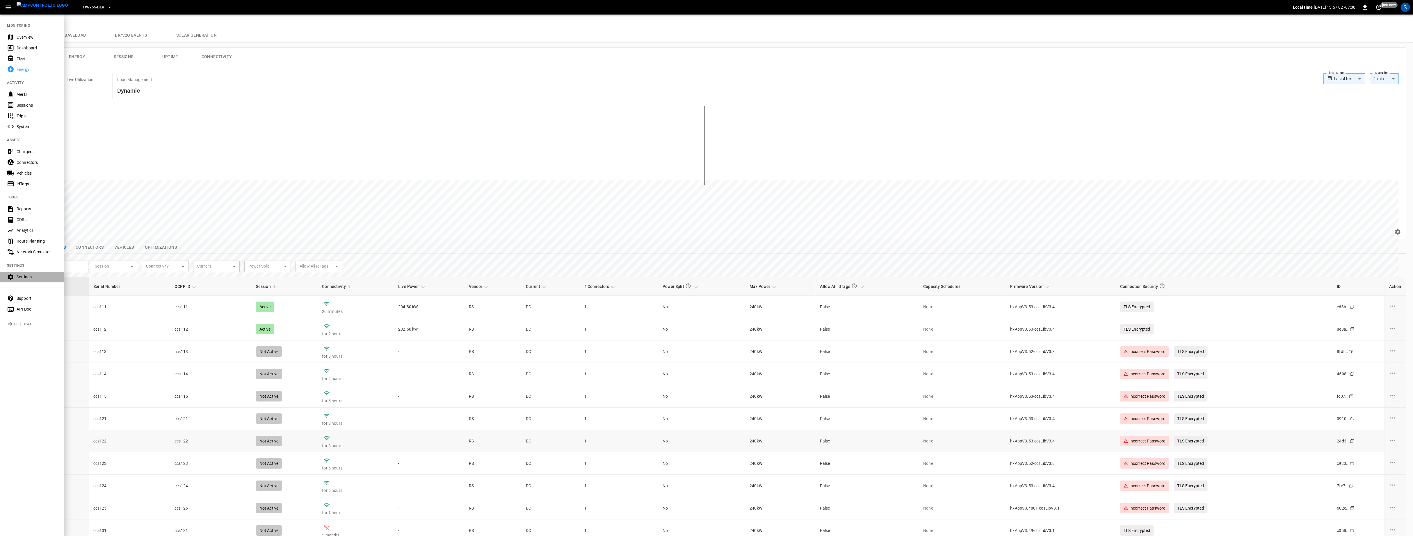
click at [32, 277] on div "Settings" at bounding box center [37, 277] width 40 height 6
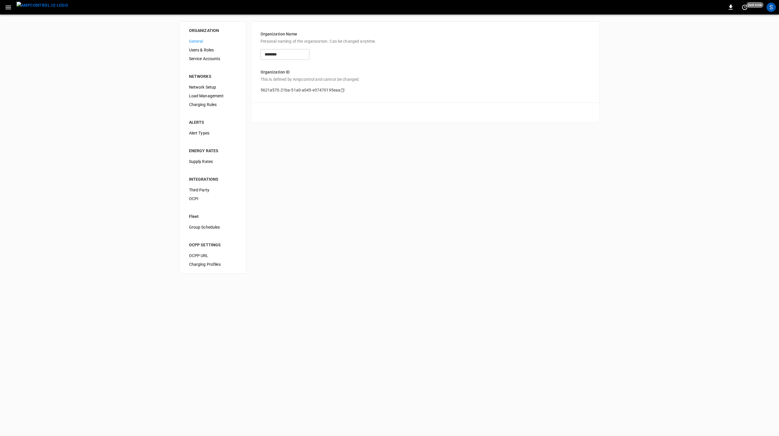
click at [6, 7] on button "button" at bounding box center [8, 7] width 12 height 11
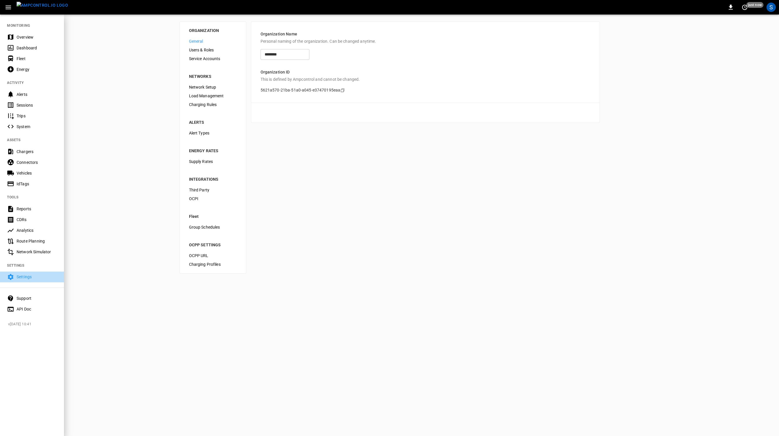
click at [22, 279] on div "Settings" at bounding box center [37, 277] width 40 height 6
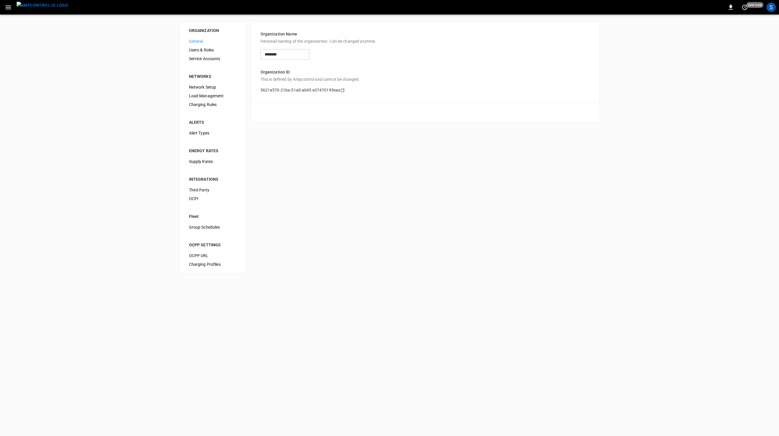
click at [36, 4] on img "menu" at bounding box center [42, 5] width 51 height 7
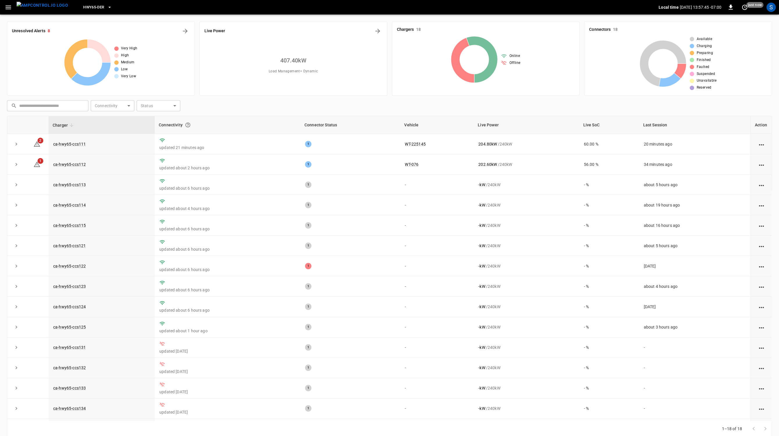
click at [10, 6] on icon "button" at bounding box center [8, 7] width 7 height 7
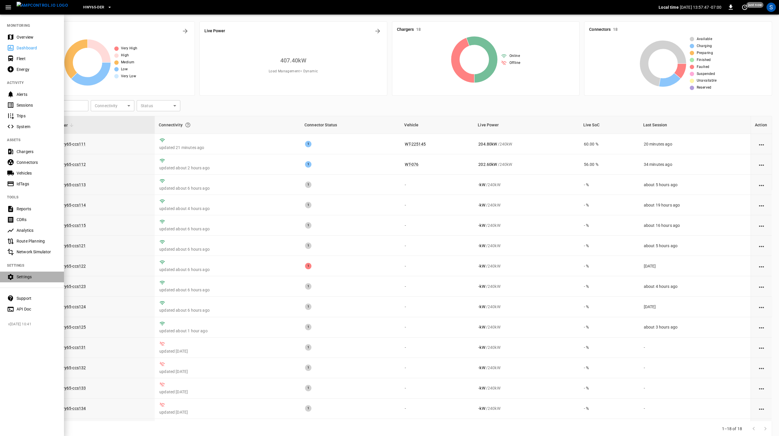
click at [35, 276] on div "Settings" at bounding box center [37, 277] width 40 height 6
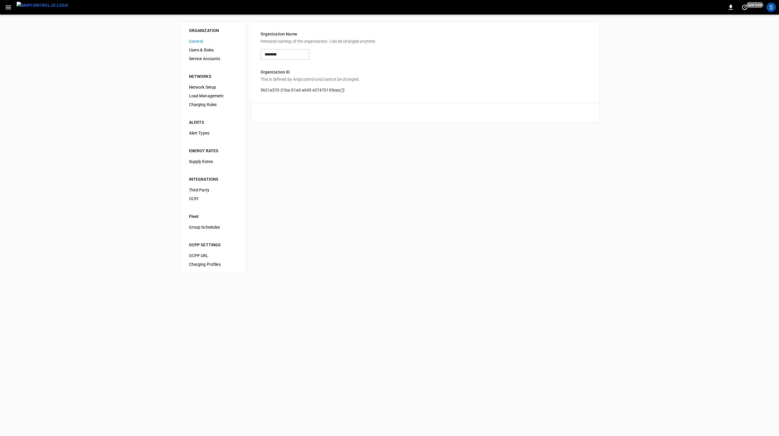
click at [215, 97] on span "Load Management" at bounding box center [213, 96] width 48 height 6
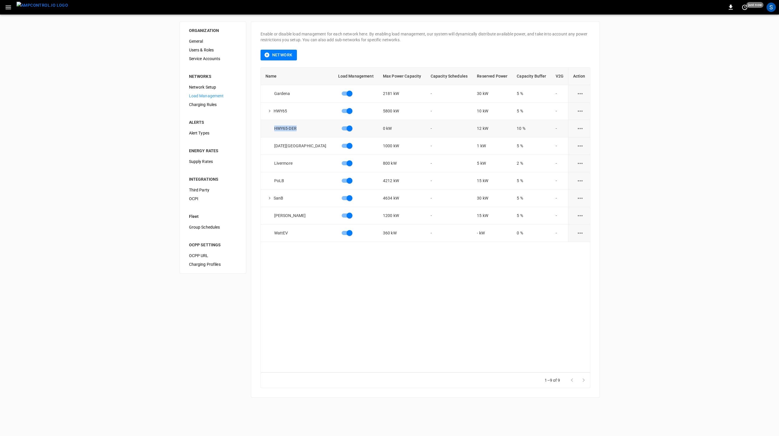
drag, startPoint x: 302, startPoint y: 131, endPoint x: 272, endPoint y: 131, distance: 29.7
click at [272, 131] on div "HWY65-DER" at bounding box center [299, 129] width 68 height 6
drag, startPoint x: 386, startPoint y: 134, endPoint x: 376, endPoint y: 134, distance: 9.6
click at [376, 134] on tr "HWY65-DER 0 kW - 12 kW 10 % -" at bounding box center [425, 128] width 329 height 17
click at [445, 130] on icon "load management options" at bounding box center [580, 128] width 7 height 7
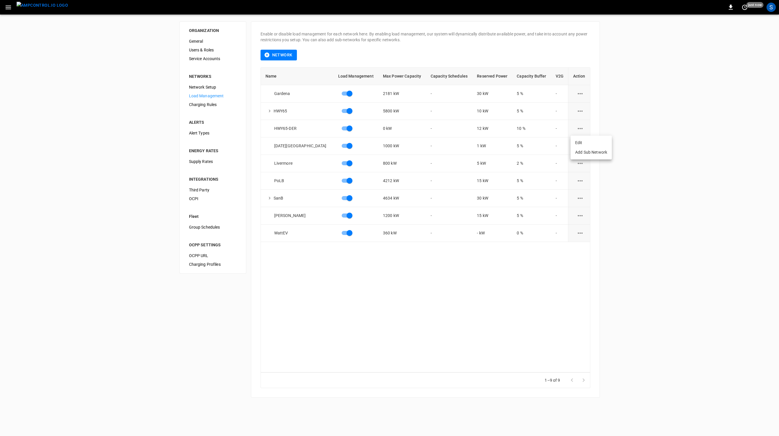
click at [445, 142] on li "Edit" at bounding box center [590, 143] width 41 height 10
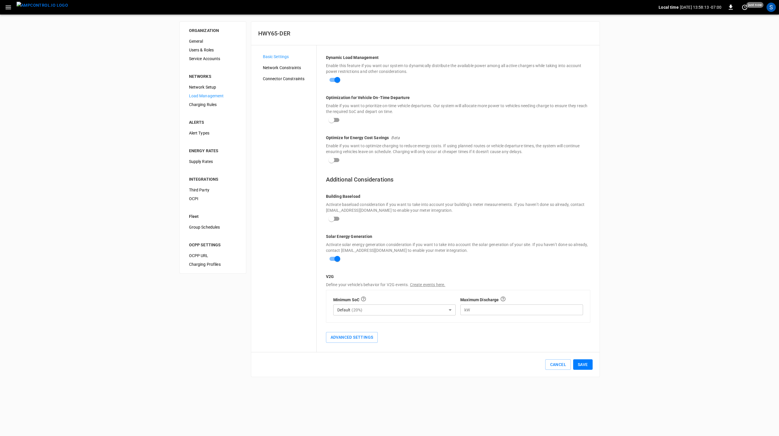
click at [286, 68] on span "Network Constraints" at bounding box center [287, 68] width 49 height 6
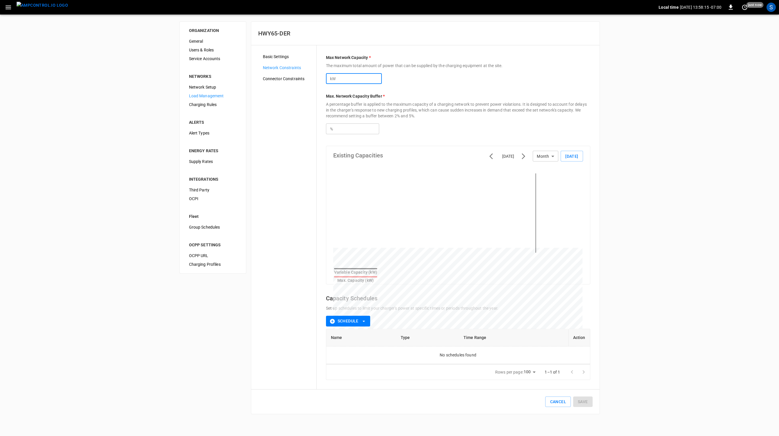
drag, startPoint x: 362, startPoint y: 77, endPoint x: 323, endPoint y: 76, distance: 38.4
click at [337, 76] on input "*" at bounding box center [359, 78] width 45 height 11
click at [290, 77] on span "Connector Constraints" at bounding box center [287, 79] width 49 height 6
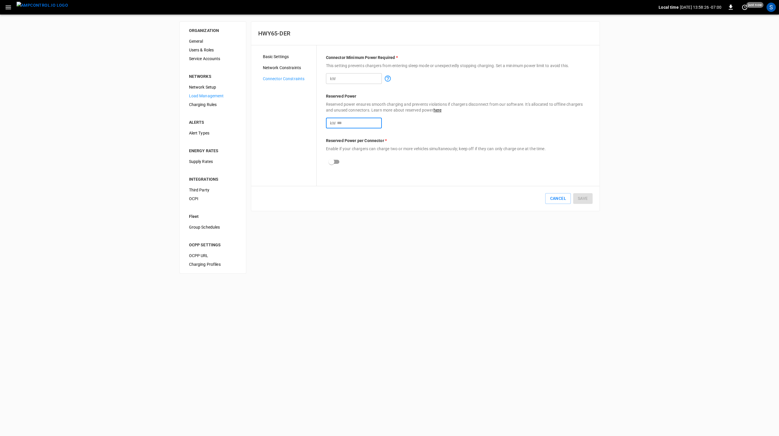
drag, startPoint x: 356, startPoint y: 123, endPoint x: 239, endPoint y: 119, distance: 116.9
click at [337, 119] on input "**" at bounding box center [359, 123] width 45 height 11
type input "**"
click at [445, 200] on button "Save" at bounding box center [582, 198] width 19 height 11
click at [275, 65] on span "Network Constraints" at bounding box center [287, 68] width 49 height 6
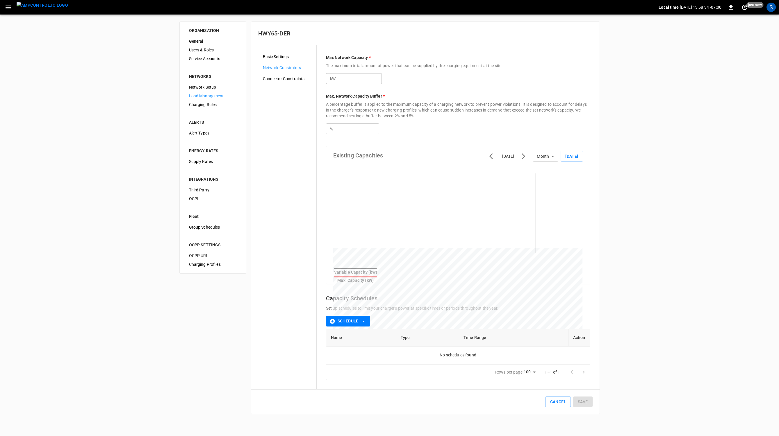
click at [274, 59] on span "Basic Settings" at bounding box center [287, 57] width 49 height 6
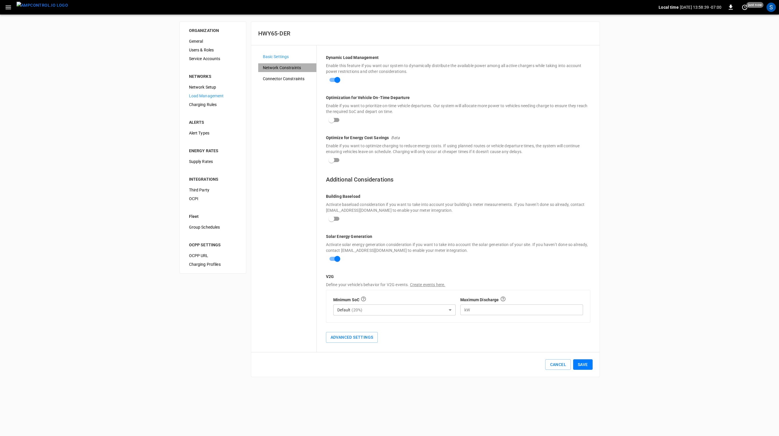
click at [278, 65] on span "Network Constraints" at bounding box center [287, 68] width 49 height 6
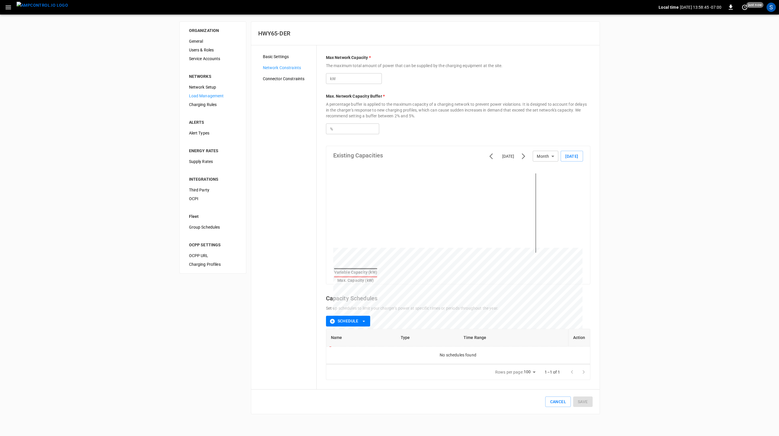
click at [345, 80] on input "*" at bounding box center [359, 78] width 45 height 11
click at [283, 56] on span "Basic Settings" at bounding box center [287, 57] width 49 height 6
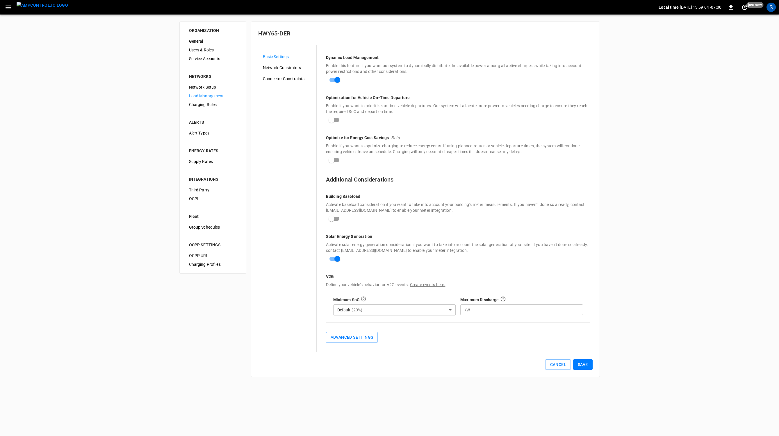
click at [285, 68] on span "Network Constraints" at bounding box center [287, 68] width 49 height 6
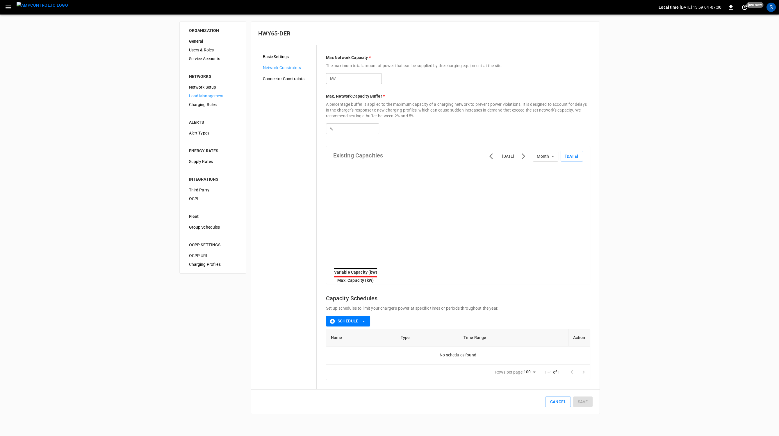
type input "****"
click at [47, 6] on img "menu" at bounding box center [42, 5] width 51 height 7
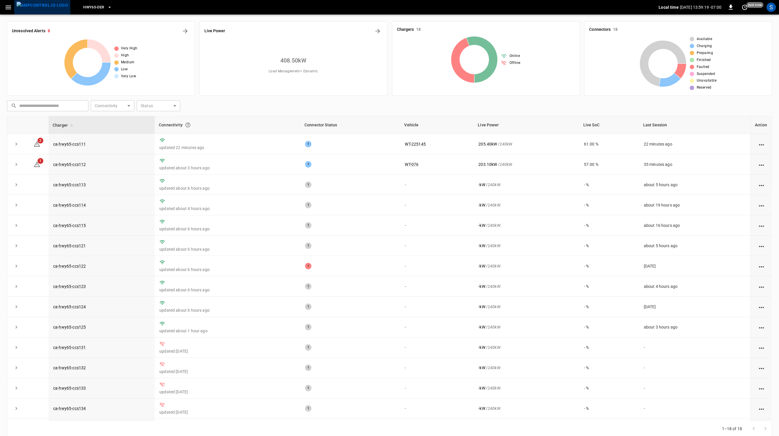
click at [50, 9] on img "menu" at bounding box center [42, 5] width 51 height 7
click at [378, 35] on button "Energy Overview" at bounding box center [377, 30] width 9 height 9
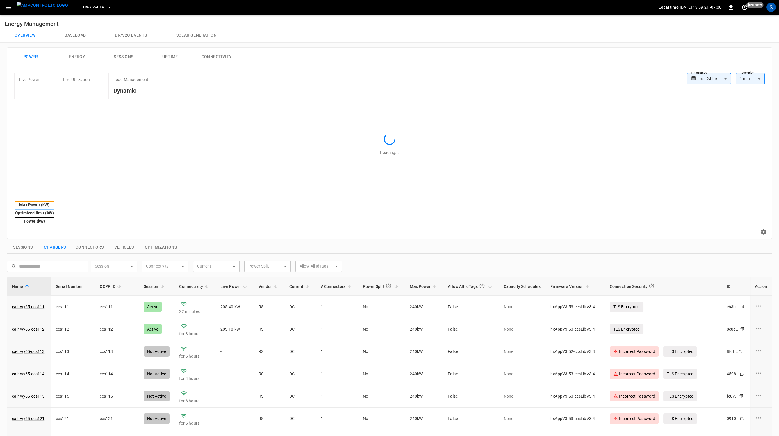
click at [377, 33] on div "Overview Baseload Dr/V2G events Solar generation" at bounding box center [389, 35] width 779 height 14
type input "**********"
click at [42, 9] on img "menu" at bounding box center [42, 5] width 51 height 7
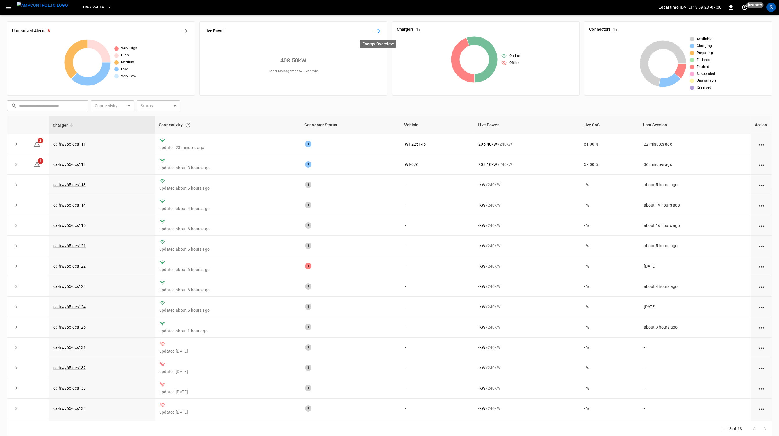
click at [375, 33] on icon "Energy Overview" at bounding box center [377, 31] width 7 height 7
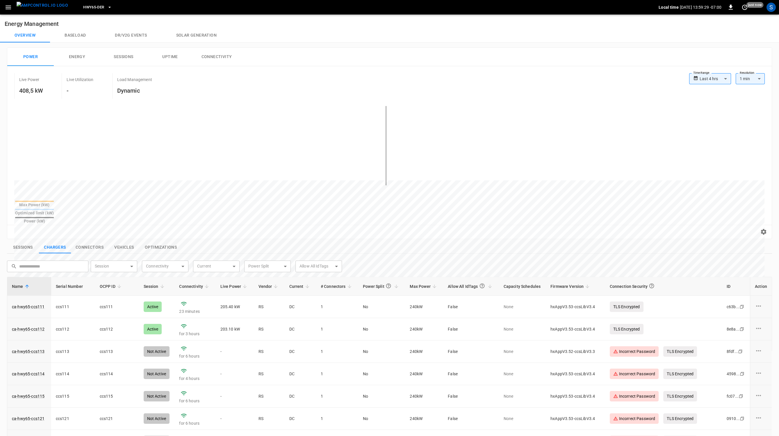
click at [201, 37] on button "Solar generation" at bounding box center [196, 35] width 69 height 14
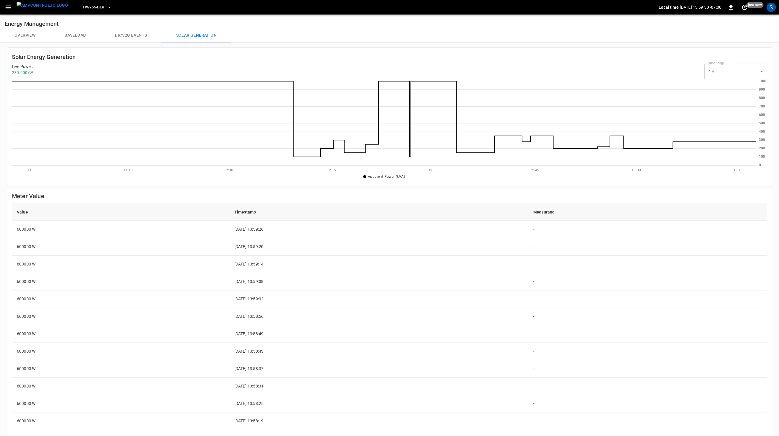
scroll to position [0, 0]
drag, startPoint x: 43, startPoint y: 230, endPoint x: 13, endPoint y: 232, distance: 30.3
click at [13, 232] on td "600000 W" at bounding box center [120, 229] width 217 height 17
click at [423, 223] on td "[DATE] 13:59:51" at bounding box center [379, 229] width 299 height 17
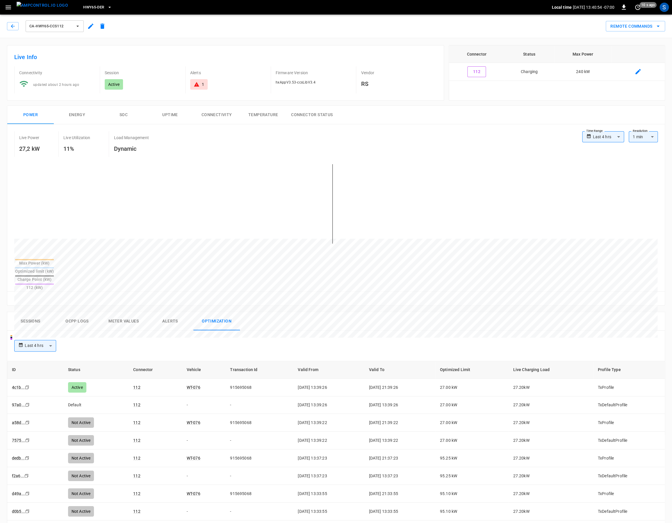
click at [88, 312] on button "Ocpp logs" at bounding box center [77, 321] width 47 height 19
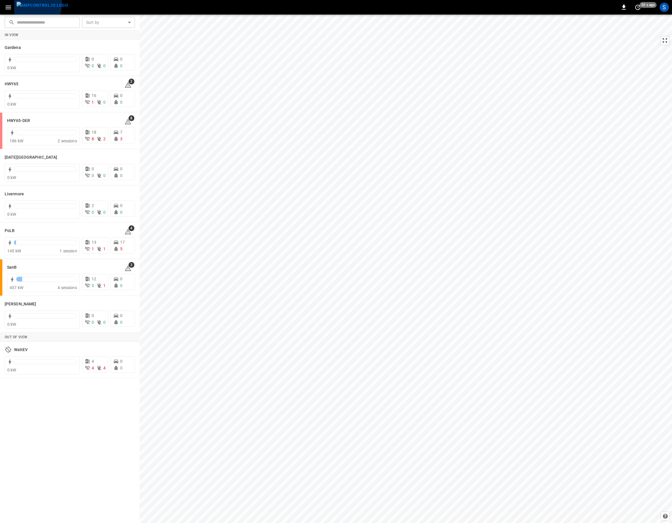
click at [33, 4] on img "menu" at bounding box center [42, 5] width 51 height 7
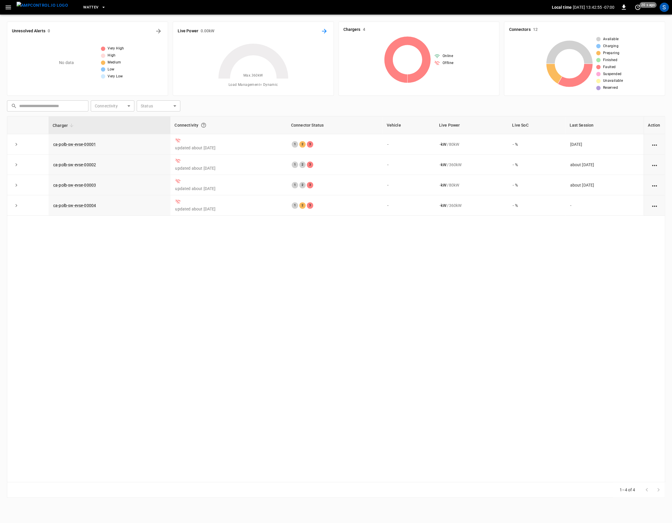
click at [325, 31] on icon "Energy Overview" at bounding box center [324, 31] width 7 height 7
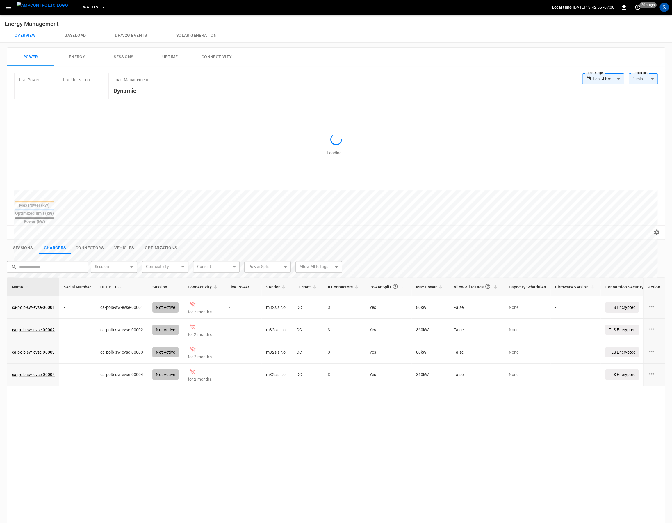
click at [190, 33] on button "Solar generation" at bounding box center [196, 35] width 69 height 14
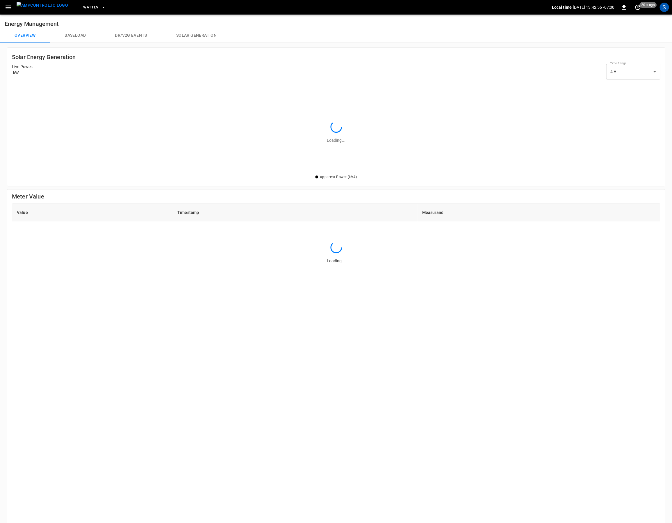
scroll to position [92, 648]
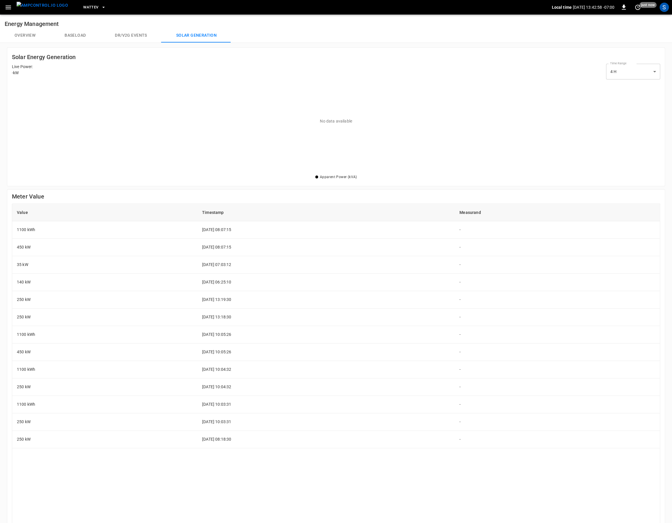
click at [83, 6] on span "WattEV" at bounding box center [90, 7] width 15 height 7
click at [102, 57] on li "HWY65-DER [DATE].." at bounding box center [113, 57] width 87 height 11
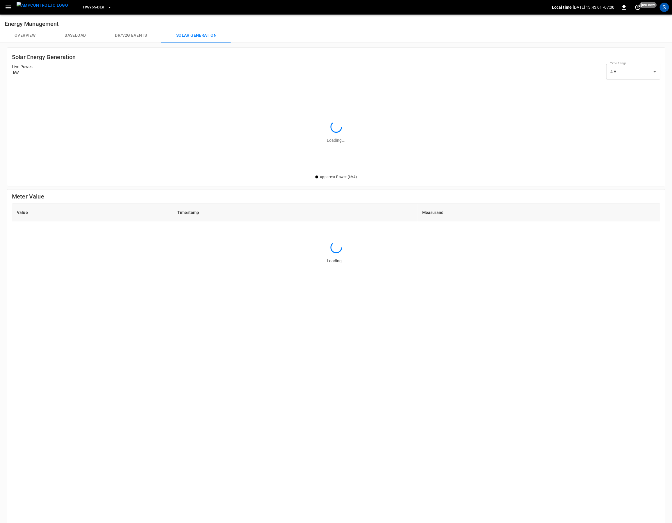
scroll to position [0, 0]
